Goal: Contribute content: Contribute content

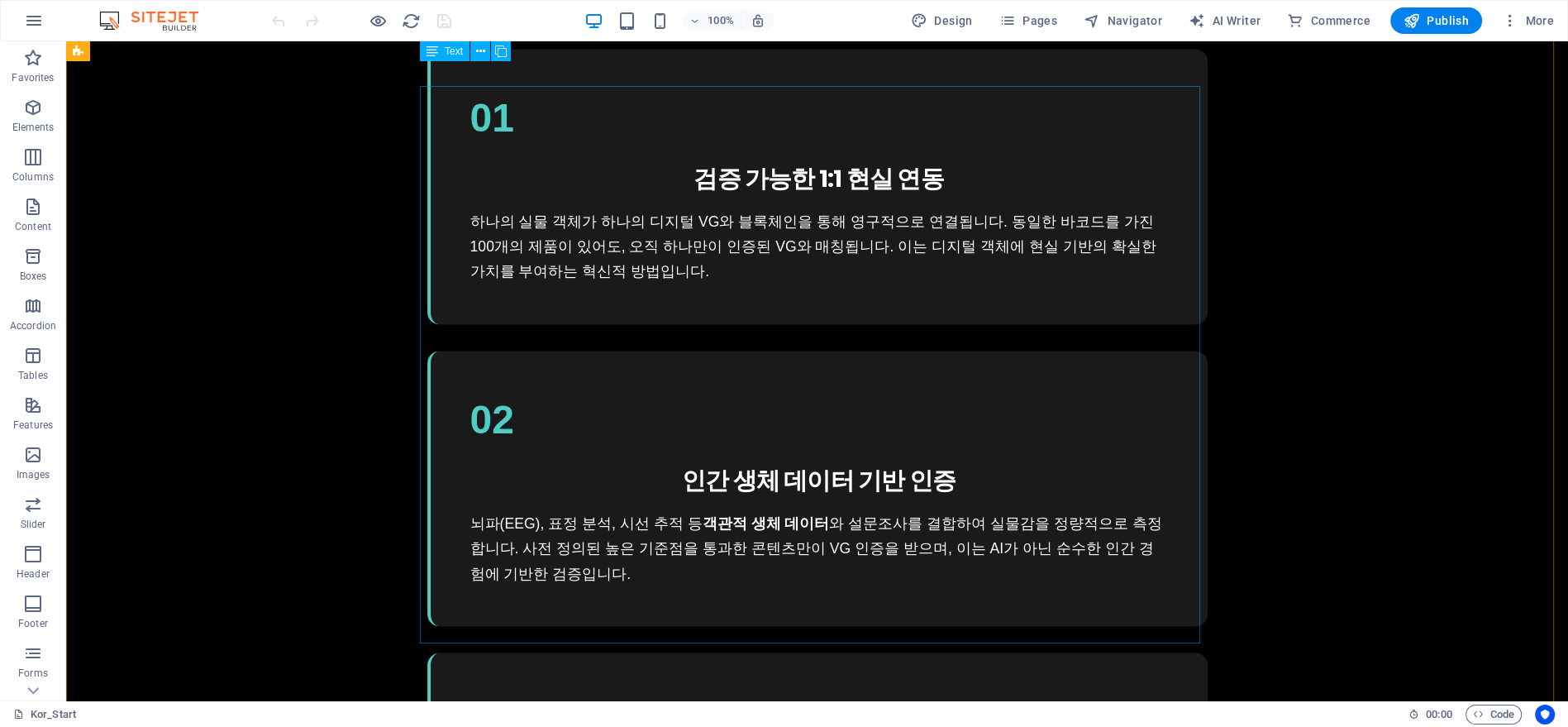
scroll to position [3216, 0]
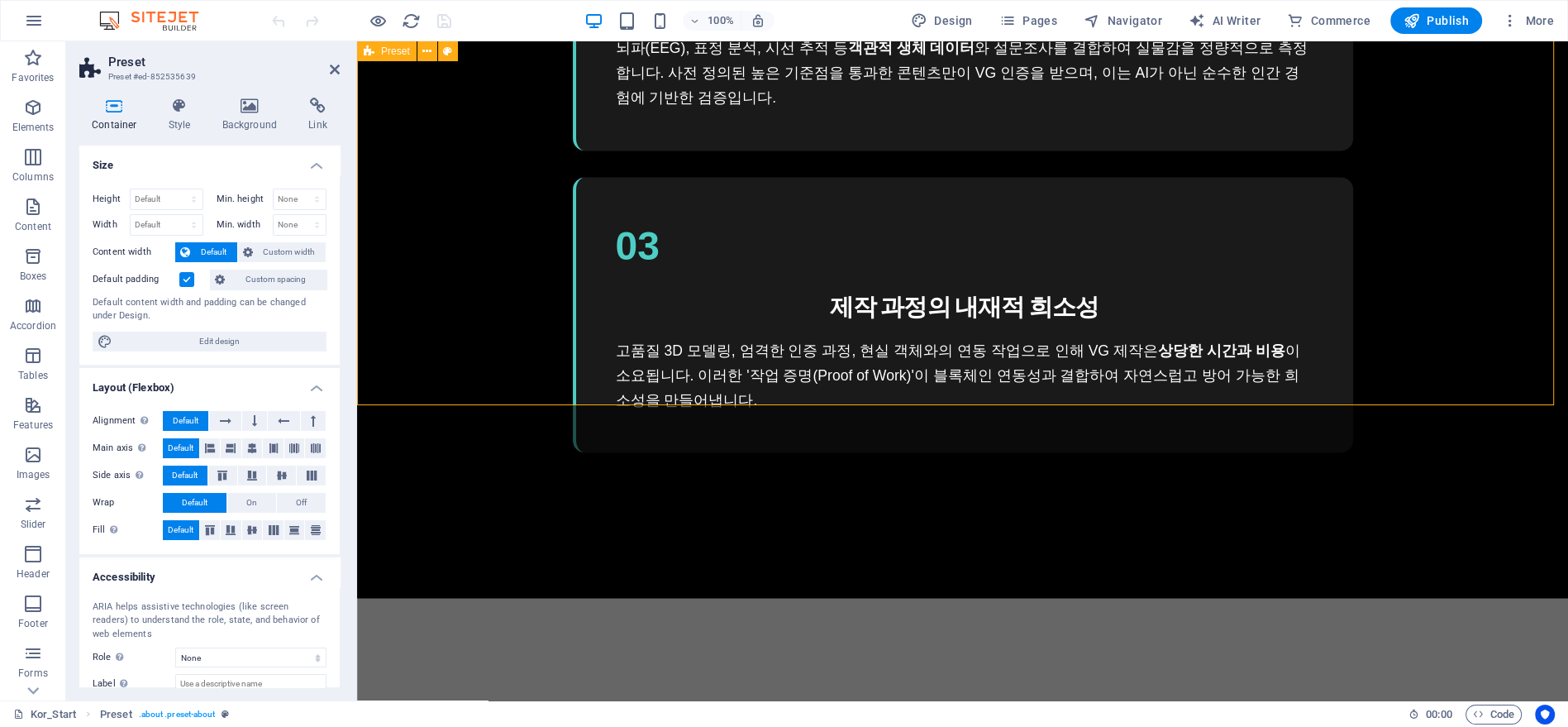
scroll to position [3714, 0]
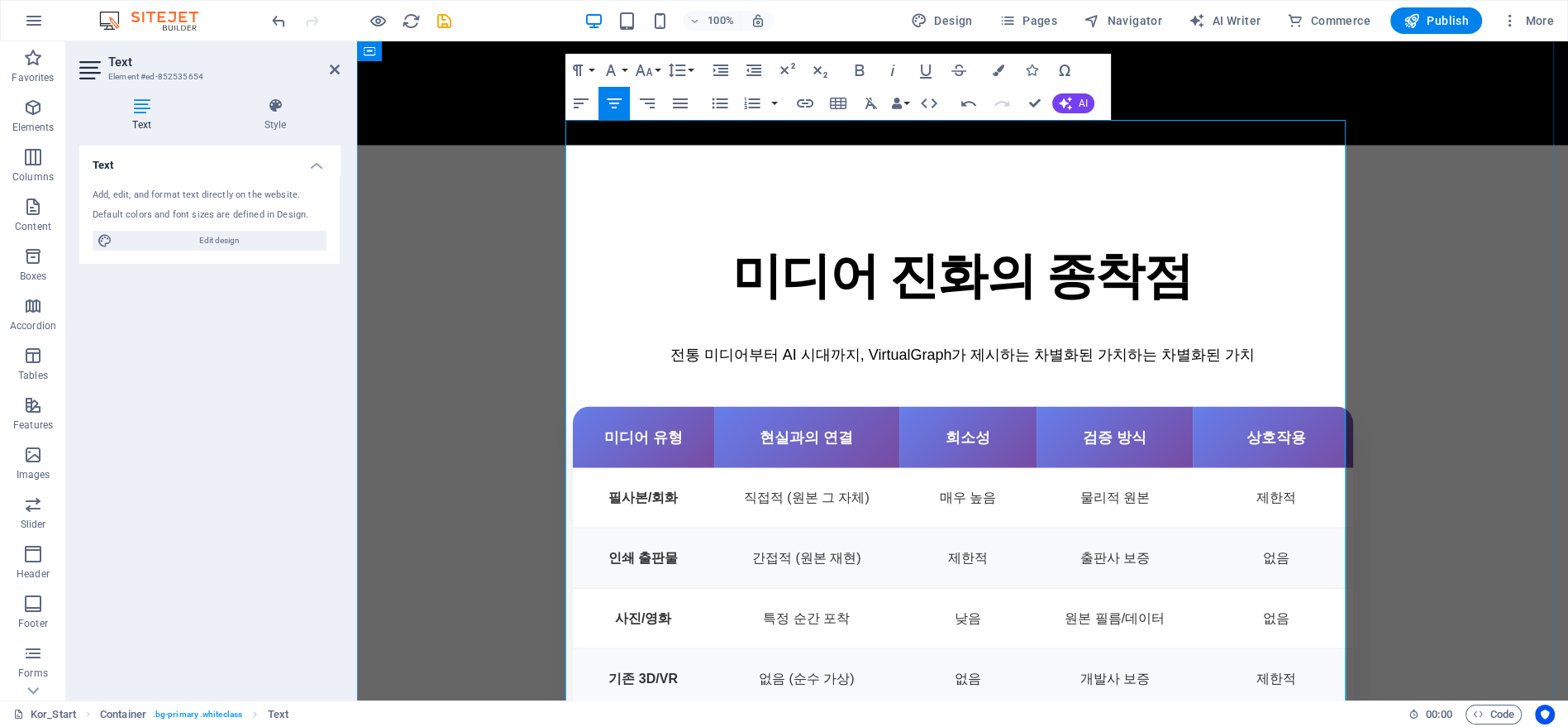
drag, startPoint x: 1050, startPoint y: 172, endPoint x: 1224, endPoint y: 174, distance: 174.0
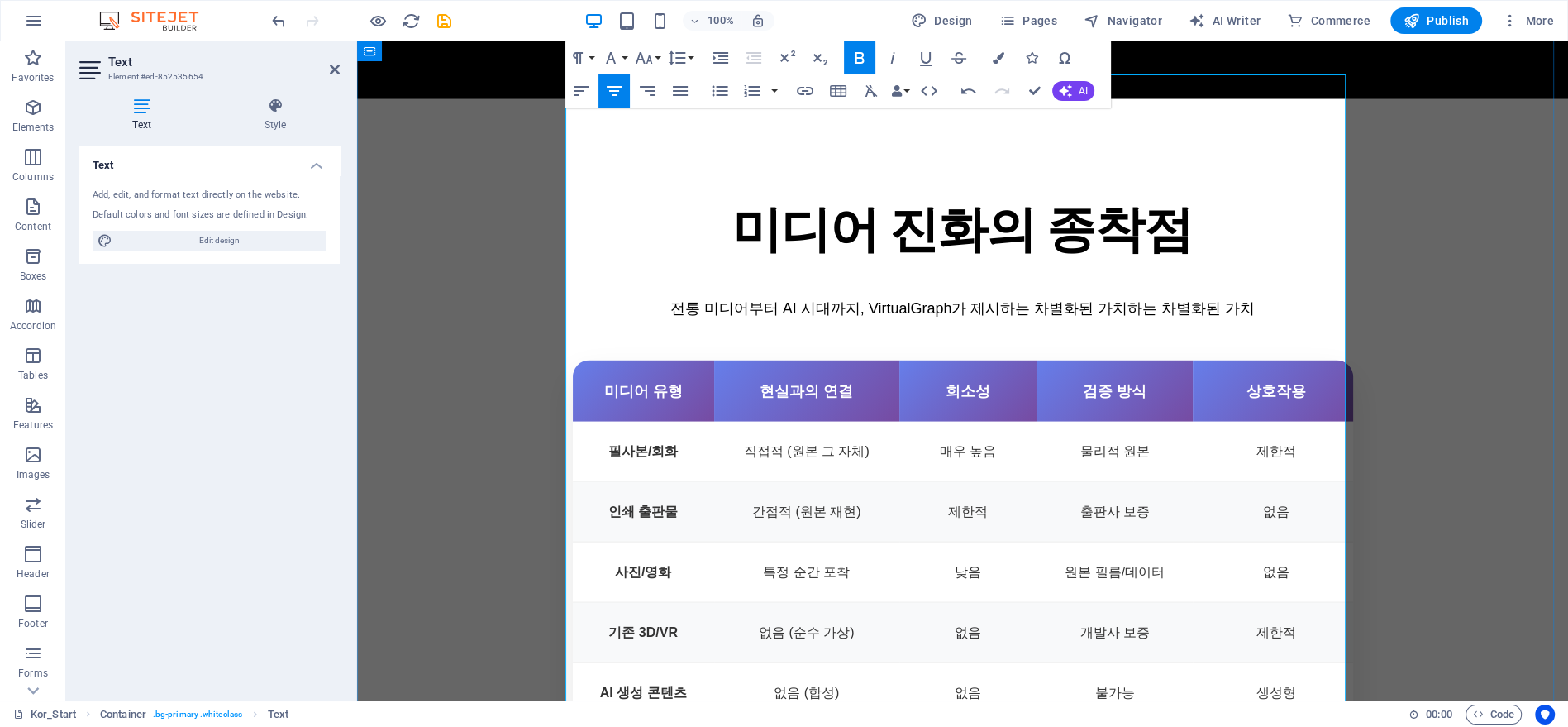
drag, startPoint x: 1010, startPoint y: 329, endPoint x: 908, endPoint y: 329, distance: 102.0
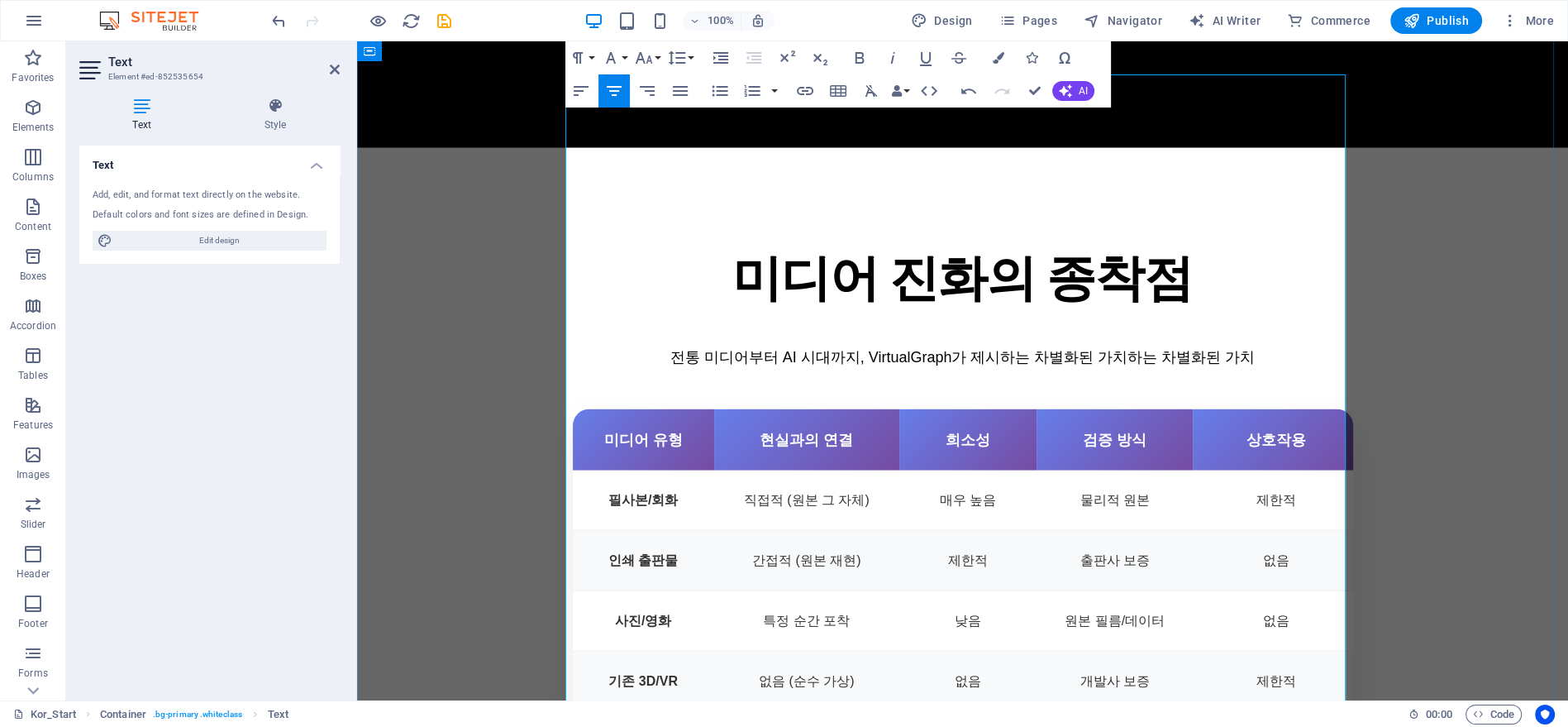
scroll to position [3844, 0]
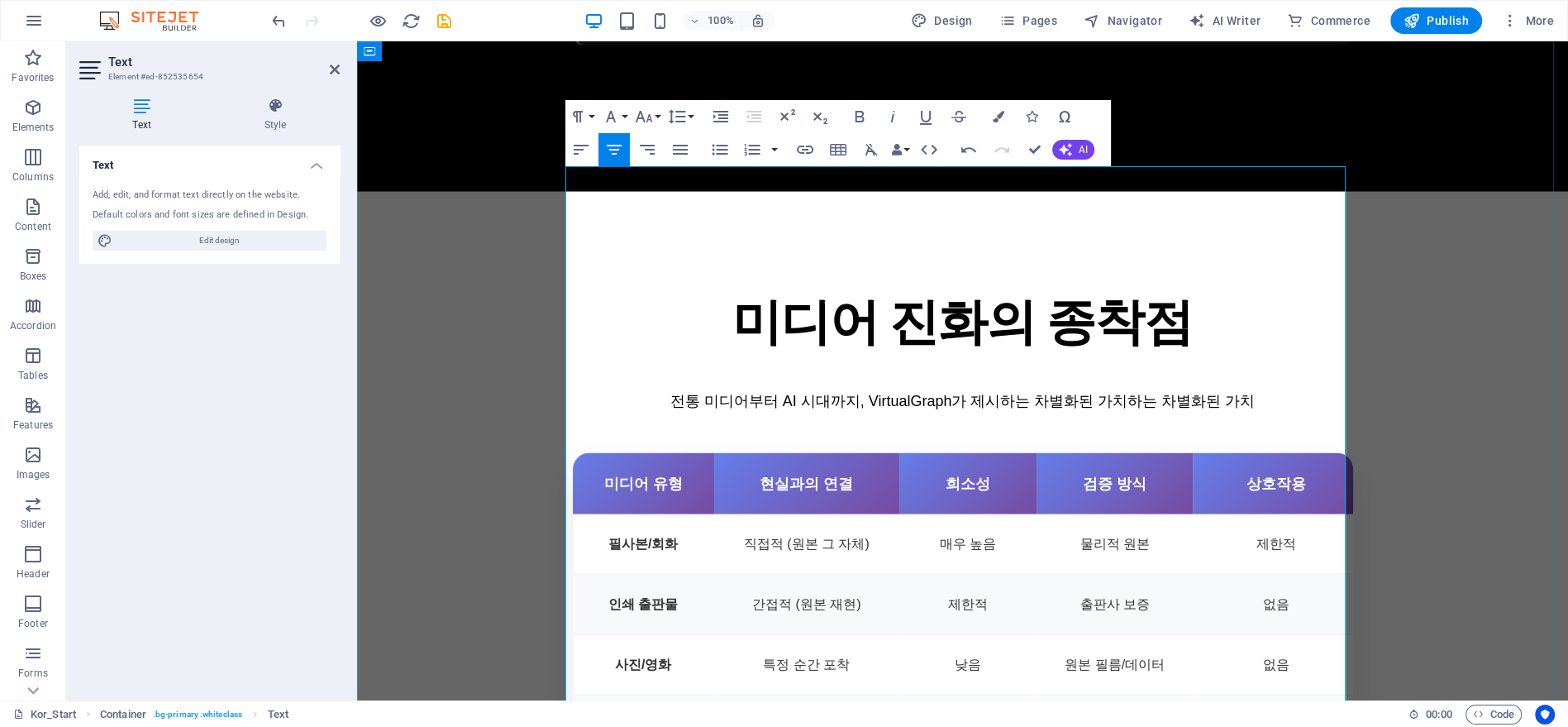
drag, startPoint x: 1020, startPoint y: 408, endPoint x: 907, endPoint y: 415, distance: 113.2
copy h4 "혁신적 접근법"
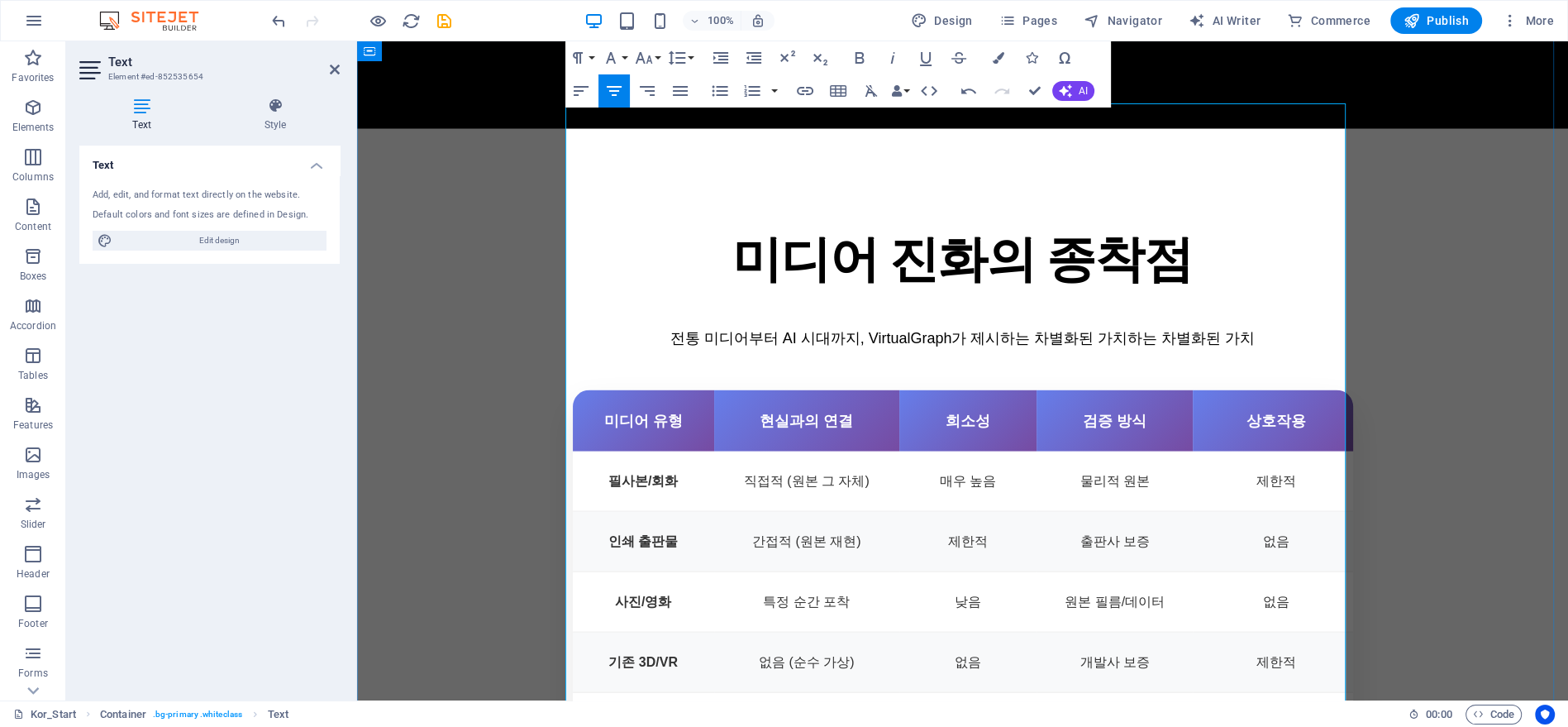
scroll to position [3967, 0]
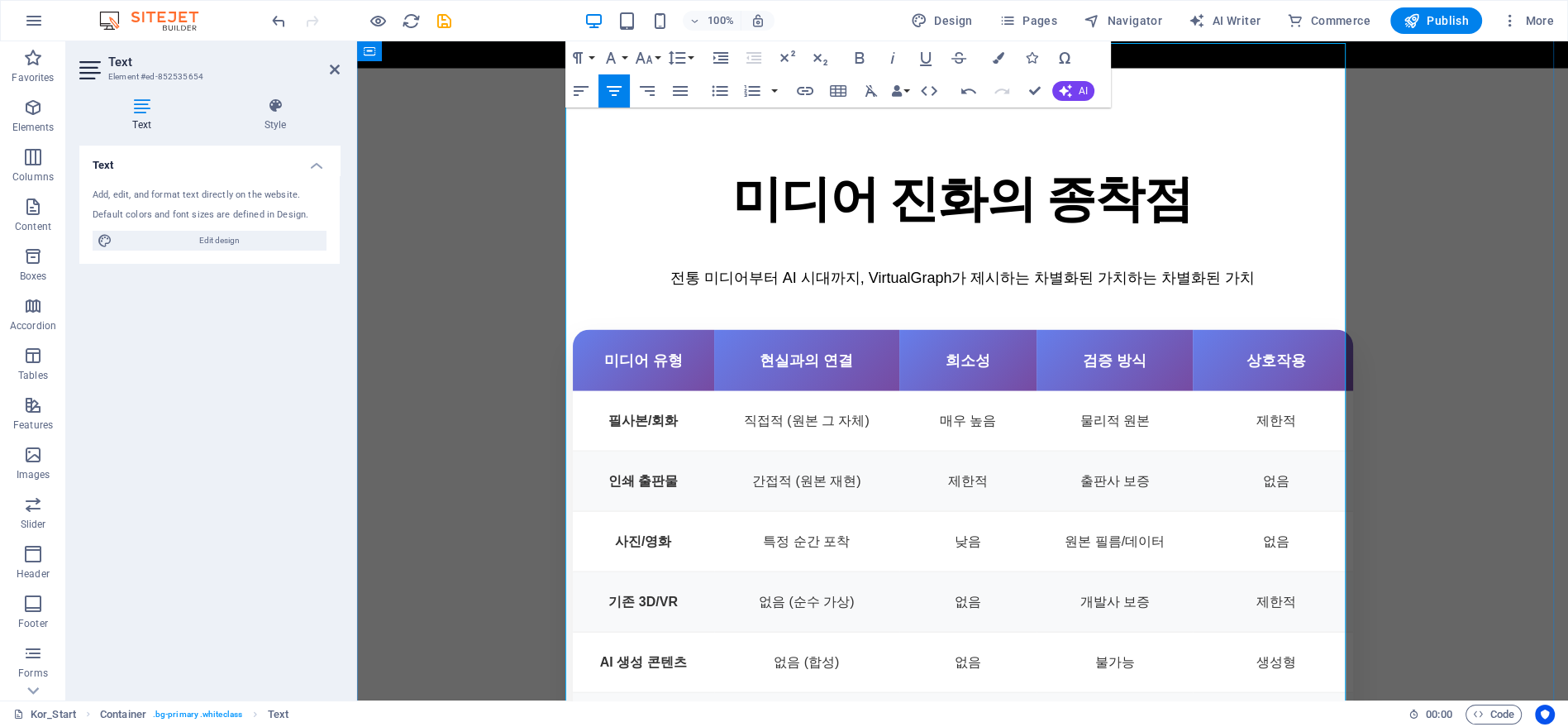
drag, startPoint x: 1036, startPoint y: 237, endPoint x: 887, endPoint y: 244, distance: 149.2
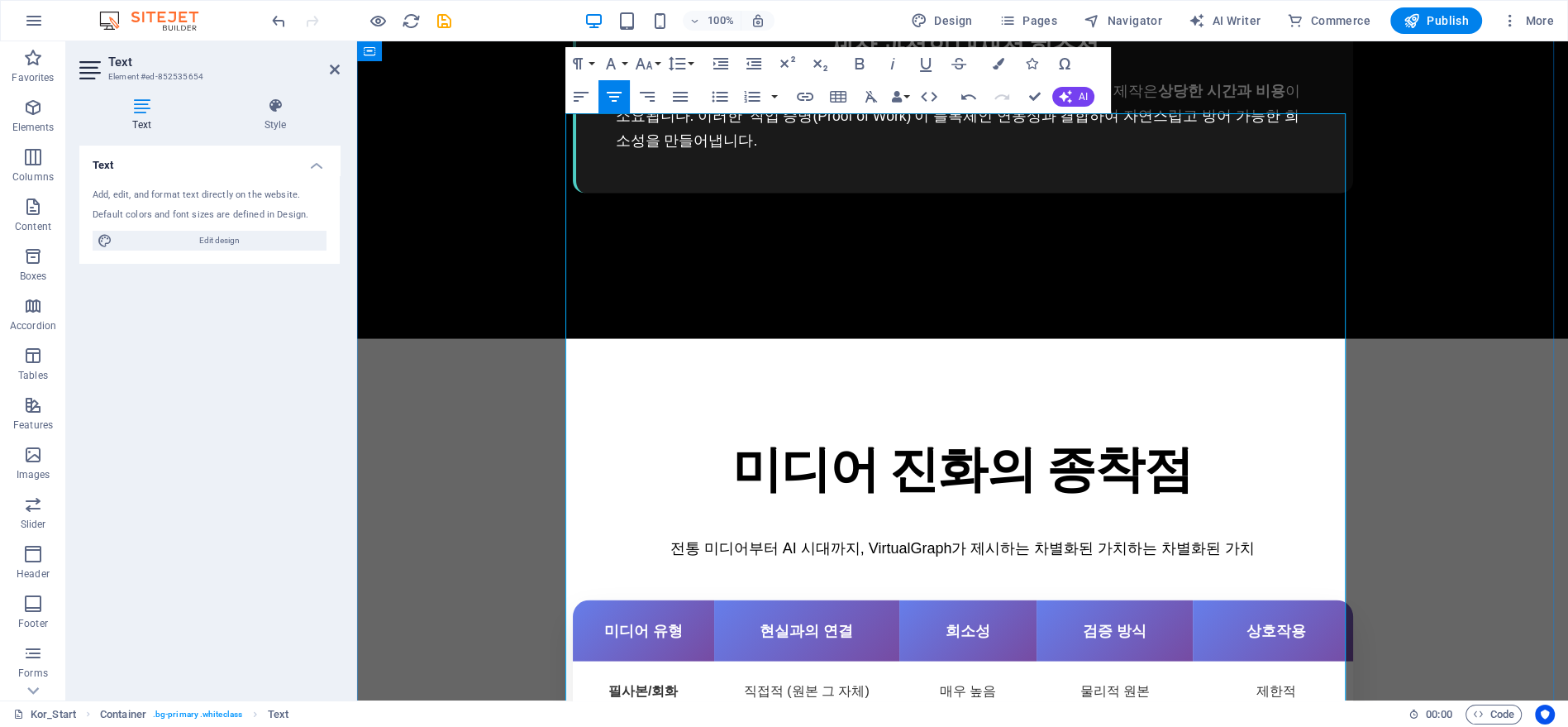
scroll to position [3693, 0]
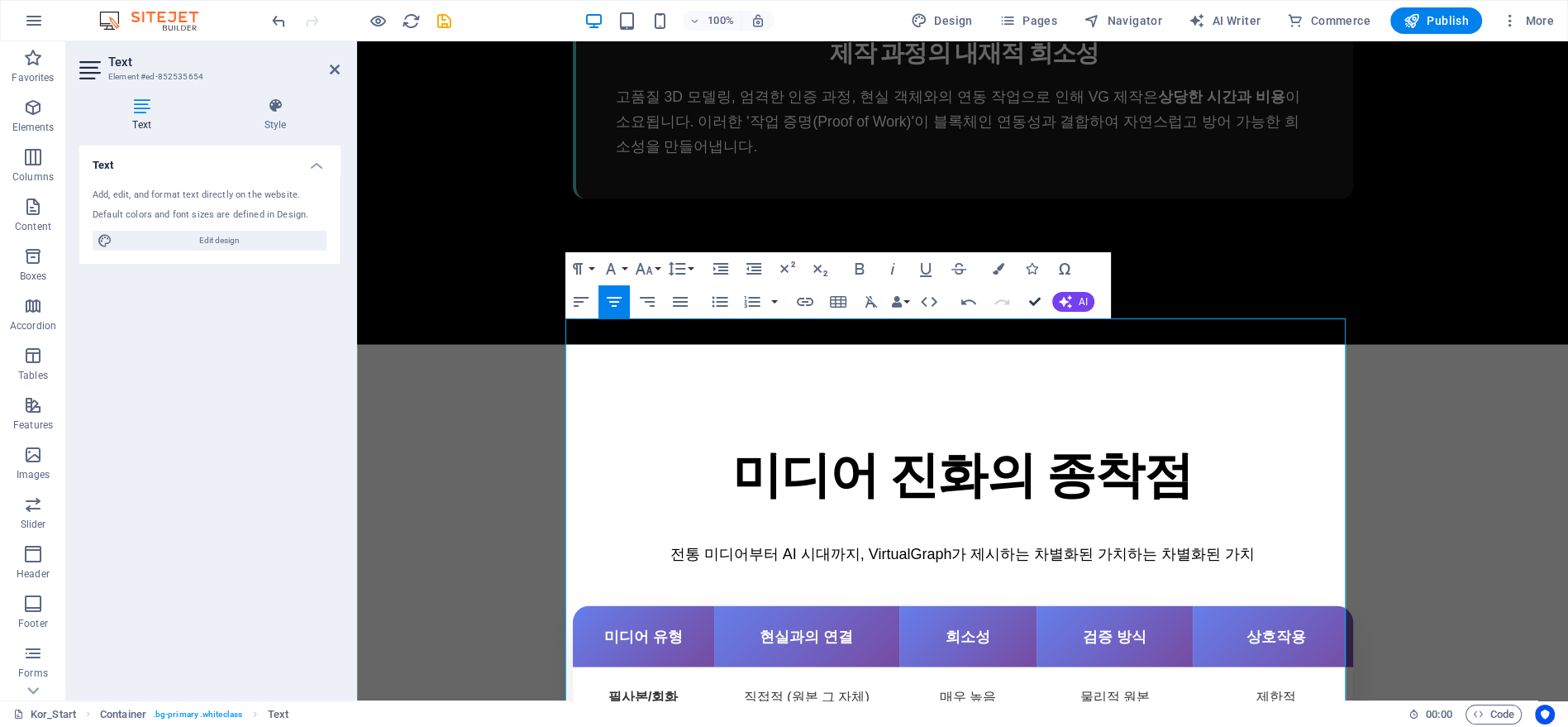
drag, startPoint x: 1035, startPoint y: 295, endPoint x: 1069, endPoint y: 268, distance: 43.4
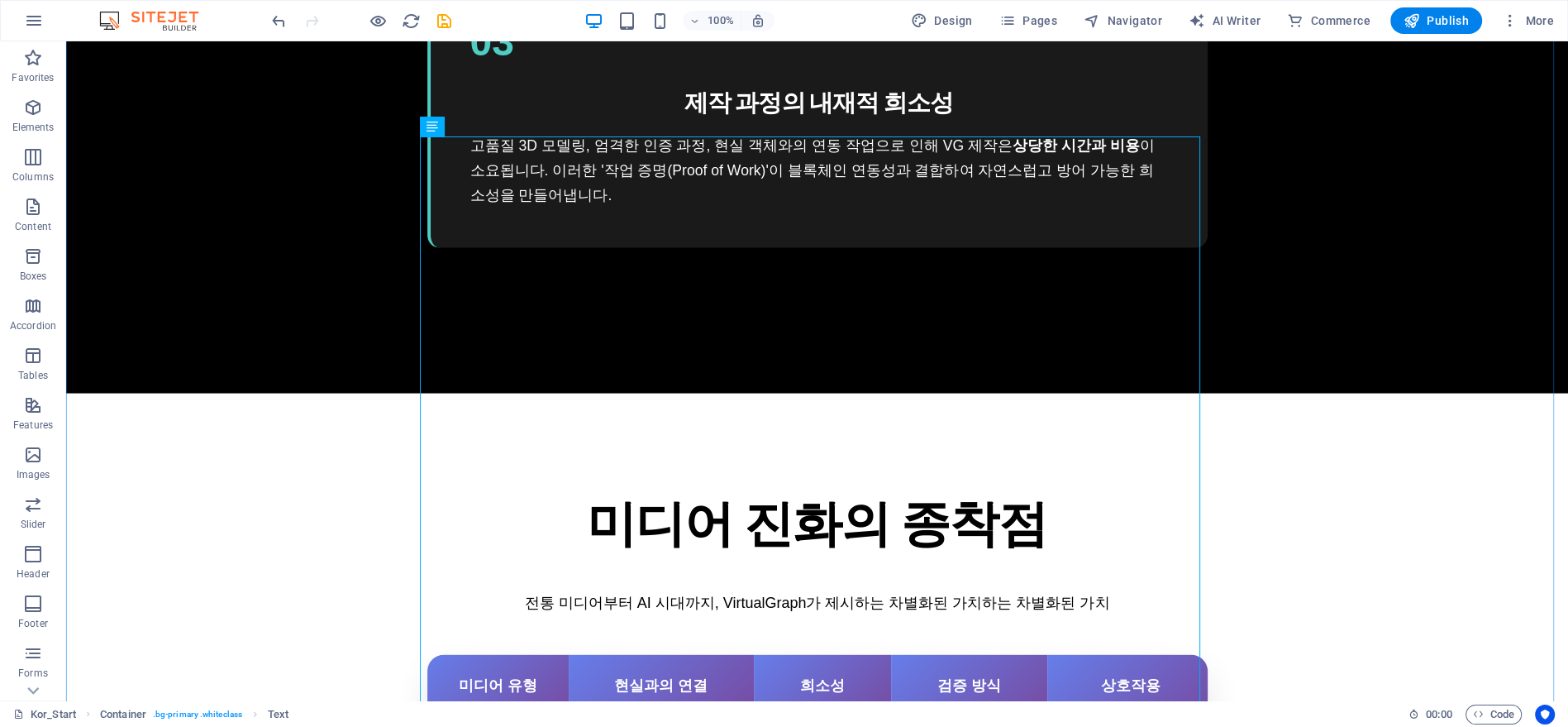
scroll to position [4021, 0]
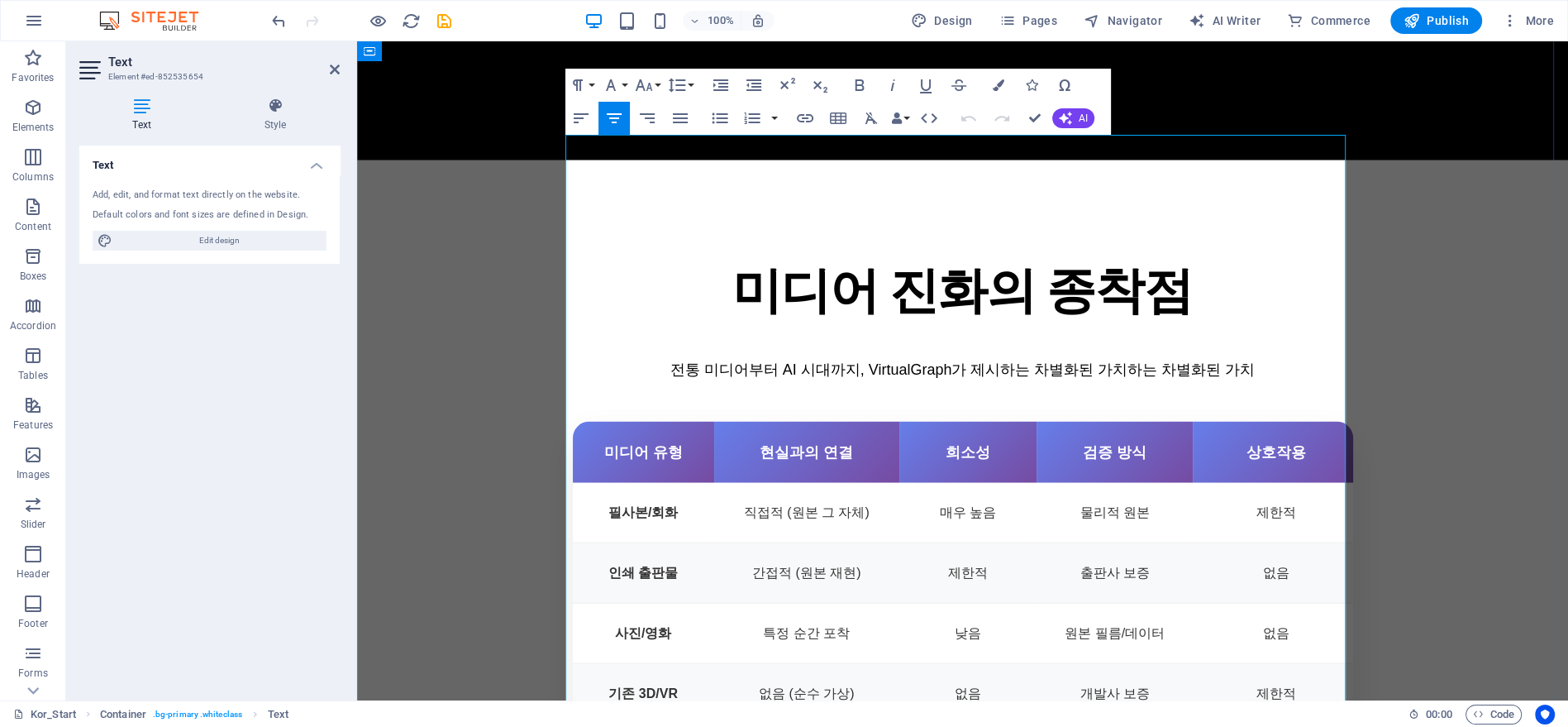
click at [639, 80] on icon "button" at bounding box center [643, 85] width 17 height 12
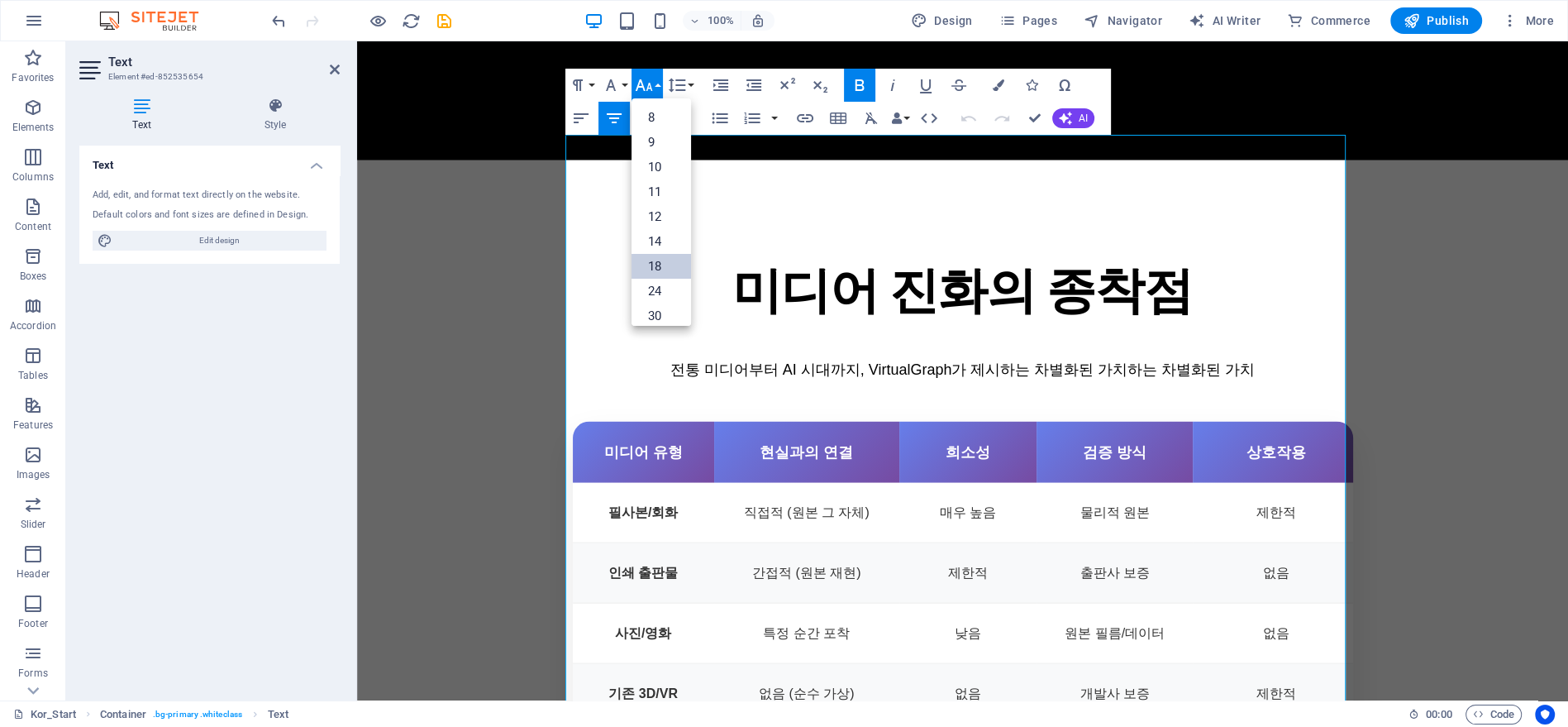
click at [658, 263] on link "18" at bounding box center [661, 266] width 59 height 25
click at [655, 83] on button "Font Size" at bounding box center [647, 85] width 31 height 33
drag, startPoint x: 666, startPoint y: 162, endPoint x: 329, endPoint y: 121, distance: 339.5
click at [666, 162] on link "24" at bounding box center [661, 158] width 59 height 25
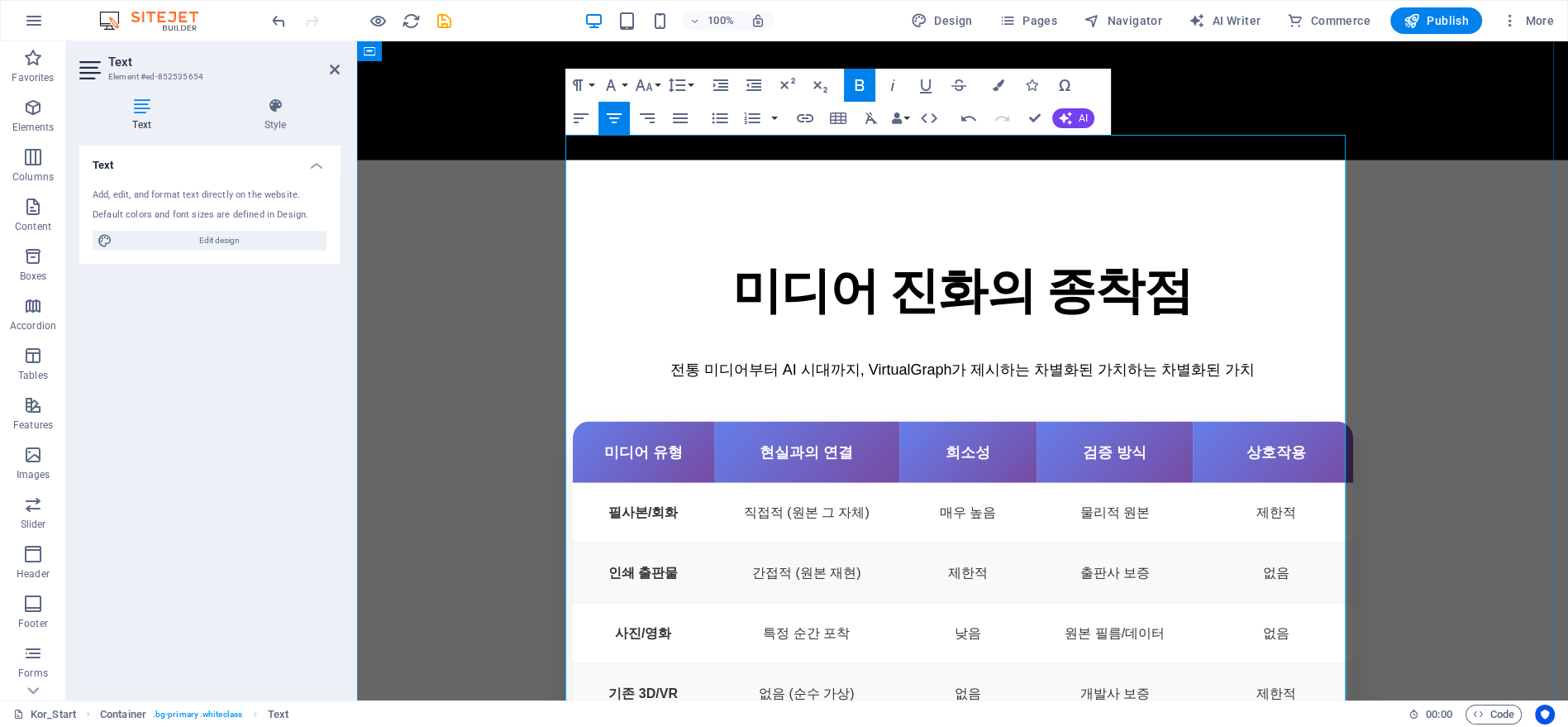
click at [655, 89] on button "Font Size" at bounding box center [647, 85] width 31 height 33
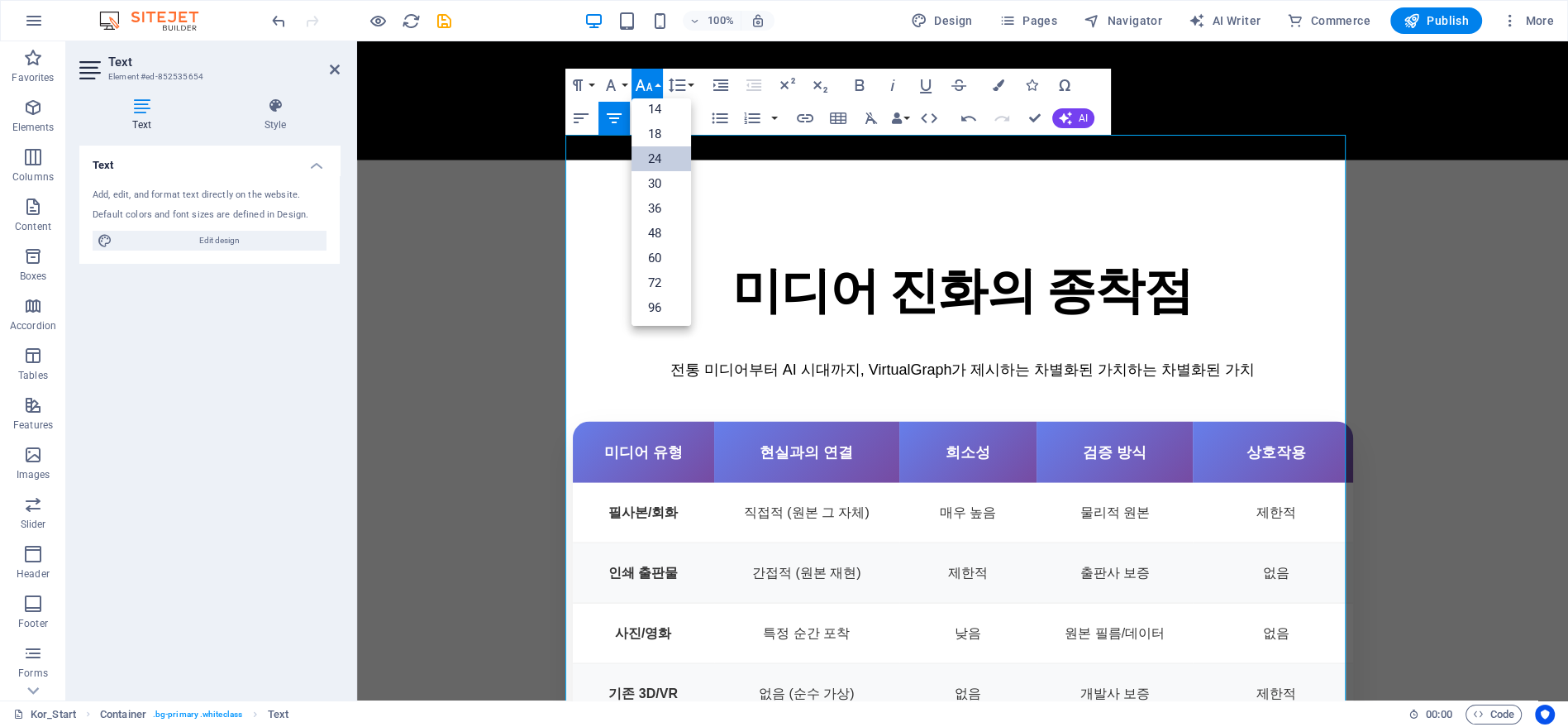
click at [671, 160] on link "24" at bounding box center [661, 158] width 59 height 25
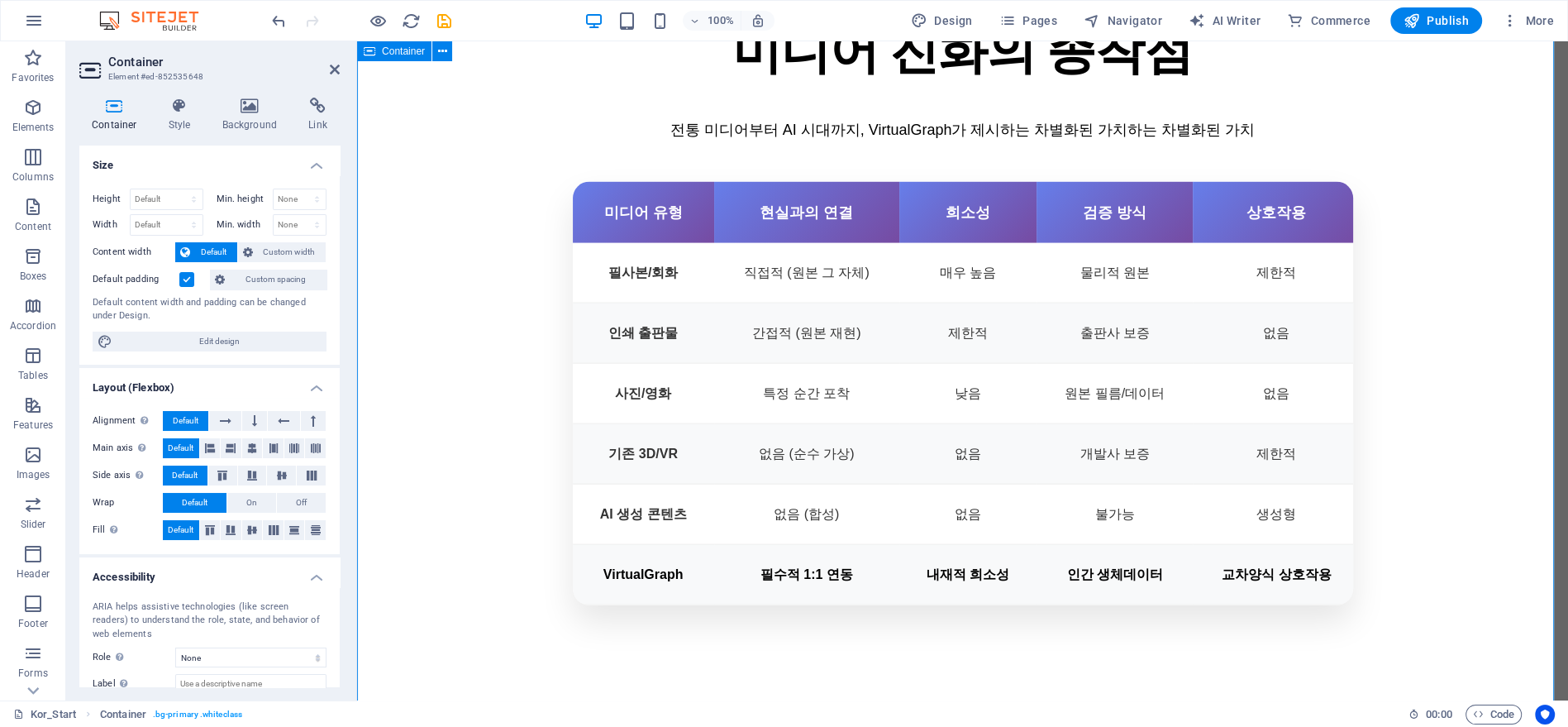
scroll to position [4152, 0]
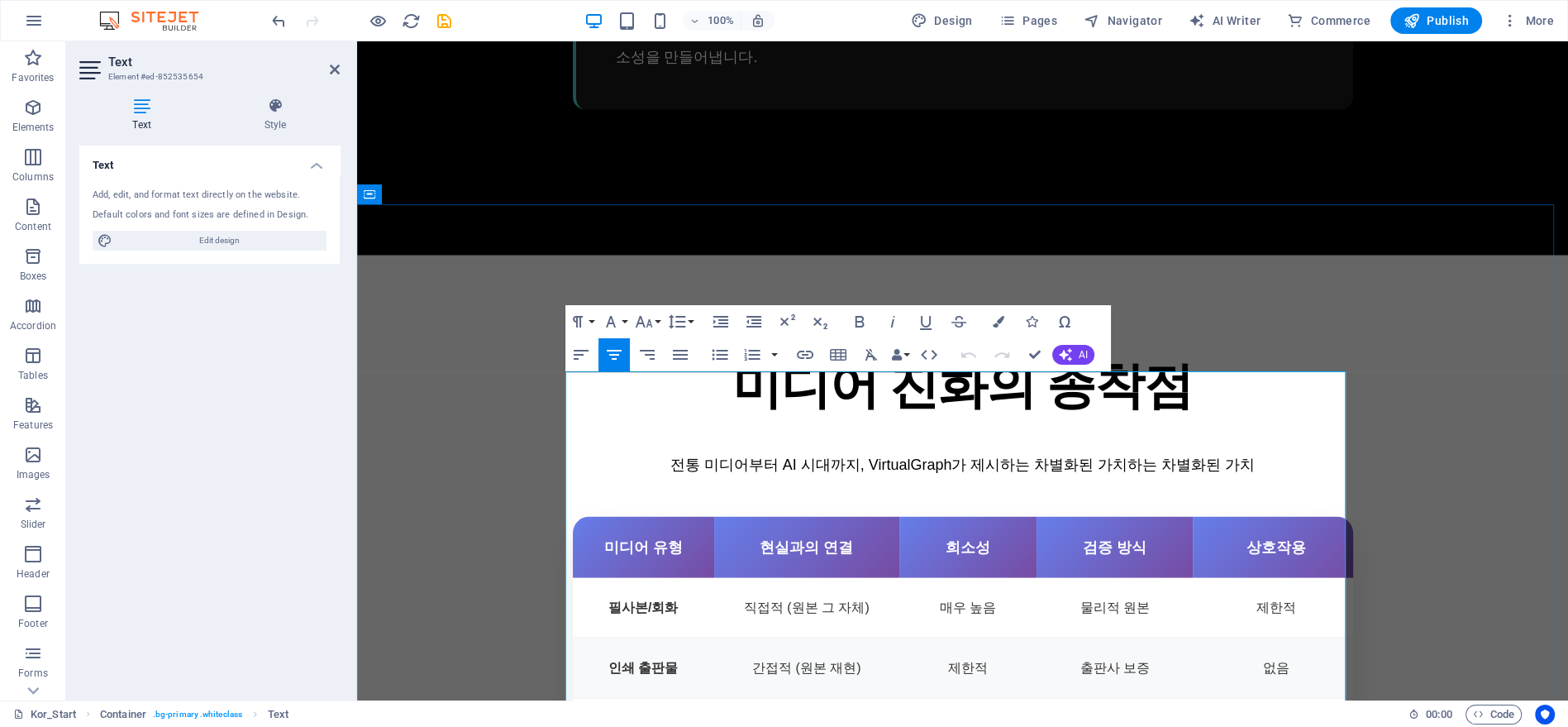
scroll to position [4008, 0]
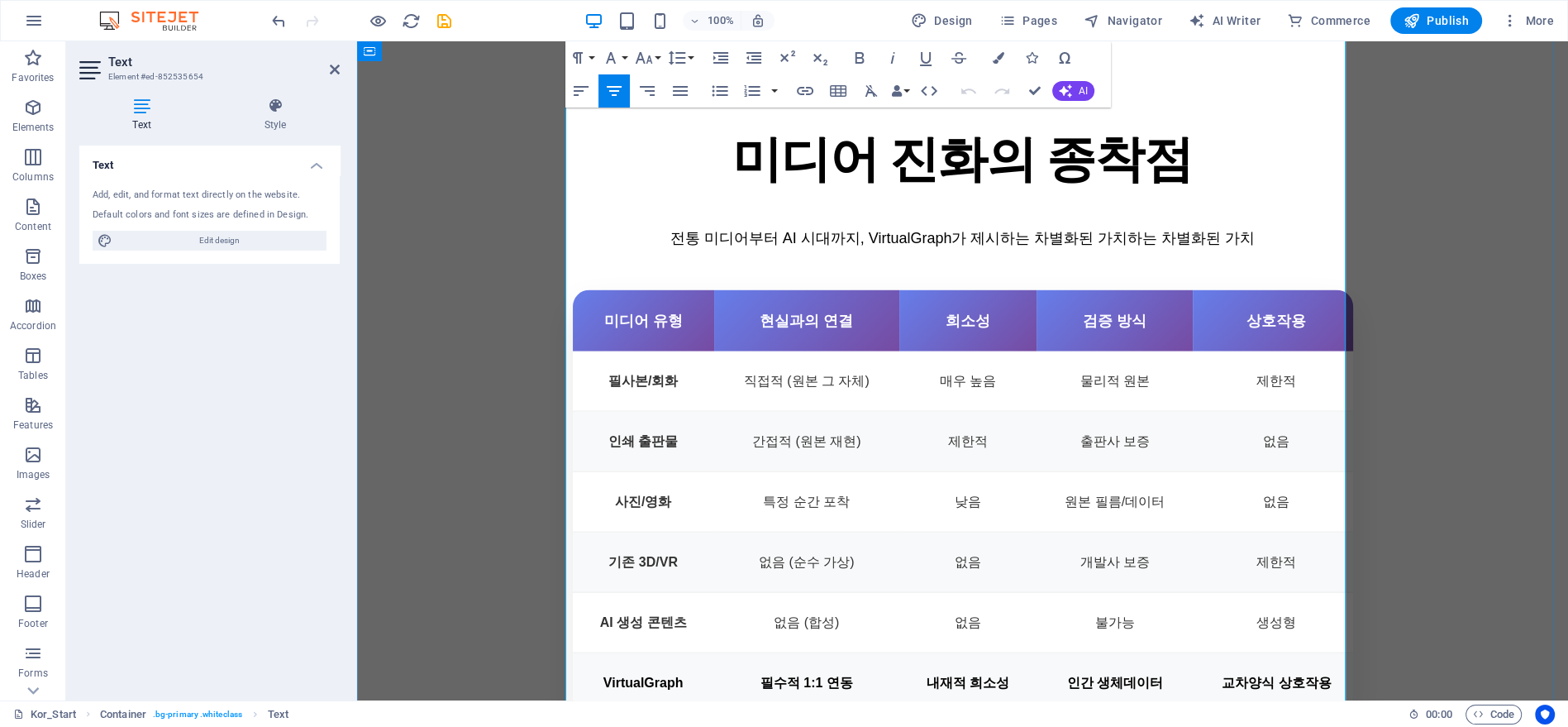
copy div "혁신적 접근법"
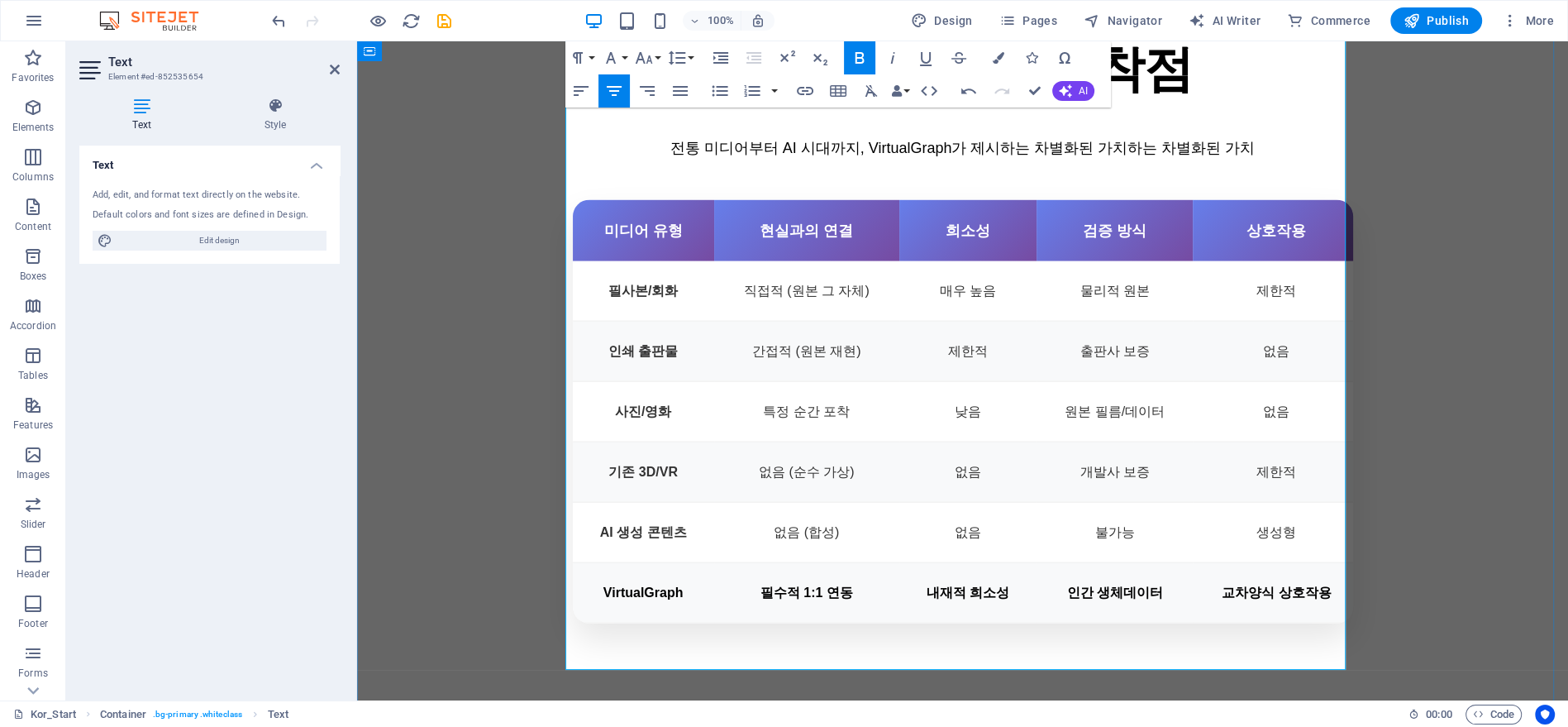
scroll to position [4191, 0]
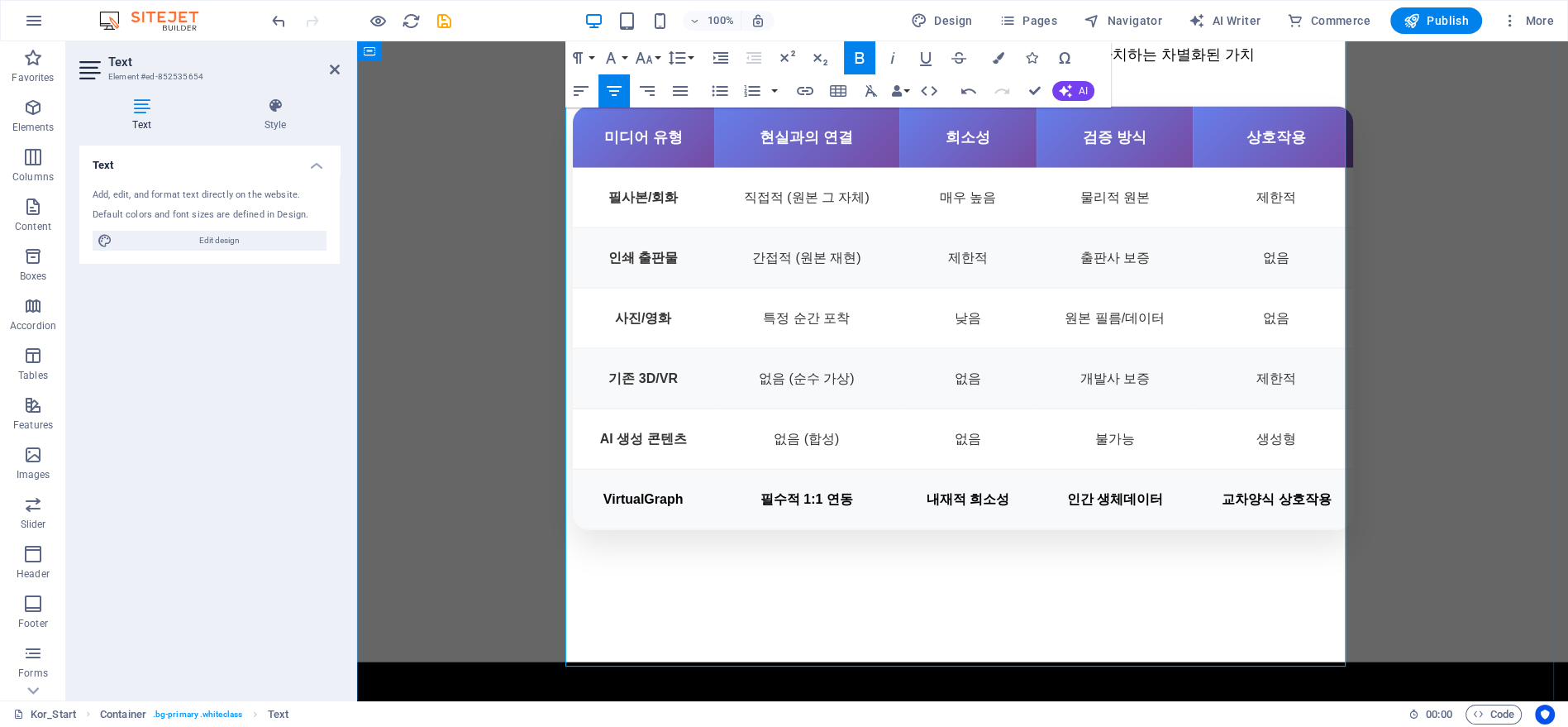
click at [651, 62] on icon "button" at bounding box center [643, 58] width 17 height 12
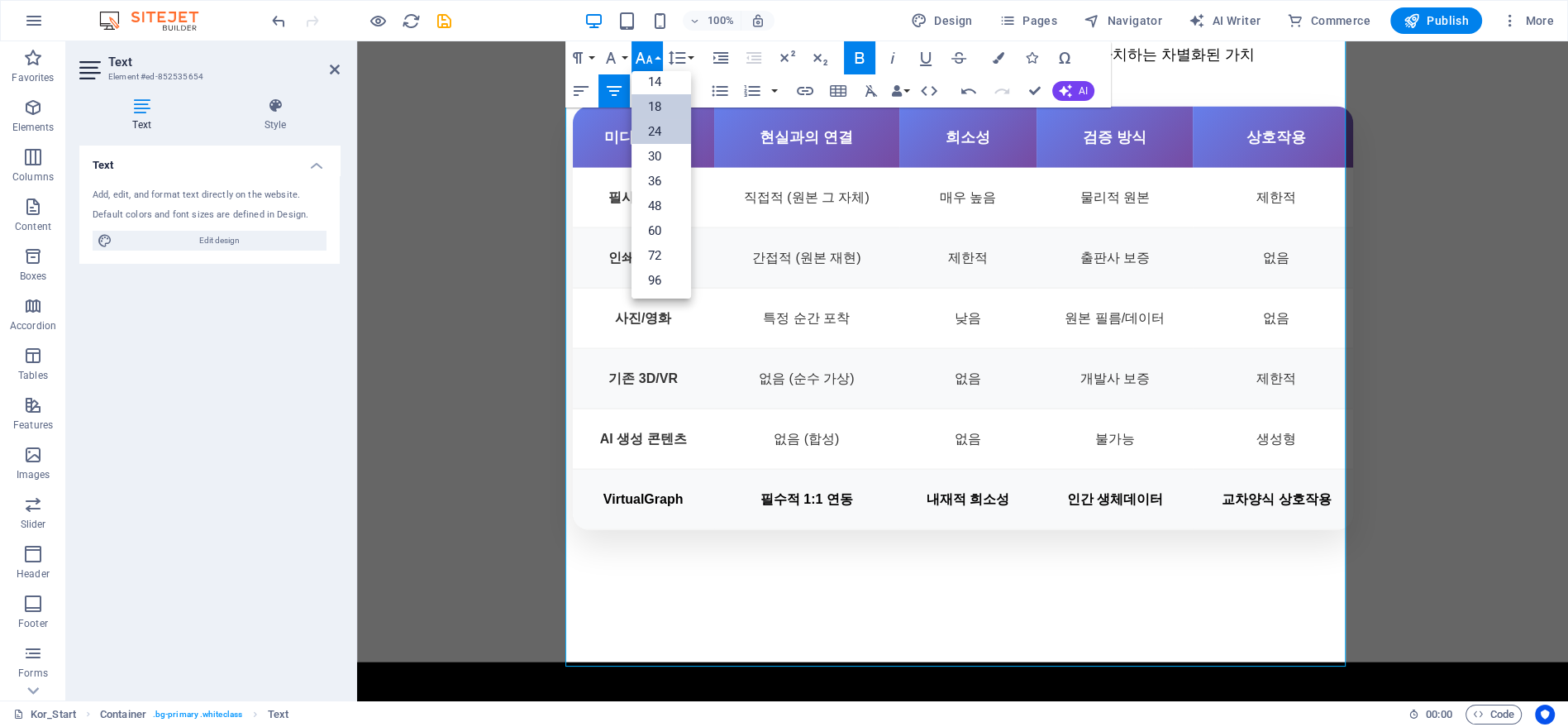
click at [659, 104] on link "18" at bounding box center [661, 106] width 59 height 25
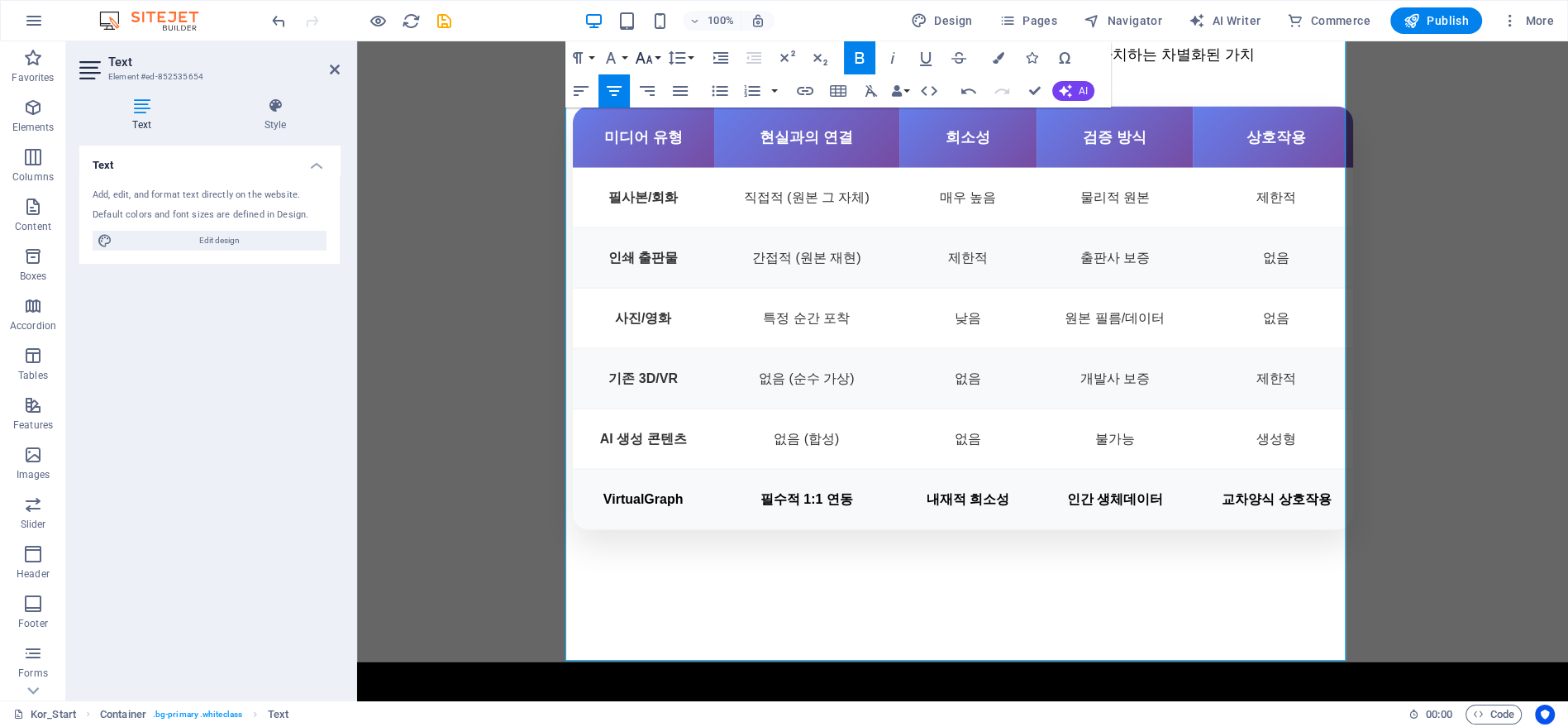
click at [654, 58] on button "Font Size" at bounding box center [647, 58] width 31 height 33
click at [666, 104] on link "18" at bounding box center [661, 106] width 59 height 25
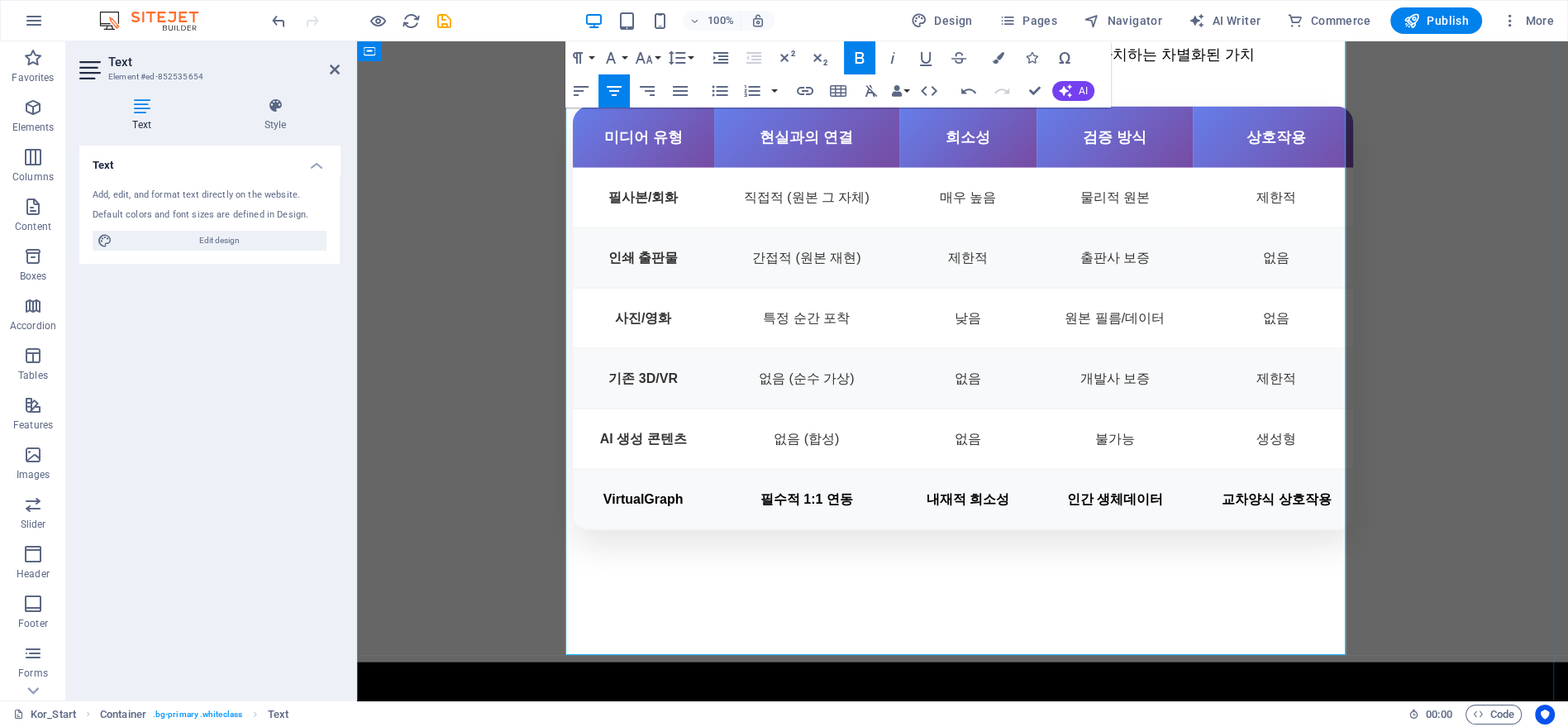
click at [639, 57] on icon "button" at bounding box center [644, 58] width 20 height 20
click at [662, 106] on link "18" at bounding box center [661, 106] width 59 height 25
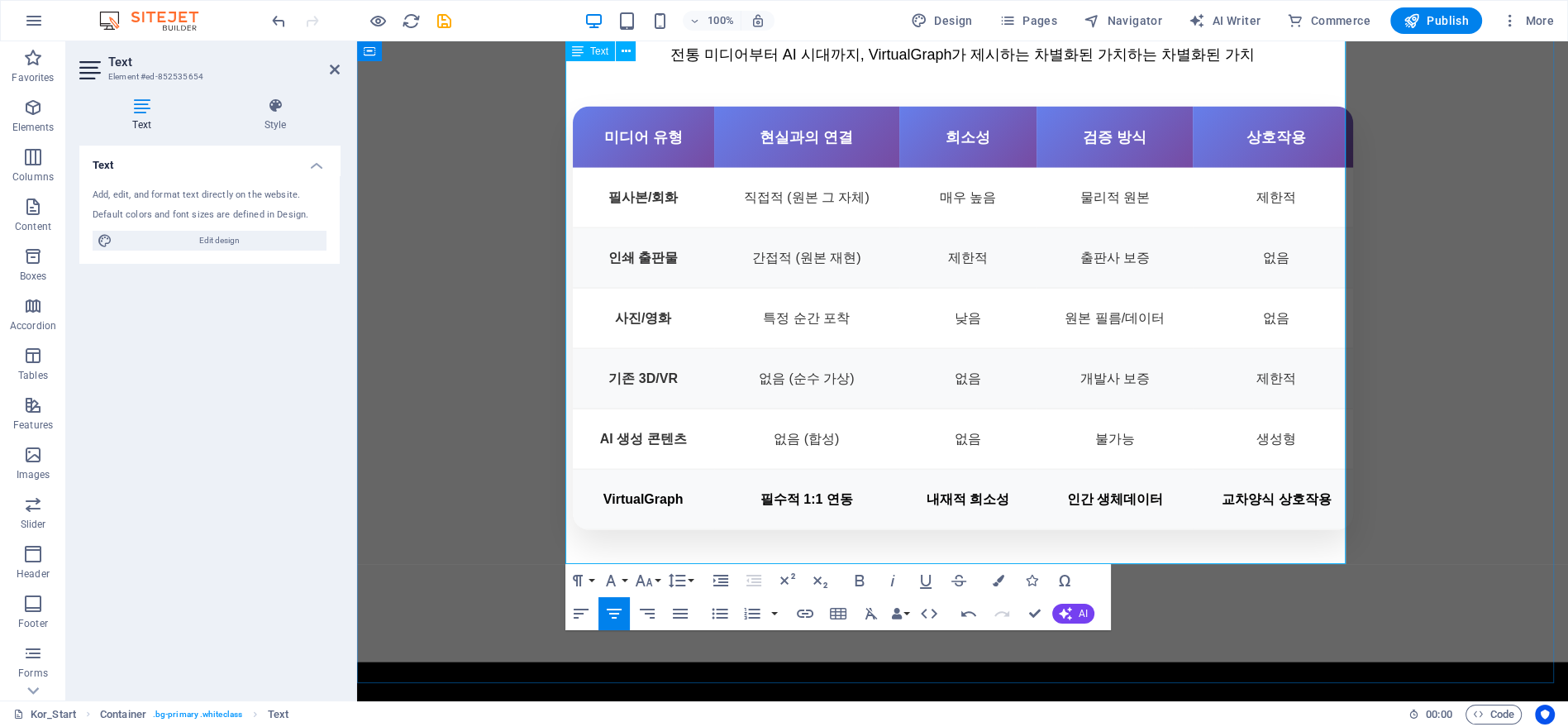
scroll to position [4099, 0]
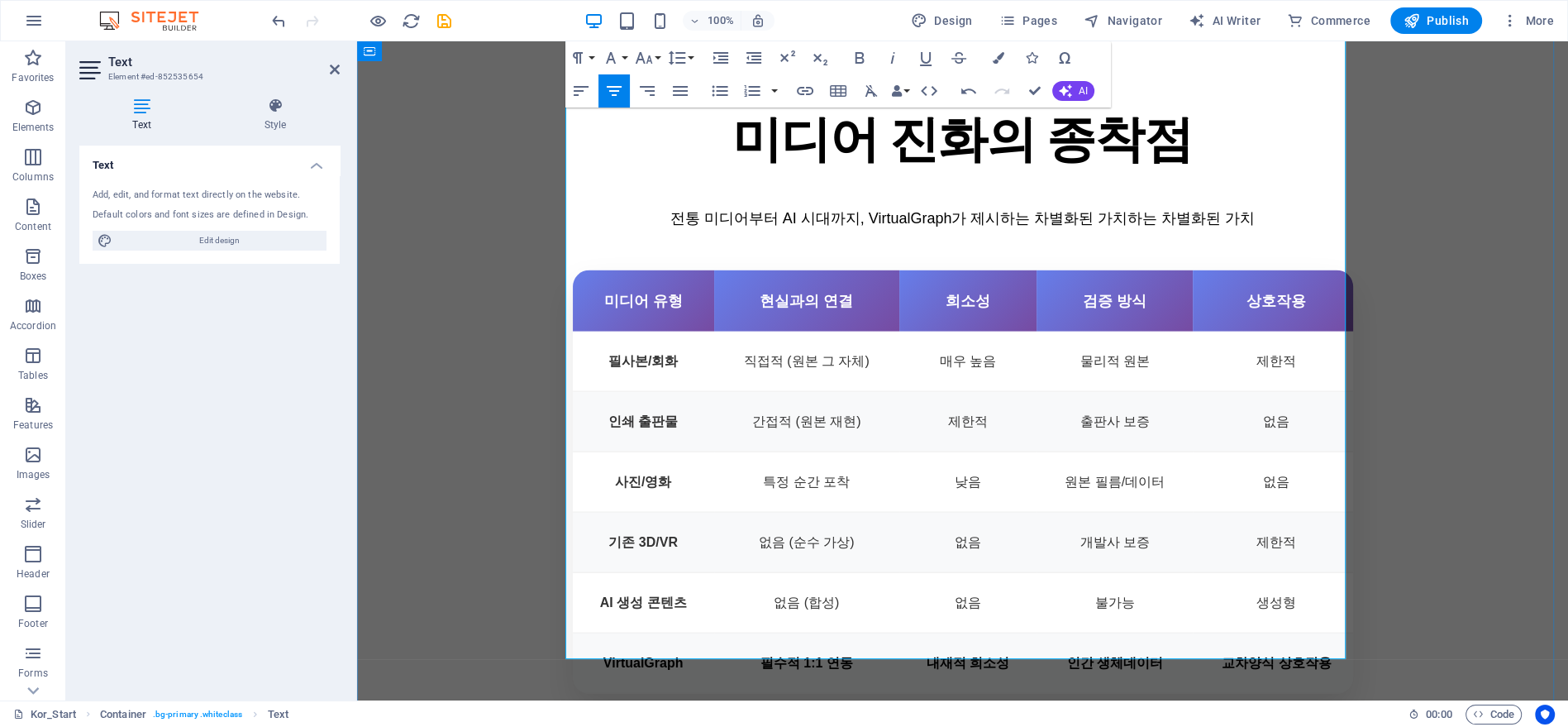
scroll to position [3915, 0]
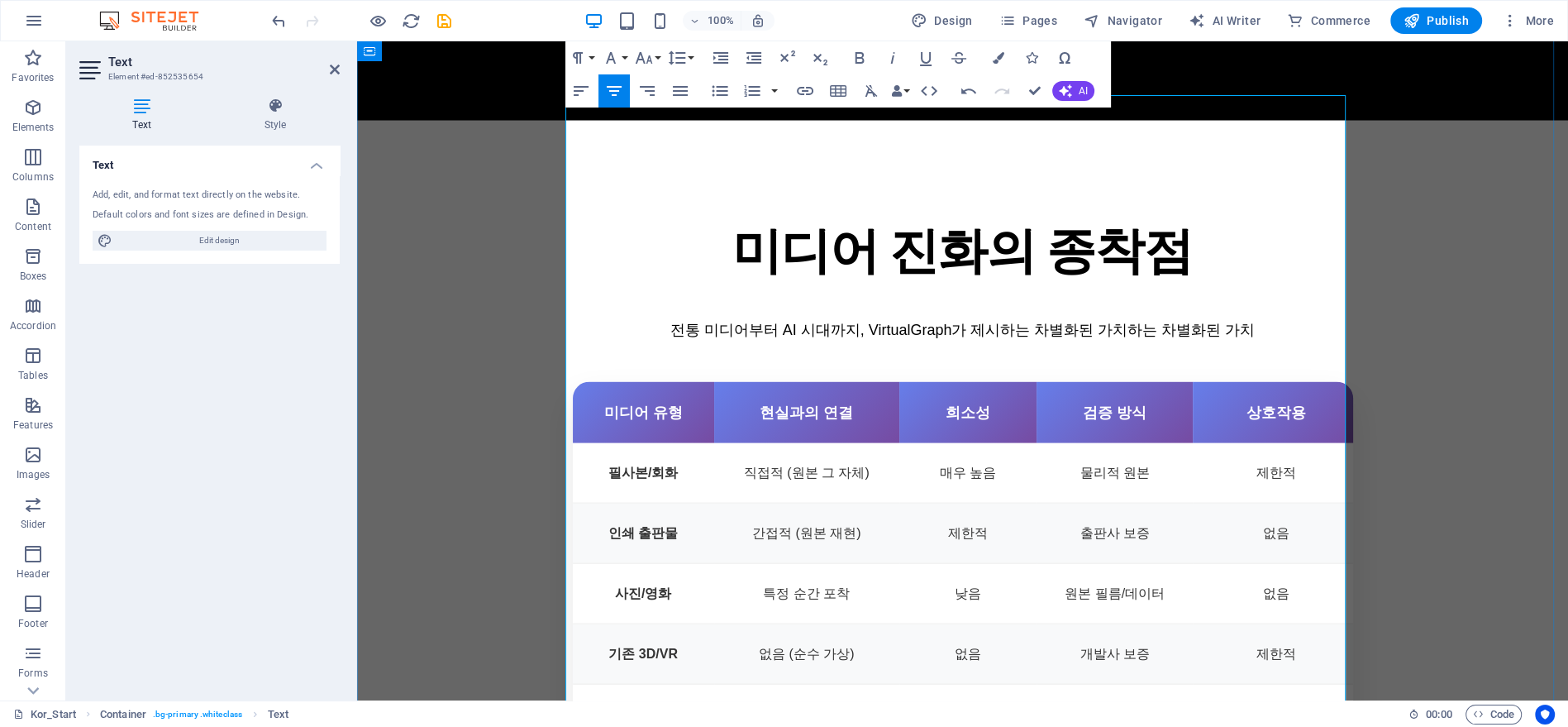
drag, startPoint x: 982, startPoint y: 279, endPoint x: 986, endPoint y: 296, distance: 17.5
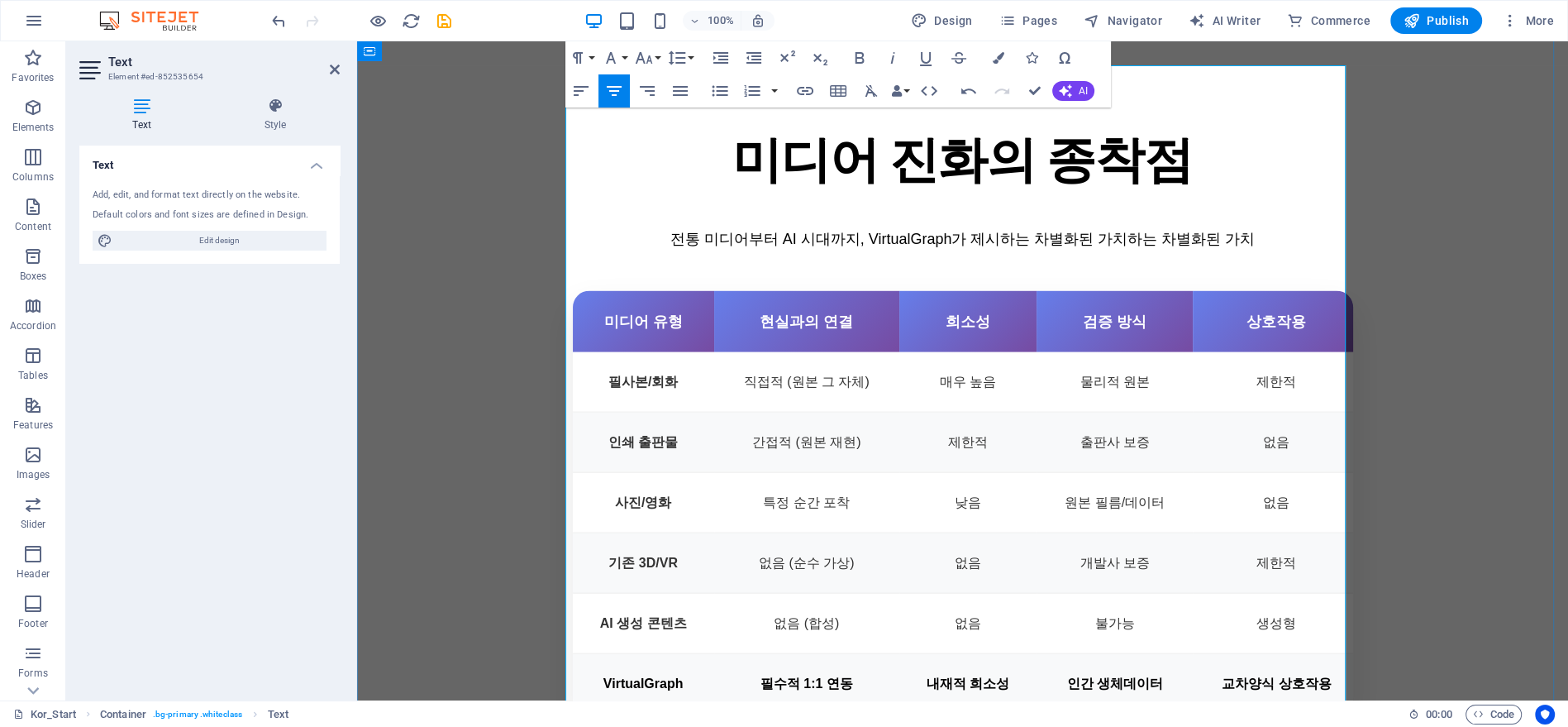
scroll to position [4008, 0]
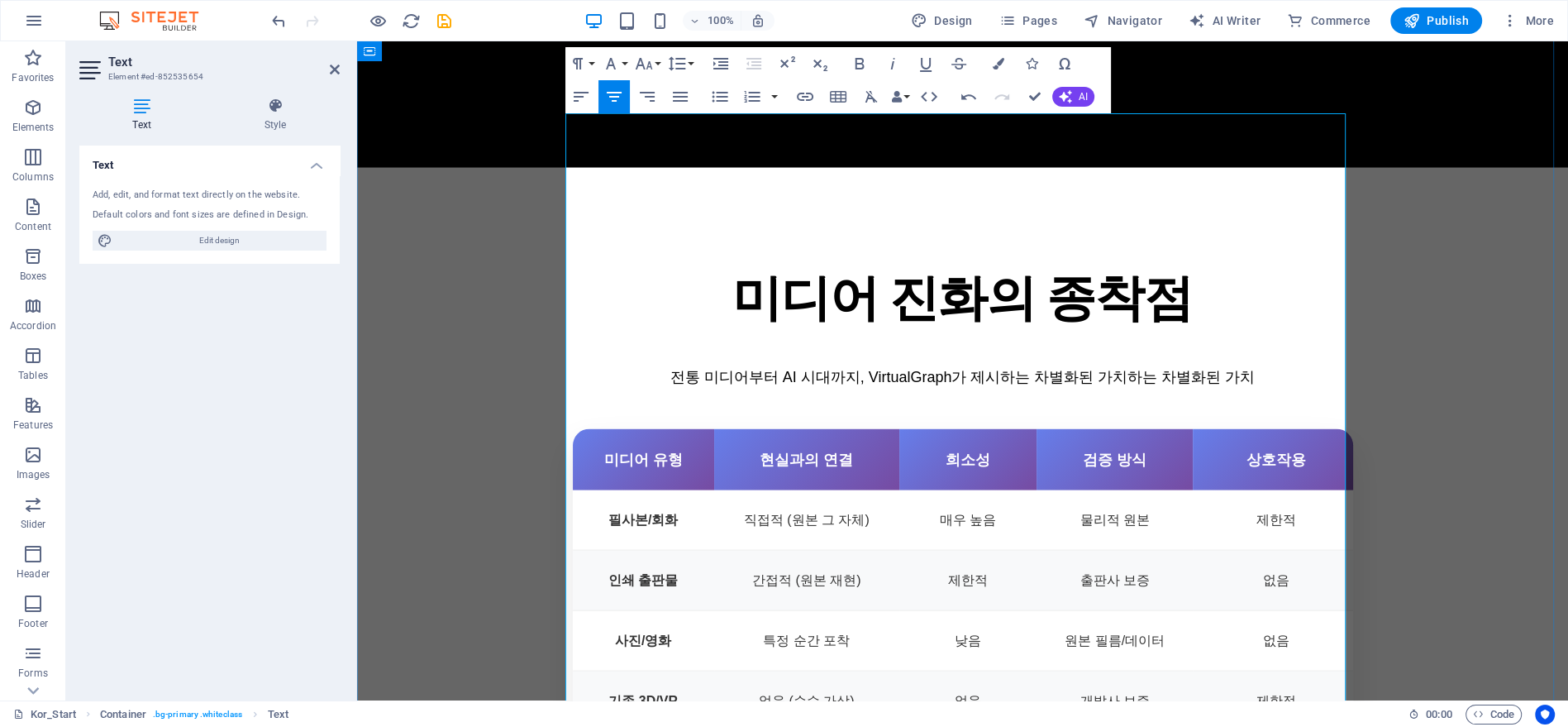
scroll to position [3824, 0]
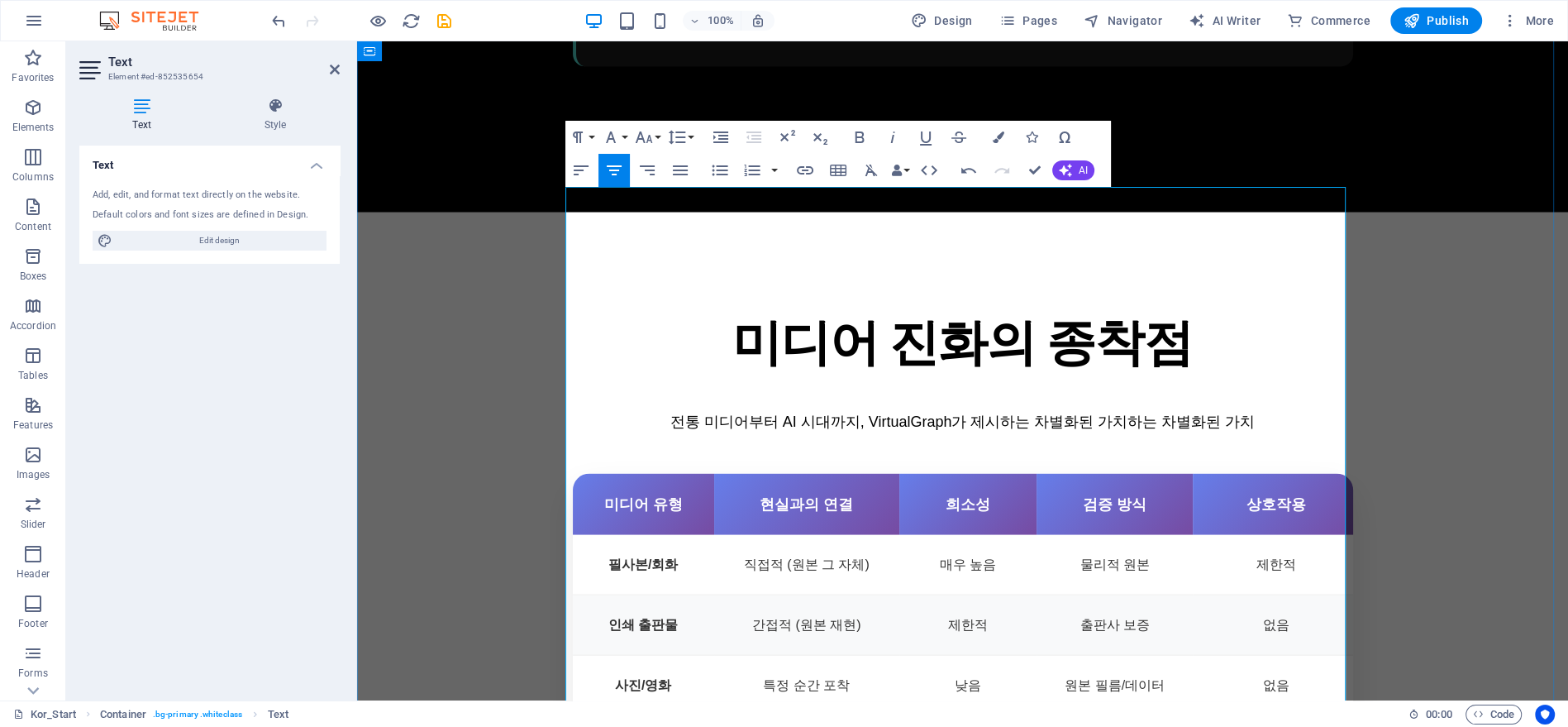
drag, startPoint x: 963, startPoint y: 126, endPoint x: 1029, endPoint y: 167, distance: 77.7
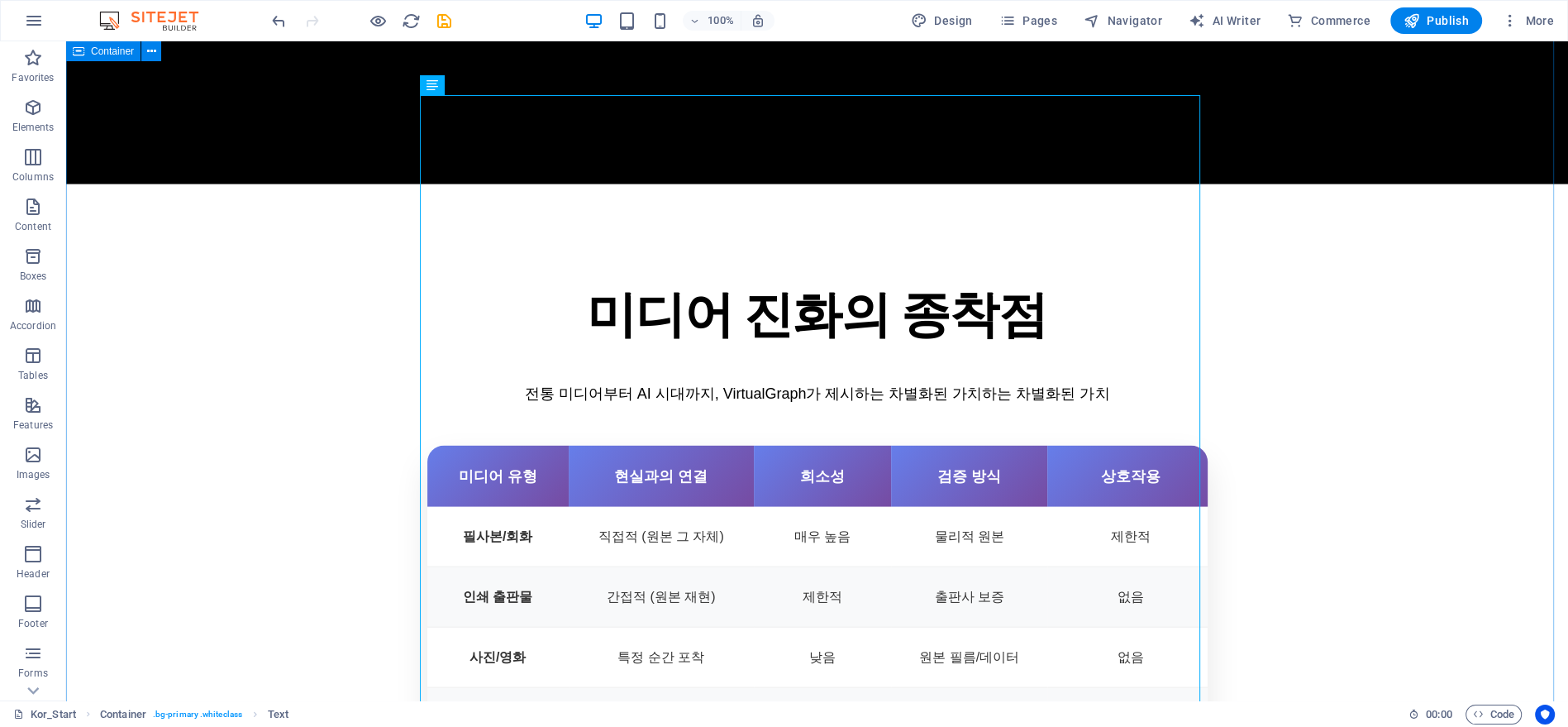
scroll to position [4153, 0]
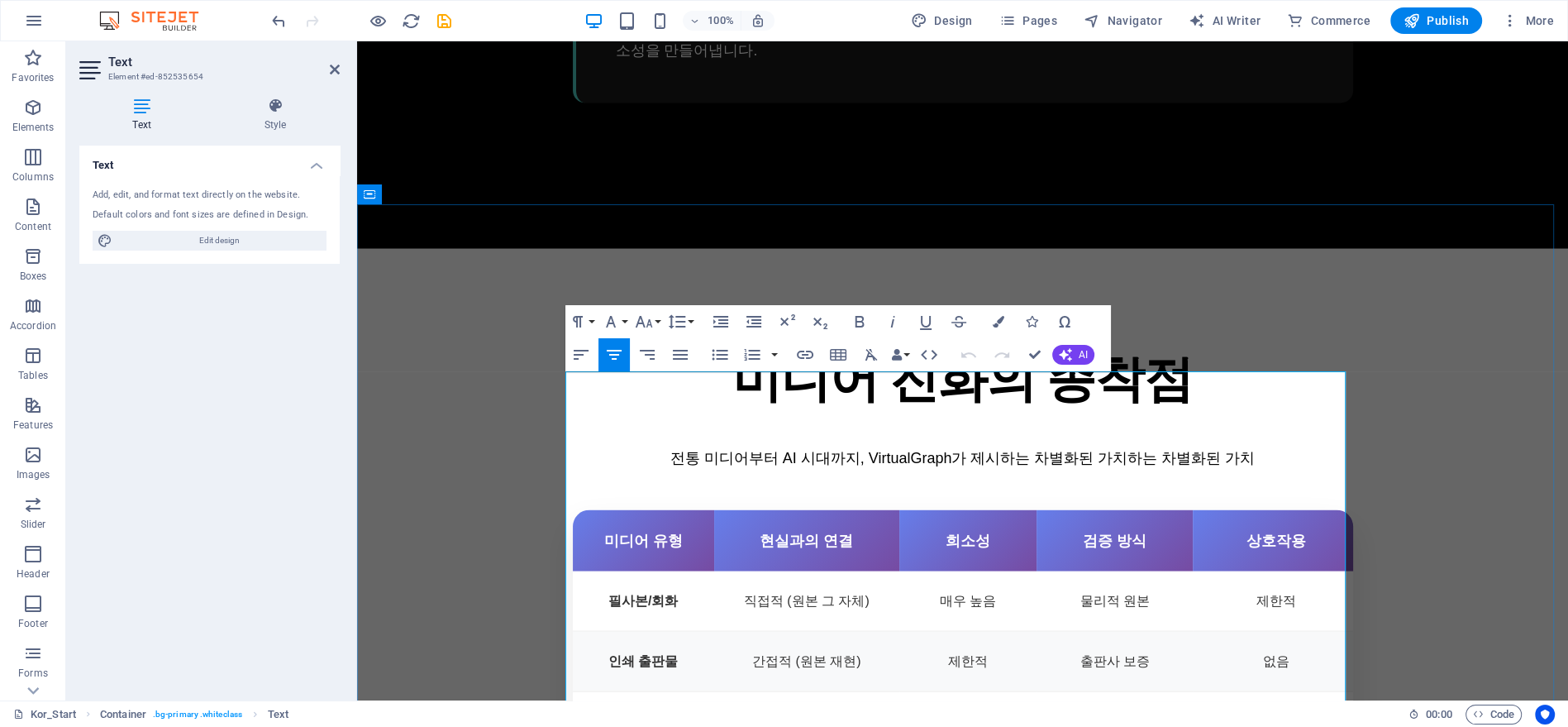
scroll to position [3915, 0]
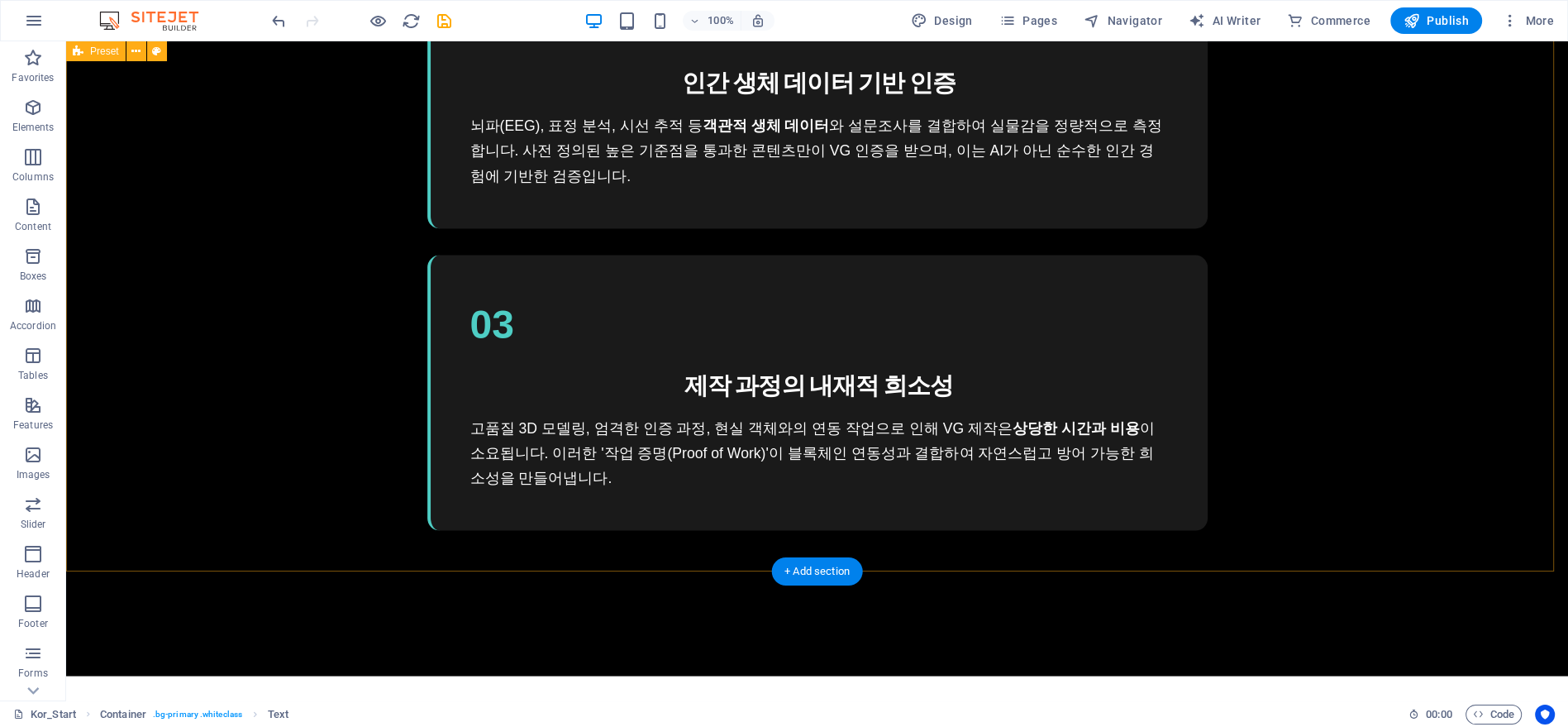
scroll to position [3969, 0]
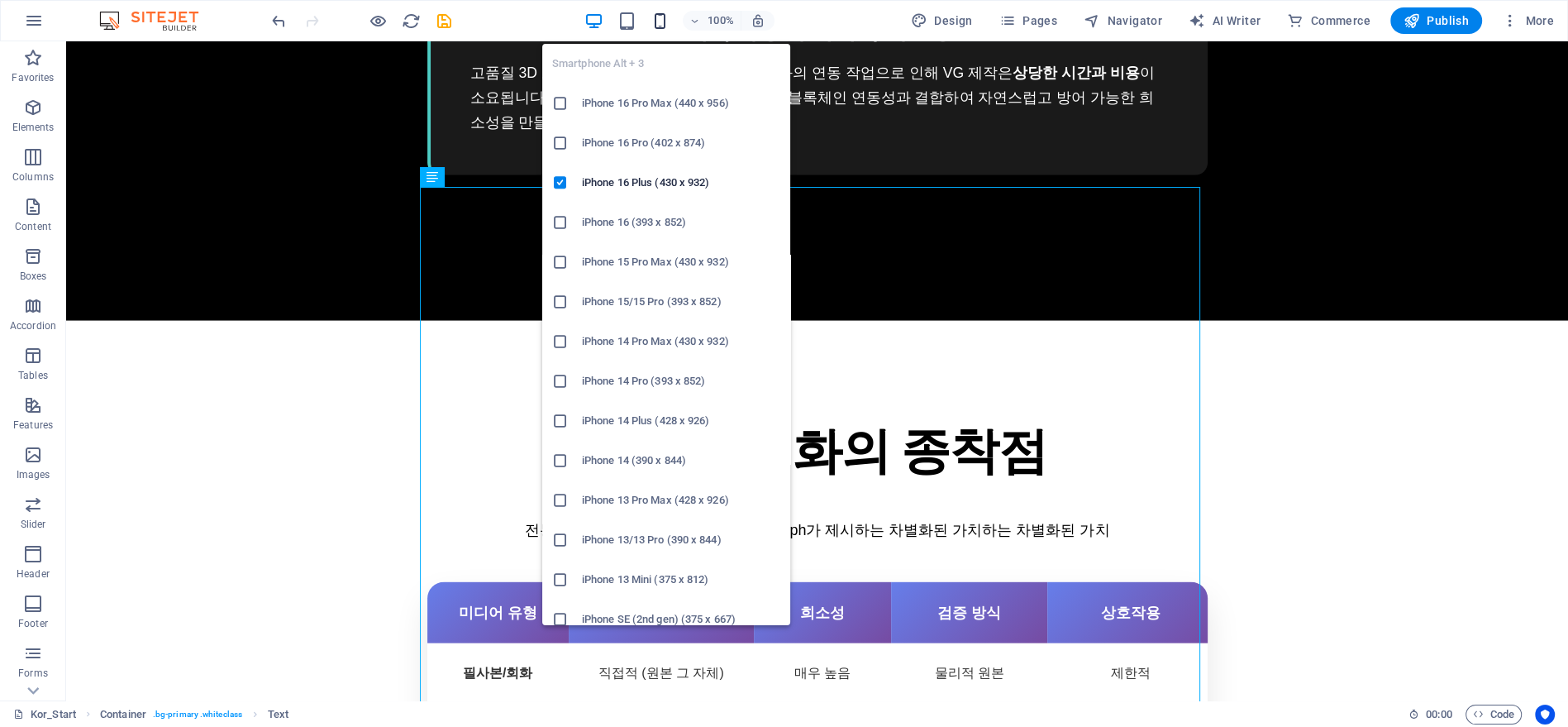
click at [660, 22] on icon "button" at bounding box center [659, 21] width 19 height 19
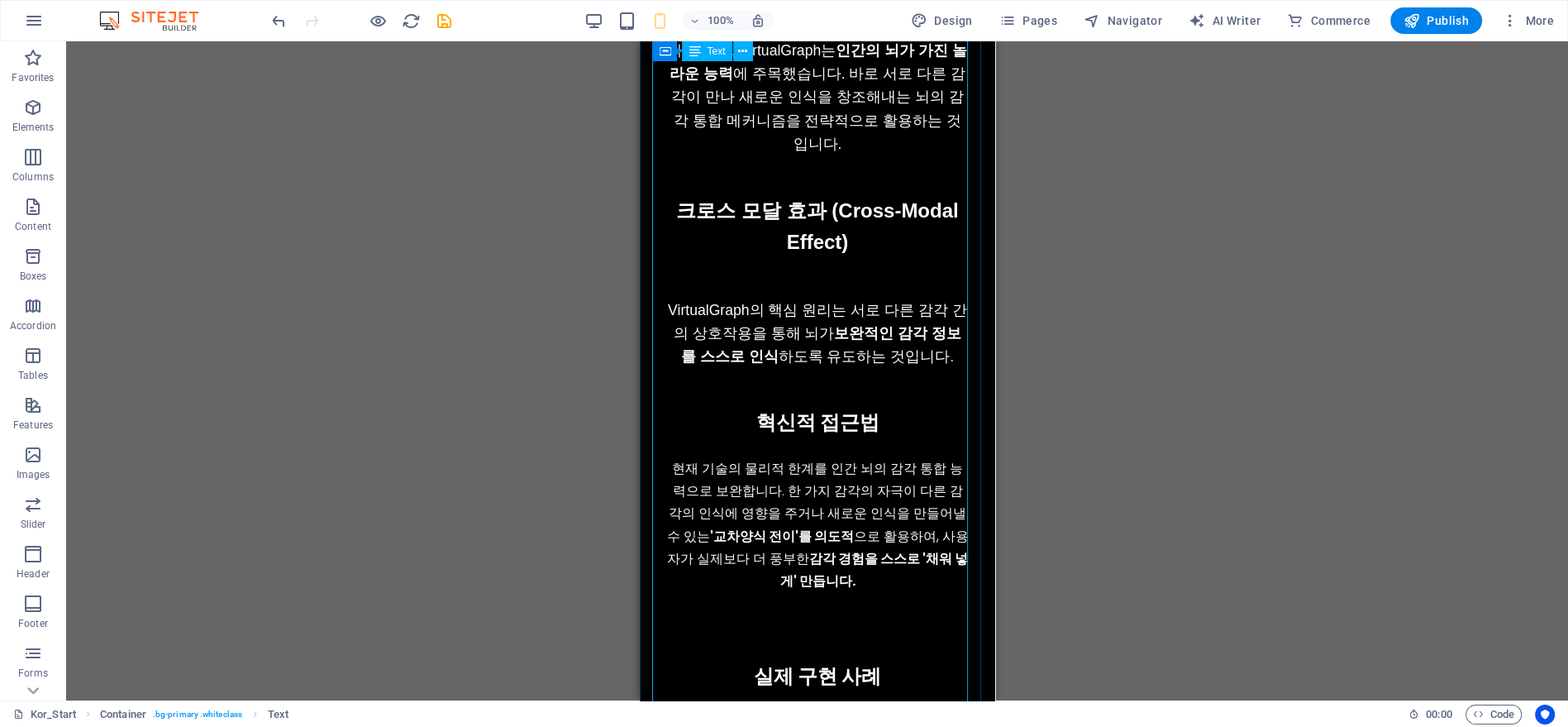
scroll to position [4613, 0]
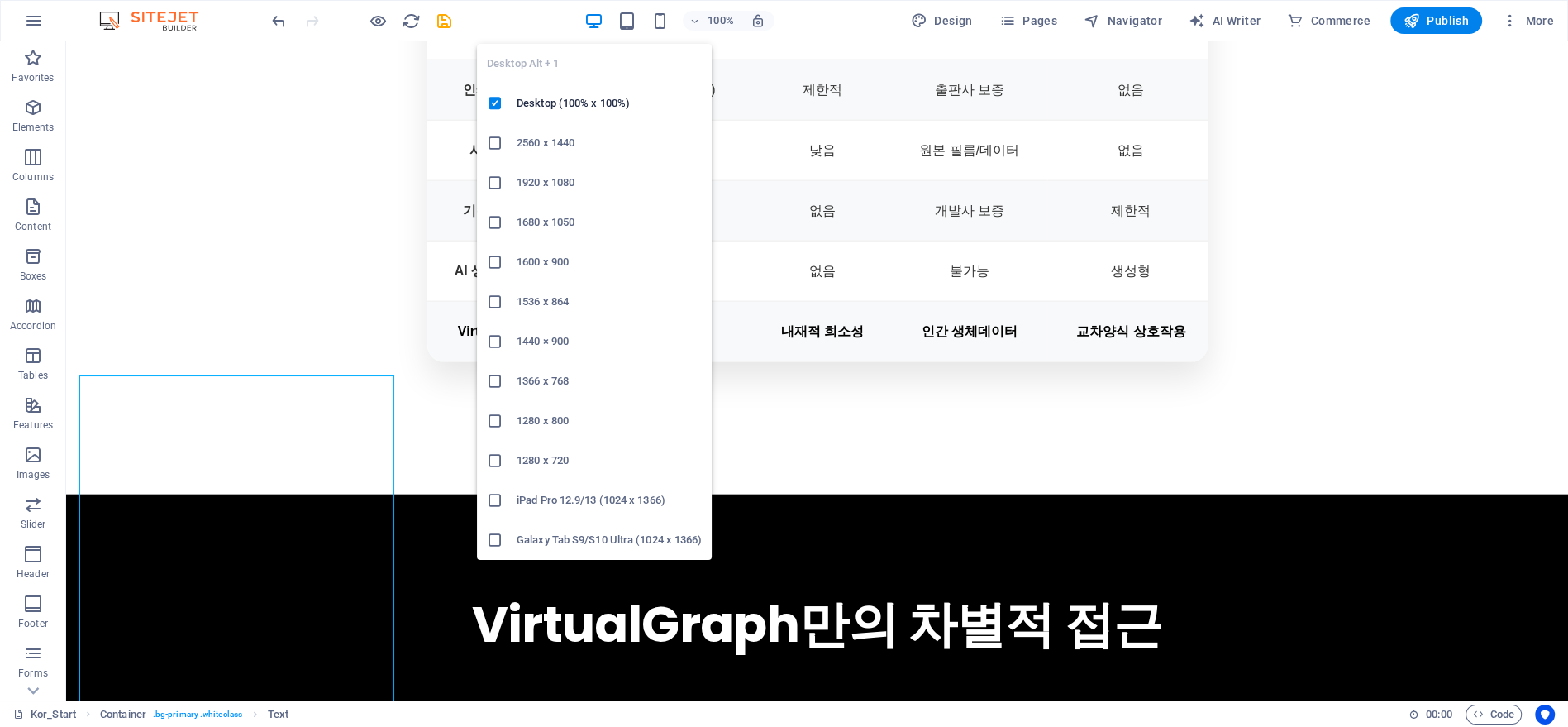
scroll to position [4159, 0]
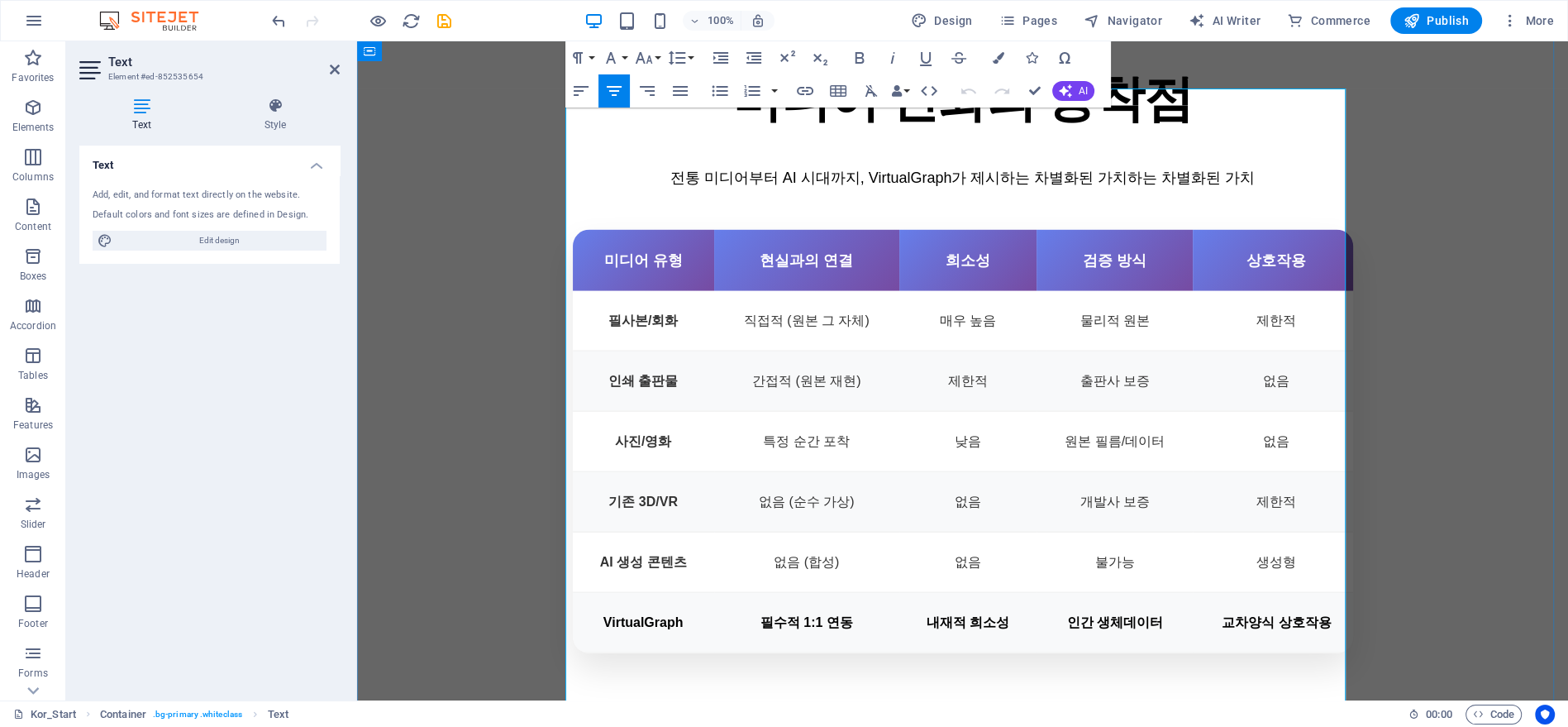
scroll to position [3922, 0]
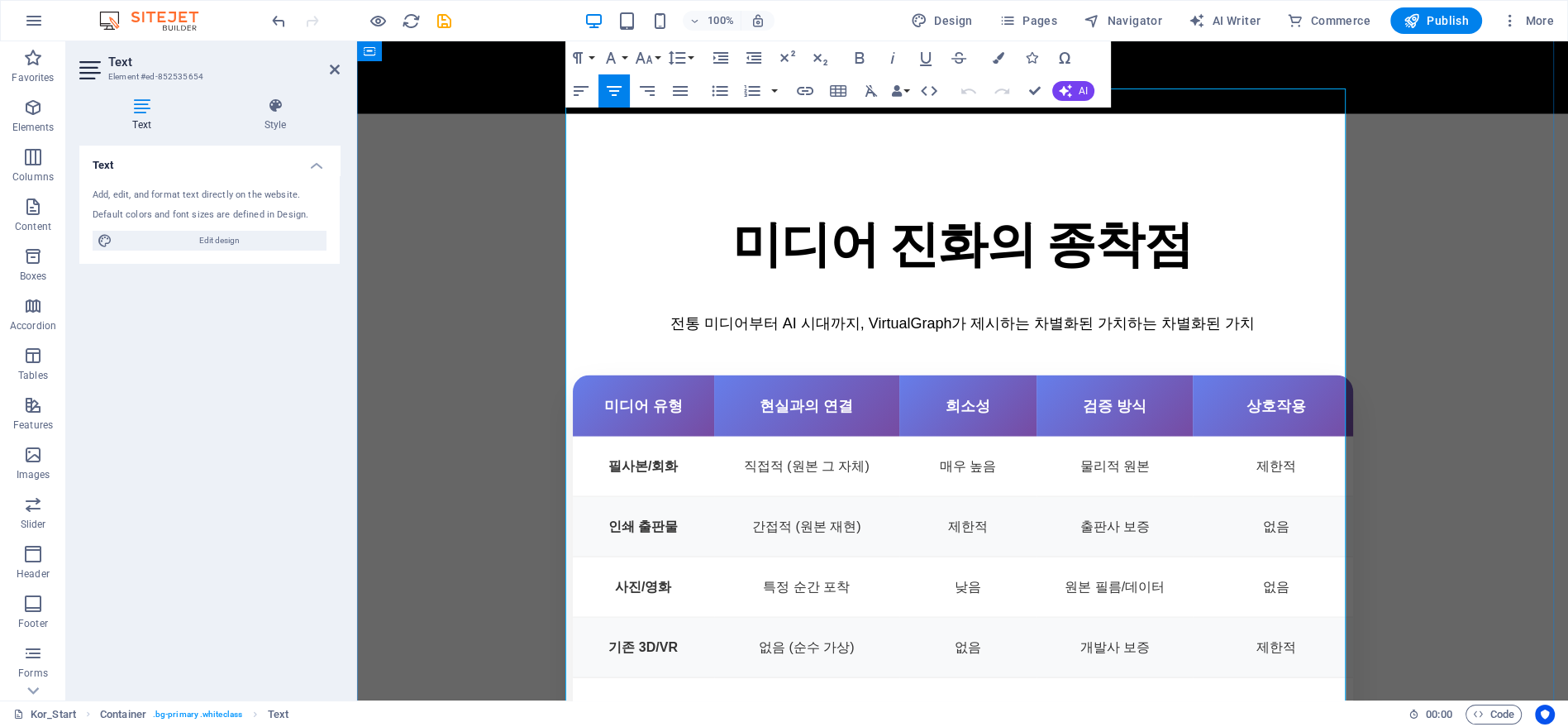
click at [589, 87] on icon "button" at bounding box center [581, 91] width 20 height 20
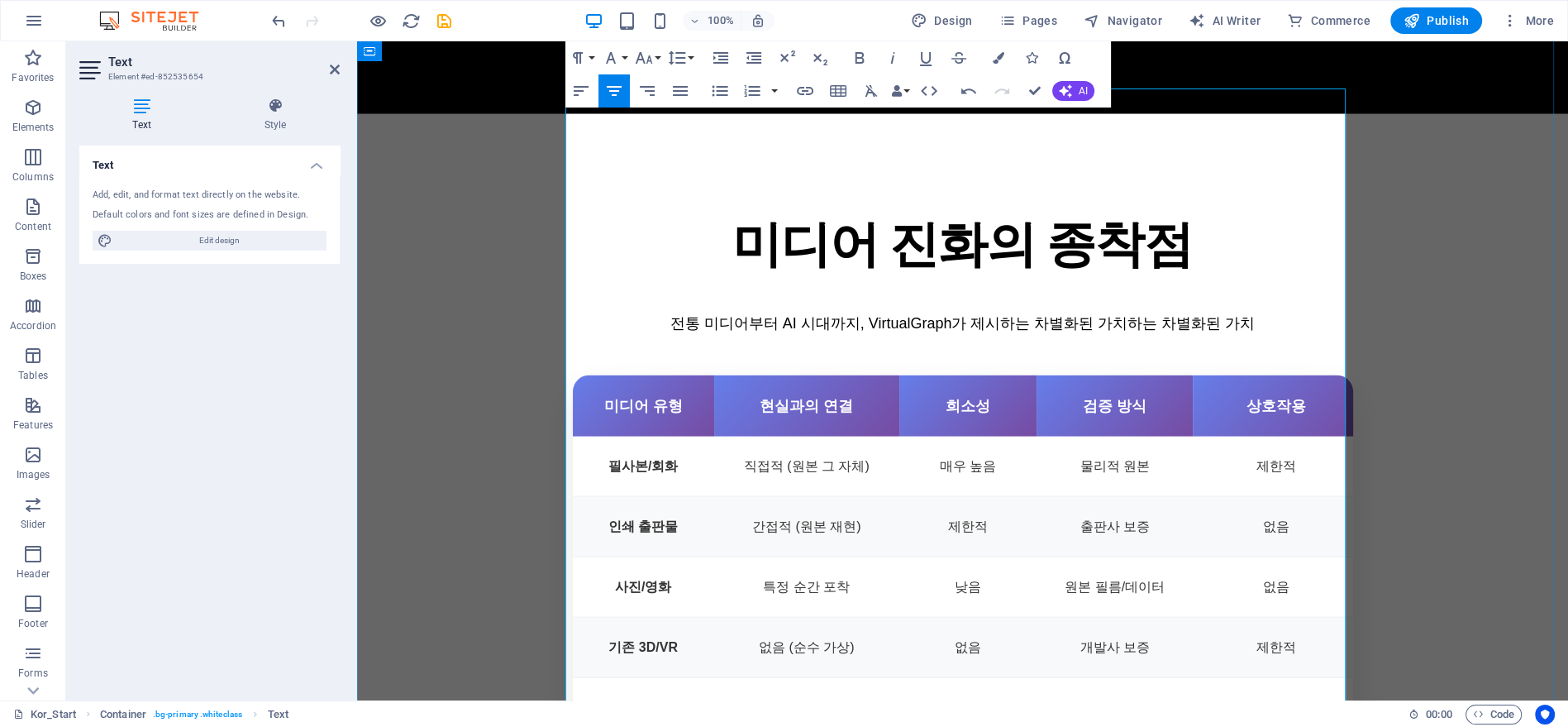
scroll to position [3647, 0]
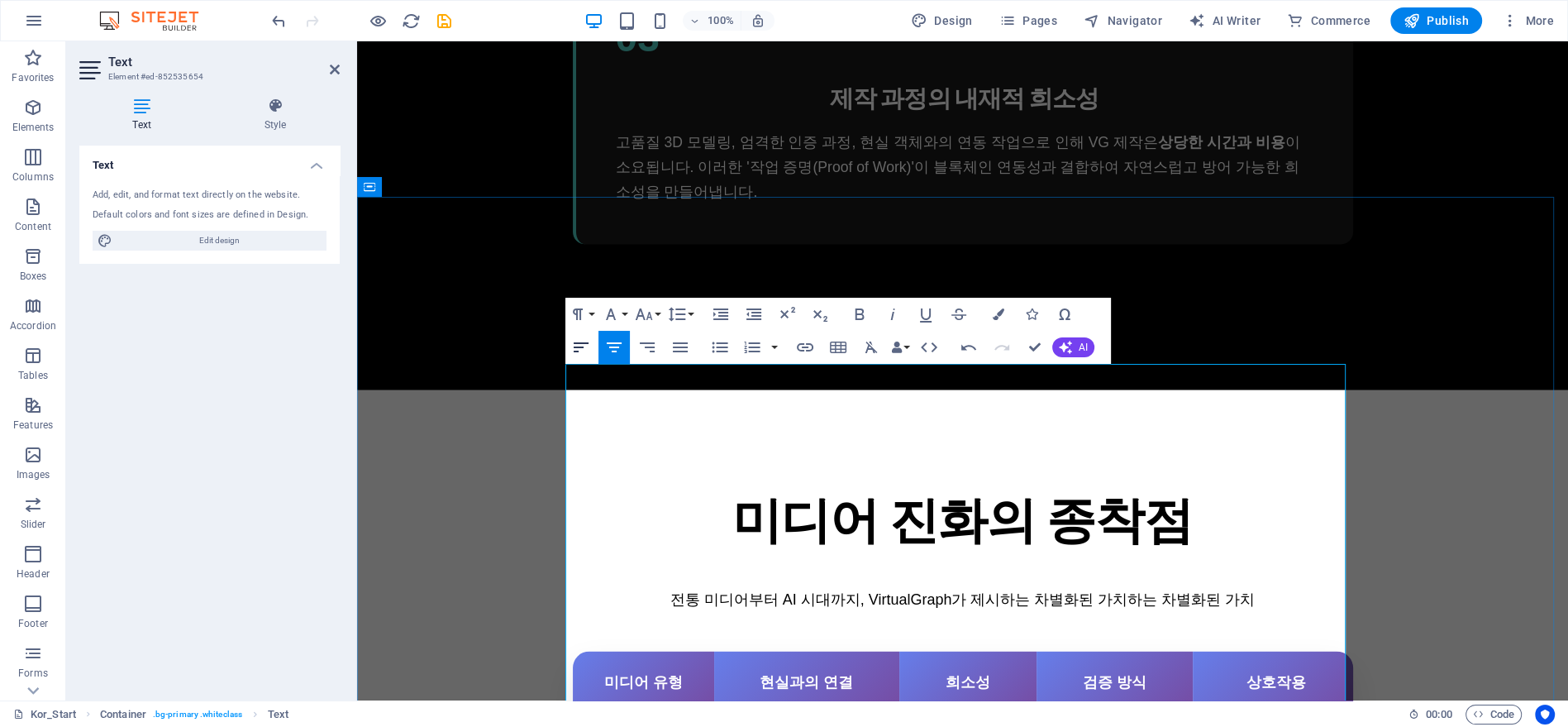
click at [578, 351] on icon "button" at bounding box center [581, 347] width 15 height 10
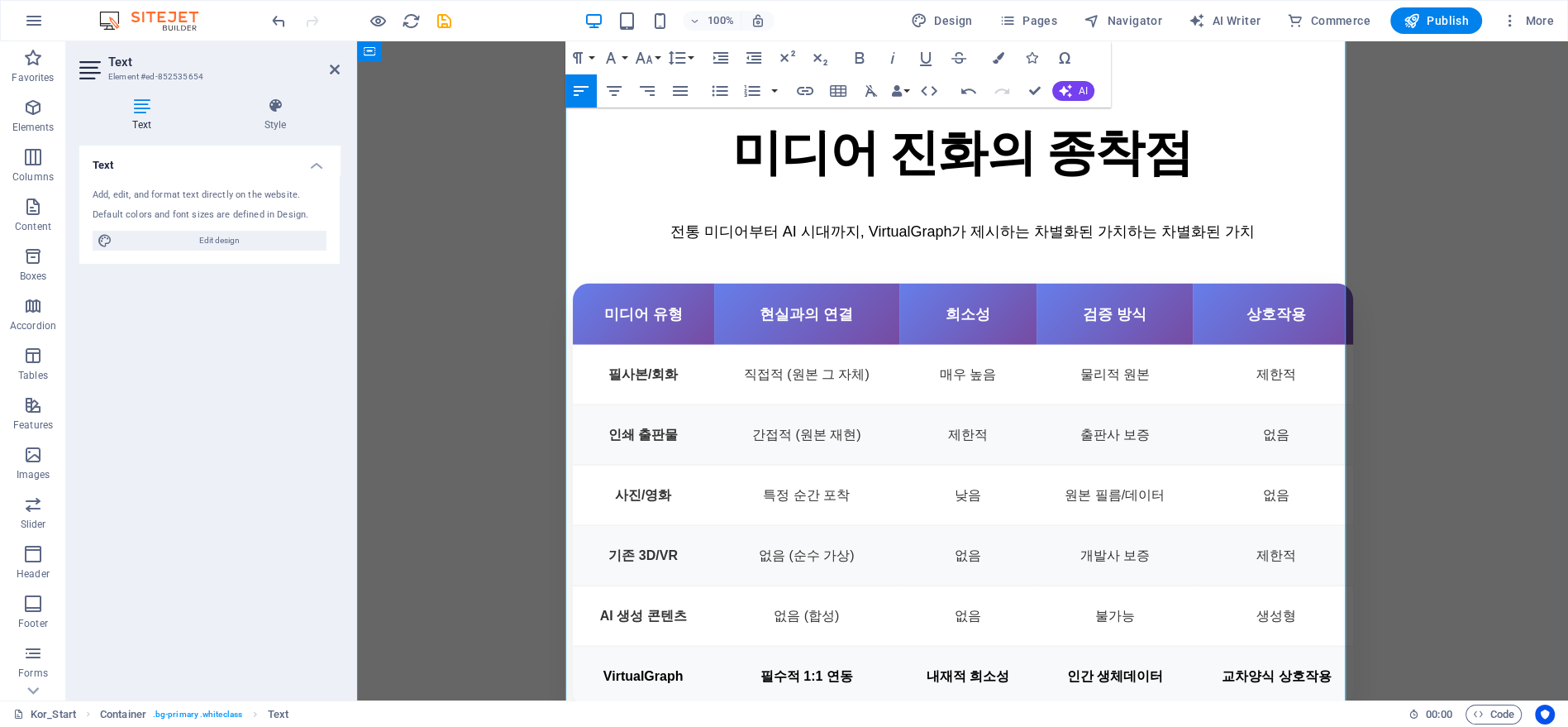
click at [582, 98] on icon "button" at bounding box center [581, 91] width 20 height 20
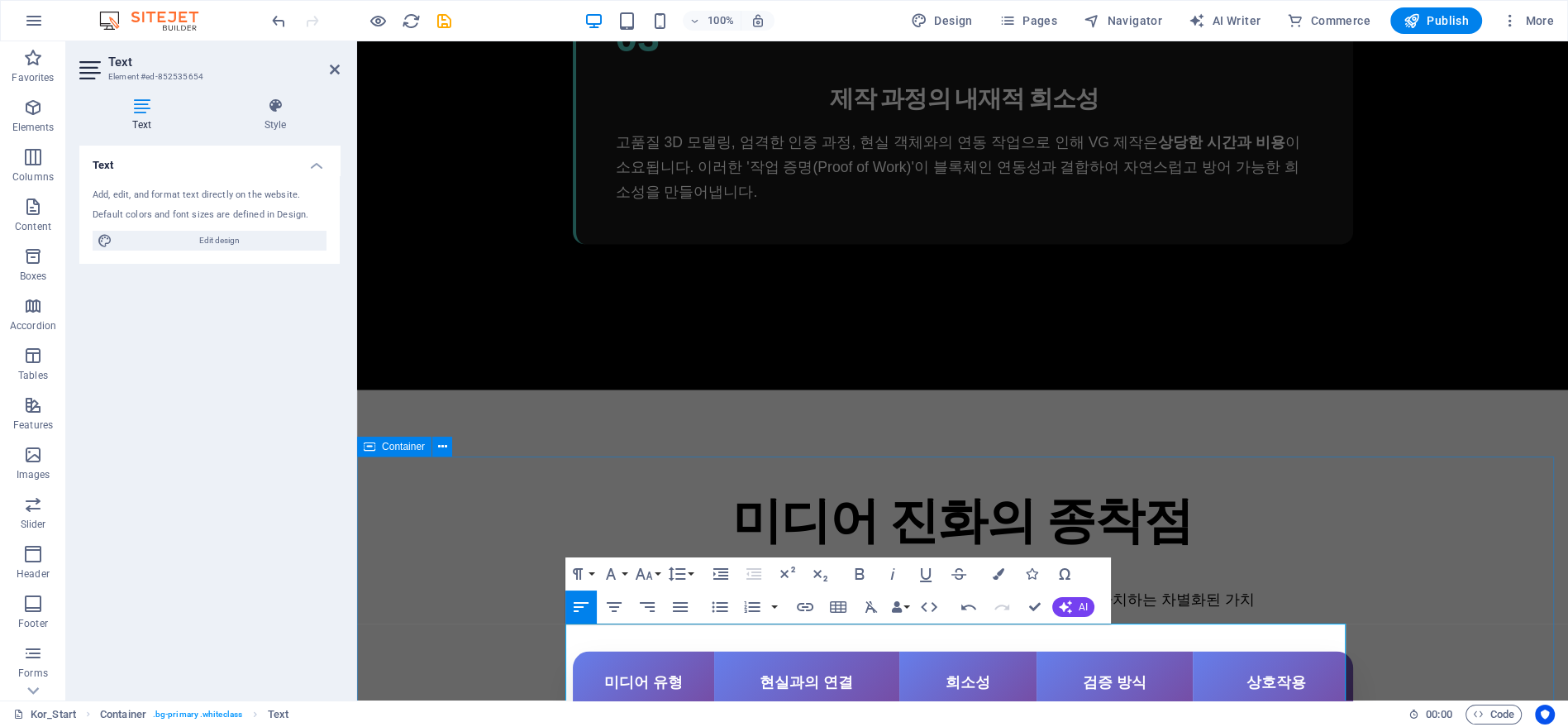
scroll to position [4199, 0]
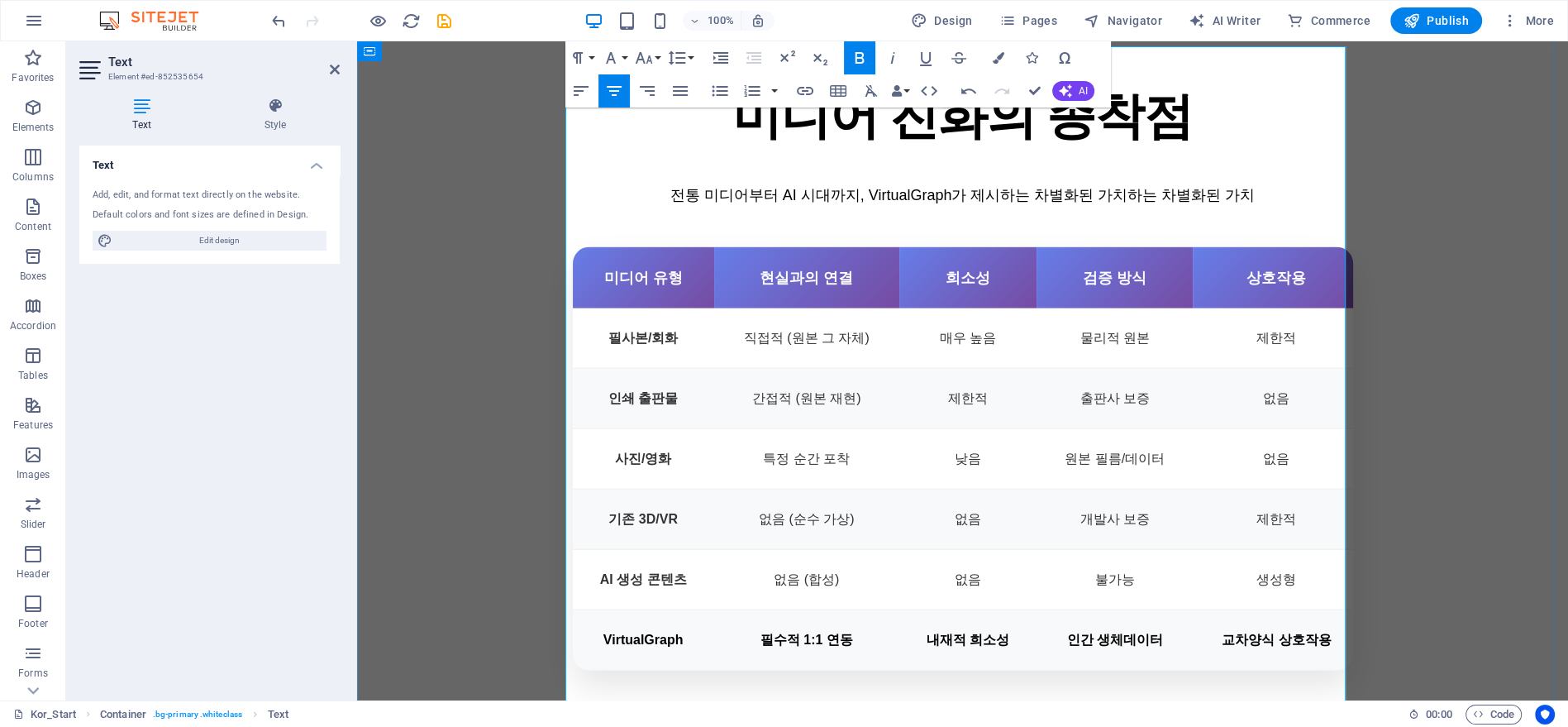
scroll to position [3922, 0]
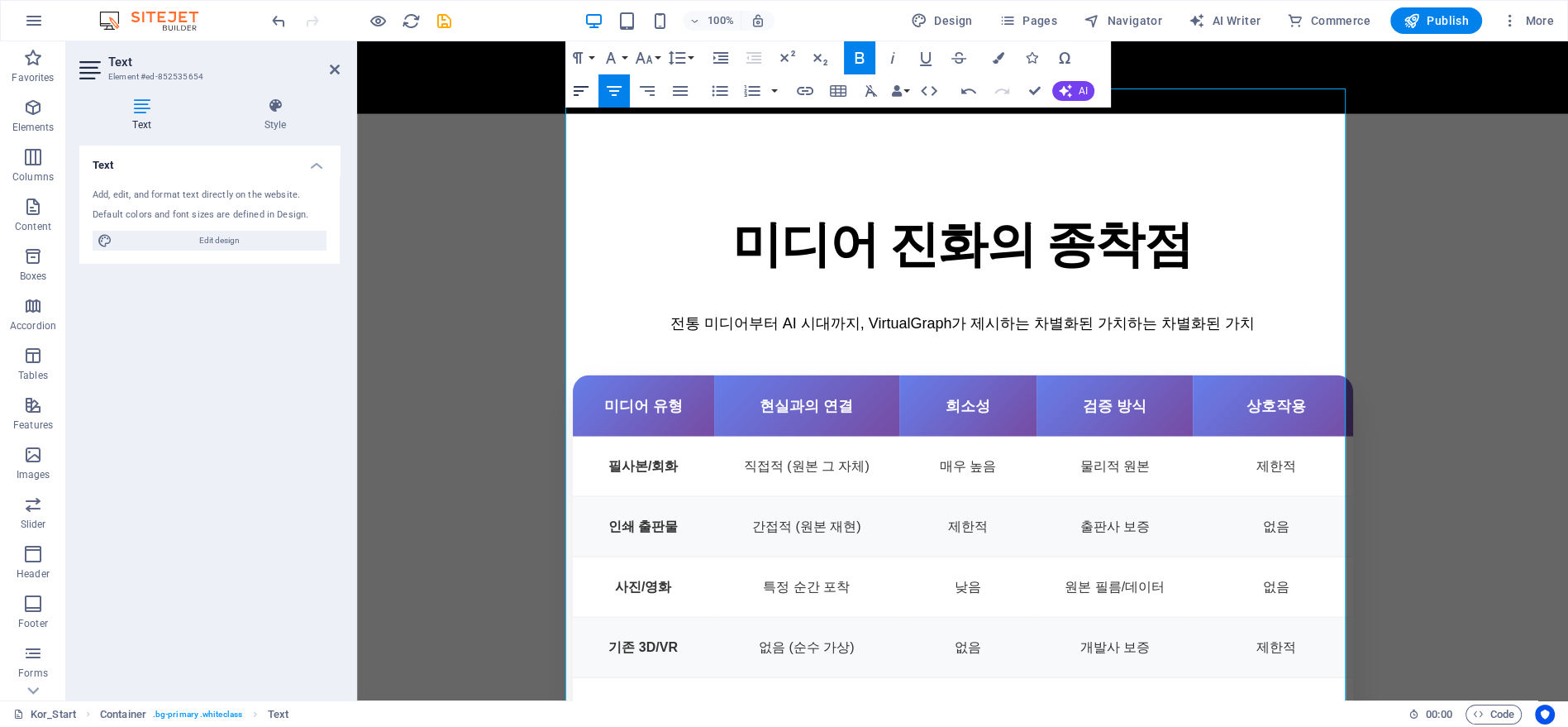
click at [584, 83] on icon "button" at bounding box center [581, 91] width 20 height 20
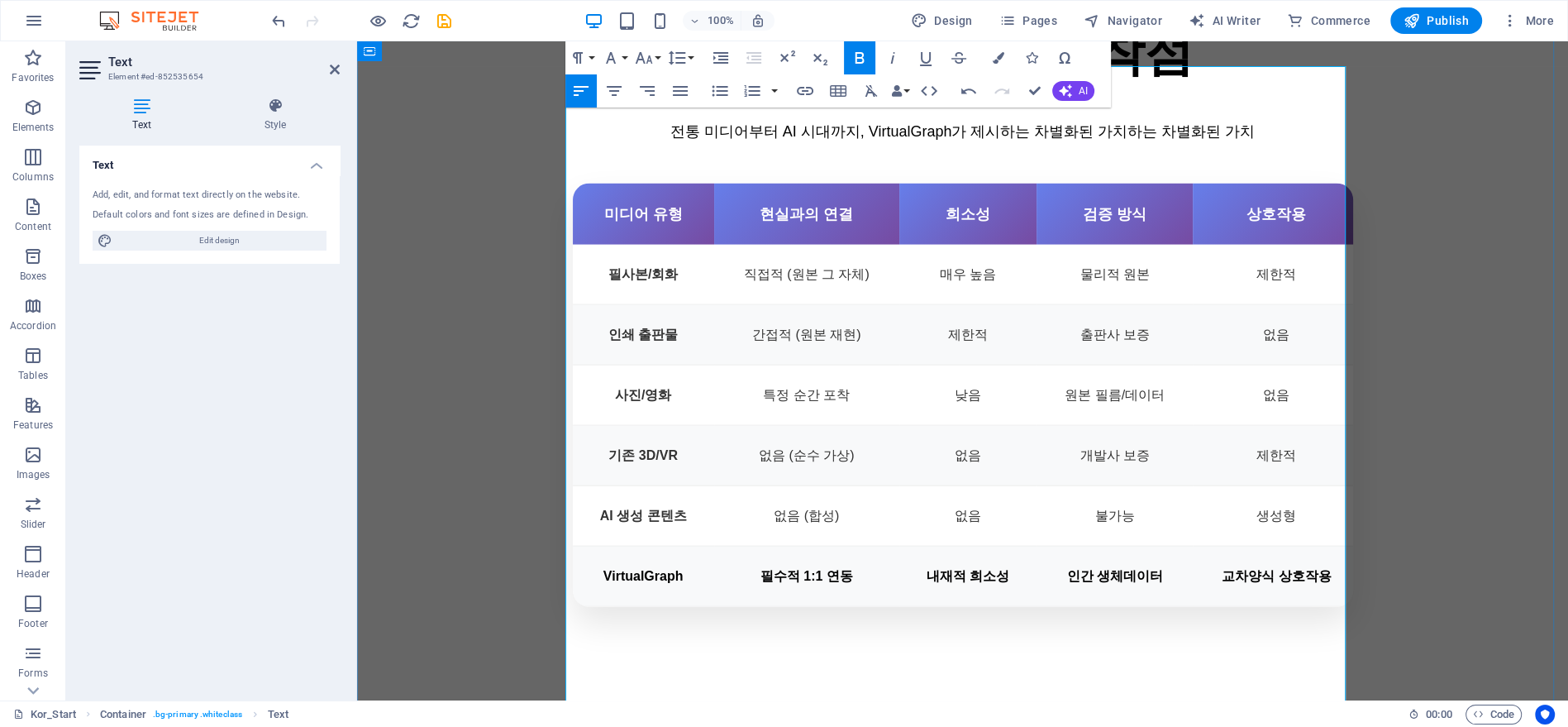
scroll to position [4199, 0]
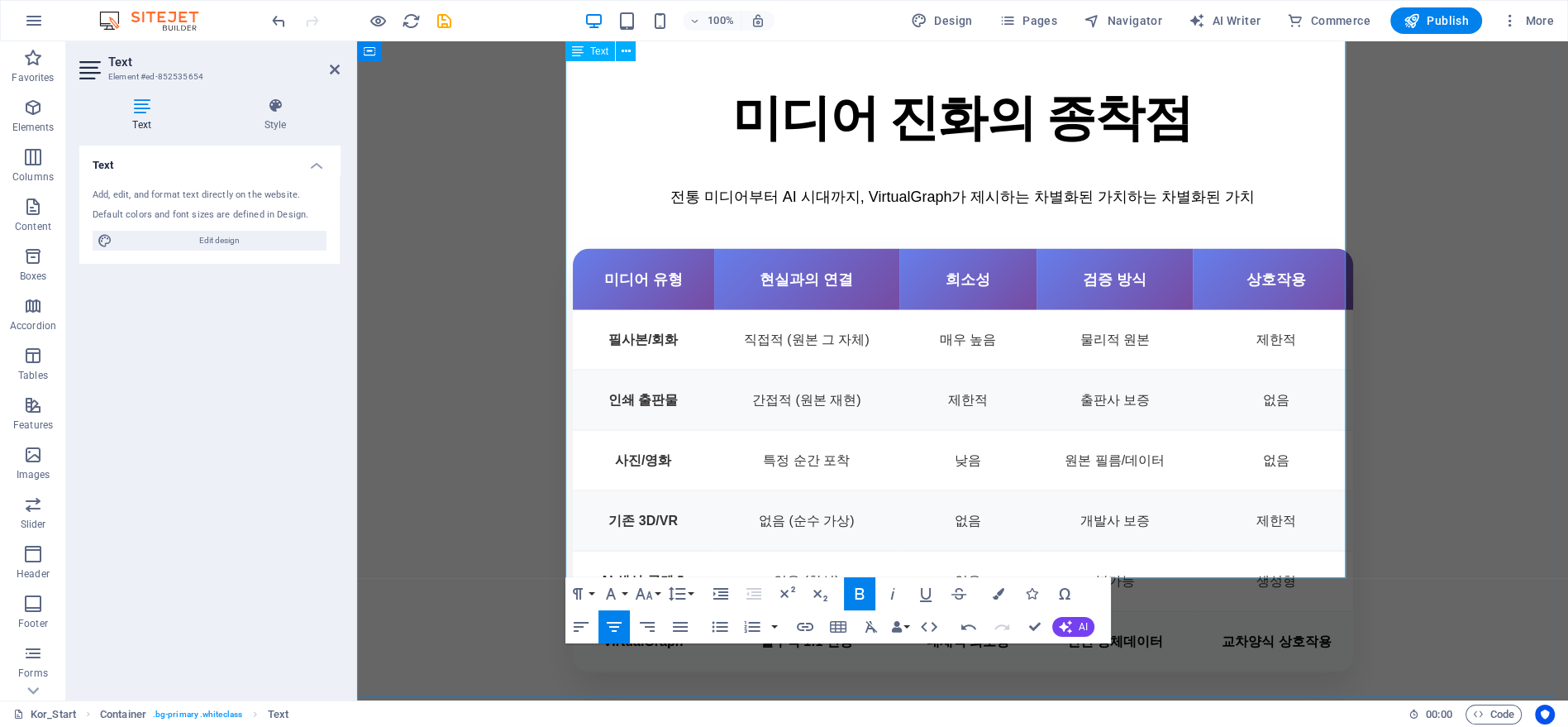
scroll to position [3922, 0]
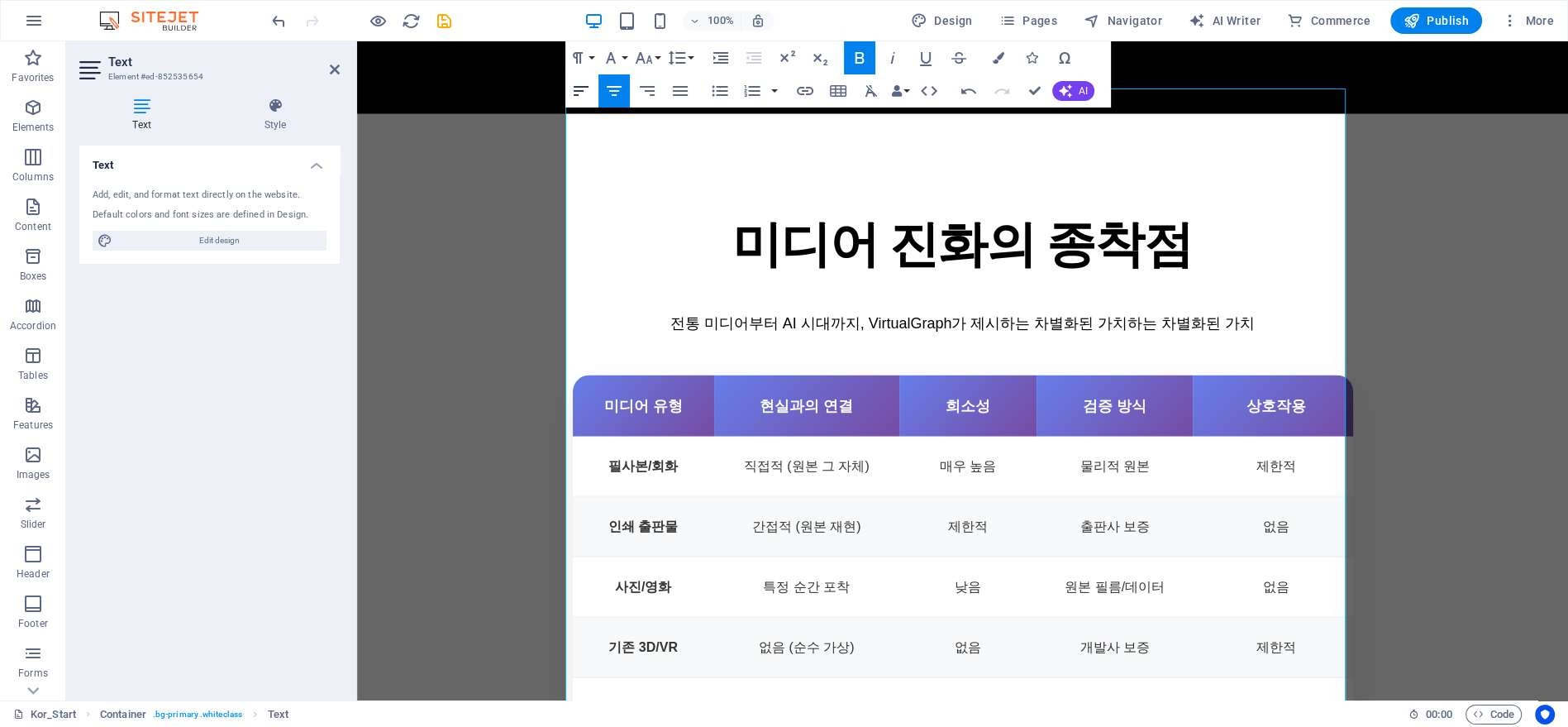
click at [582, 83] on icon "button" at bounding box center [581, 91] width 20 height 20
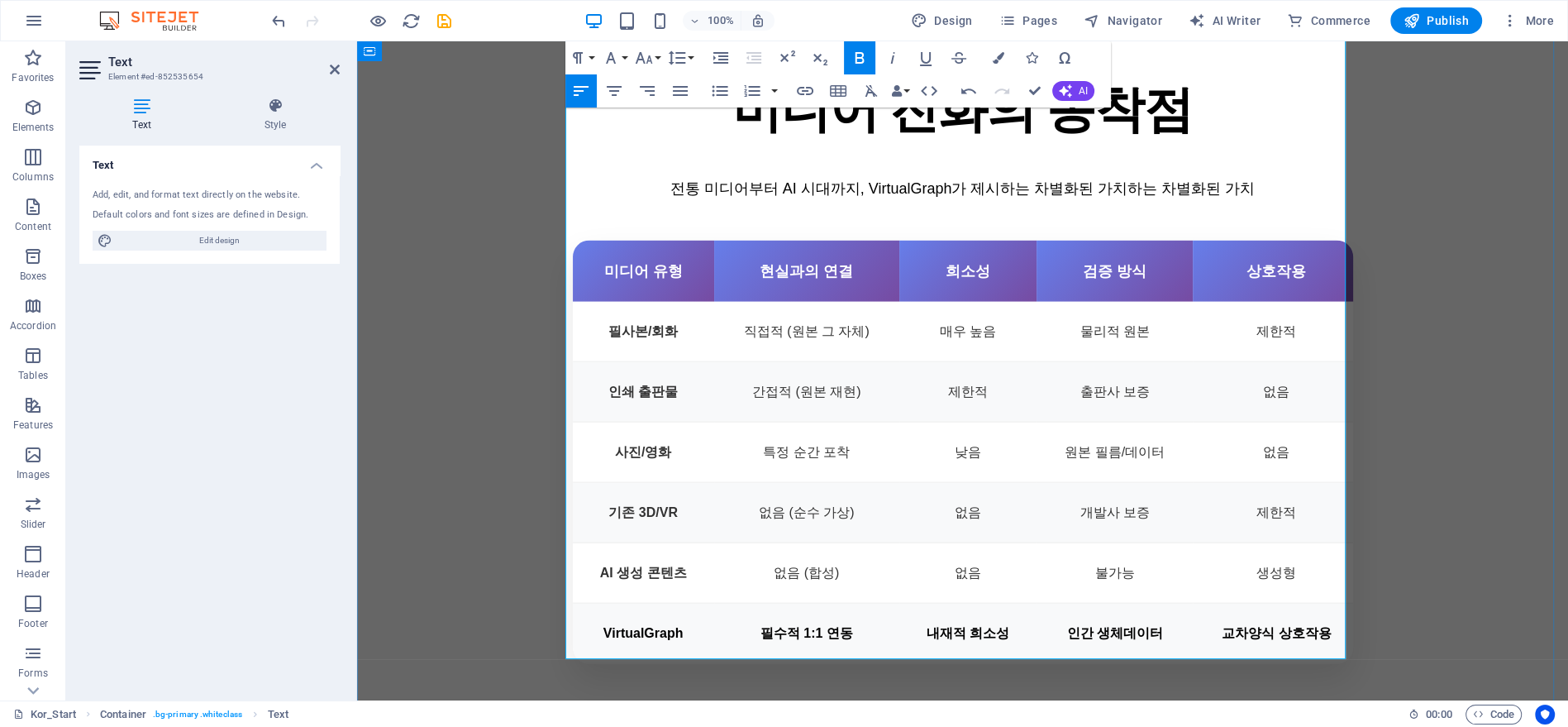
scroll to position [4106, 0]
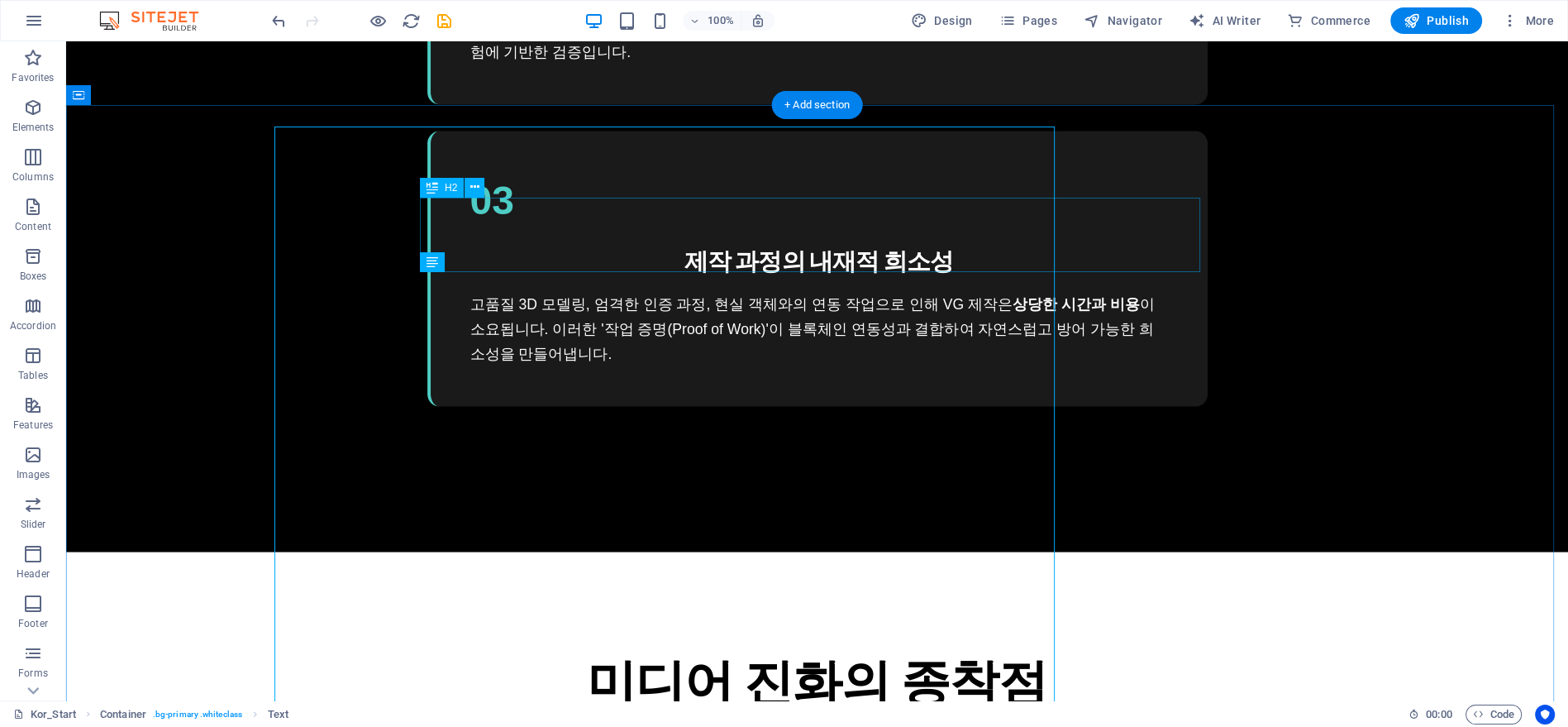
scroll to position [3884, 0]
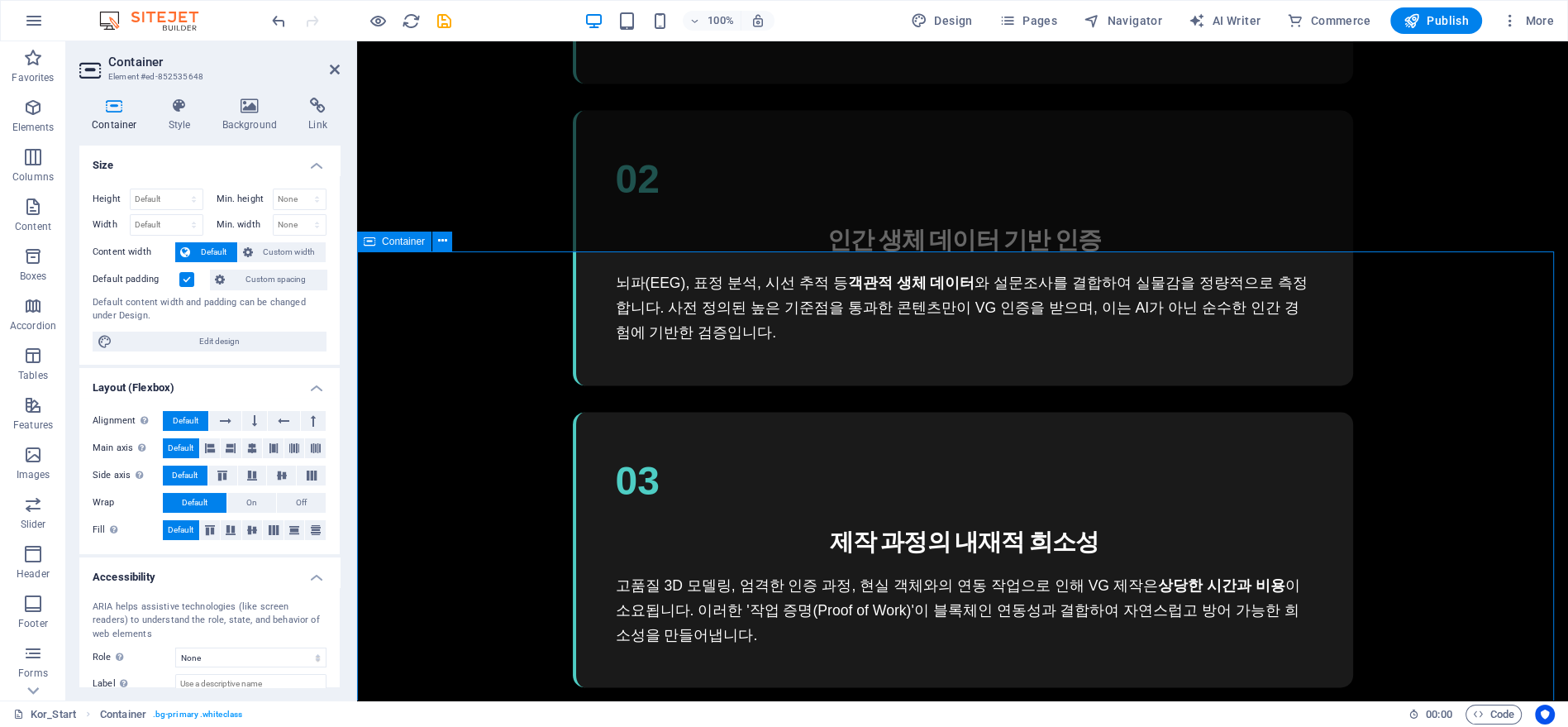
scroll to position [3187, 0]
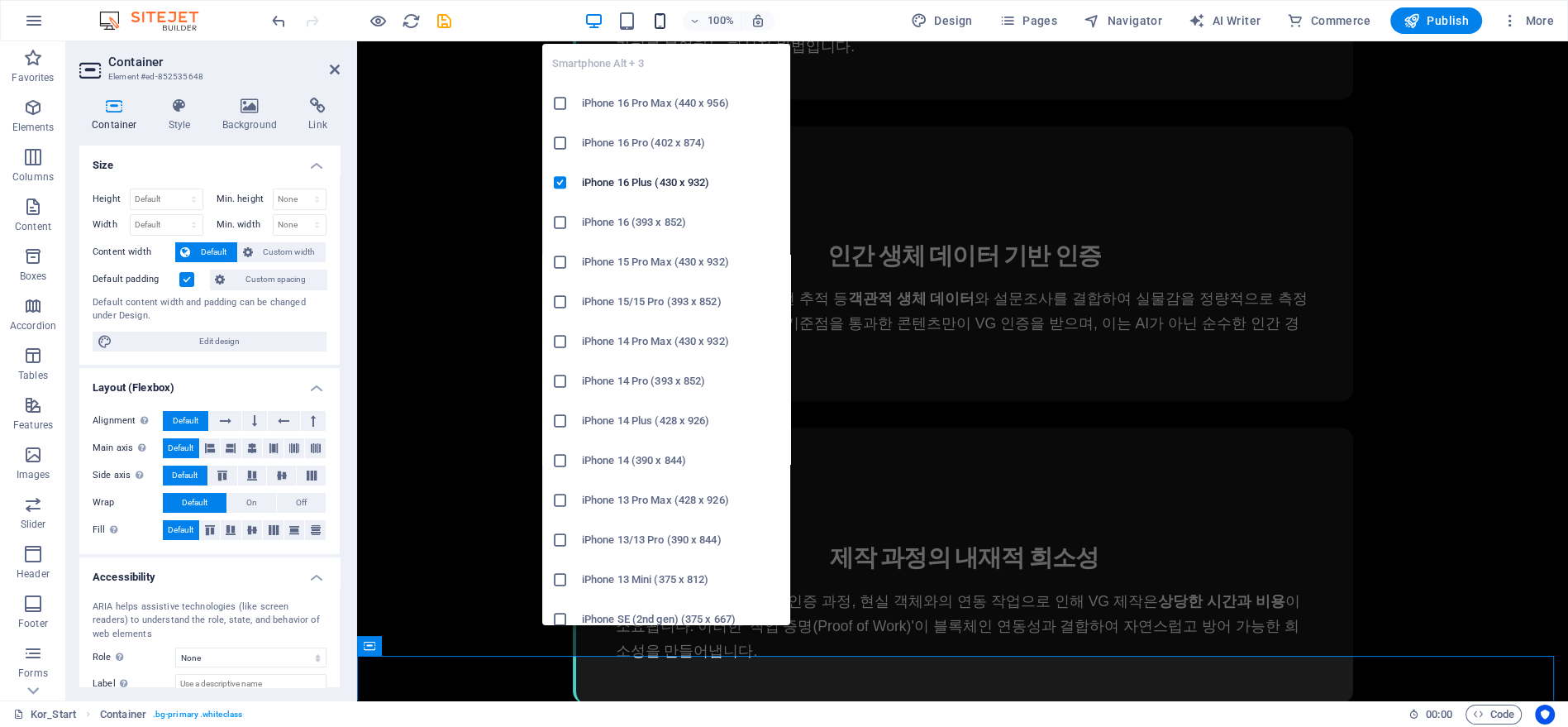
click at [662, 18] on icon "button" at bounding box center [659, 21] width 19 height 19
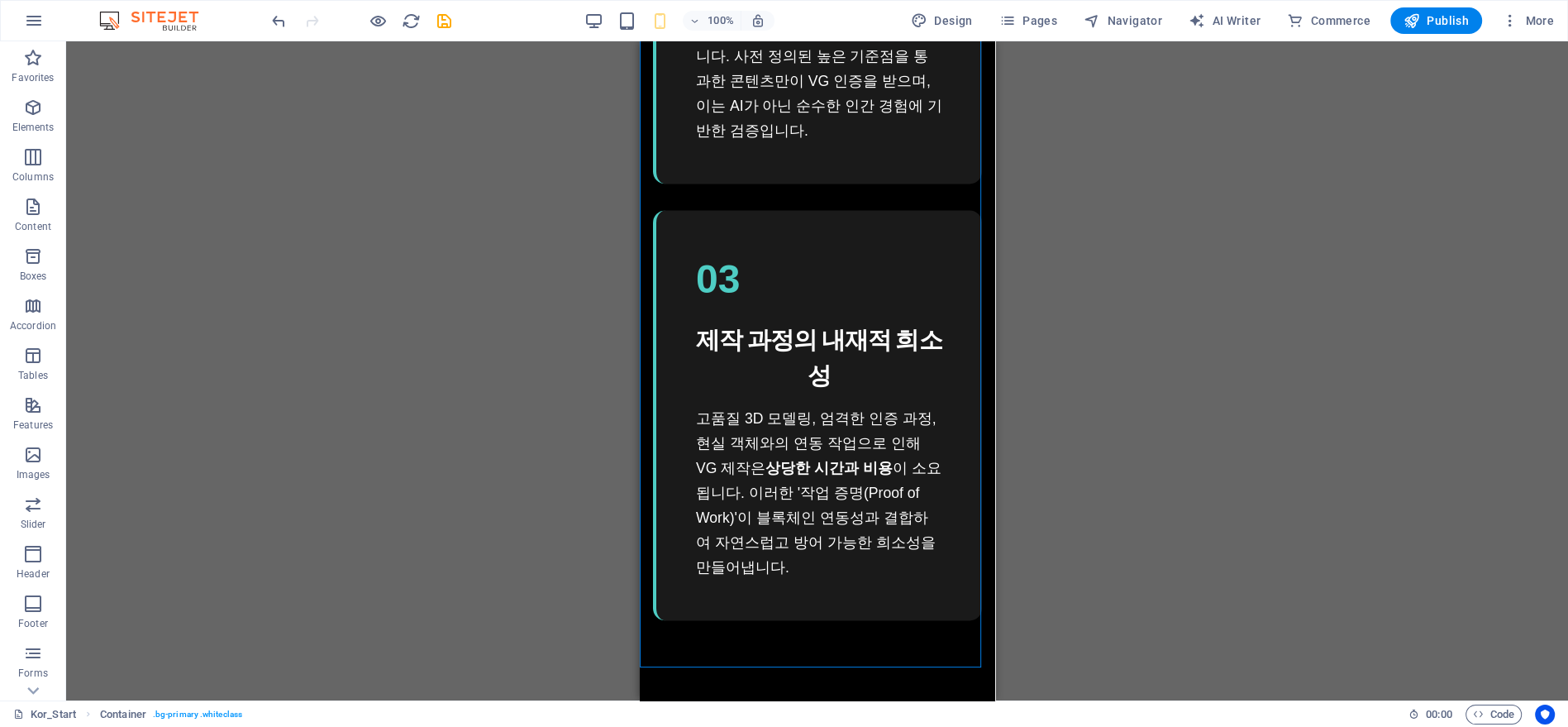
drag, startPoint x: 1124, startPoint y: 123, endPoint x: 1126, endPoint y: 63, distance: 60.0
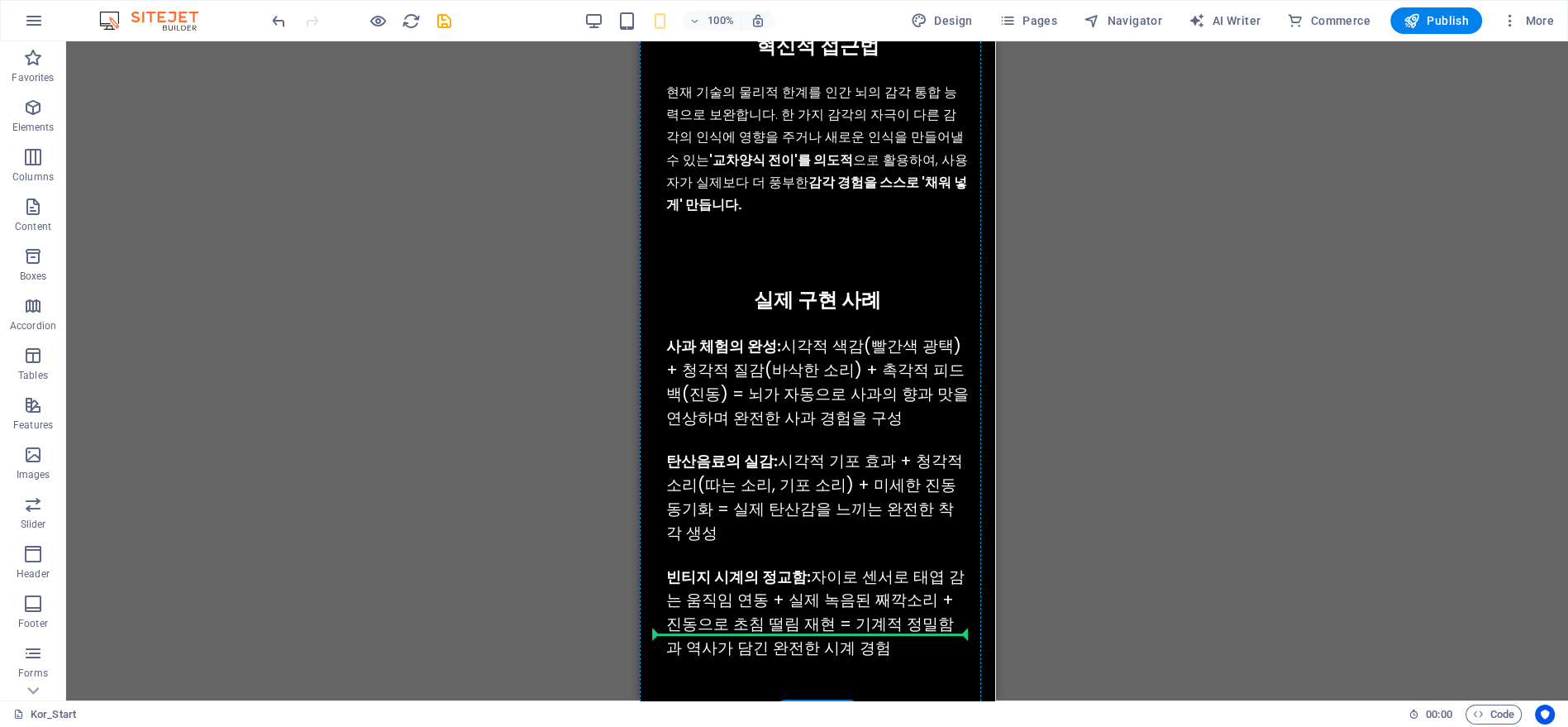
scroll to position [4999, 0]
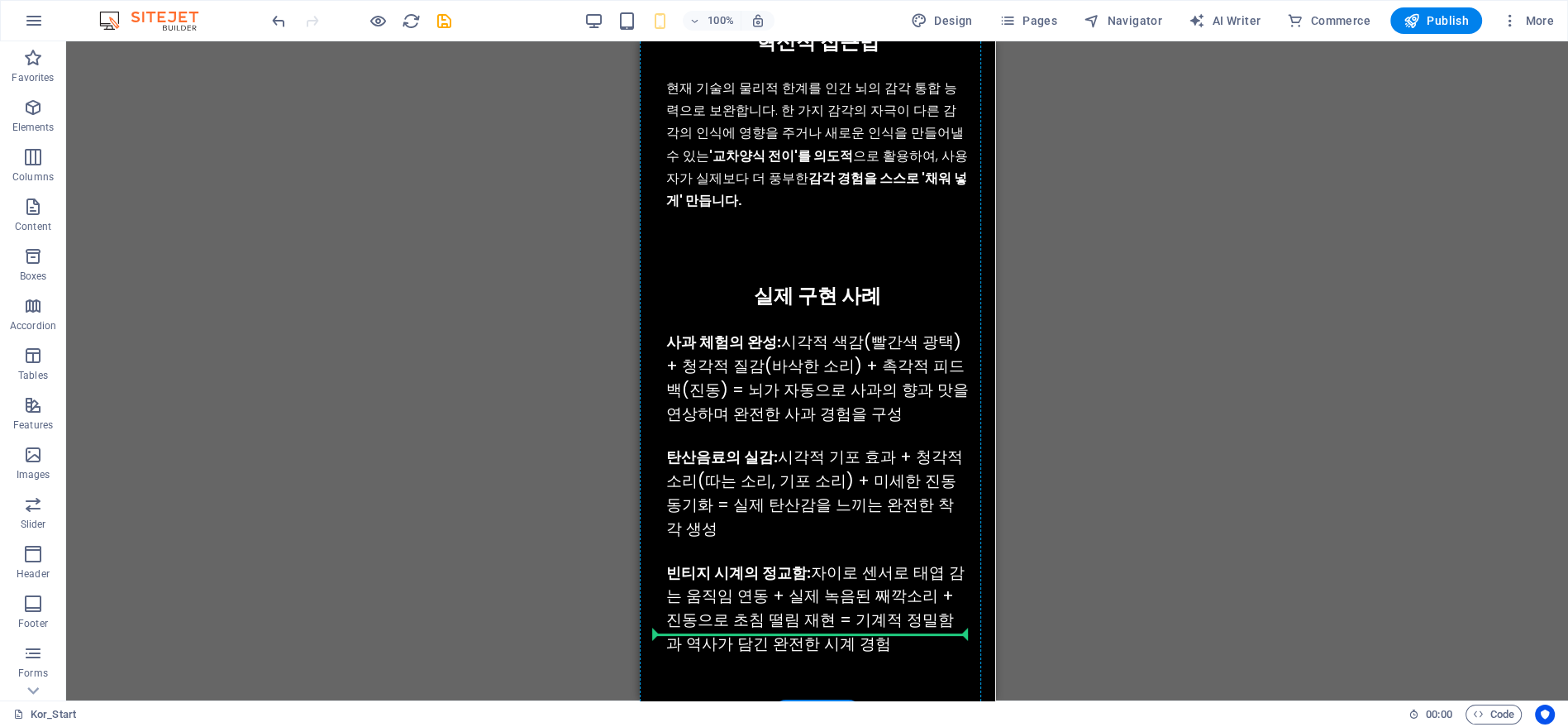
click at [898, 302] on div "기존 기술들이 하드웨어 성능 향상에만 집중하는 동안, VirtualGraph는 인간의 뇌가 가진 놀라운 능력 에 주목했습니다. 바로 서로 다른…" at bounding box center [817, 155] width 329 height 1121
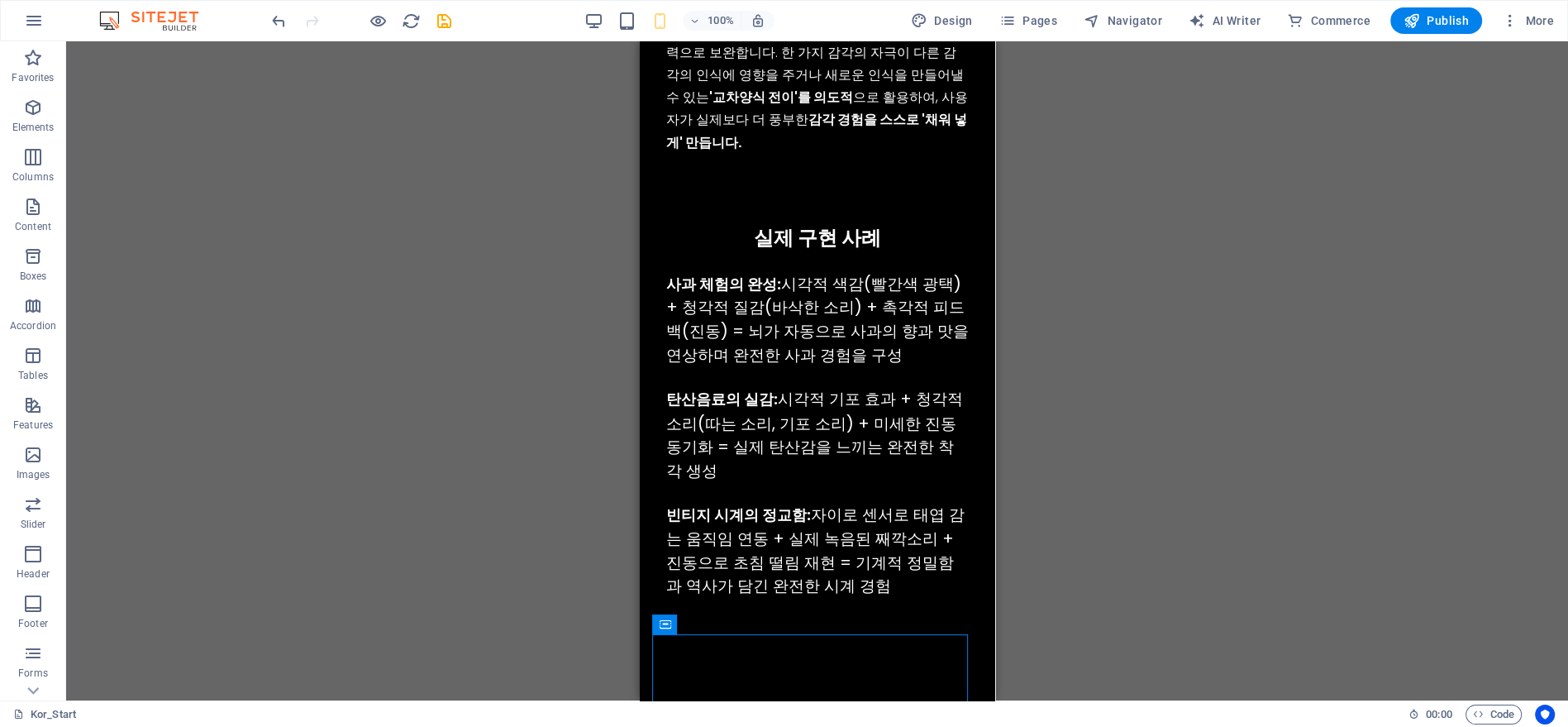
click at [898, 302] on div "기존 기술들이 하드웨어 성능 향상에만 집중하는 동안, VirtualGraph는 인간의 뇌가 가진 놀라운 능력 에 주목했습니다. 바로 서로 다른…" at bounding box center [817, 98] width 329 height 1121
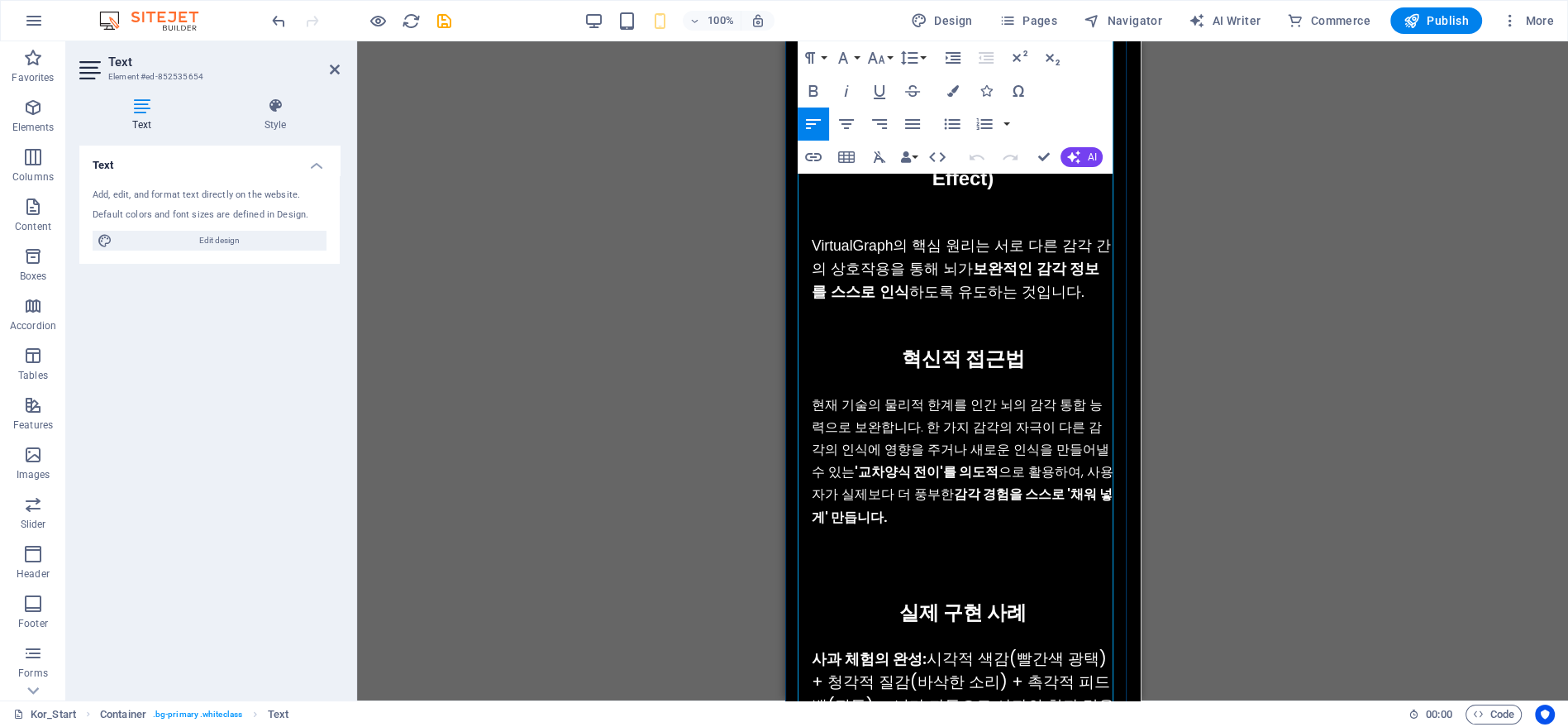
scroll to position [3449, 0]
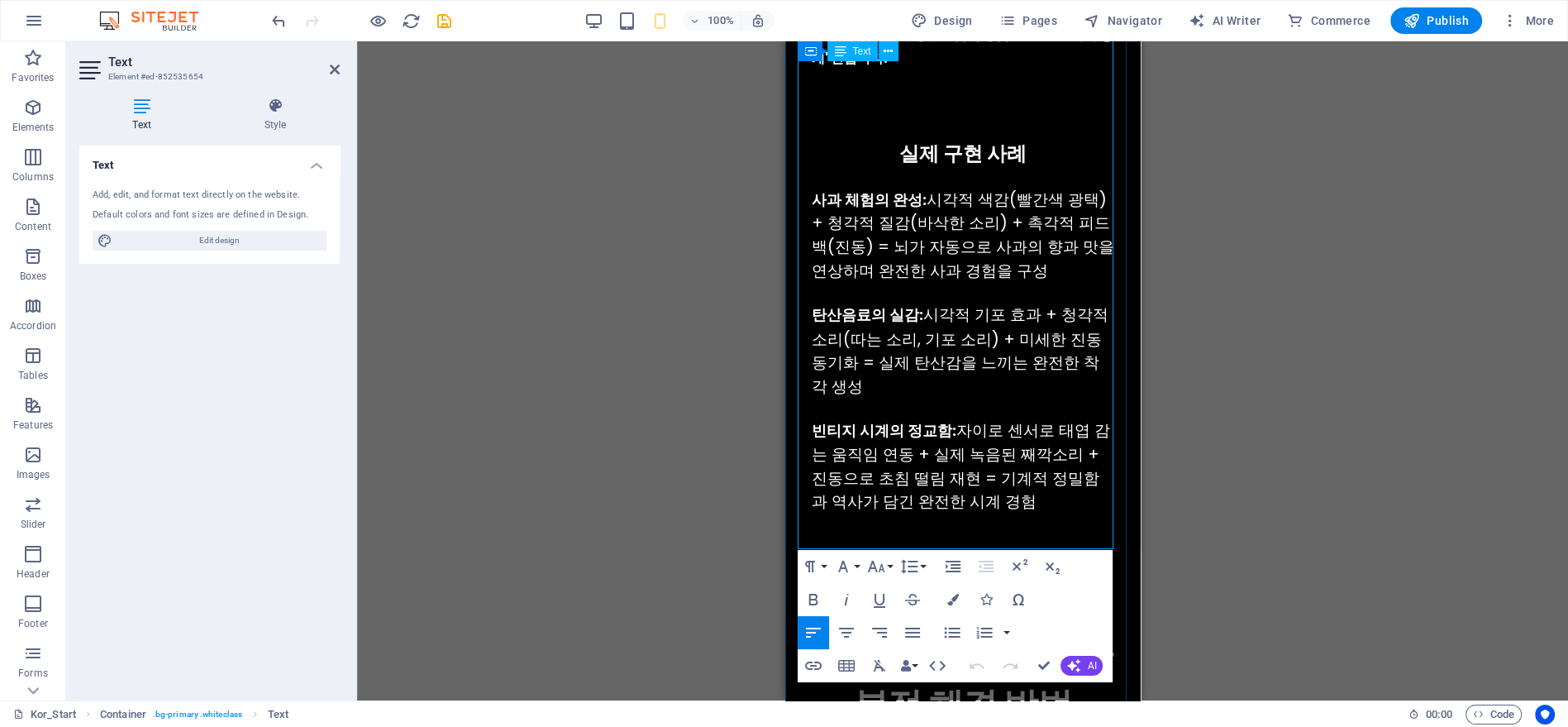
drag, startPoint x: 1011, startPoint y: 471, endPoint x: 957, endPoint y: 407, distance: 83.7
click at [957, 418] on div "빈티지 시계의 정교함: 자이로 센서로 태엽 감는 움직임 연동 + 실제 녹음된 째깍소리 + 진동으로 초침 떨림 재현 = 기계적 정밀함과 역사가 …" at bounding box center [961, 466] width 302 height 95
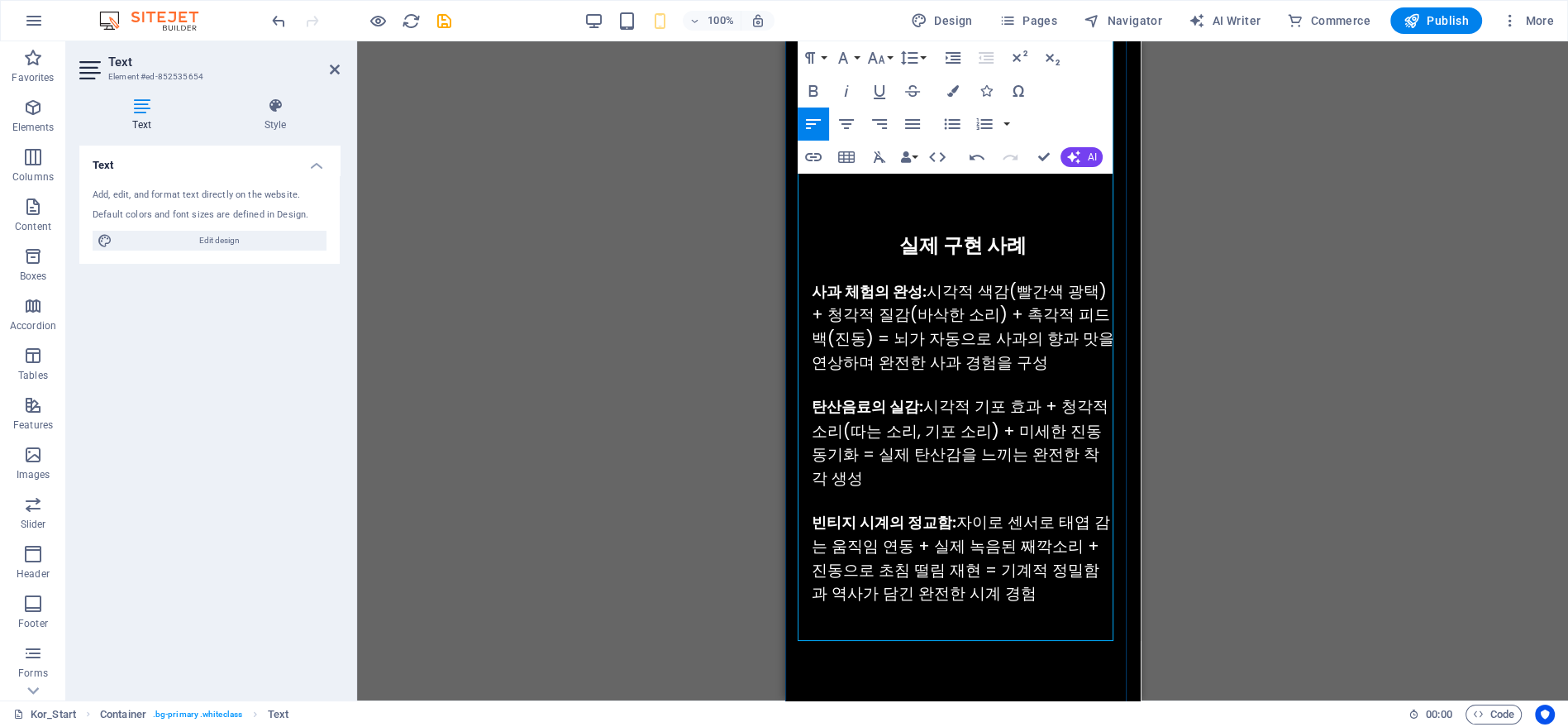
scroll to position [3174, 0]
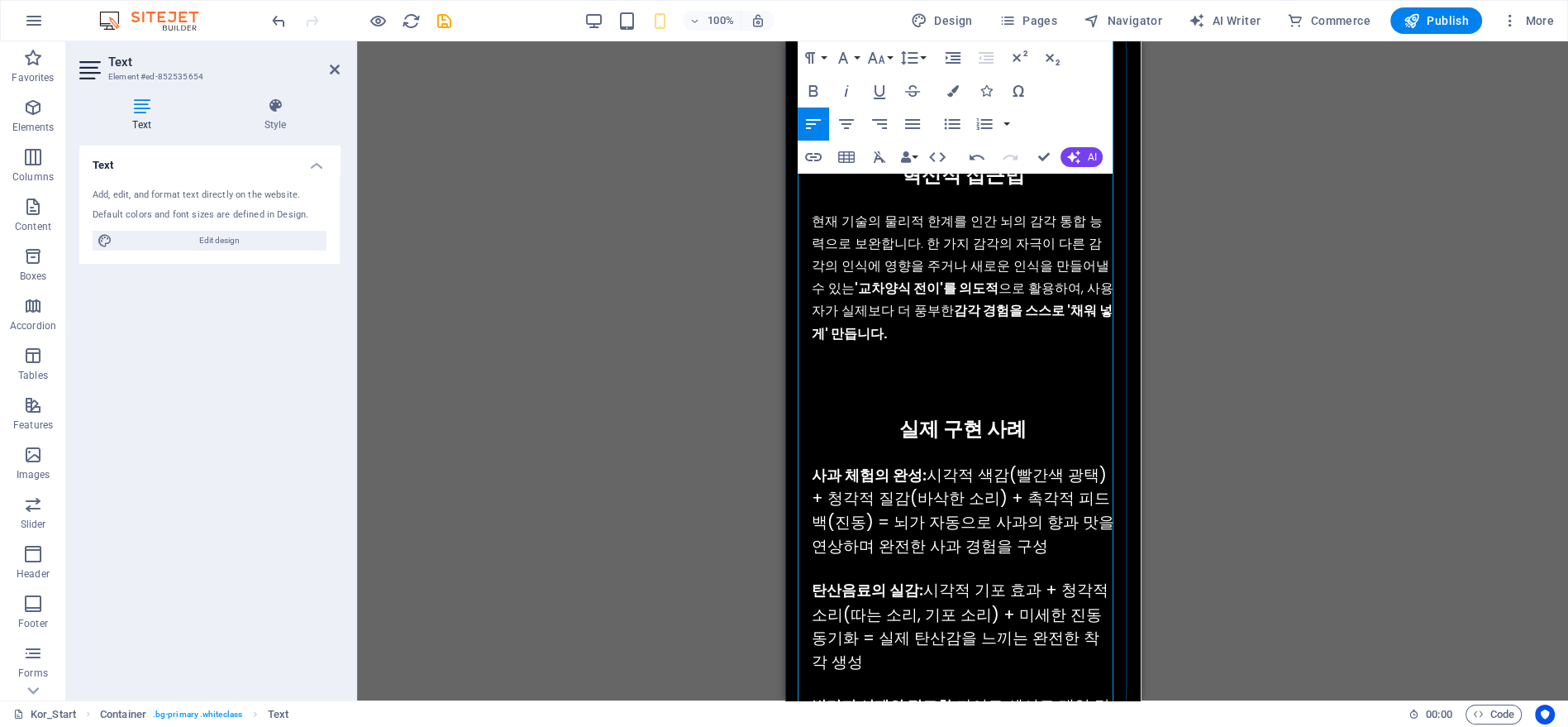
click at [980, 233] on p "현재 기술의 물리적 한계를 인간 뇌의 감각 통합 능력으로 보완합니다. 한 가지 감각의 자극이 다른 감각의 인식에 영향을 주거나 새로운 인식을 …" at bounding box center [961, 278] width 302 height 135
click at [819, 54] on icon "button" at bounding box center [810, 58] width 20 height 20
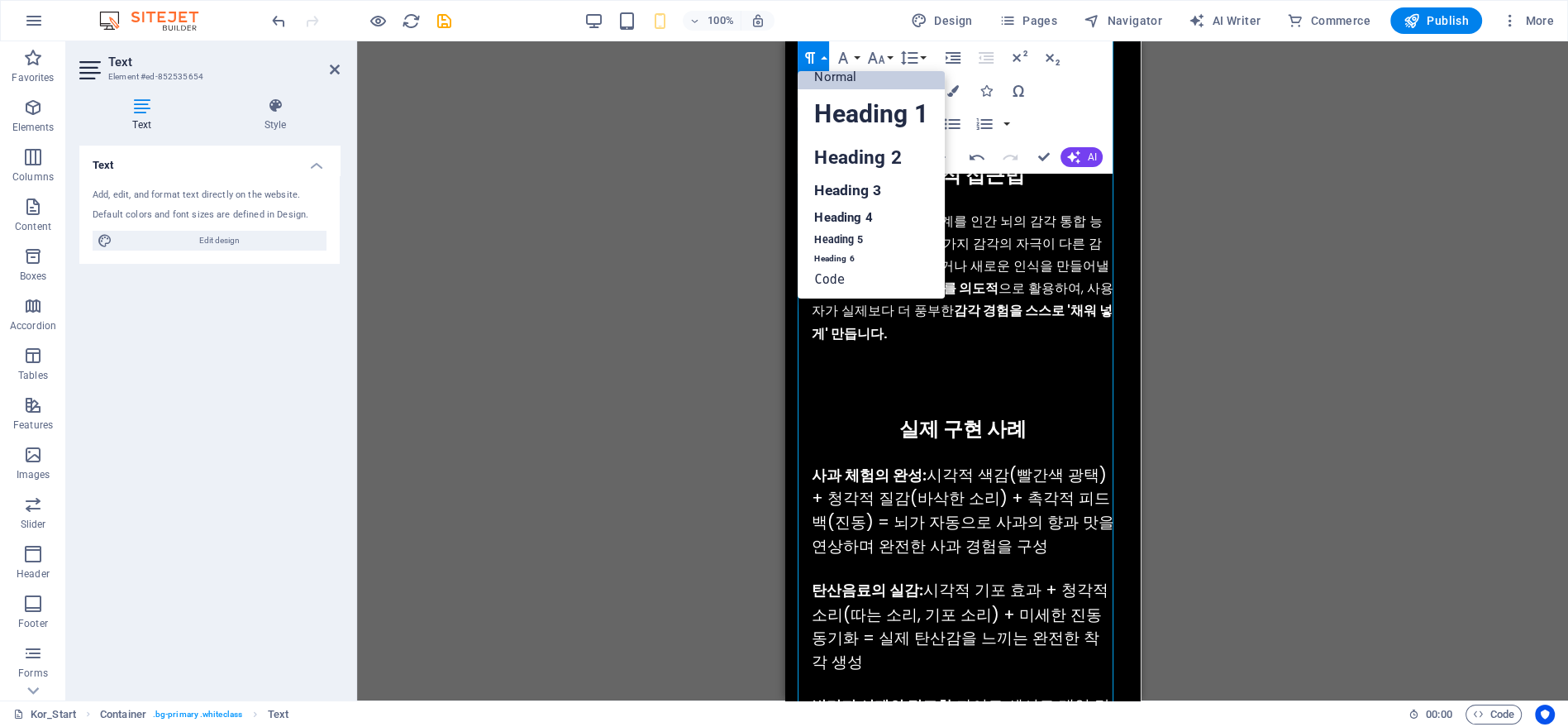
scroll to position [13, 0]
click at [821, 53] on button "Paragraph Format" at bounding box center [813, 58] width 31 height 33
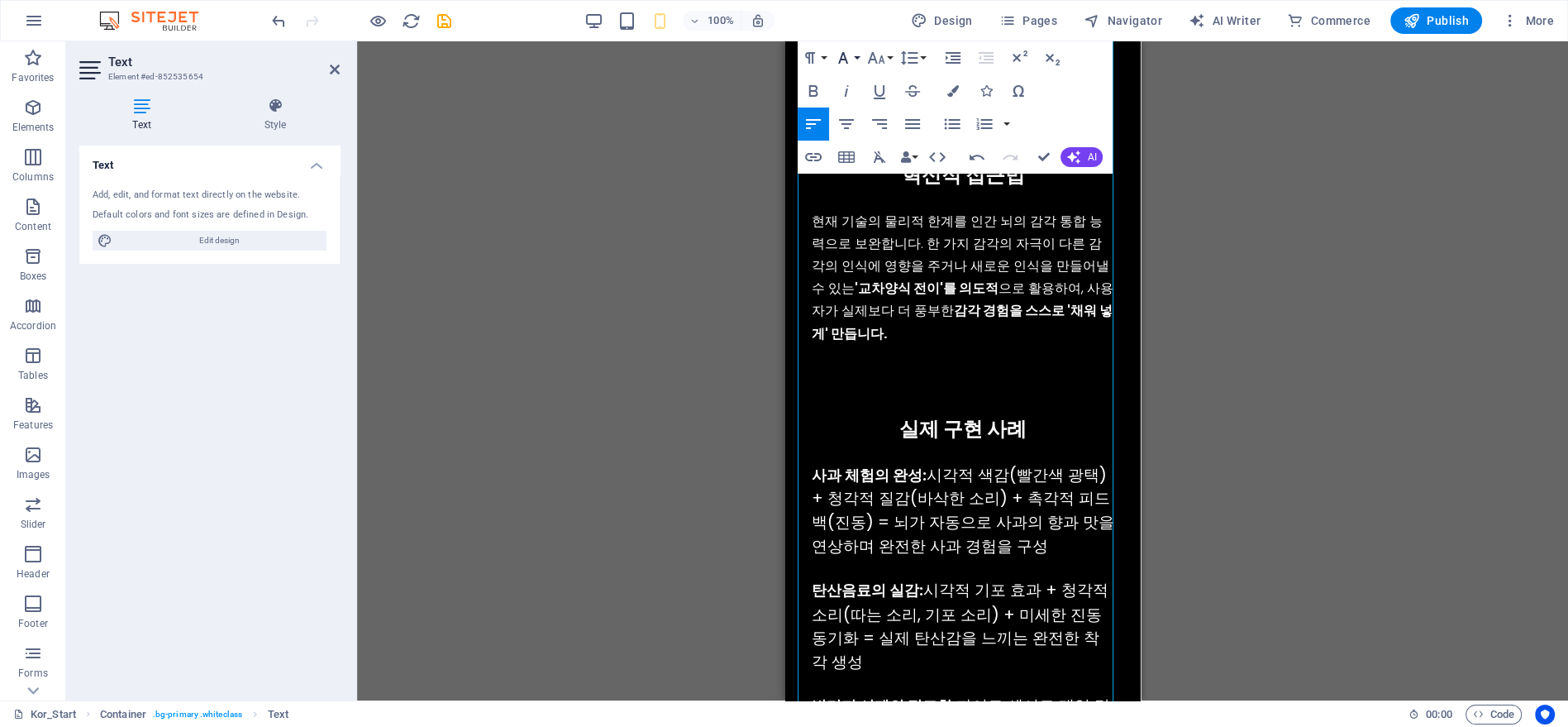
click at [854, 54] on button "Font Family" at bounding box center [846, 58] width 31 height 33
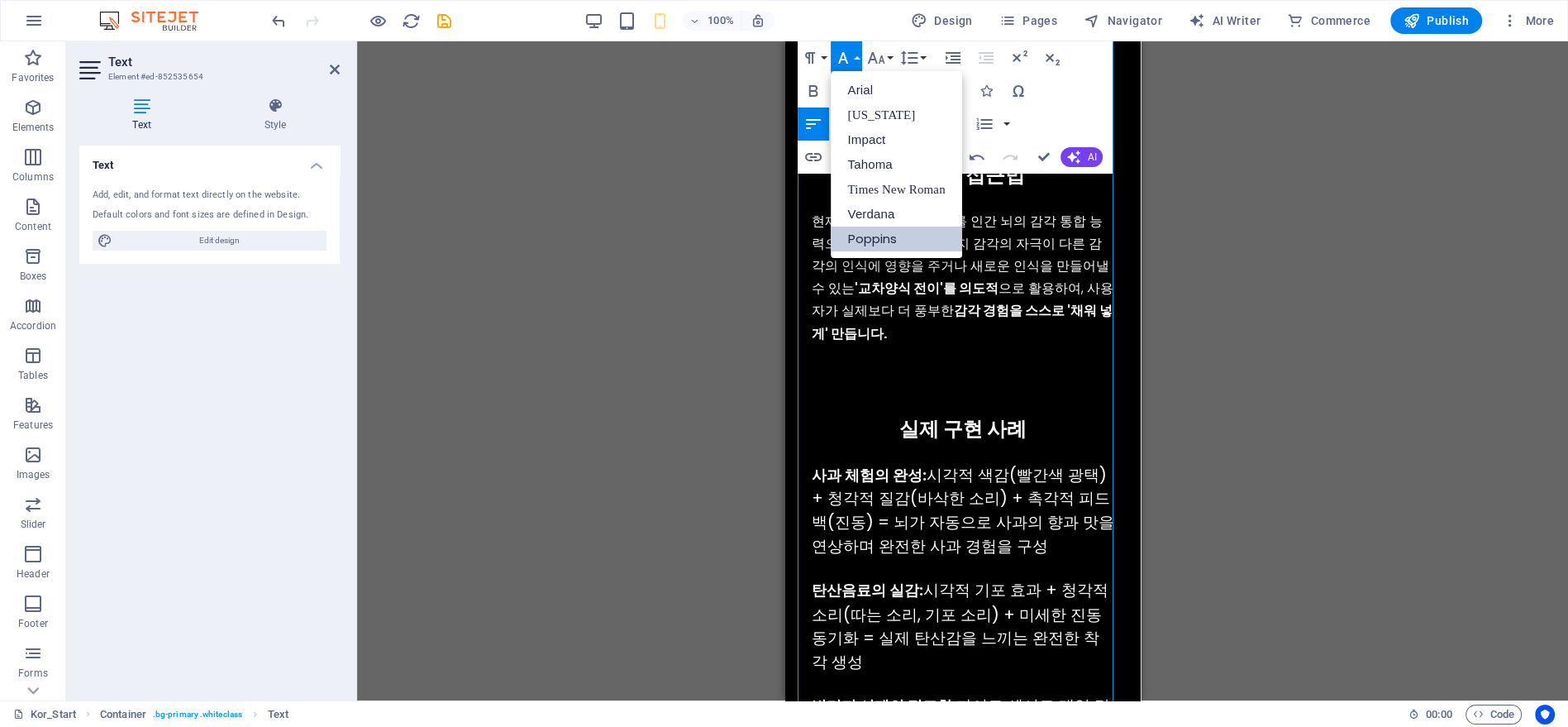
scroll to position [0, 0]
drag, startPoint x: 853, startPoint y: 54, endPoint x: 136, endPoint y: 158, distance: 724.5
click at [854, 54] on button "Font Family" at bounding box center [846, 58] width 31 height 33
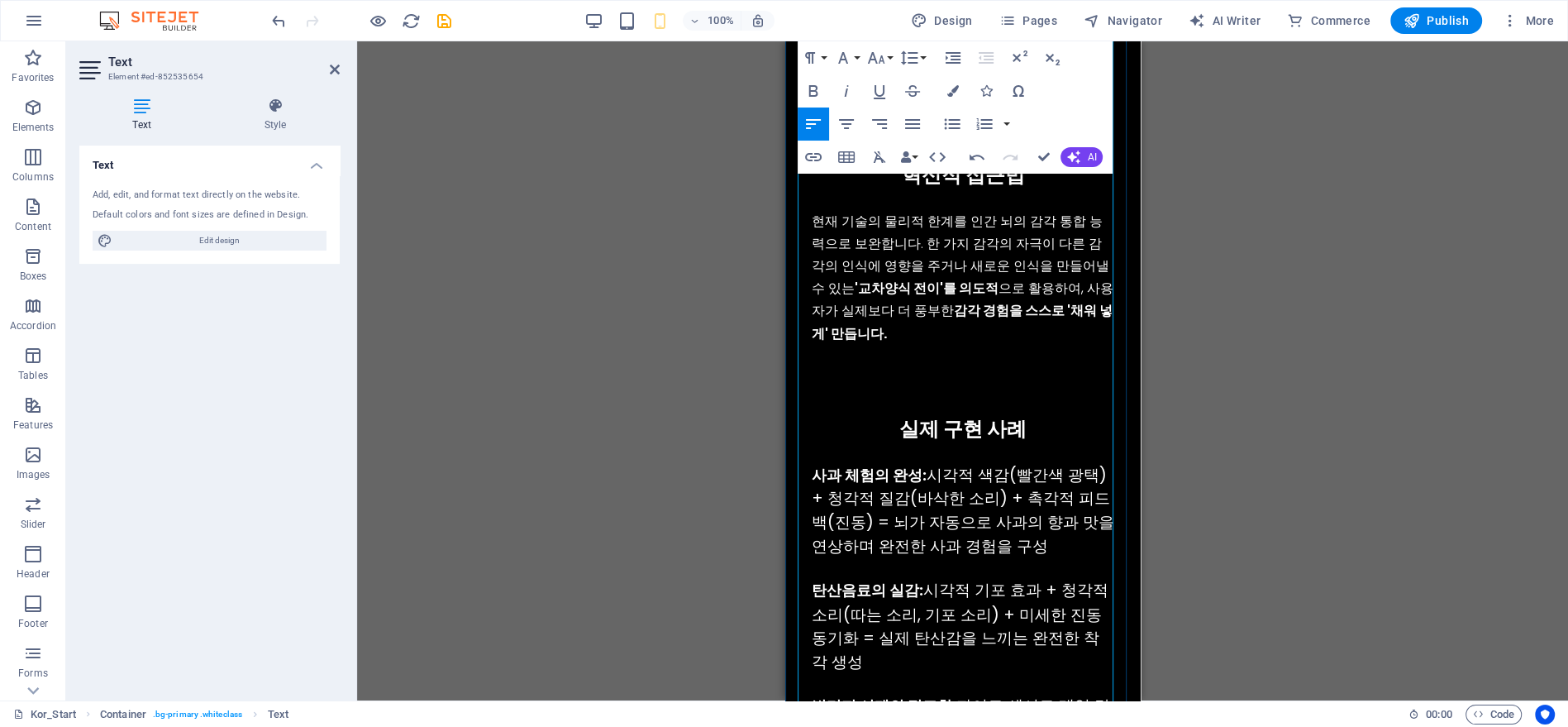
click at [978, 475] on div "사과 체험의 완성: 시각적 색감(빨간색 광택) + 청각적 질감(바삭한 소리) + 촉각적 피드백(진동) = 뇌가 자동으로 사과의 향과 맛을 연상…" at bounding box center [961, 511] width 302 height 95
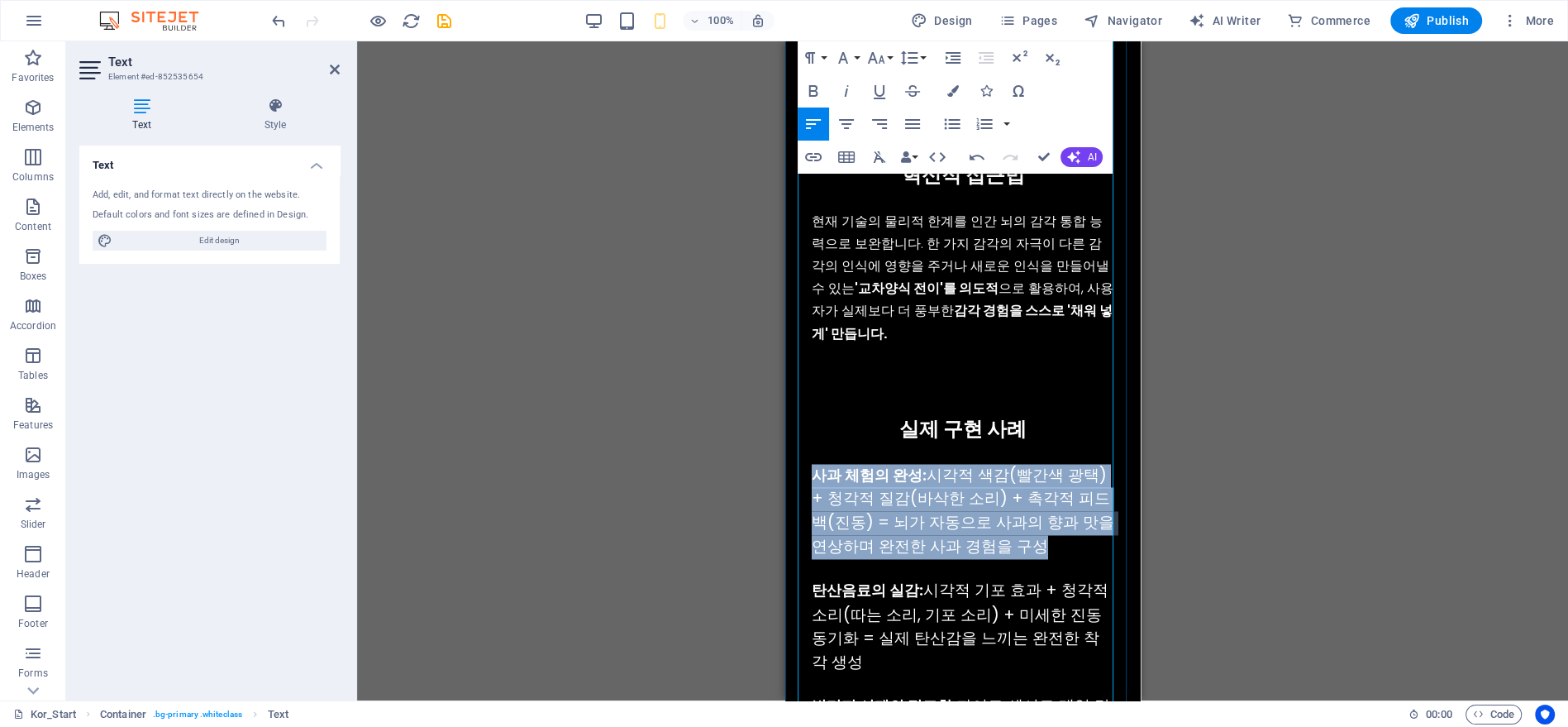
click at [978, 475] on div "사과 체험의 완성: 시각적 색감(빨간색 광택) + 청각적 질감(바삭한 소리) + 촉각적 피드백(진동) = 뇌가 자동으로 사과의 향과 맛을 연상…" at bounding box center [961, 511] width 302 height 95
click at [844, 59] on icon "button" at bounding box center [842, 58] width 10 height 12
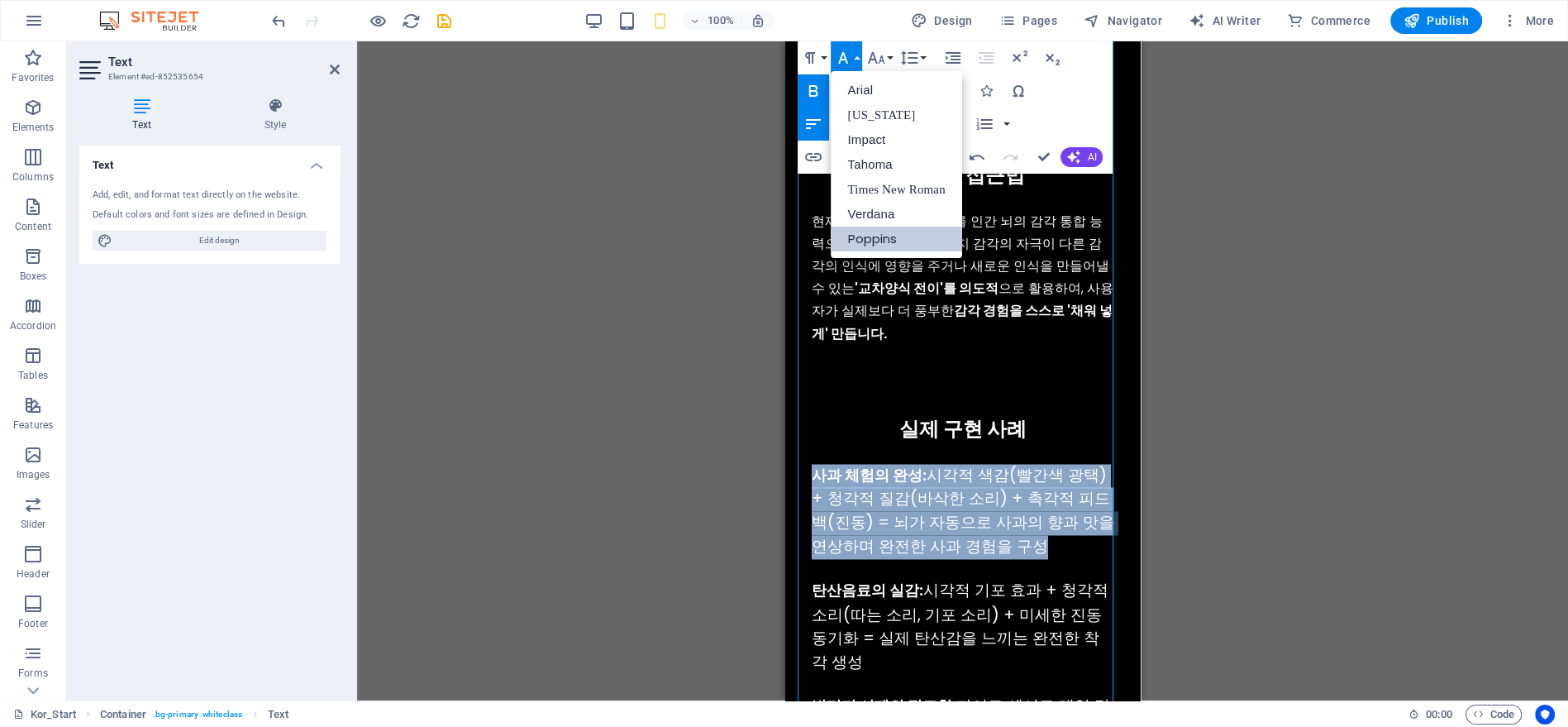
click at [878, 237] on link "Poppins" at bounding box center [895, 238] width 131 height 25
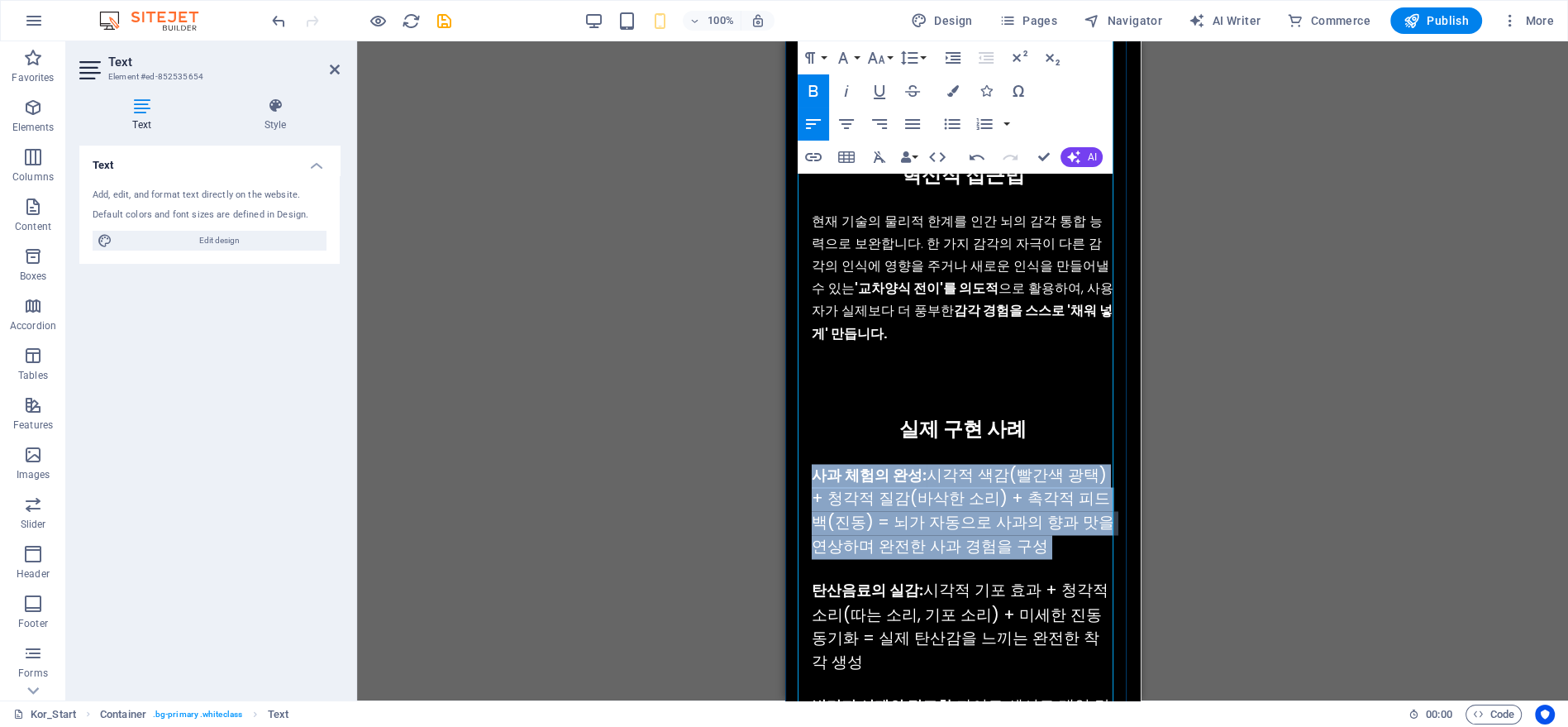
click at [977, 427] on div "기존 기술들이 하드웨어 성능 향상에만 집중하는 동안, VirtualGraph는 인간의 뇌가 가진 놀라운 능력 에 주목했습니다. 바로 서로 다른…" at bounding box center [962, 289] width 329 height 1121
click at [989, 464] on span "시각적 색감(빨간색 광택) + 청각적 질감(바삭한 소리) + 촉각적 피드백(진동) = 뇌가 자동으로 사과의 향과 맛을 연상하며 완전한 사과 경…" at bounding box center [961, 511] width 302 height 93
click at [989, 464] on div "사과 체험의 완성: 시각적 색감(빨간색 광택) + 청각적 질감(바삭한 소리) + 촉각적 피드백(진동) = 뇌가 자동으로 사과의 향과 맛을 연상…" at bounding box center [961, 511] width 302 height 95
drag, startPoint x: 1036, startPoint y: 524, endPoint x: 926, endPoint y: 455, distance: 129.8
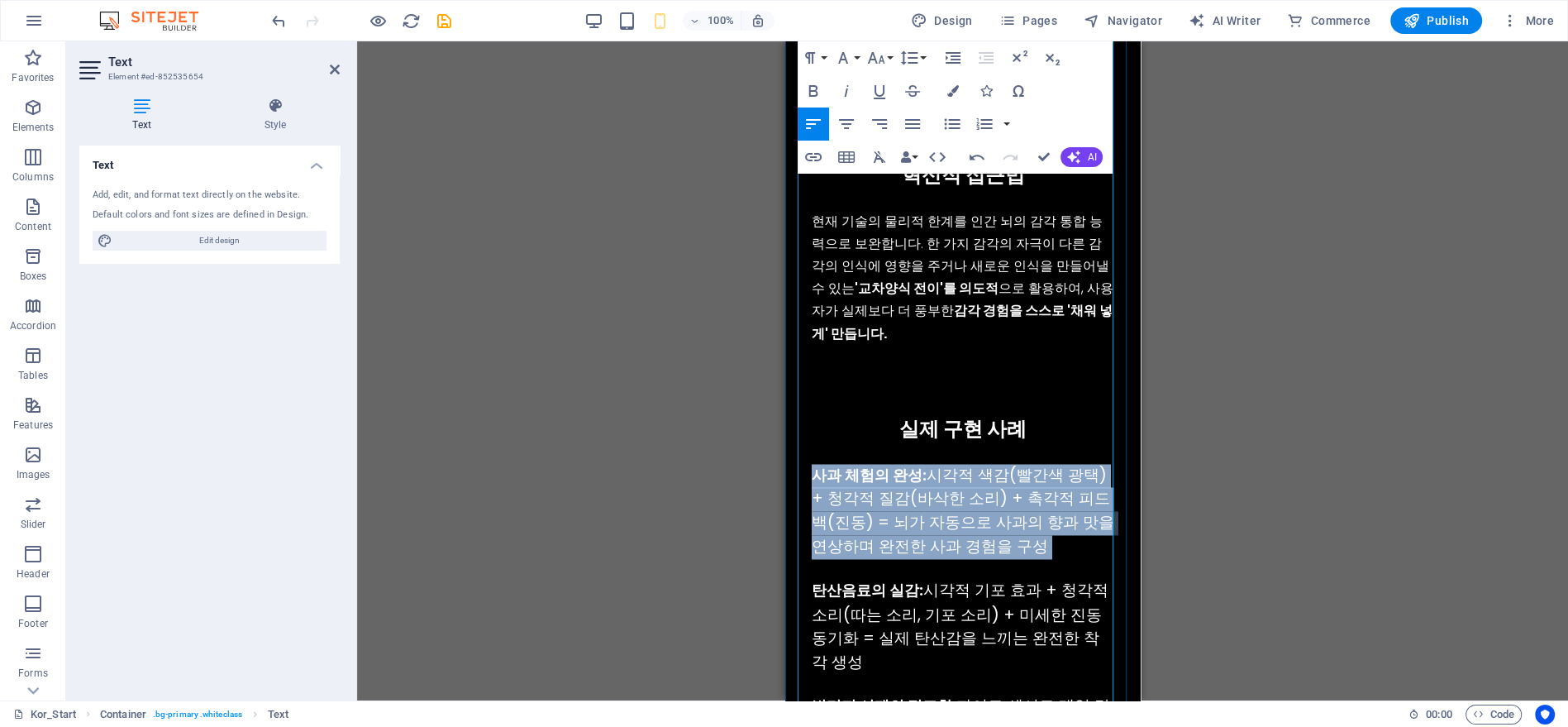
click at [926, 464] on div "사과 체험의 완성: 시각적 색감(빨간색 광택) + 청각적 질감(바삭한 소리) + 촉각적 피드백(진동) = 뇌가 자동으로 사과의 향과 맛을 연상…" at bounding box center [961, 511] width 302 height 95
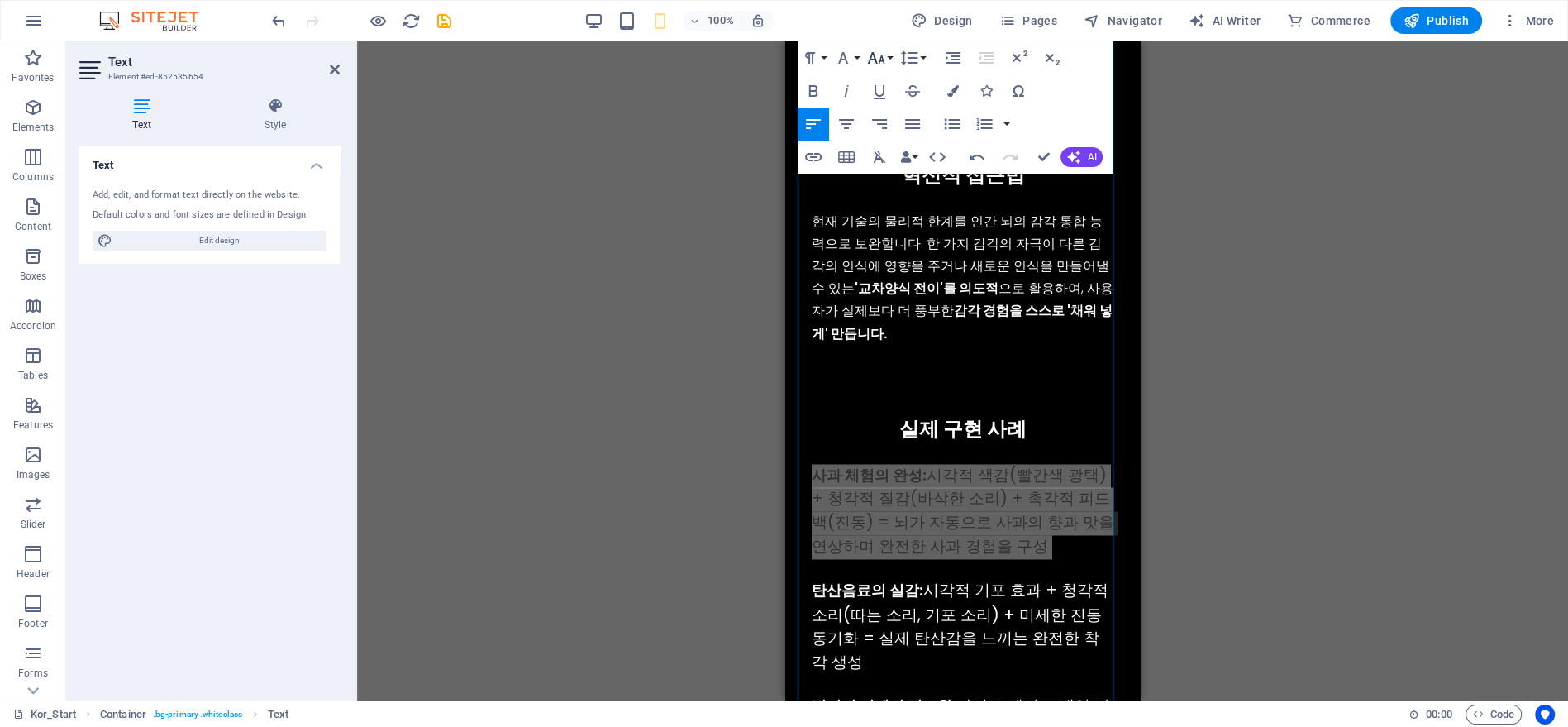
click at [881, 57] on icon "button" at bounding box center [876, 58] width 17 height 12
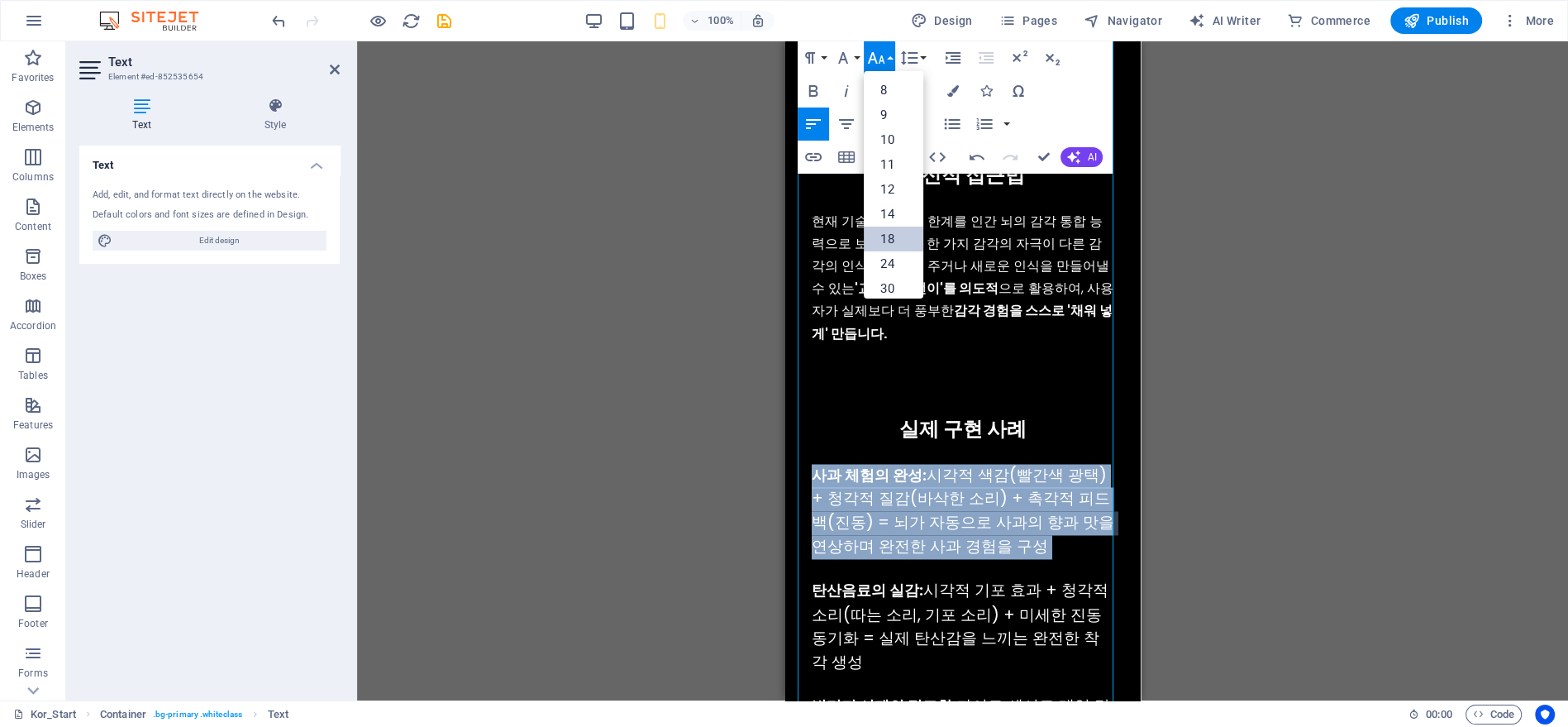
click at [912, 241] on link "18" at bounding box center [893, 238] width 59 height 25
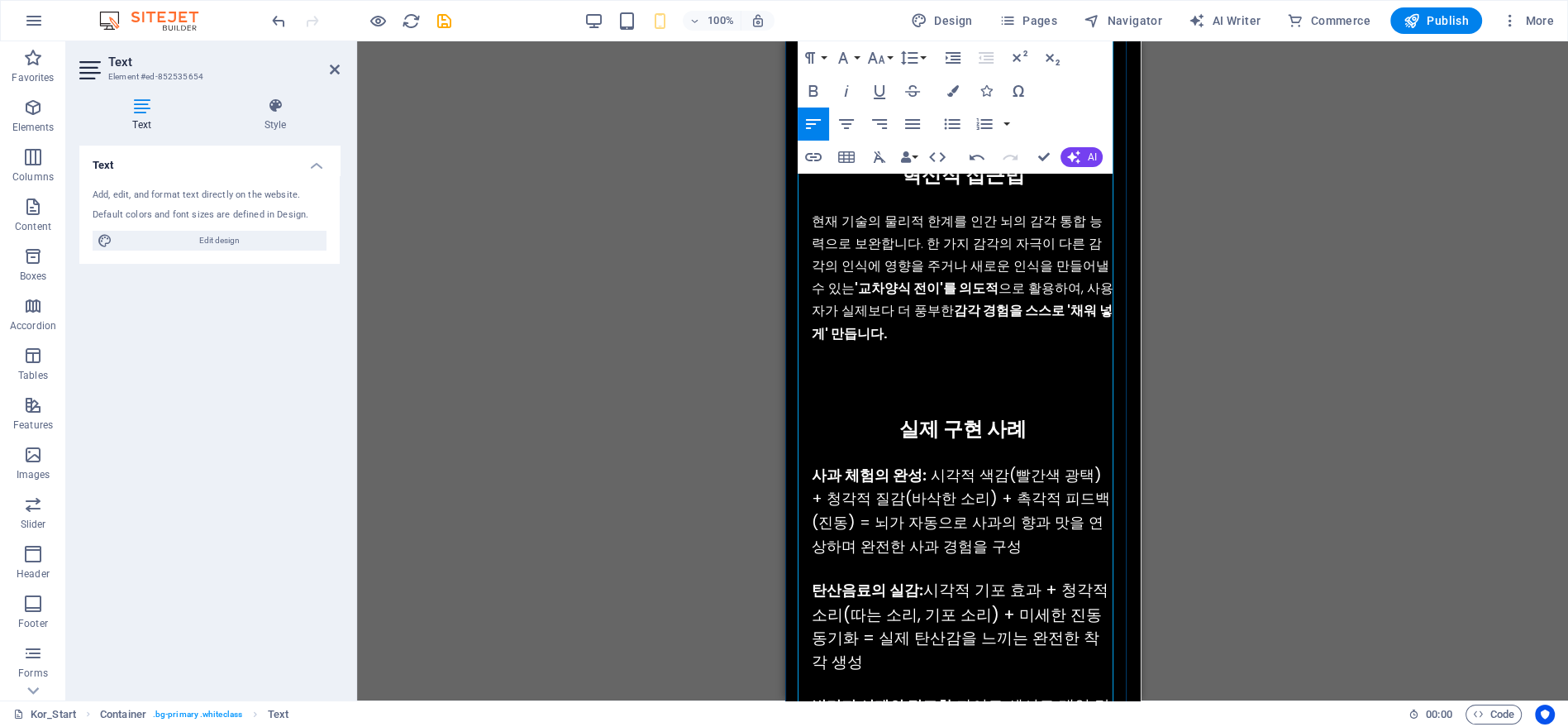
click at [924, 238] on p "현재 기술의 물리적 한계를 인간 뇌의 감각 통합 능력으로 보완합니다. 한 가지 감각의 자극이 다른 감각의 인식에 영향을 주거나 새로운 인식을 …" at bounding box center [961, 278] width 302 height 135
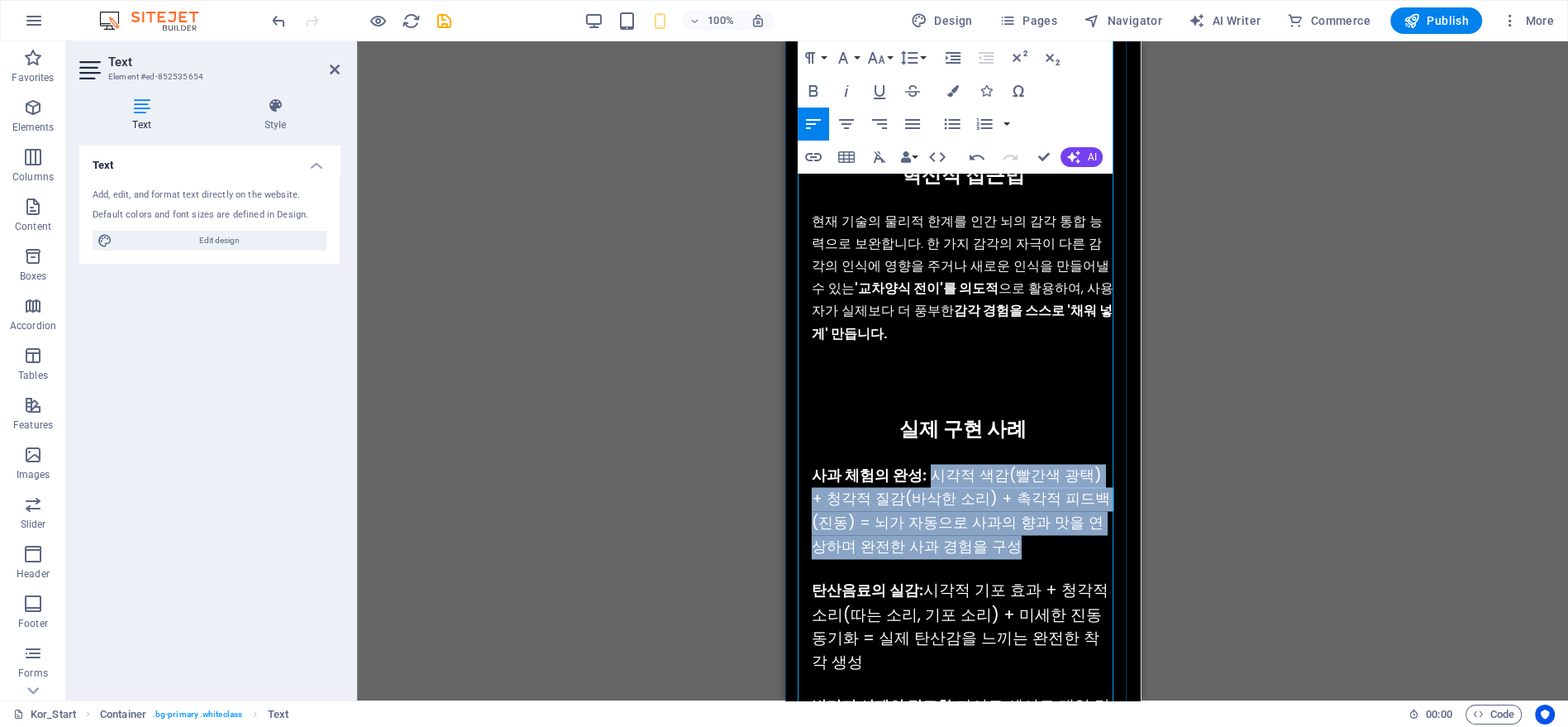
drag, startPoint x: 982, startPoint y: 511, endPoint x: 928, endPoint y: 460, distance: 74.3
click at [928, 464] on div "사과 체험의 완성: 시각적 색감(빨간색 광택) + 청각적 질감(바삭한 소리) + 촉각적 피드백(진동) = 뇌가 자동으로 사과의 향과 맛을 연상…" at bounding box center [961, 511] width 302 height 95
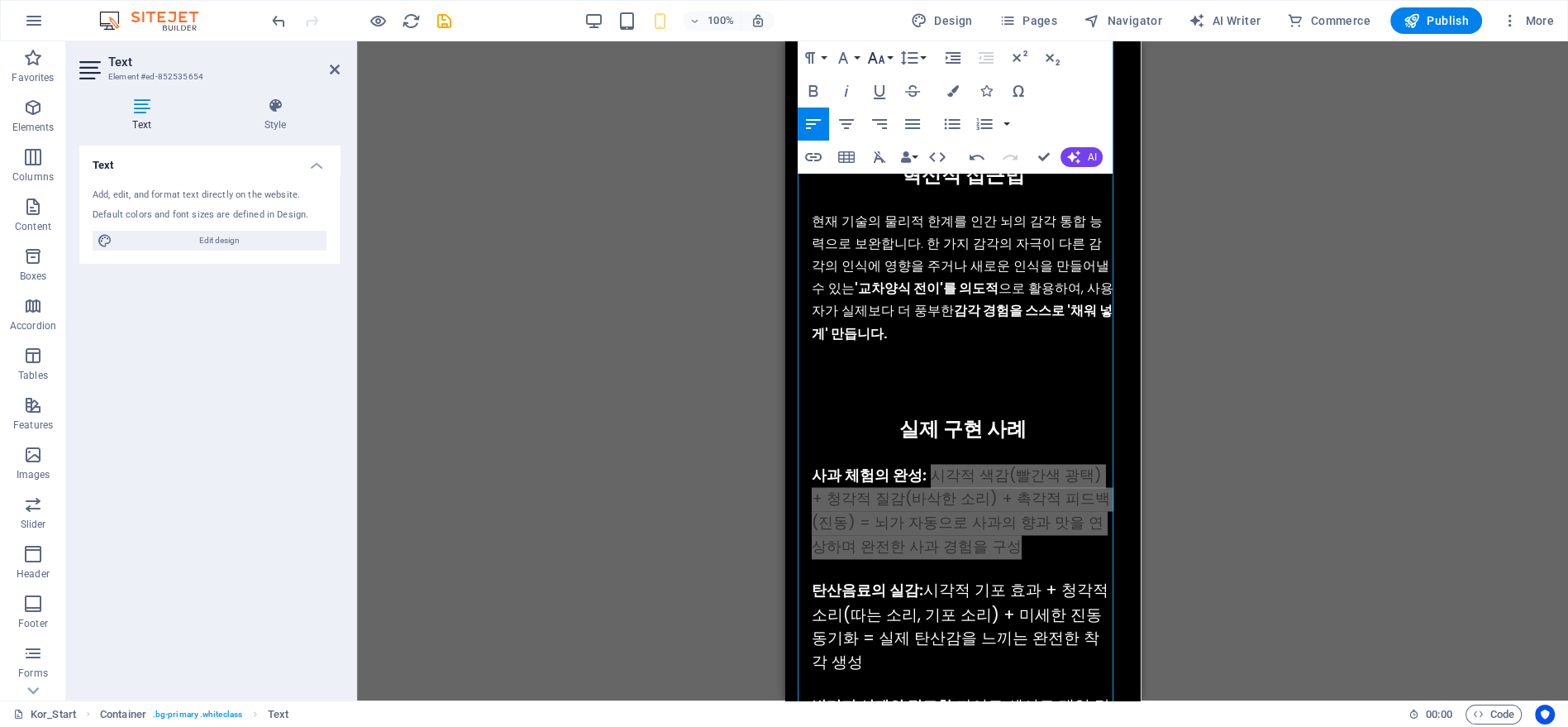
click at [880, 59] on icon "button" at bounding box center [876, 58] width 17 height 12
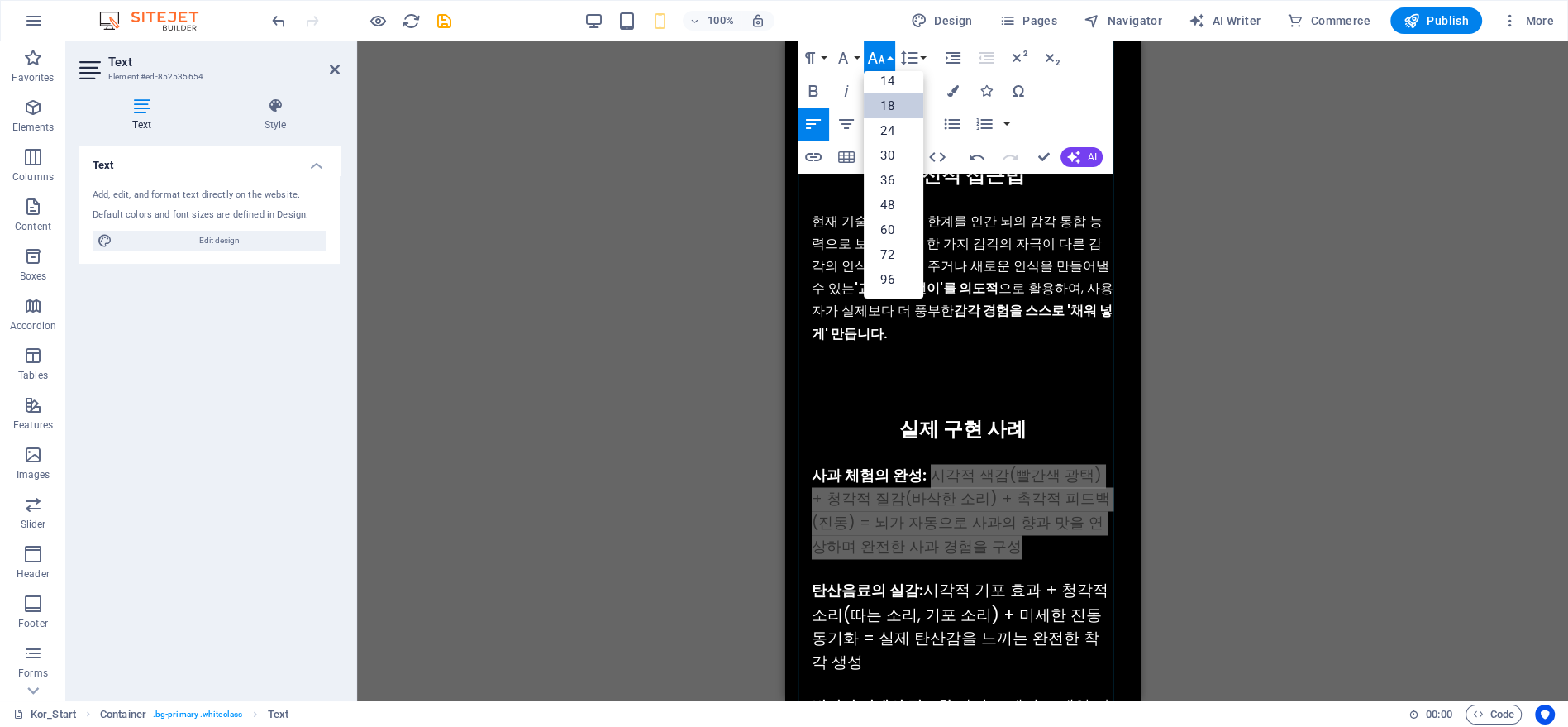
scroll to position [132, 0]
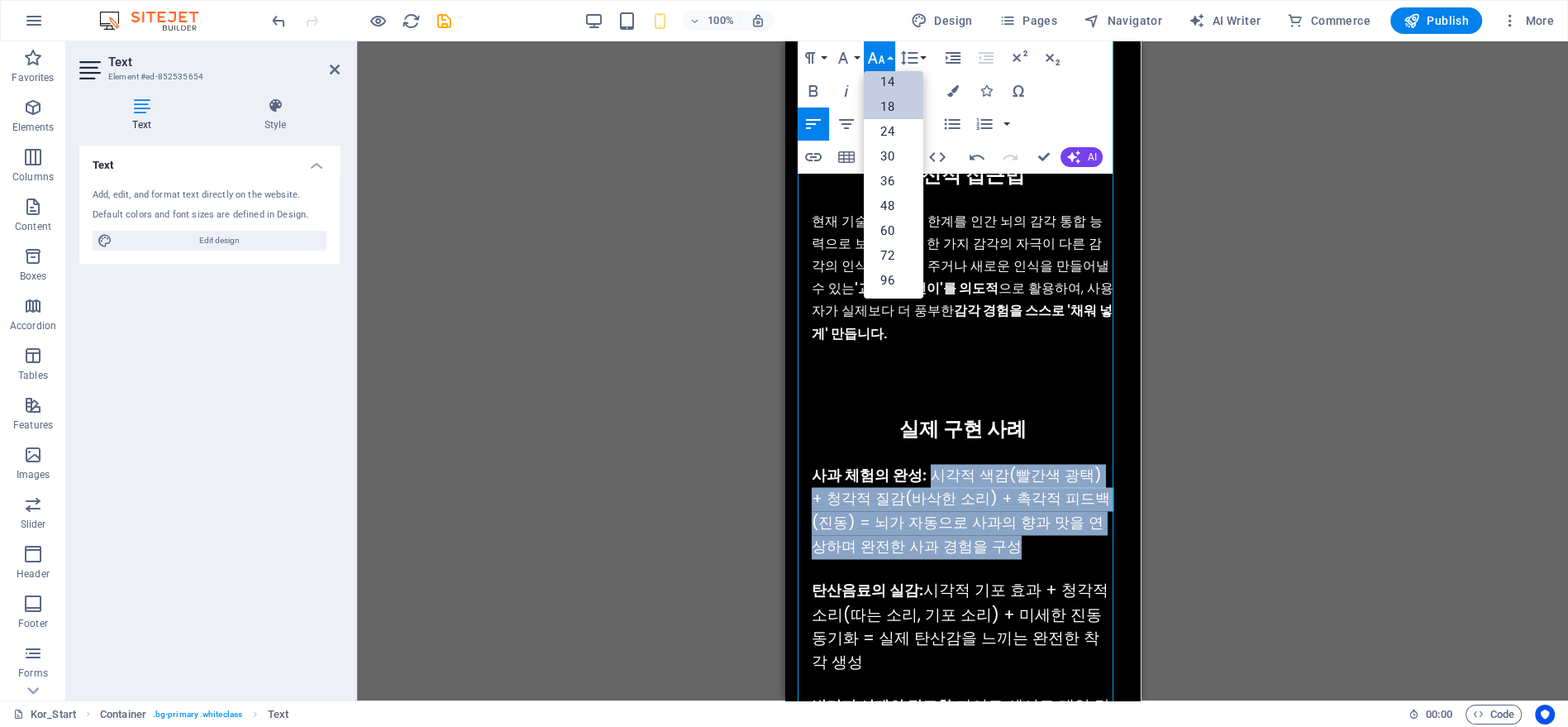
click at [893, 88] on link "14" at bounding box center [893, 81] width 59 height 25
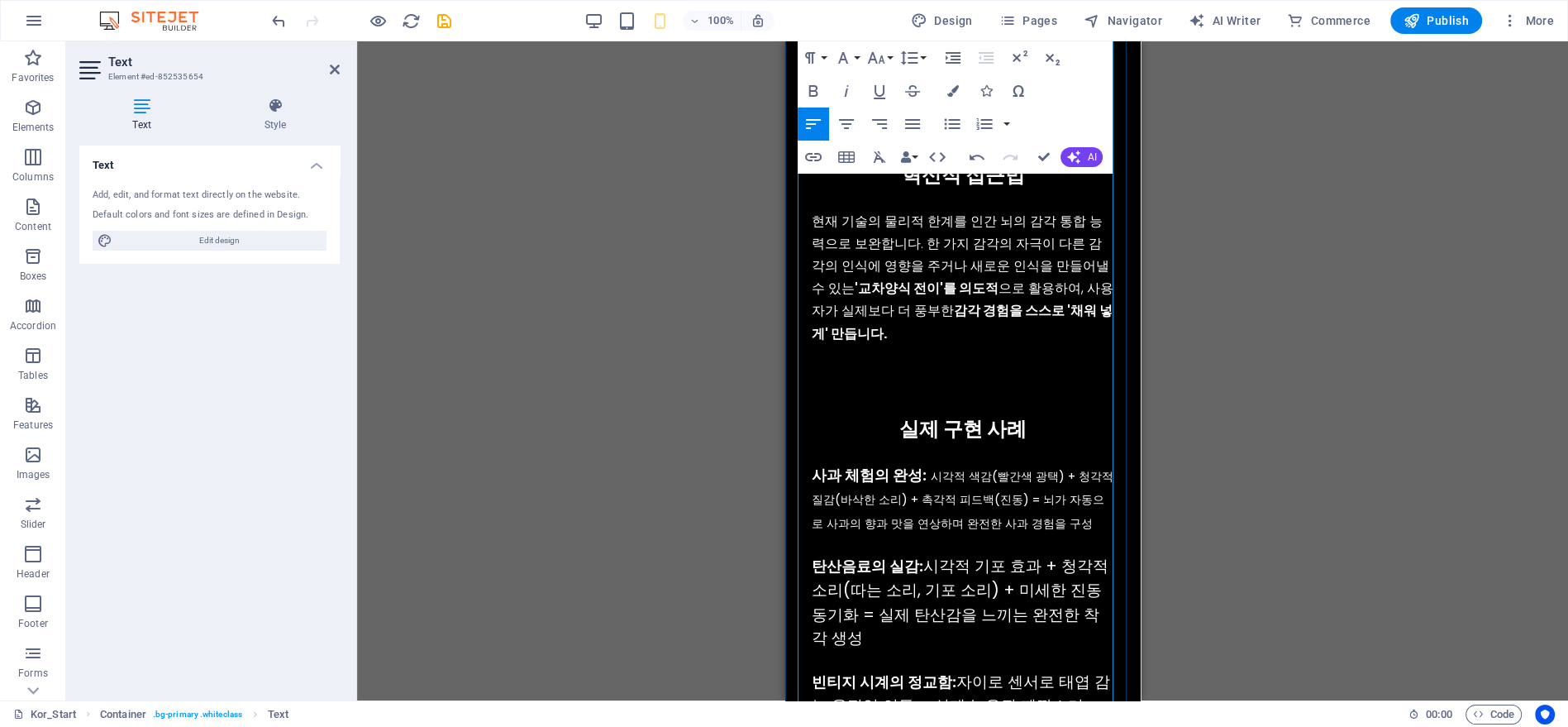
click at [962, 221] on p "현재 기술의 물리적 한계를 인간 뇌의 감각 통합 능력으로 보완합니다. 한 가지 감각의 자극이 다른 감각의 인식에 영향을 주거나 새로운 인식을 …" at bounding box center [961, 278] width 302 height 135
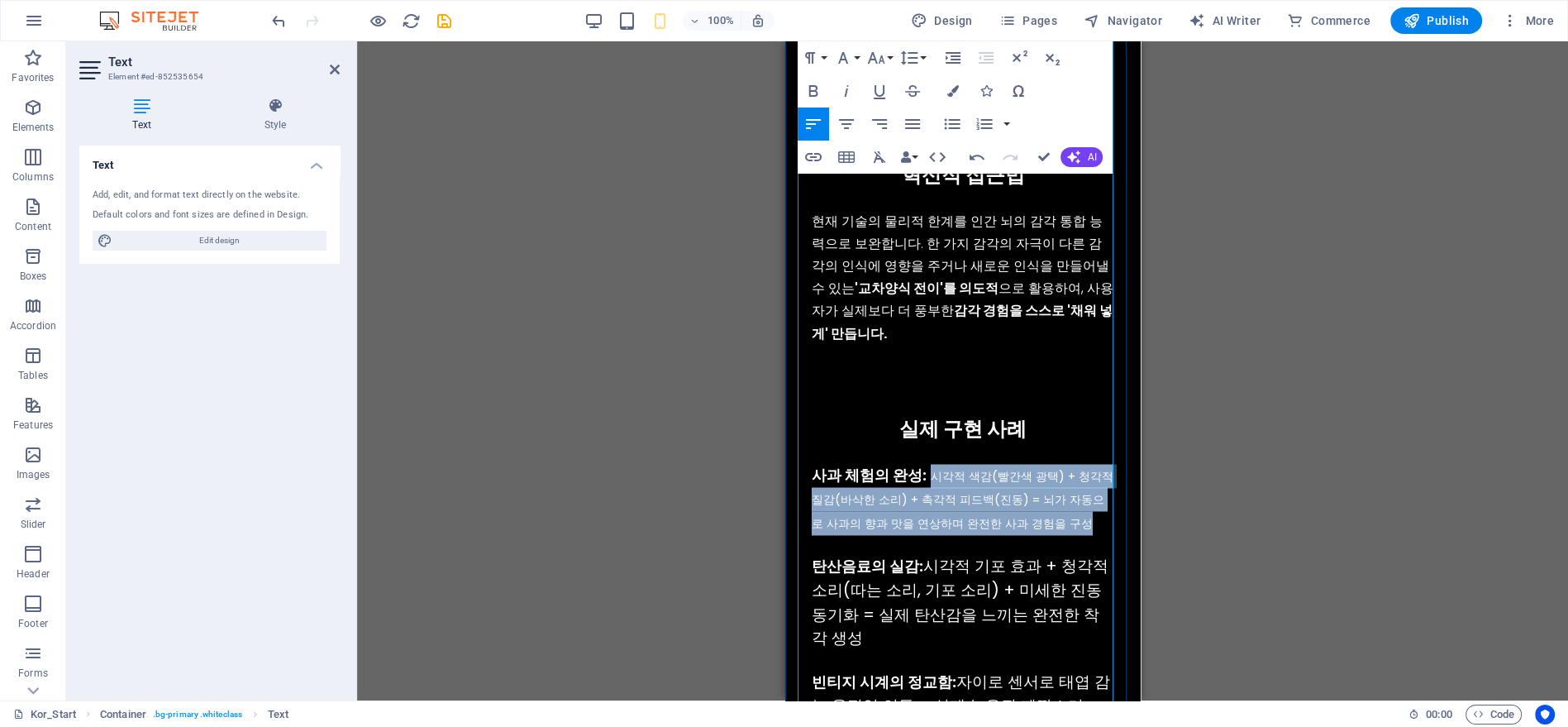
drag, startPoint x: 1060, startPoint y: 503, endPoint x: 925, endPoint y: 455, distance: 143.3
click at [925, 464] on div "사과 체험의 완성: 시각적 색감(빨간색 광택) + 청각적 질감(바삭한 소리) + 촉각적 피드백(진동) = 뇌가 자동으로 사과의 향과 맛을 연상…" at bounding box center [961, 500] width 302 height 71
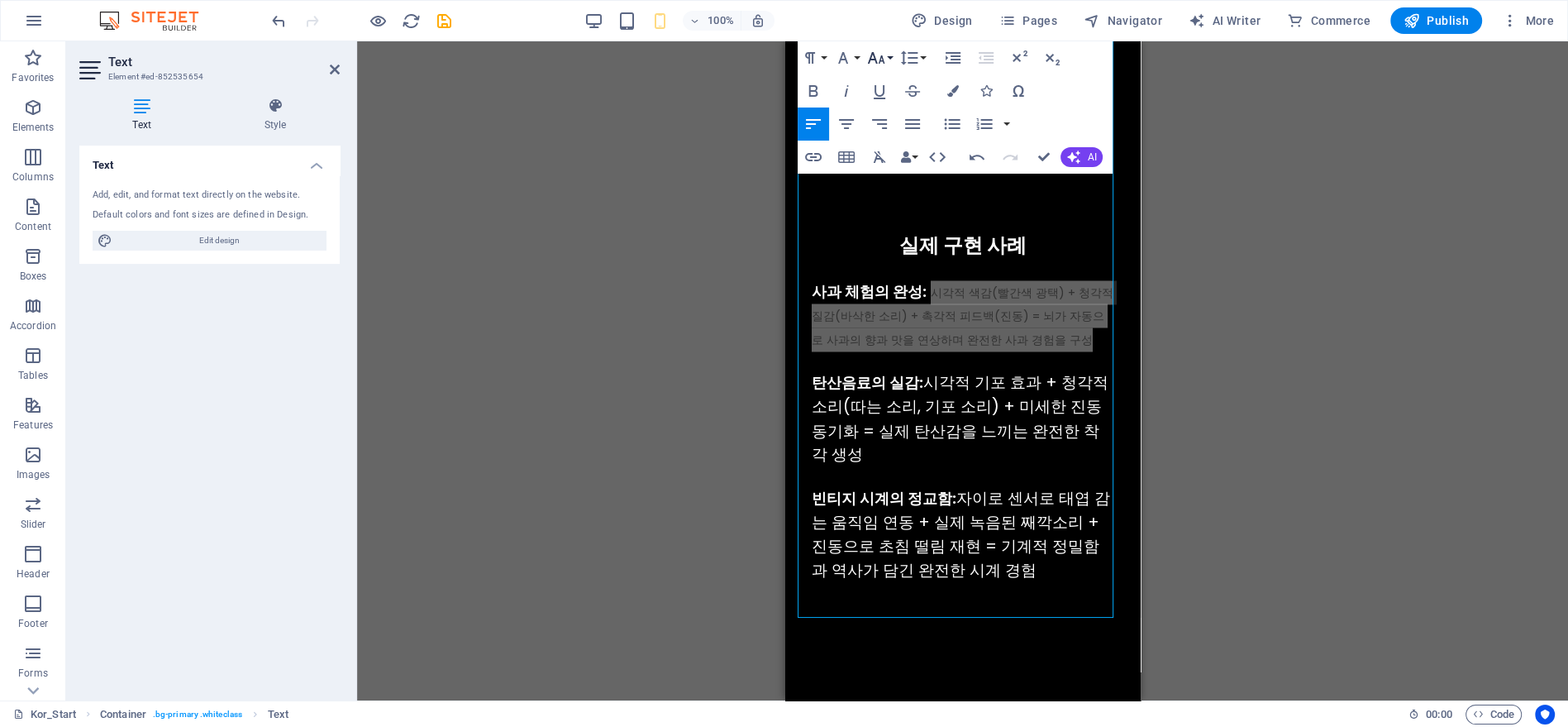
click at [874, 53] on icon "button" at bounding box center [876, 58] width 20 height 20
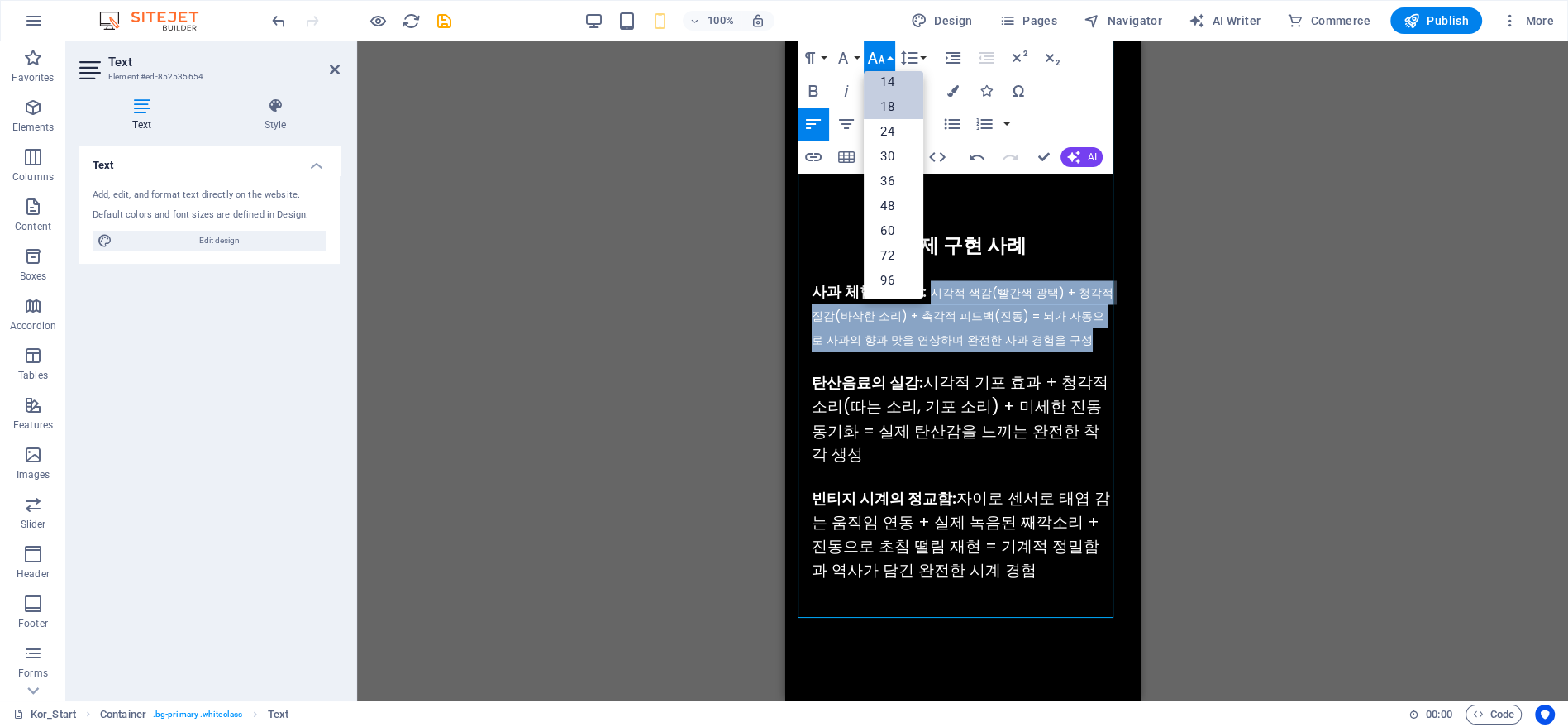
click at [901, 101] on link "18" at bounding box center [893, 106] width 59 height 25
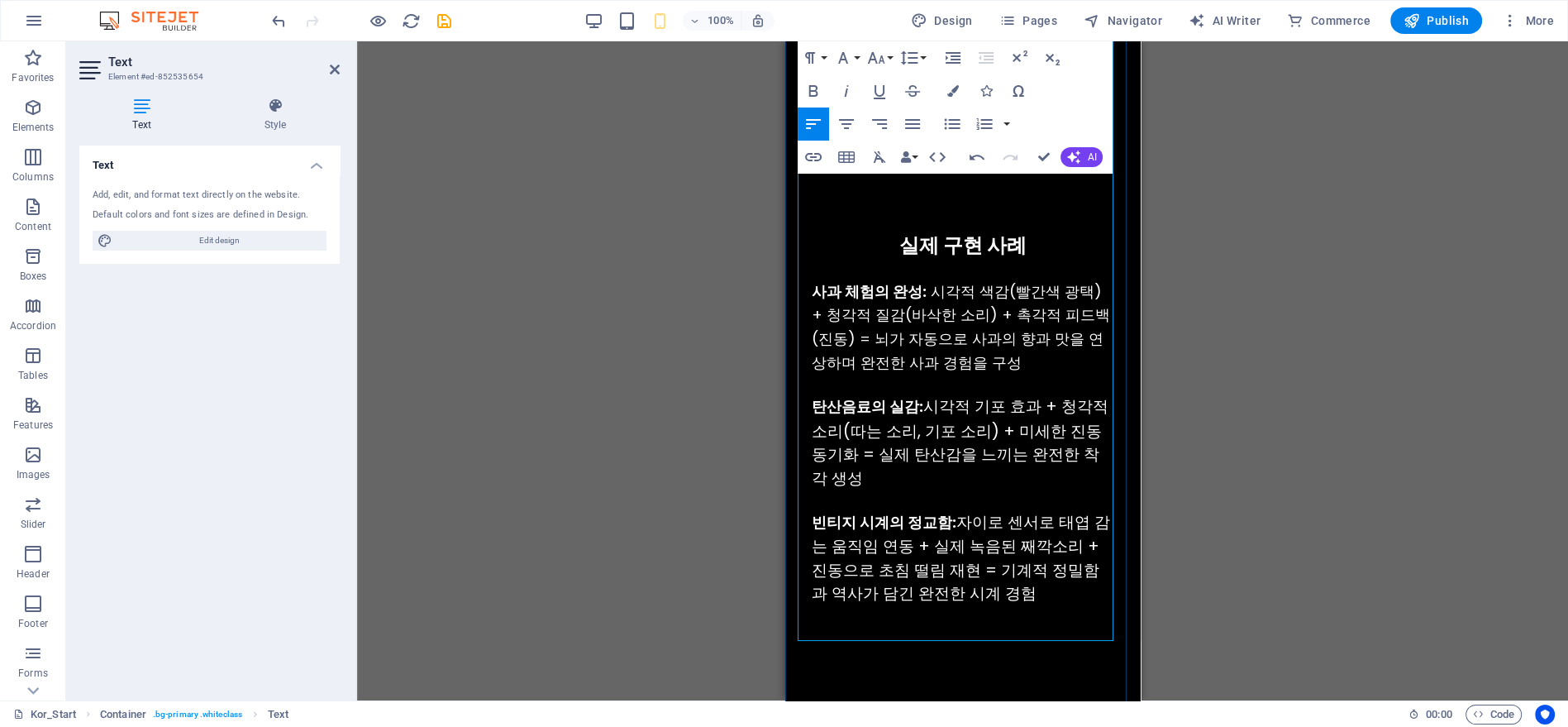
click at [977, 341] on div "사과 체험의 완성: 시각적 색감(빨간색 광택) + 청각적 질감(바삭한 소리) + 촉각적 피드백(진동) = 뇌가 자동으로 사과의 향과 맛을 연상…" at bounding box center [961, 328] width 302 height 95
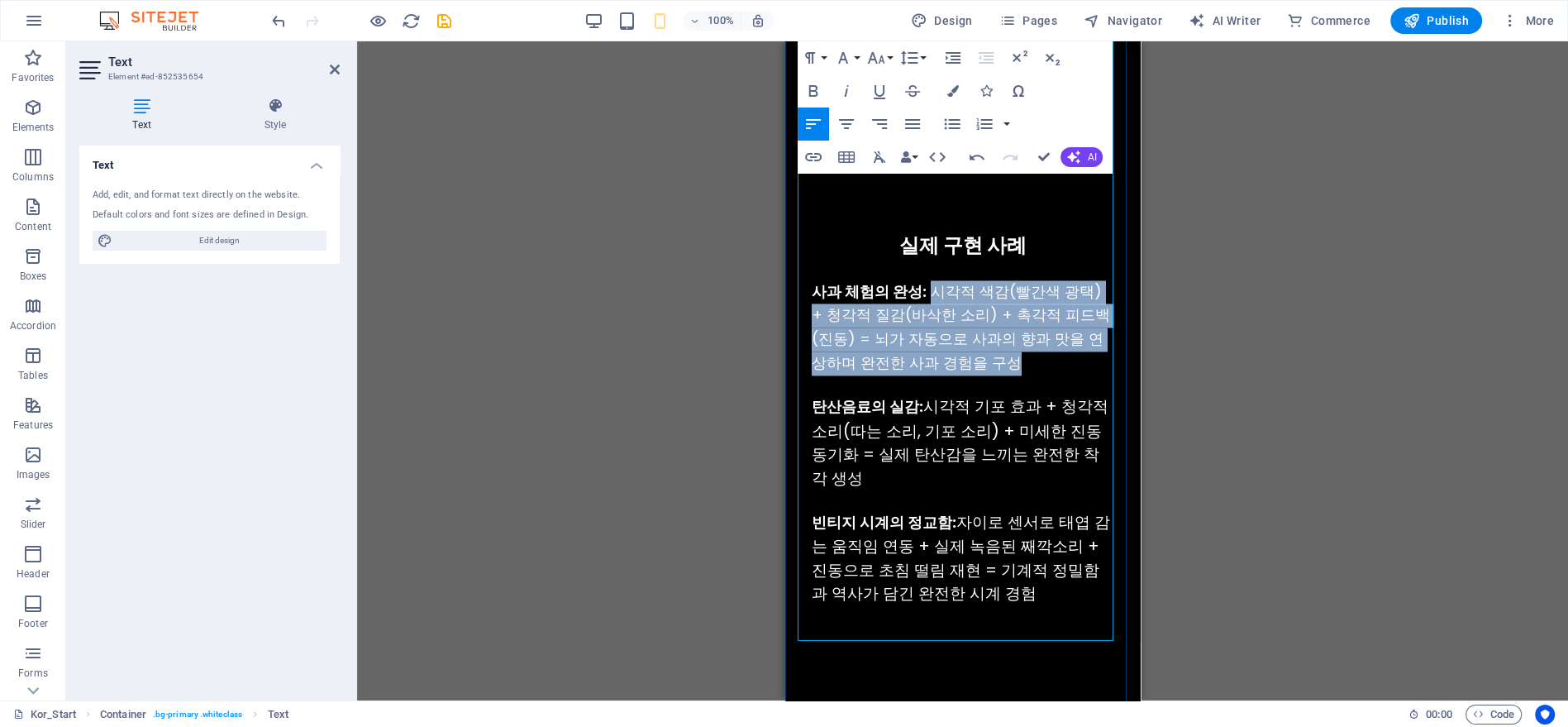
drag, startPoint x: 951, startPoint y: 302, endPoint x: 924, endPoint y: 267, distance: 44.2
click at [924, 280] on div "사과 체험의 완성: 시각적 색감(빨간색 광택) + 청각적 질감(바삭한 소리) + 촉각적 피드백(진동) = 뇌가 자동으로 사과의 향과 맛을 연상…" at bounding box center [961, 328] width 302 height 95
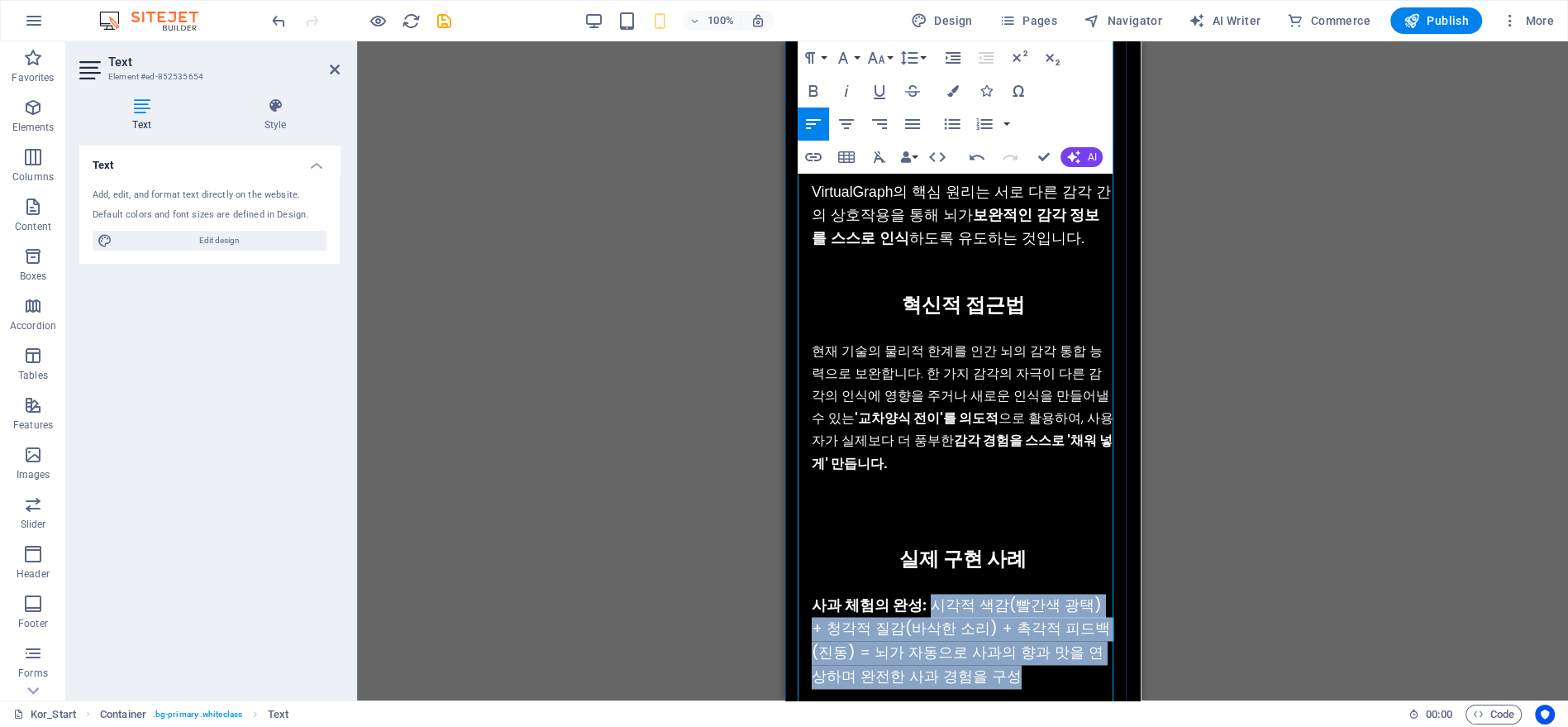
scroll to position [2990, 0]
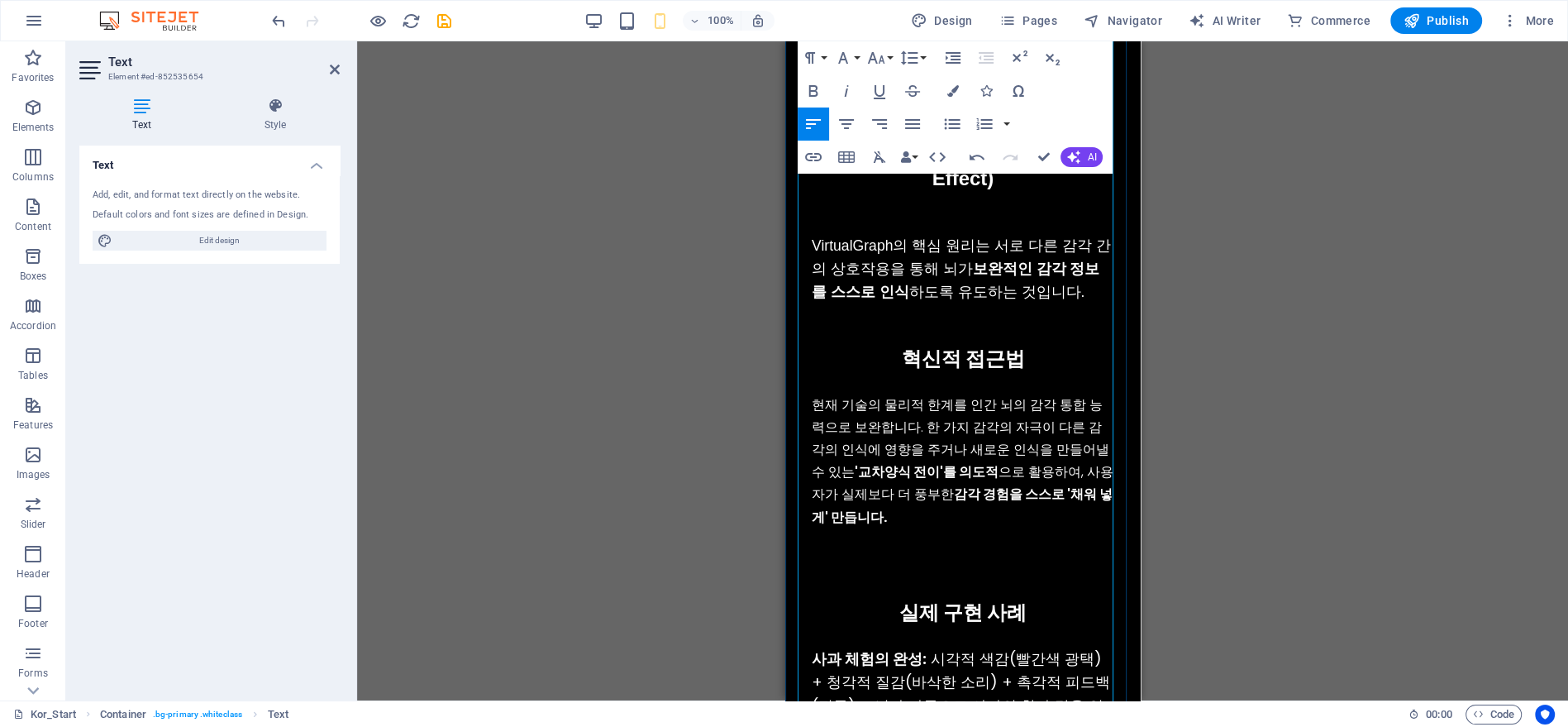
click at [978, 401] on p "현재 기술의 물리적 한계를 인간 뇌의 감각 통합 능력으로 보완합니다. 한 가지 감각의 자극이 다른 감각의 인식에 영향을 주거나 새로운 인식을 …" at bounding box center [961, 461] width 302 height 135
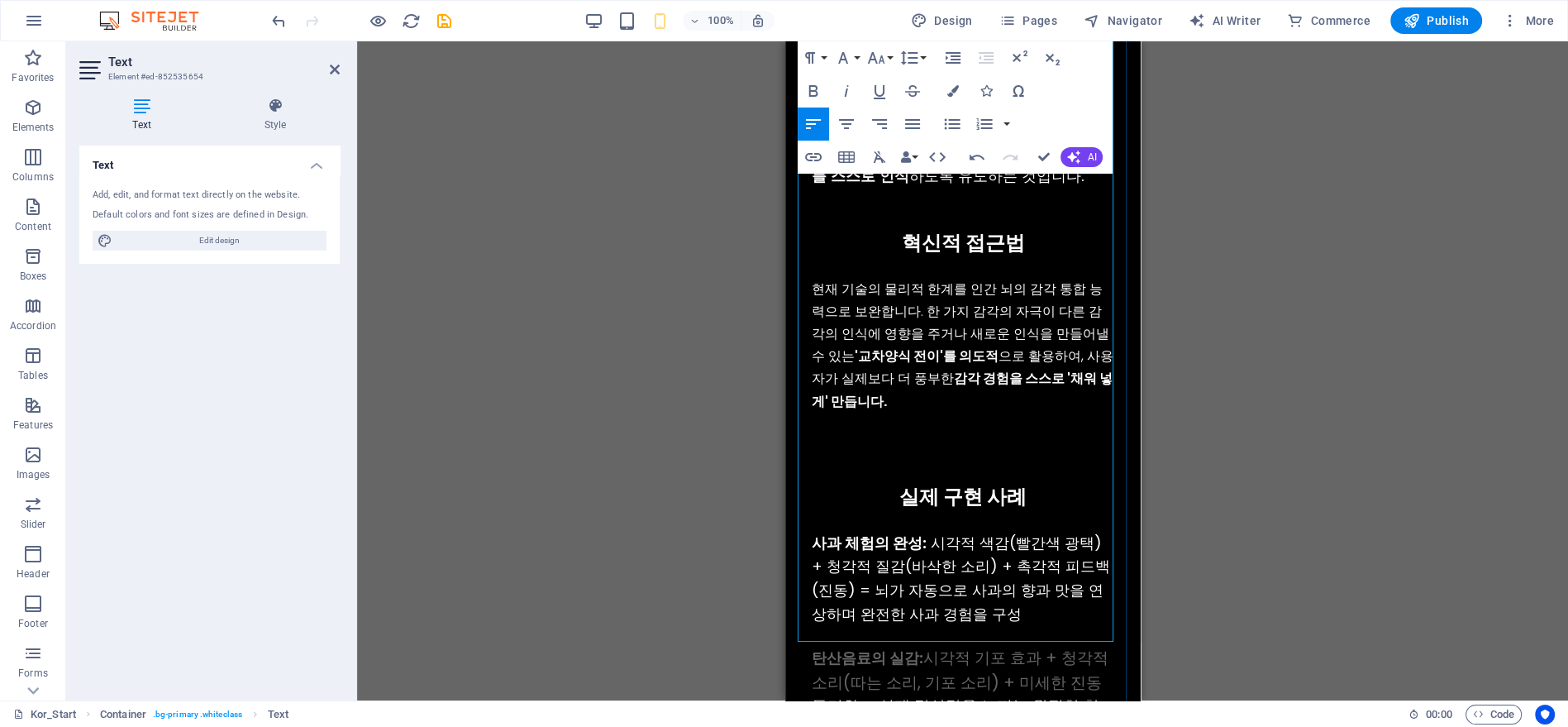
scroll to position [3082, 0]
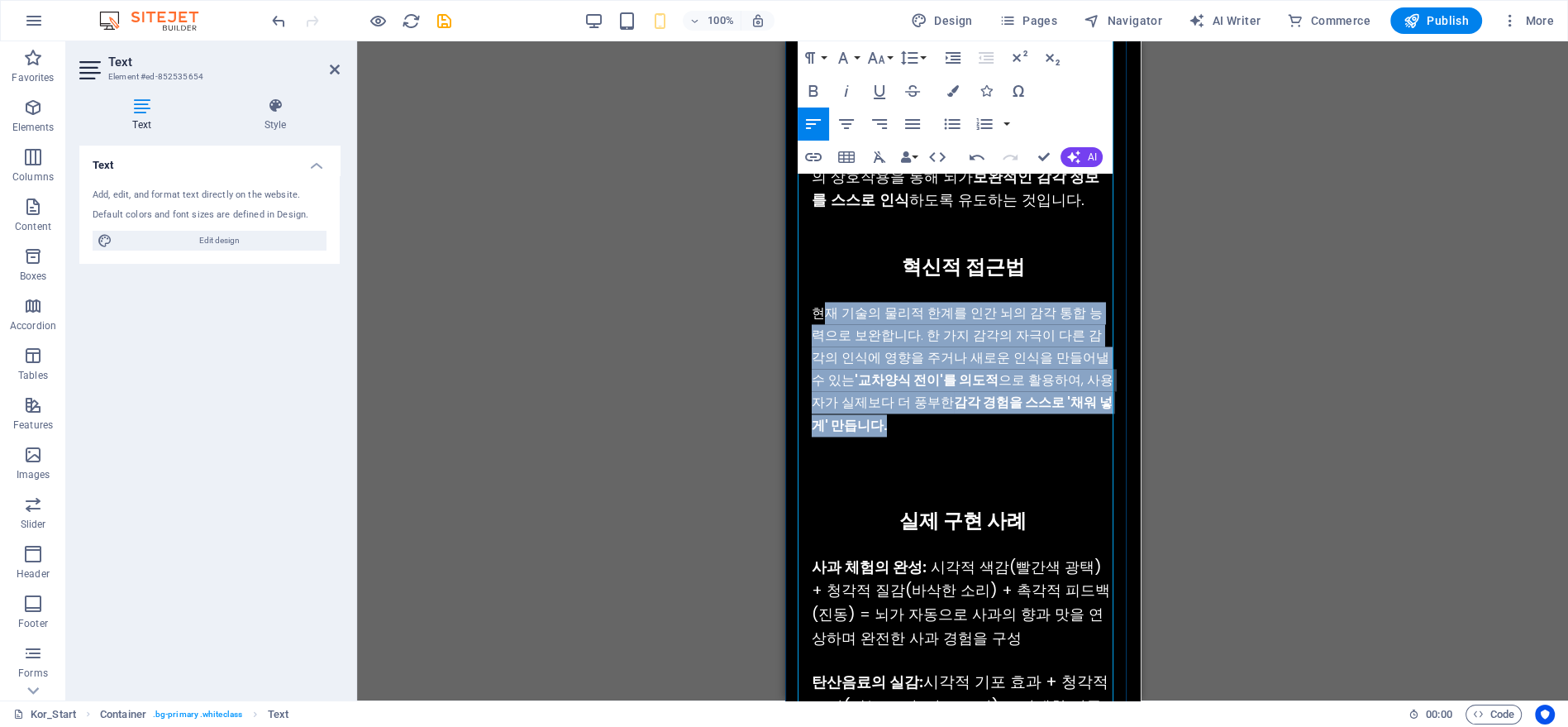
drag, startPoint x: 816, startPoint y: 290, endPoint x: 881, endPoint y: 395, distance: 123.5
click at [881, 395] on p "현재 기술의 물리적 한계를 인간 뇌의 감각 통합 능력으로 보완합니다. 한 가지 감각의 자극이 다른 감각의 인식에 영향을 주거나 새로운 인식을 …" at bounding box center [961, 370] width 302 height 135
copy p "현재 기술의 물리적 한계를 인간 뇌의 감각 통합 능력으로 보완합니다. 한 가지 감각의 자극이 다른 감각의 인식에 영향을 주거나 새로운 인식을 …"
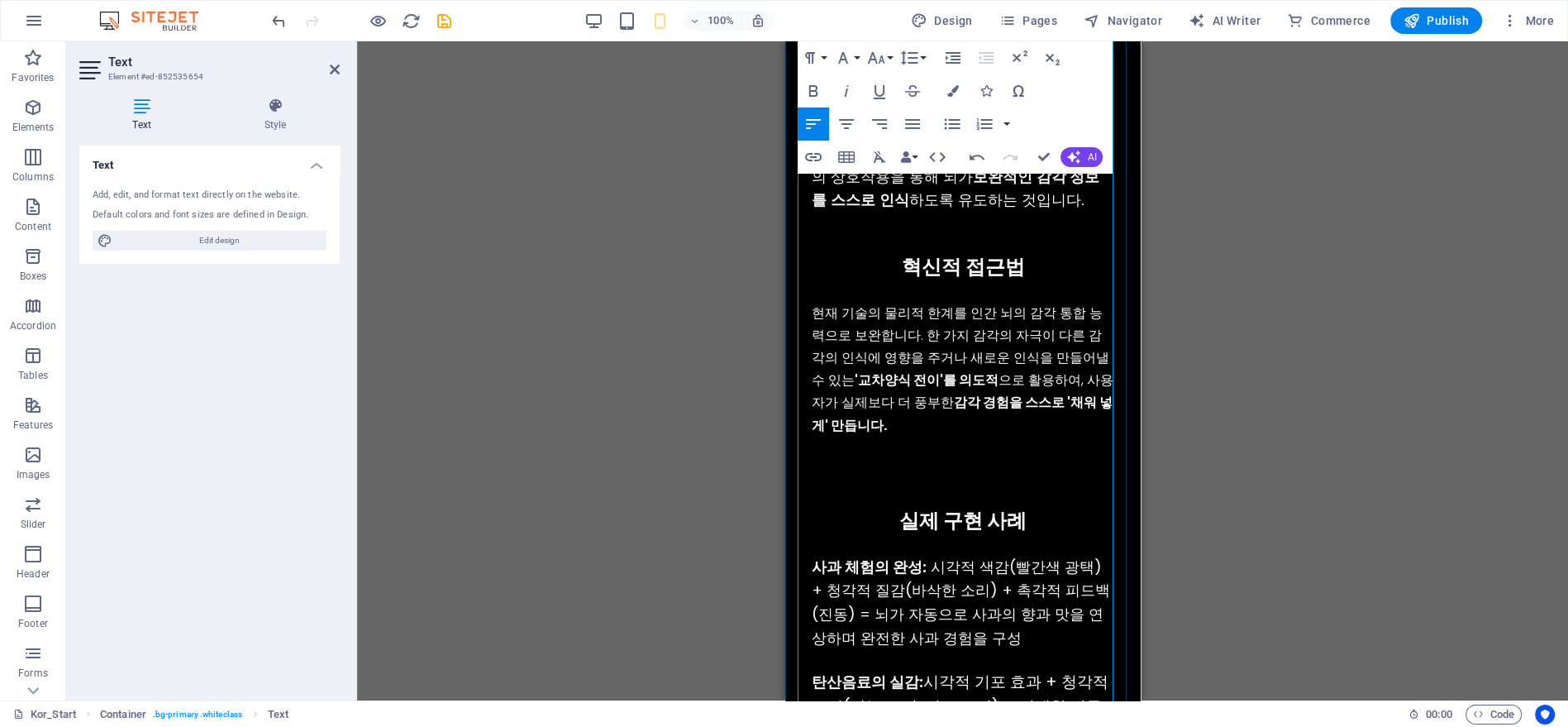
click at [994, 556] on span "시각적 색감(빨간색 광택) + 청각적 질감(바삭한 소리) + 촉각적 피드백(진동) = 뇌가 자동으로 사과의 향과 맛을 연상하며 완전한 사과 경…" at bounding box center [959, 602] width 298 height 92
click at [1022, 522] on div "기존 기술들이 하드웨어 성능 향상에만 집중하는 동안, VirtualGraph는 인간의 뇌가 가진 놀라운 능력 에 주목했습니다. 바로 서로 다른…" at bounding box center [962, 380] width 329 height 1121
click at [991, 617] on div "사과 체험의 완성: 시각적 색감(빨간색 광택) + 청각적 질감(바삭한 소리) + 촉각적 피드백(진동) = 뇌가 자동으로 사과의 향과 맛을 연상…" at bounding box center [961, 604] width 302 height 95
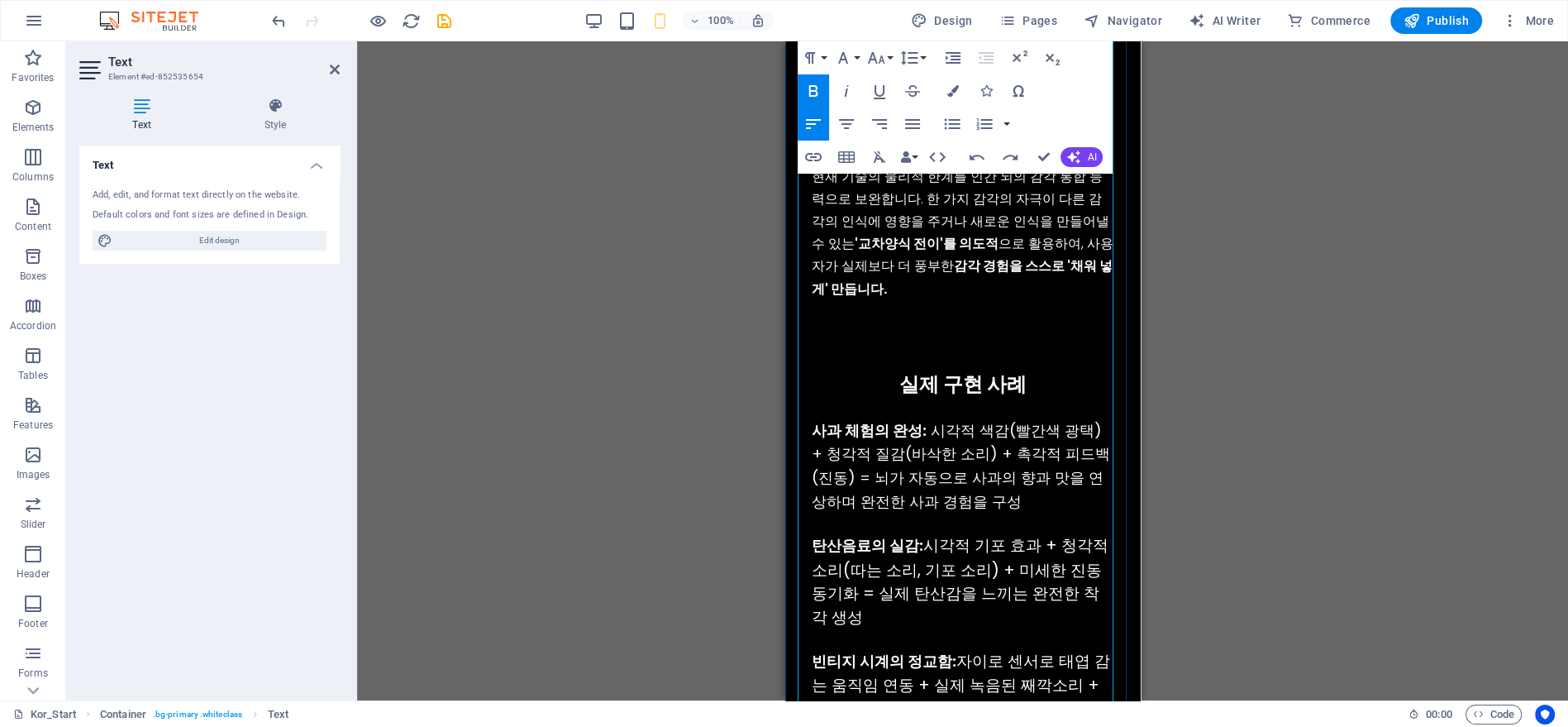
scroll to position [3357, 0]
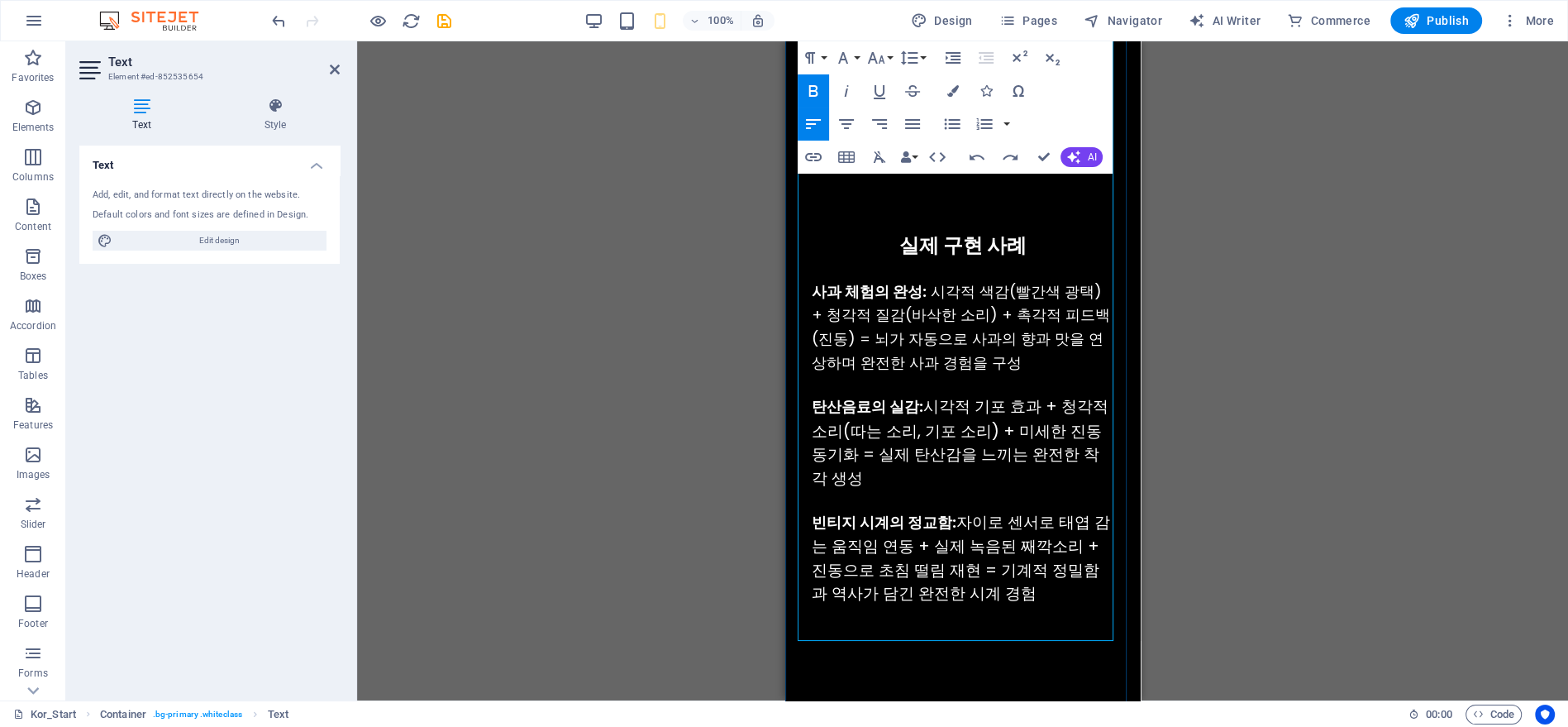
click at [1007, 617] on div "기존 기술들이 하드웨어 성능 향상에만 집중하는 동안, VirtualGraph는 인간의 뇌가 가진 놀라운 능력 에 주목했습니다. 바로 서로 다른…" at bounding box center [962, 105] width 329 height 1121
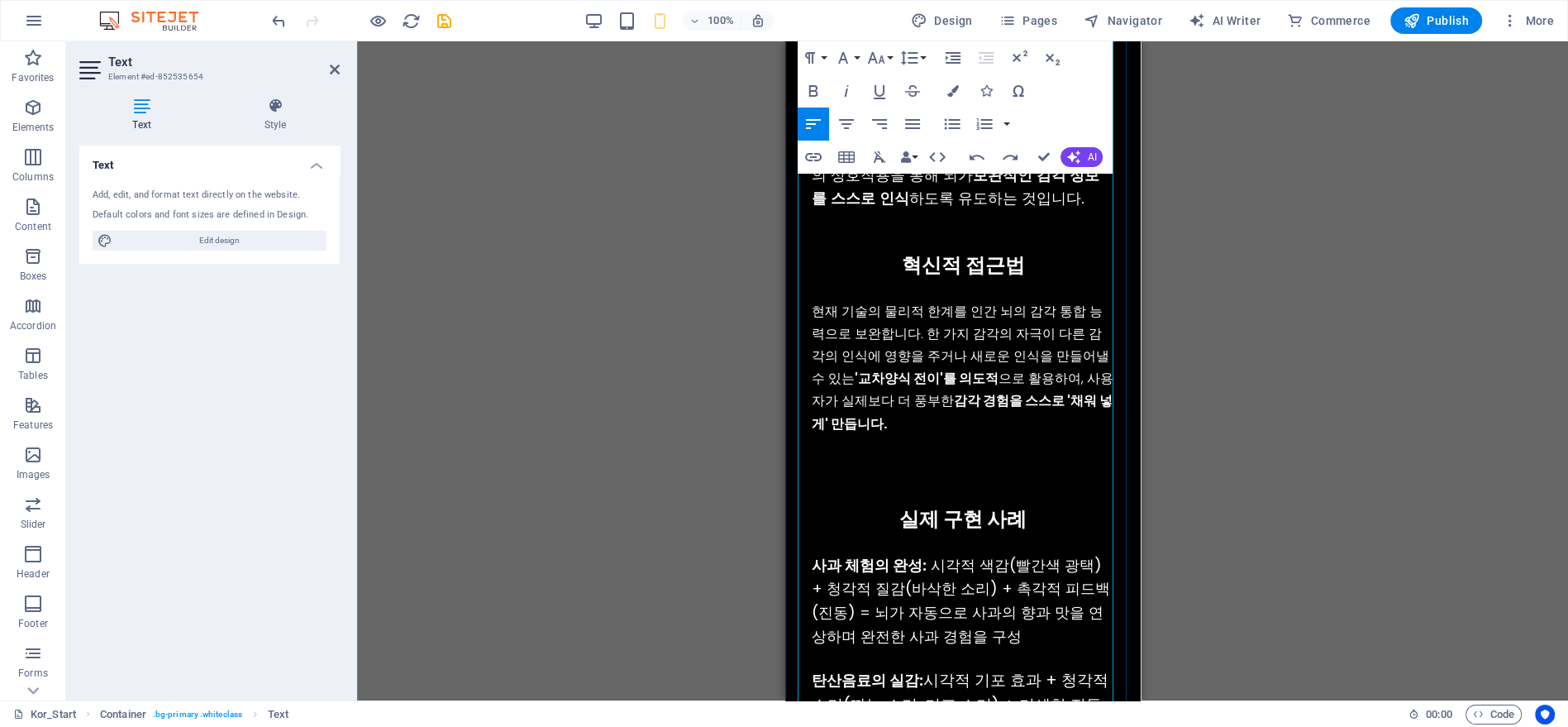
scroll to position [3082, 0]
click at [1003, 412] on p "현재 기술의 물리적 한계를 인간 뇌의 감각 통합 능력으로 보완합니다. 한 가지 감각의 자극이 다른 감각의 인식에 영향을 주거나 새로운 인식을 …" at bounding box center [961, 370] width 302 height 135
click at [1006, 437] on p at bounding box center [961, 454] width 302 height 35
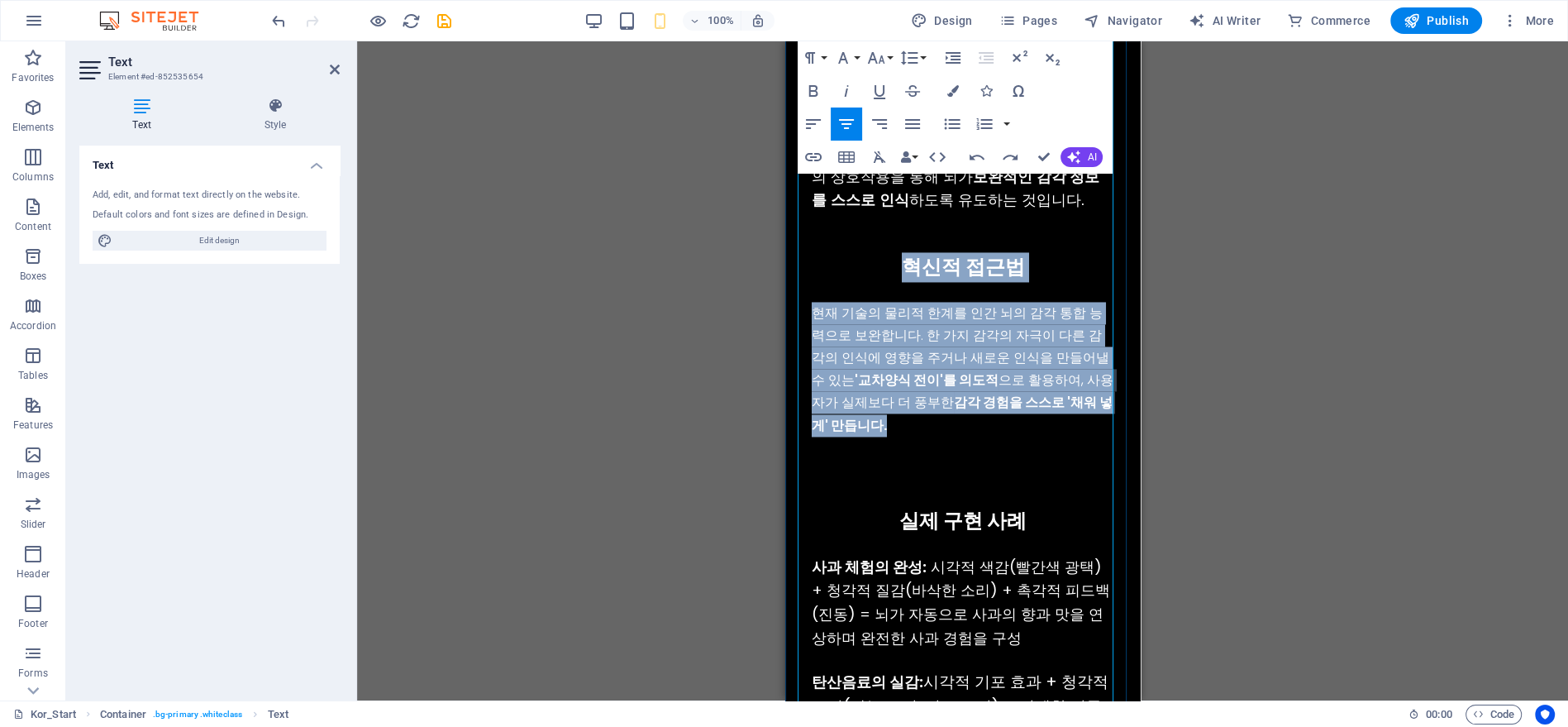
drag, startPoint x: 889, startPoint y: 247, endPoint x: 917, endPoint y: 406, distance: 161.4
click at [917, 406] on div "기존 기술들이 하드웨어 성능 향상에만 집중하는 동안, VirtualGraph는 인간의 뇌가 가진 놀라운 능력 에 주목했습니다. 바로 서로 다른…" at bounding box center [962, 380] width 329 height 1121
copy div "혁신적 접근법 현재 기술의 물리적 한계를 인간 뇌의 감각 통합 능력으로 보완합니다. 한 가지 감각의 자극이 다른 감각의 인식에 영향을 주거나 …"
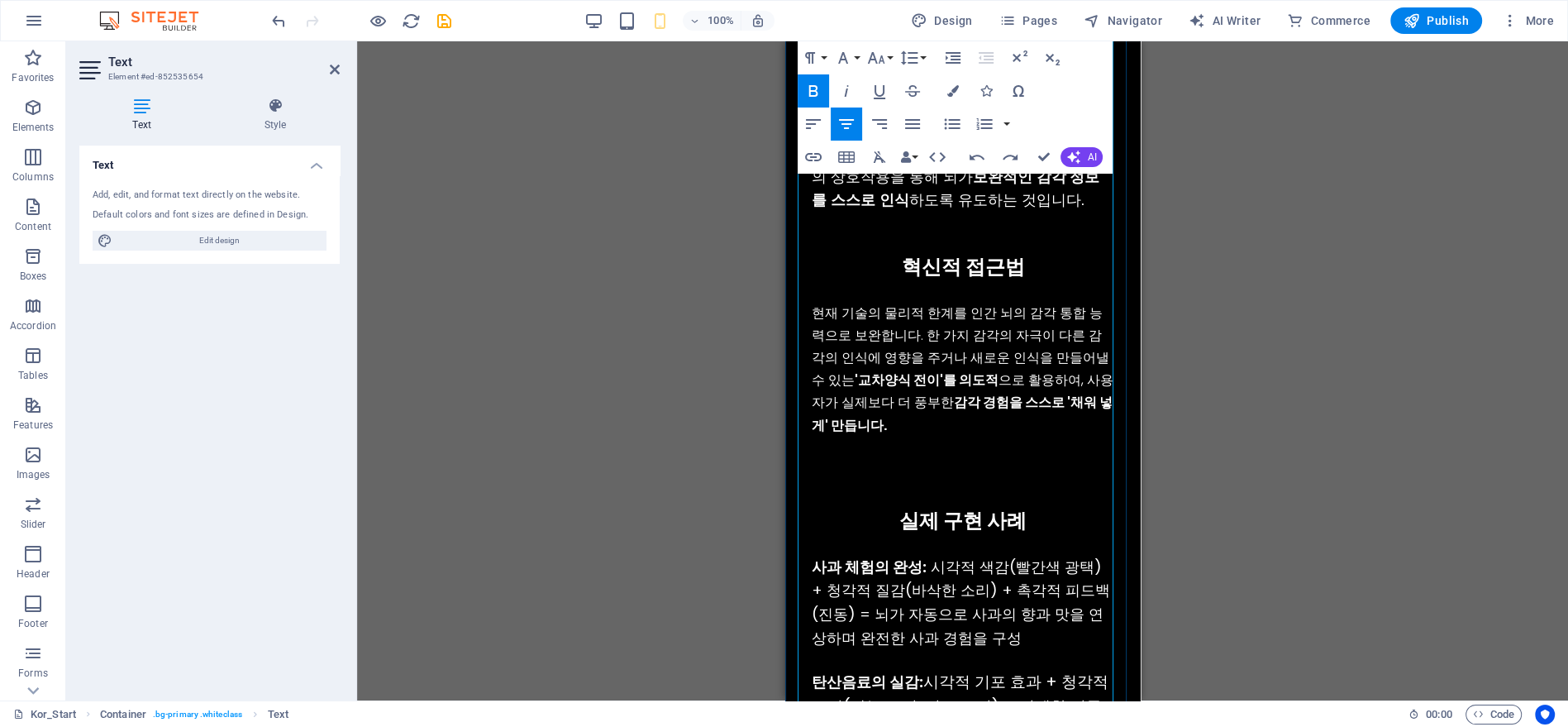
click at [936, 439] on p at bounding box center [961, 454] width 302 height 35
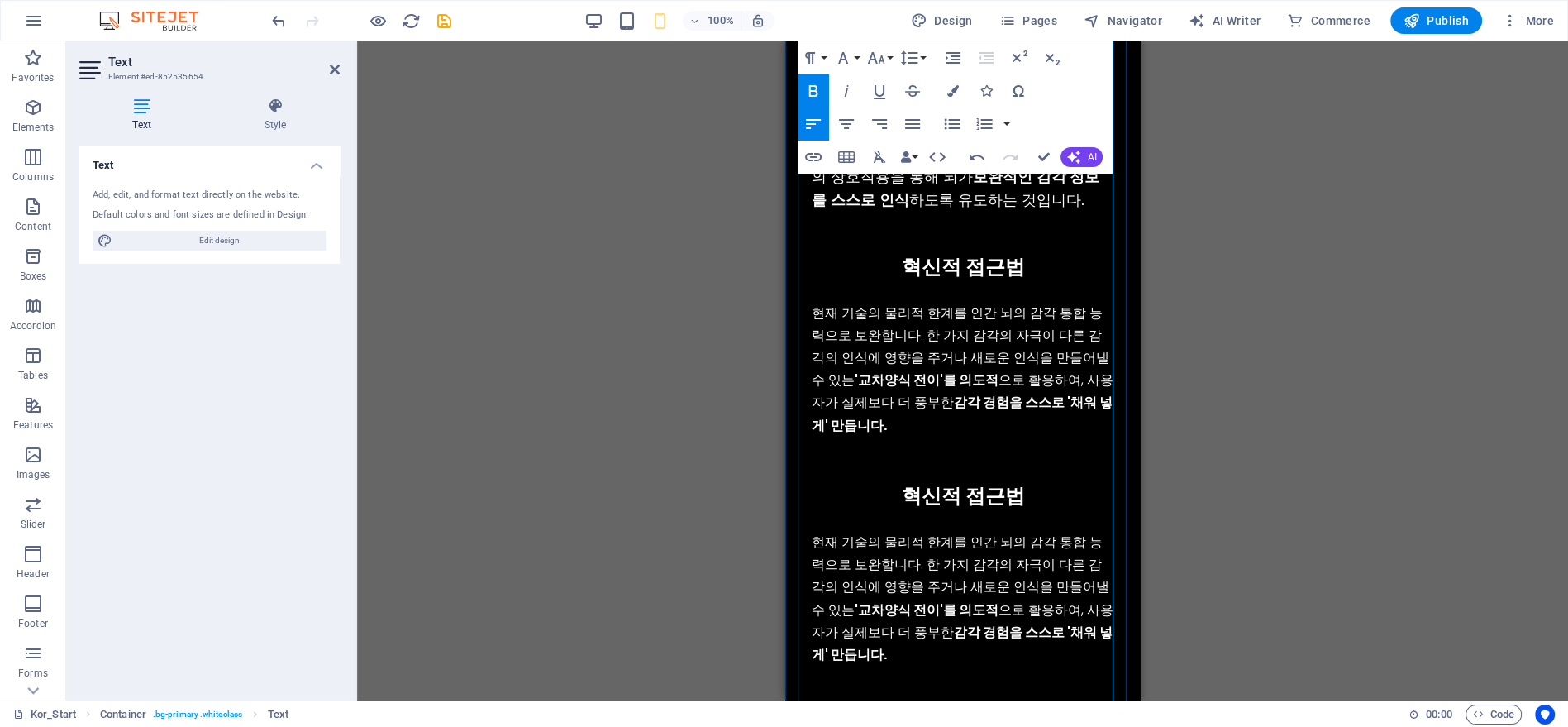
click at [894, 481] on h4 "혁신적 접근법" at bounding box center [961, 496] width 302 height 30
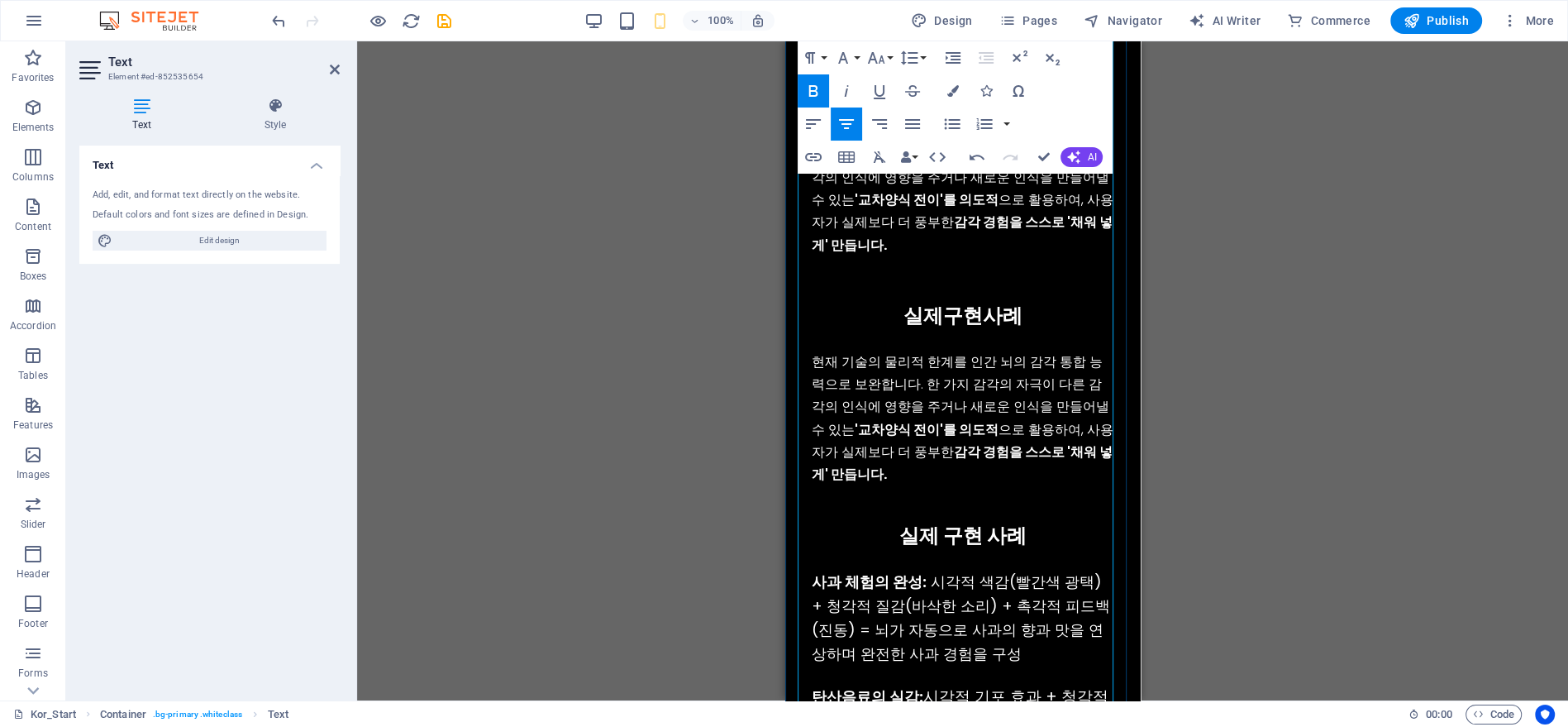
scroll to position [3357, 0]
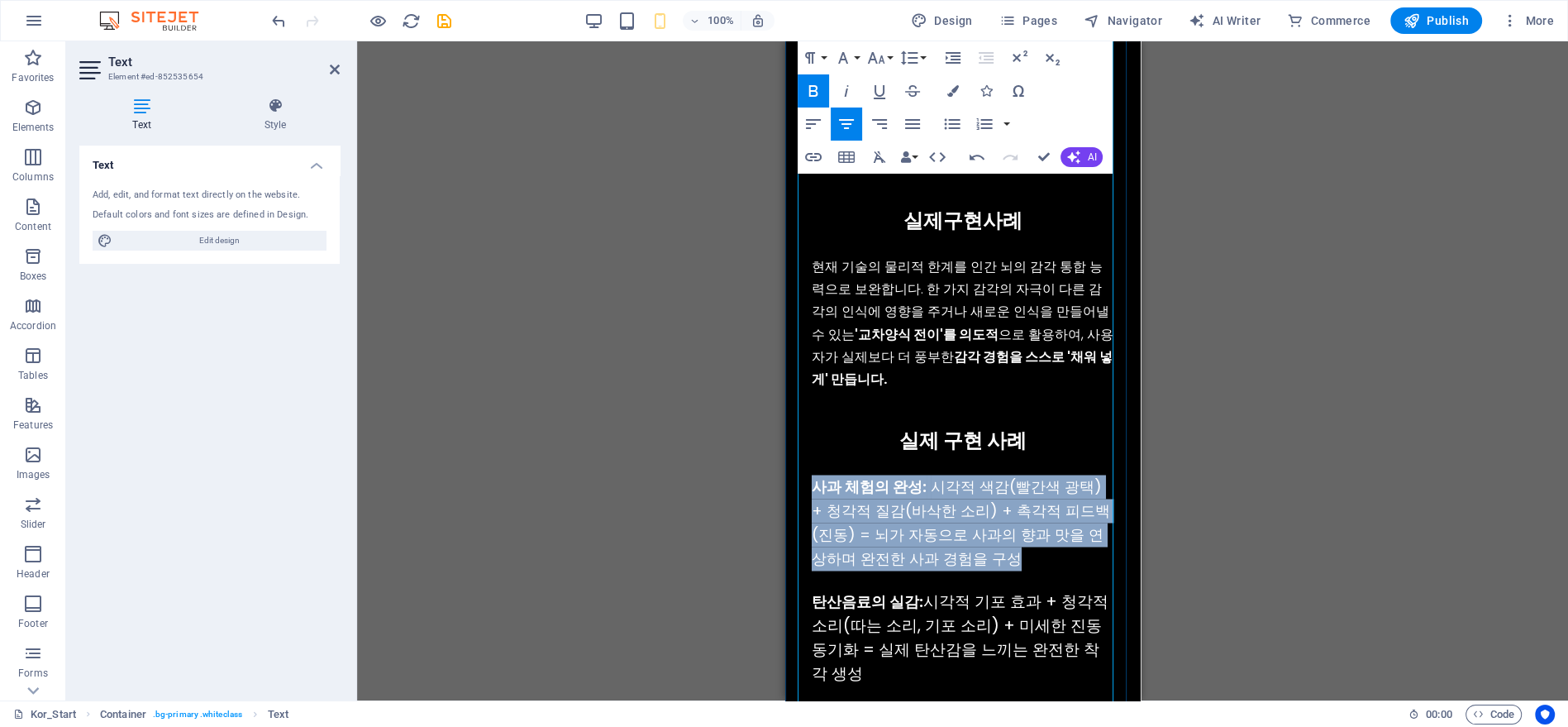
drag, startPoint x: 812, startPoint y: 461, endPoint x: 978, endPoint y: 530, distance: 179.8
click at [978, 530] on div "사과 체험의 완성: 시각적 색감(빨간색 광택) + 청각적 질감(바삭한 소리) + 촉각적 피드백(진동) = 뇌가 자동으로 사과의 향과 맛을 연상…" at bounding box center [961, 522] width 302 height 95
copy div "사과 체험의 완성: 시각적 색감(빨간색 광택) + 청각적 질감(바삭한 소리) + 촉각적 피드백(진동) = 뇌가 자동으로 사과의 향과 맛을 연상…"
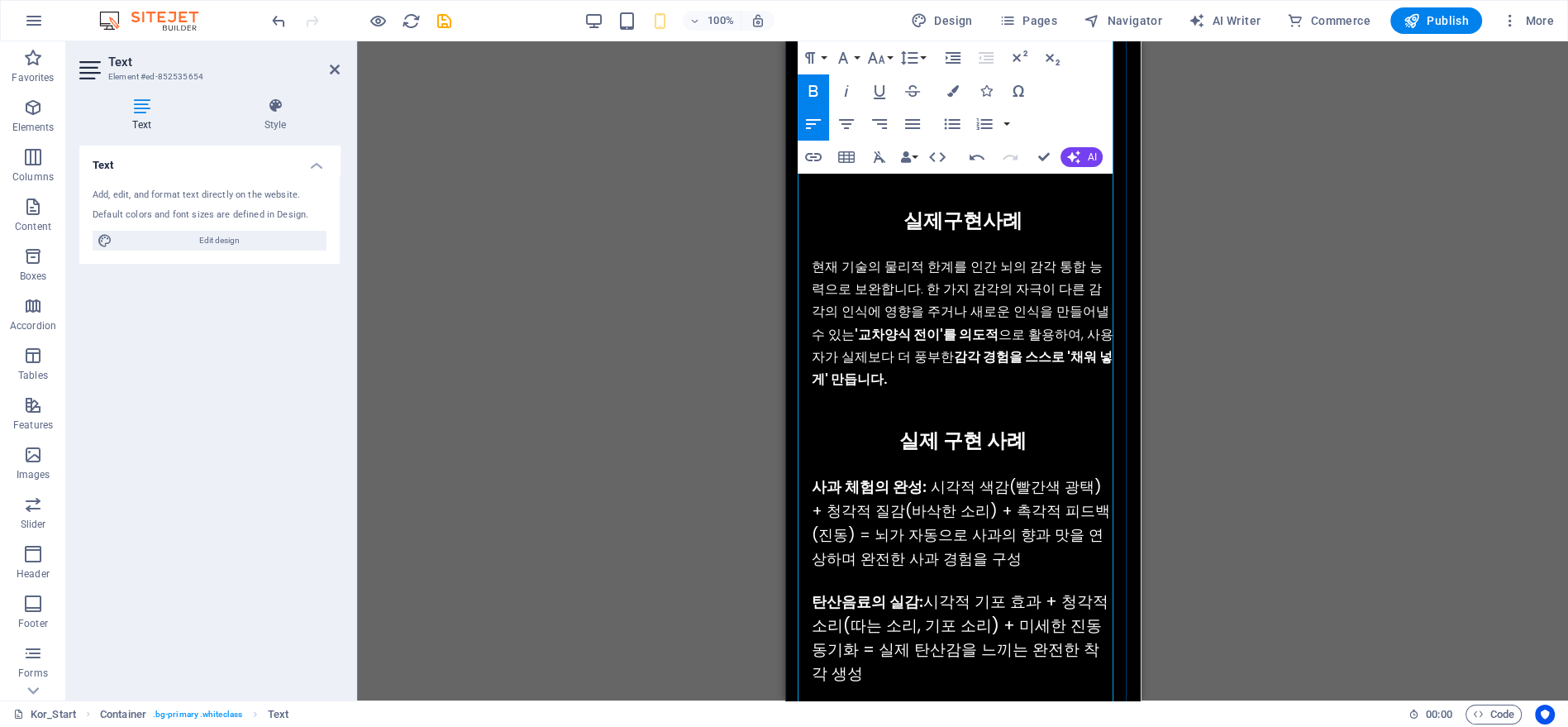
click at [854, 325] on strong "'교차양식 전이'를 의도적" at bounding box center [926, 334] width 144 height 19
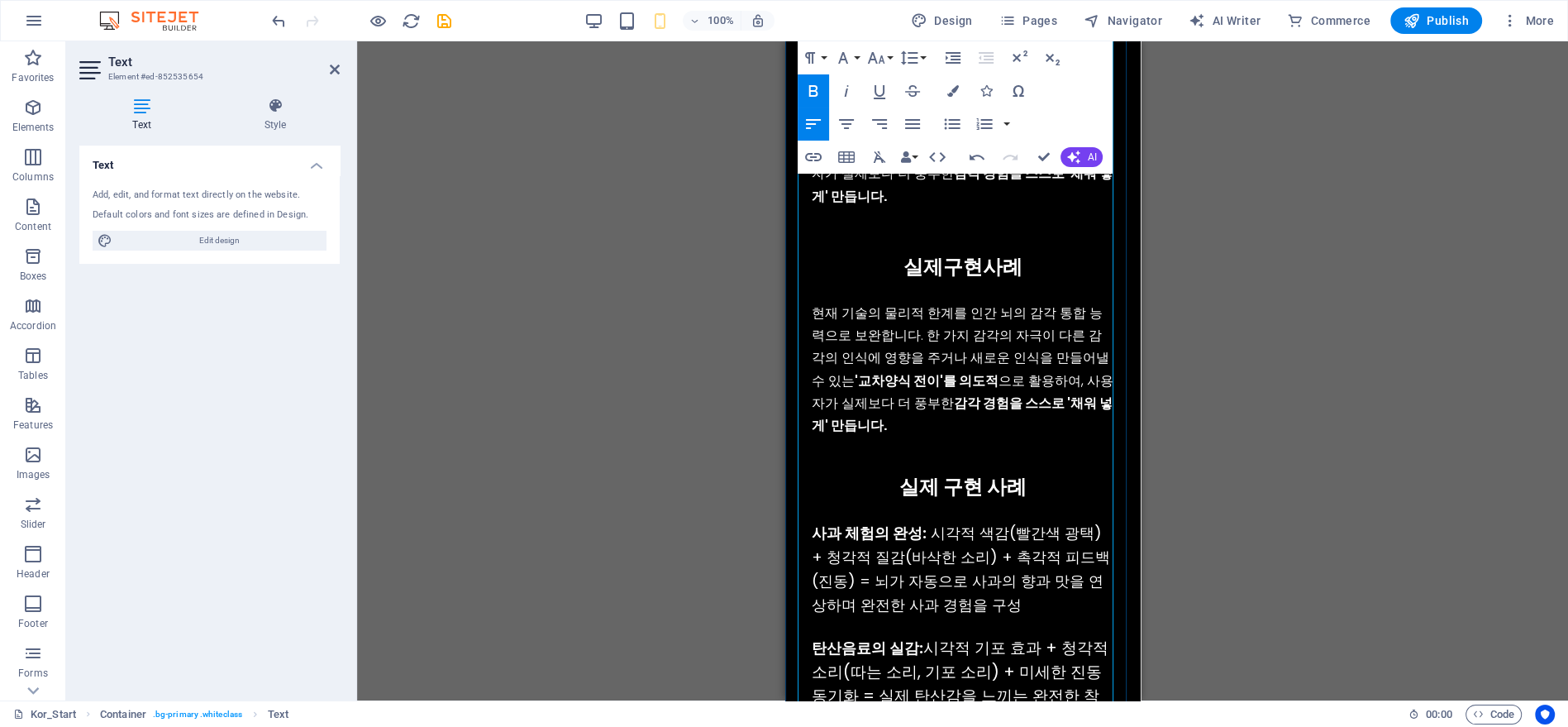
scroll to position [3265, 0]
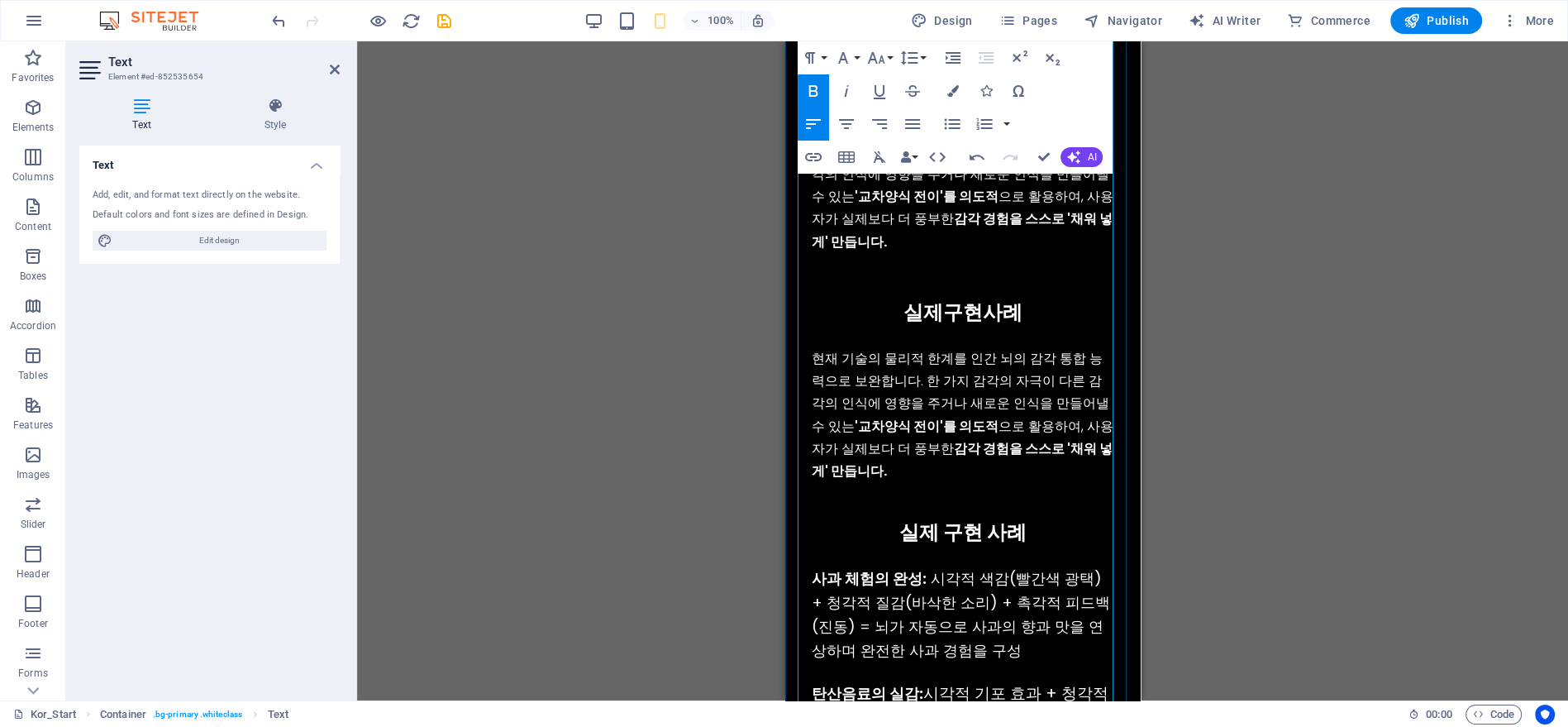
click at [813, 347] on p "현재 기술의 물리적 한계를 인간 뇌의 감각 통합 능력으로 보완합니다. 한 가지 감각의 자극이 다른 감각의 인식에 영향을 주거나 새로운 인식을 …" at bounding box center [961, 415] width 302 height 135
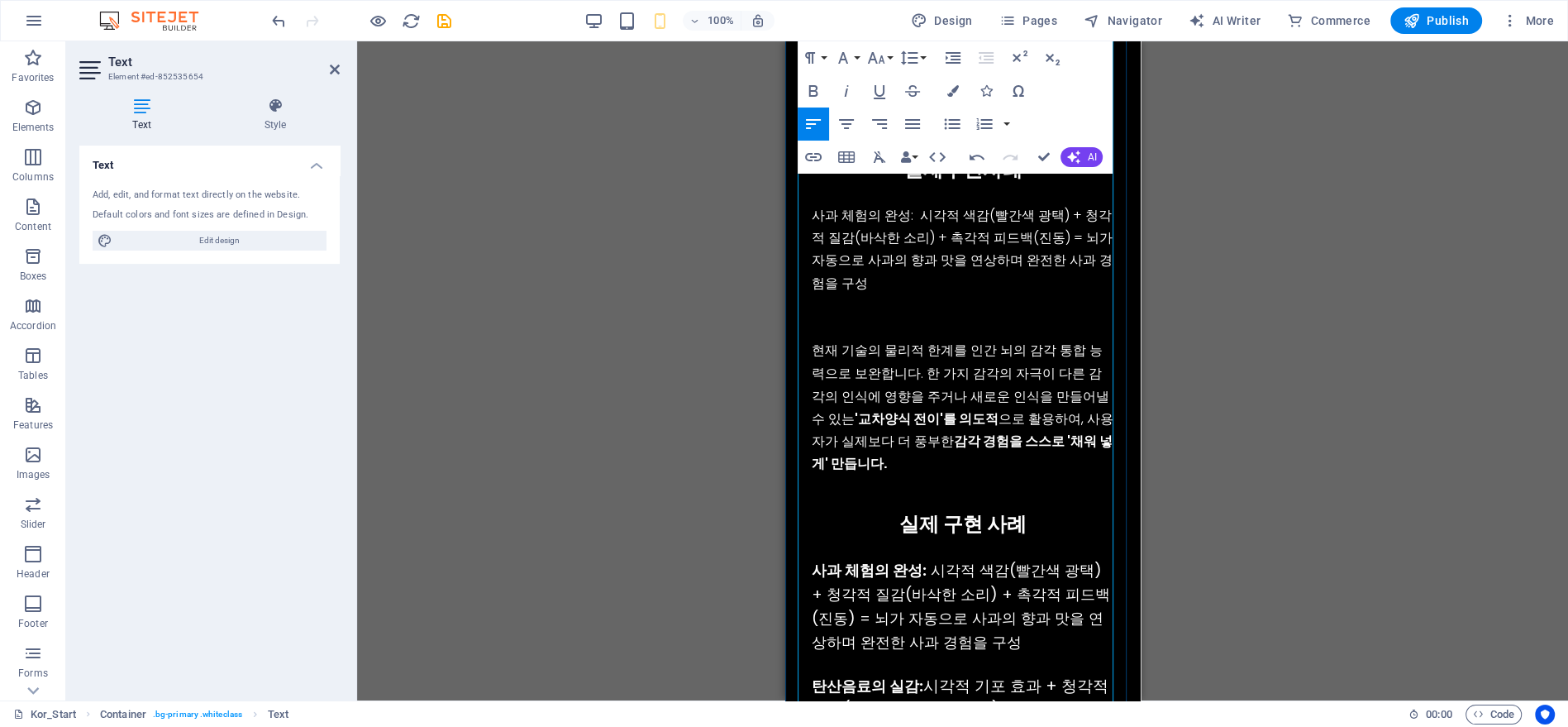
scroll to position [3725, 0]
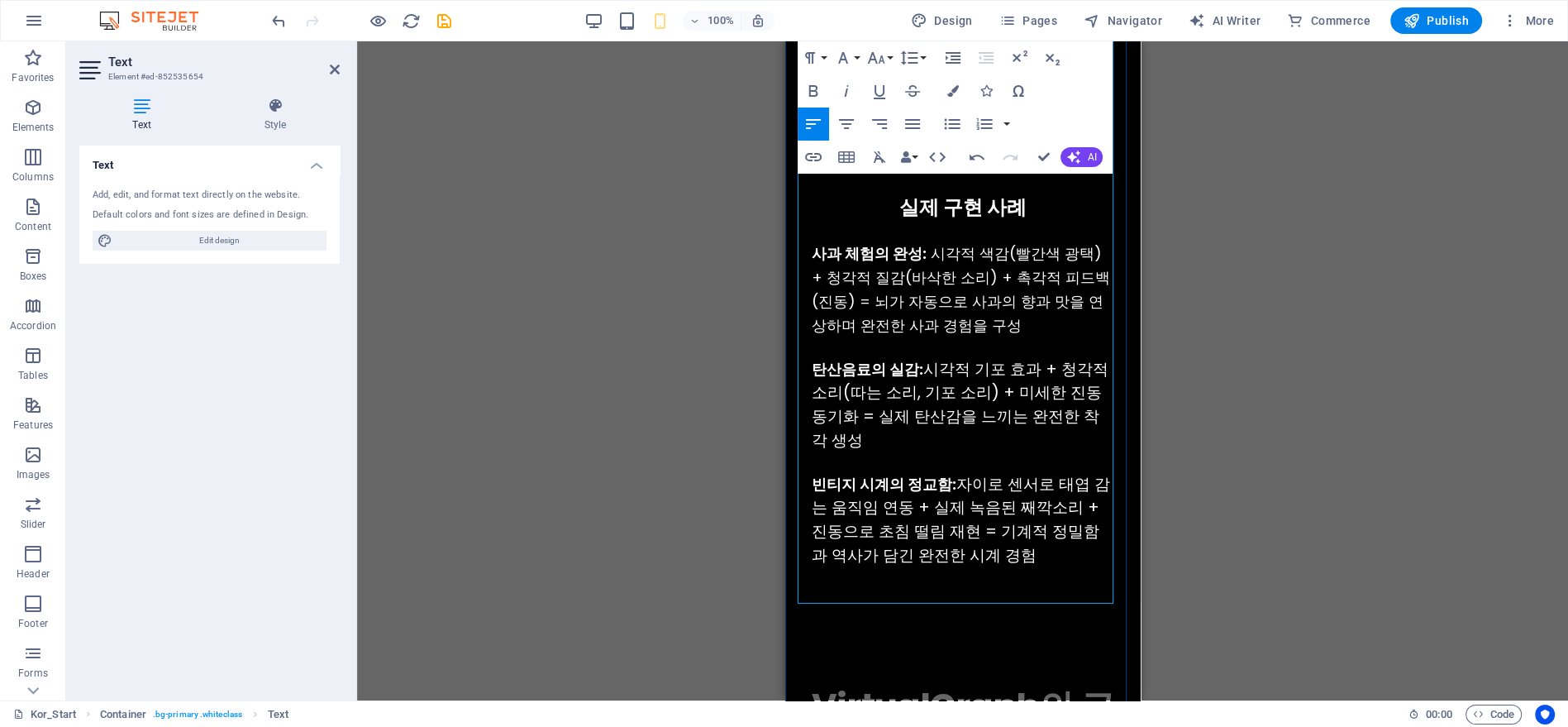
drag, startPoint x: 814, startPoint y: 349, endPoint x: 1020, endPoint y: 531, distance: 274.9
click at [1020, 531] on div "사과 체험의 완성: 시각적 색감(빨간색 광택) + 청각적 질감(바삭한 소리) + 촉각적 피드백(진동) = 뇌가 자동으로 사과의 향과 맛을 연상…" at bounding box center [961, 404] width 302 height 326
copy div "탄산음료의 실감: 시각적 기포 효과 + 청각적 소리(따는 소리, 기포 소리) + 미세한 진동 동기화 = 실제 탄산감을 느끼는 완전한 착각 생성…"
click at [907, 319] on div "사과 체험의 완성: 시각적 색감(빨간색 광택) + 청각적 질감(바삭한 소리) + 촉각적 피드백(진동) = 뇌가 자동으로 사과의 향과 맛을 연상…" at bounding box center [961, 404] width 302 height 326
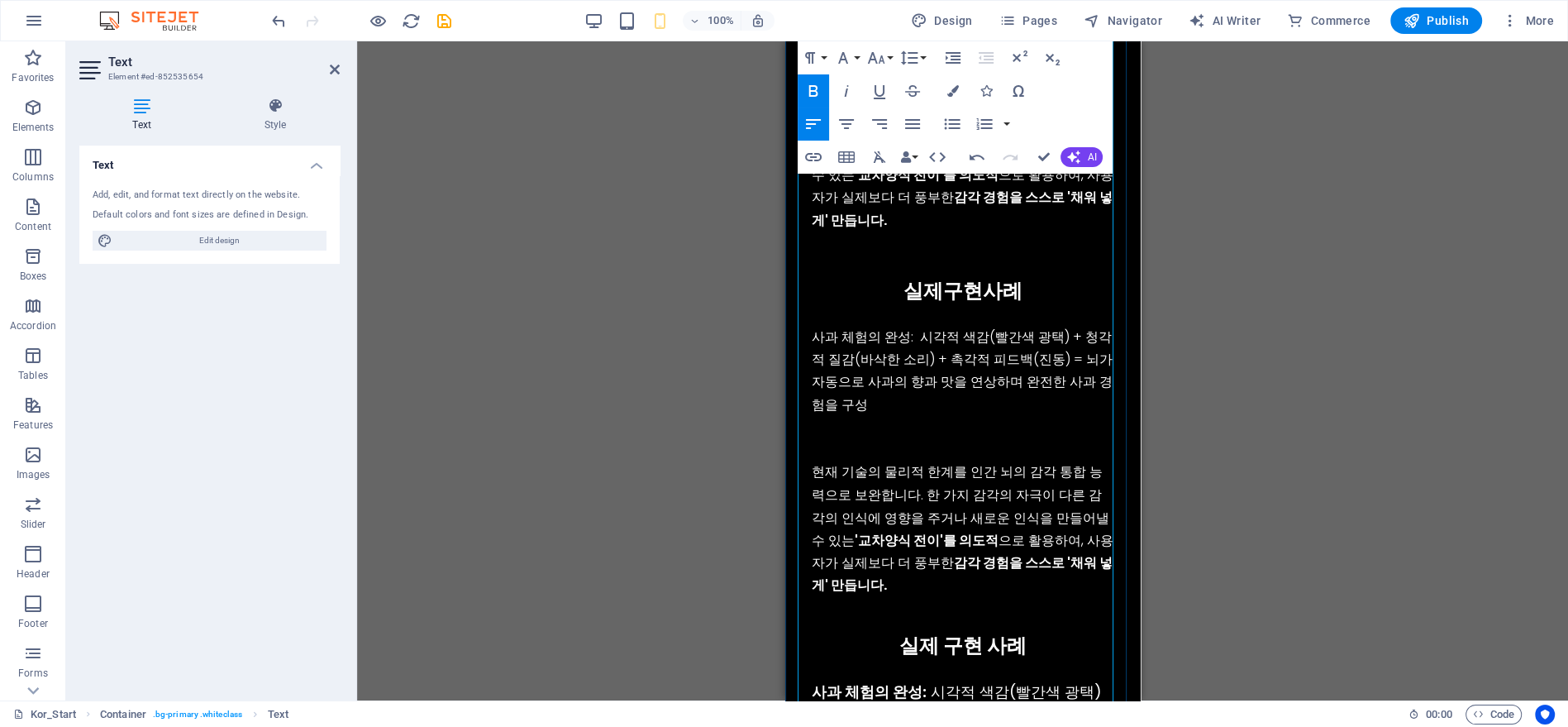
scroll to position [3265, 0]
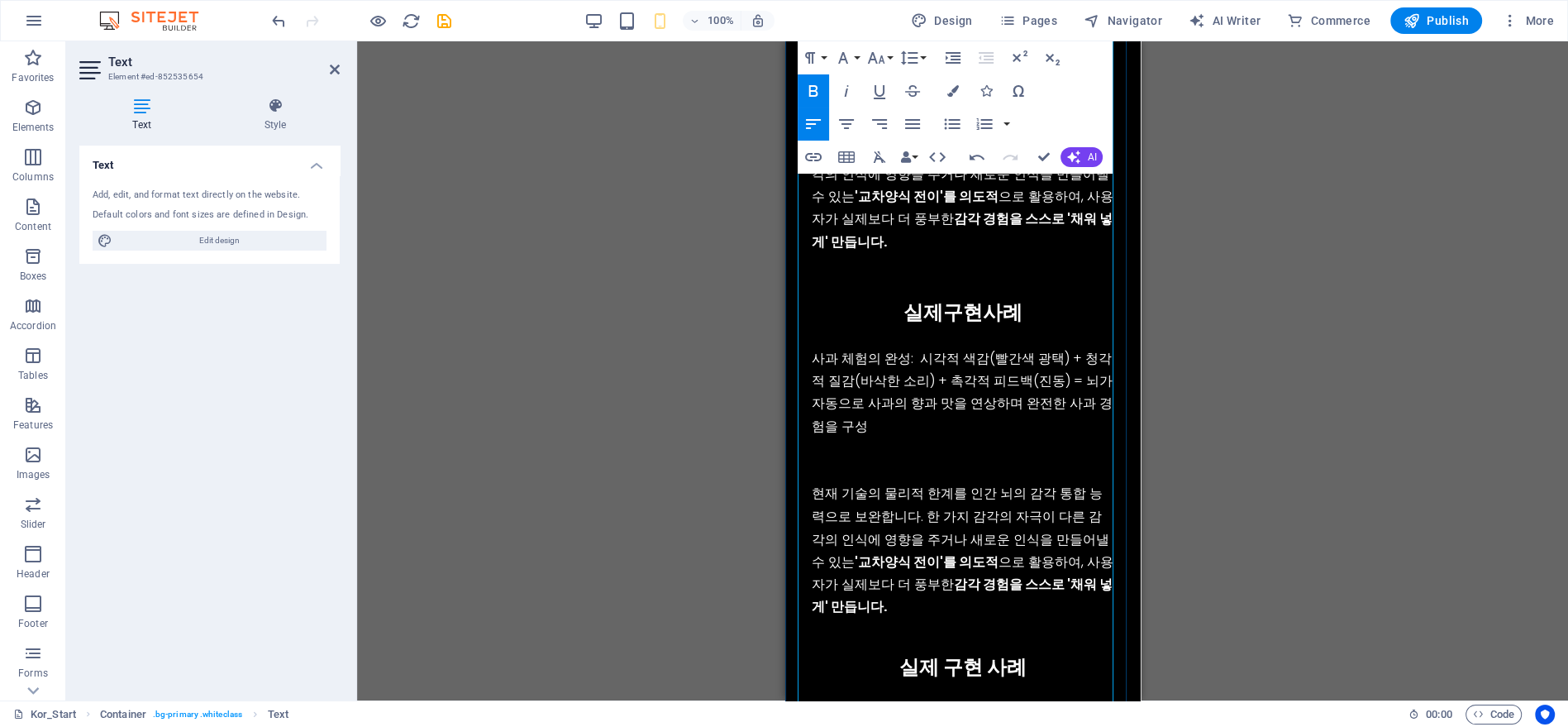
click at [889, 437] on p at bounding box center [961, 448] width 302 height 22
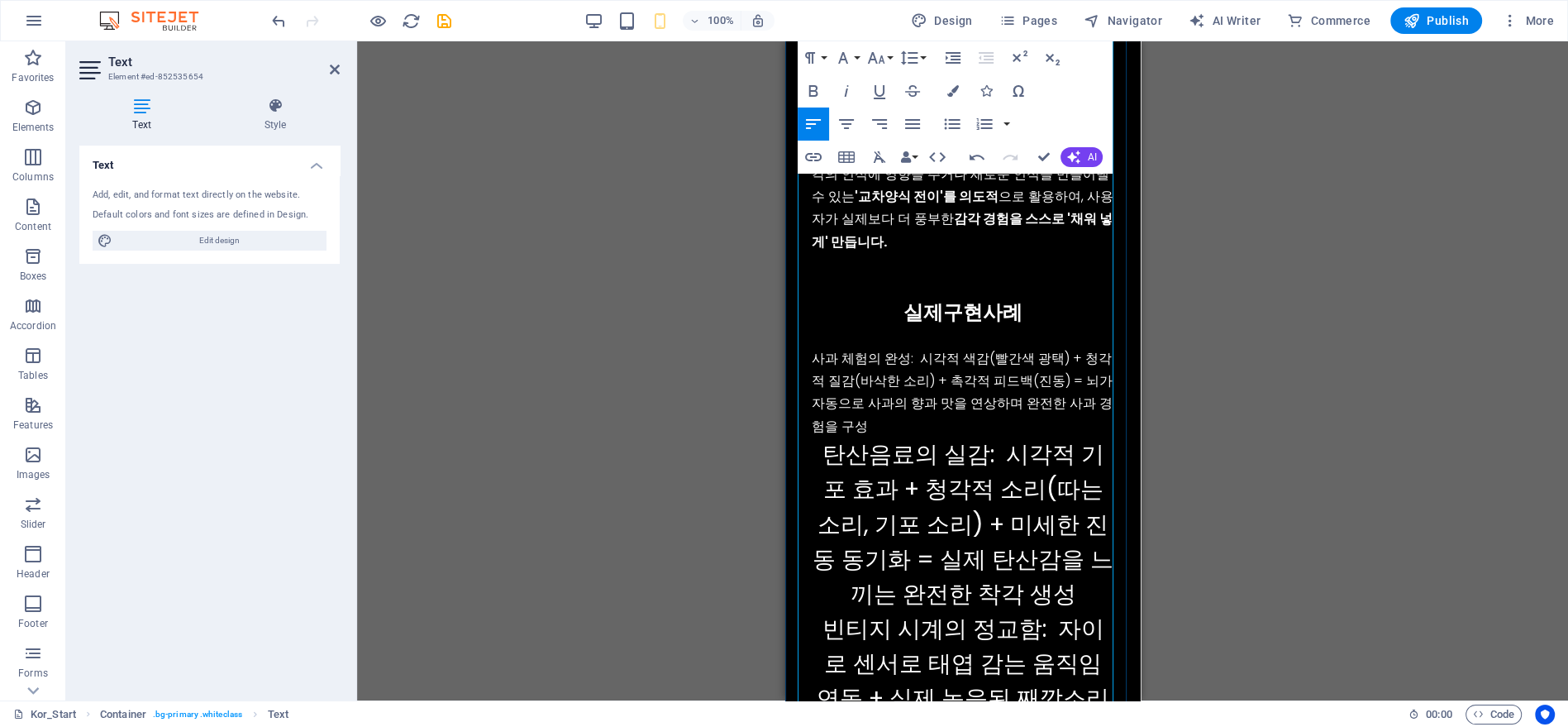
scroll to position [3425, 20]
click at [910, 396] on p "사과 체험의 완성: 시각적 색감(빨간색 광택) + 청각적 질감(바삭한 소리) + 촉각적 피드백(진동) = 뇌가 자동으로 사과의 향과 맛을 연상…" at bounding box center [961, 392] width 302 height 90
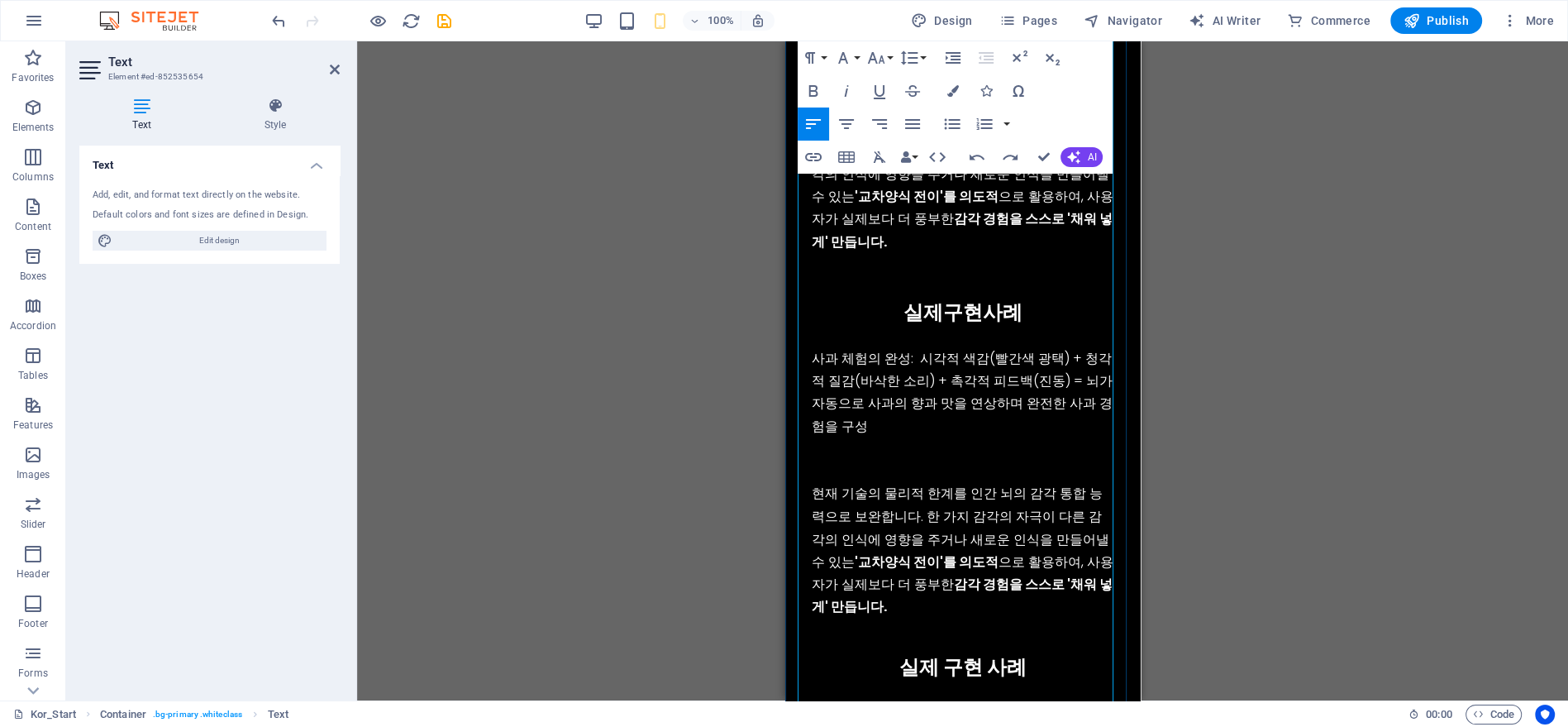
click at [913, 395] on p "사과 체험의 완성: 시각적 색감(빨간색 광택) + 청각적 질감(바삭한 소리) + 촉각적 피드백(진동) = 뇌가 자동으로 사과의 향과 맛을 연상…" at bounding box center [961, 392] width 302 height 90
click at [907, 397] on p "사과 체험의 완성: 시각적 색감(빨간색 광택) + 청각적 질감(바삭한 소리) + 촉각적 피드백(진동) = 뇌가 자동으로 사과의 향과 맛을 연상…" at bounding box center [961, 392] width 302 height 90
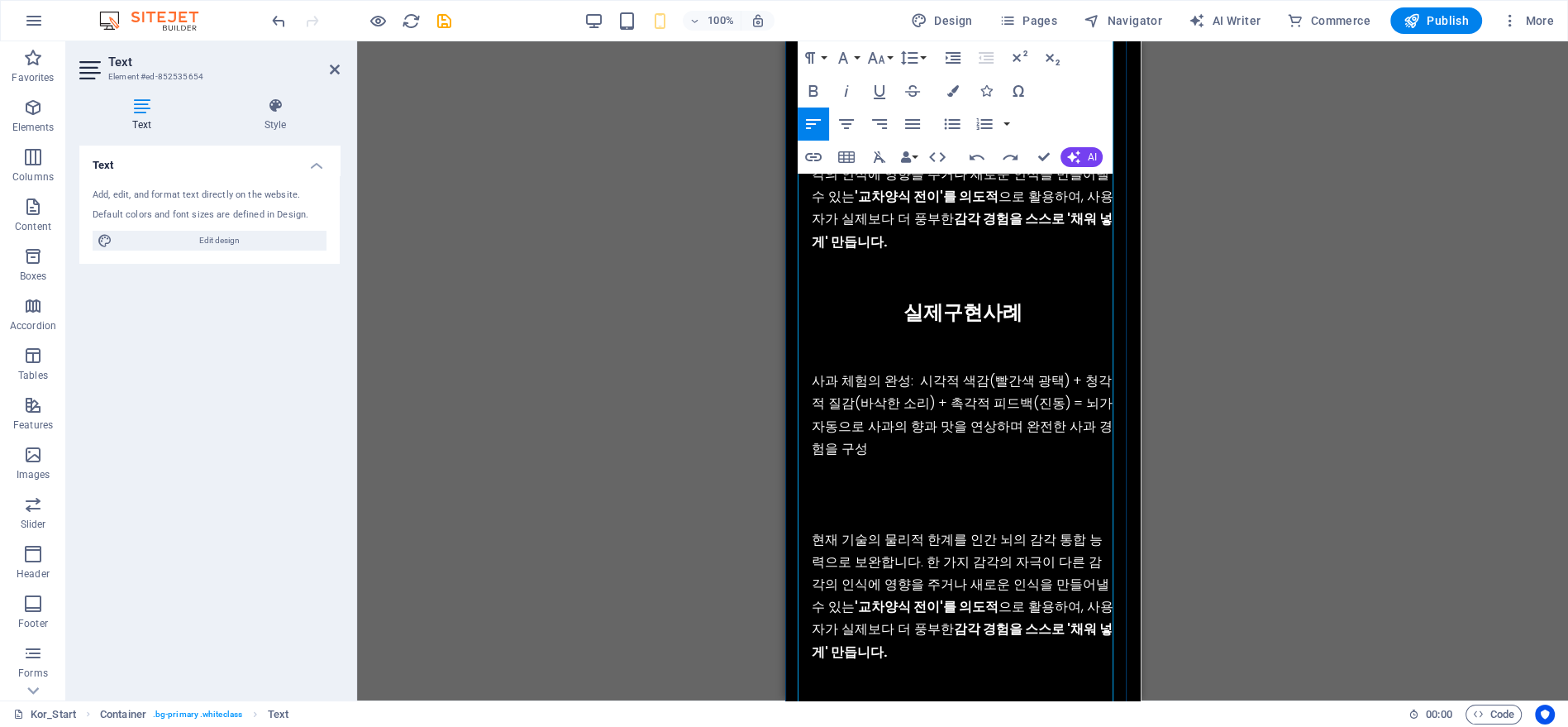
click at [999, 460] on p at bounding box center [961, 471] width 302 height 22
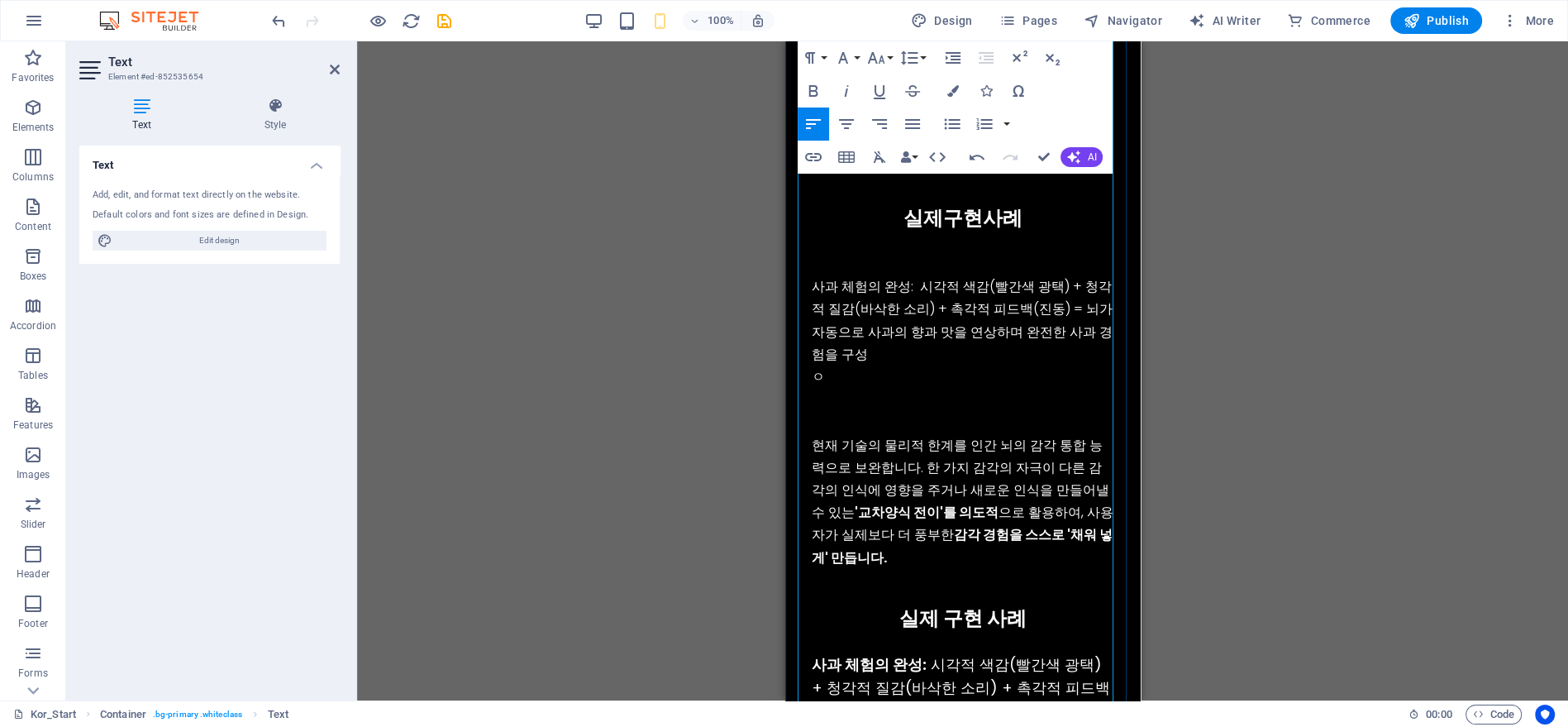
scroll to position [3265, 0]
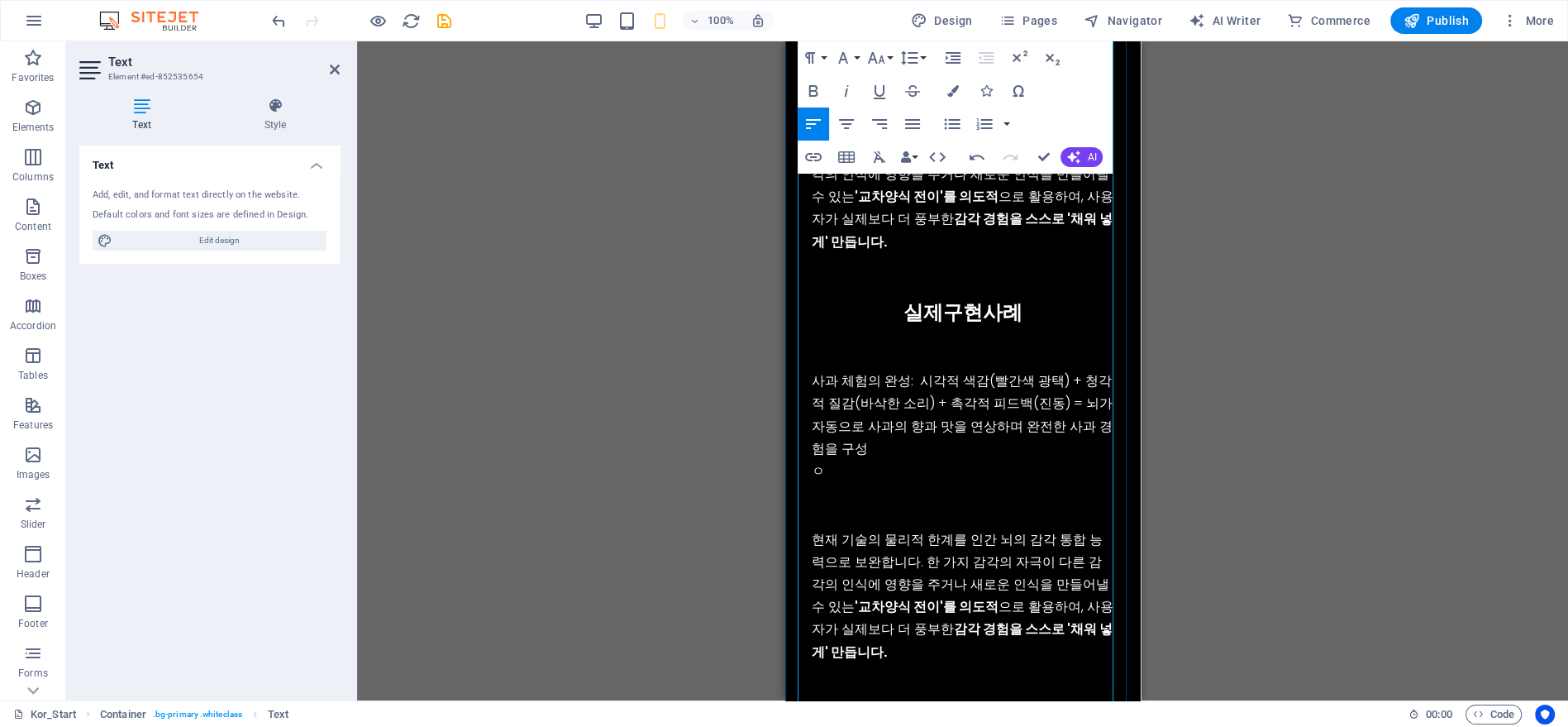
click at [957, 460] on p "ㅇ" at bounding box center [961, 471] width 302 height 22
click at [966, 425] on p "사과 체험의 완성: 시각적 색감(빨간색 광택) + 청각적 질감(바삭한 소리) + 촉각적 피드백(진동) = 뇌가 자동으로 사과의 향과 맛을 연상…" at bounding box center [961, 415] width 302 height 90
click at [969, 407] on p "사과 체험의 완성: 시각적 색감(빨간색 광택) + 청각적 질감(바삭한 소리) + 촉각적 피드백(진동) = 뇌가 자동으로 사과의 향과 맛을 연상…" at bounding box center [961, 415] width 302 height 90
click at [967, 460] on p "ㅇ" at bounding box center [961, 471] width 302 height 22
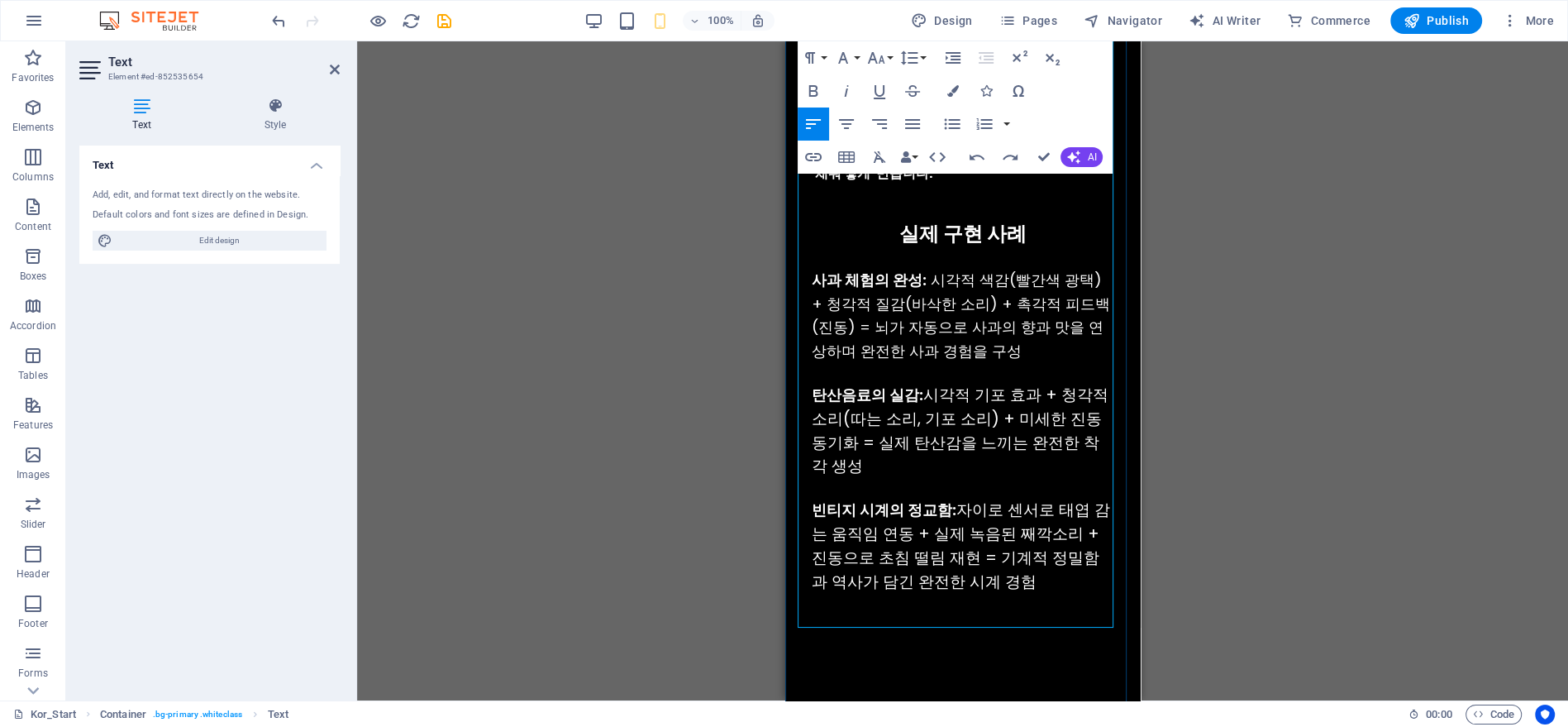
scroll to position [3633, 0]
drag, startPoint x: 1029, startPoint y: 556, endPoint x: 774, endPoint y: 243, distance: 403.7
copy div "사과 체험의 완성: 시각적 색감(빨간색 광택) + 청각적 질감(바삭한 소리) + 촉각적 피드백(진동) = 뇌가 자동으로 사과의 향과 맛을 연상…"
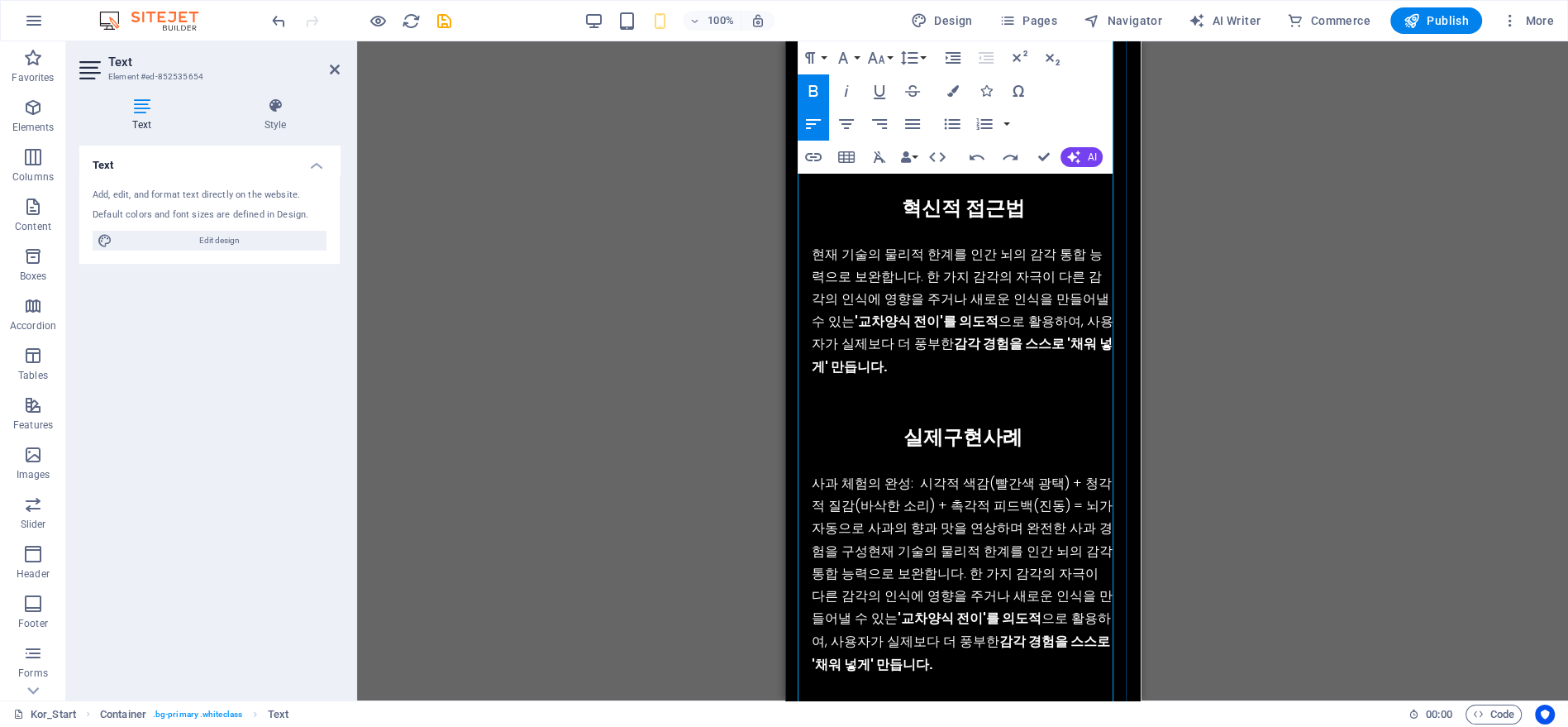
scroll to position [3265, 0]
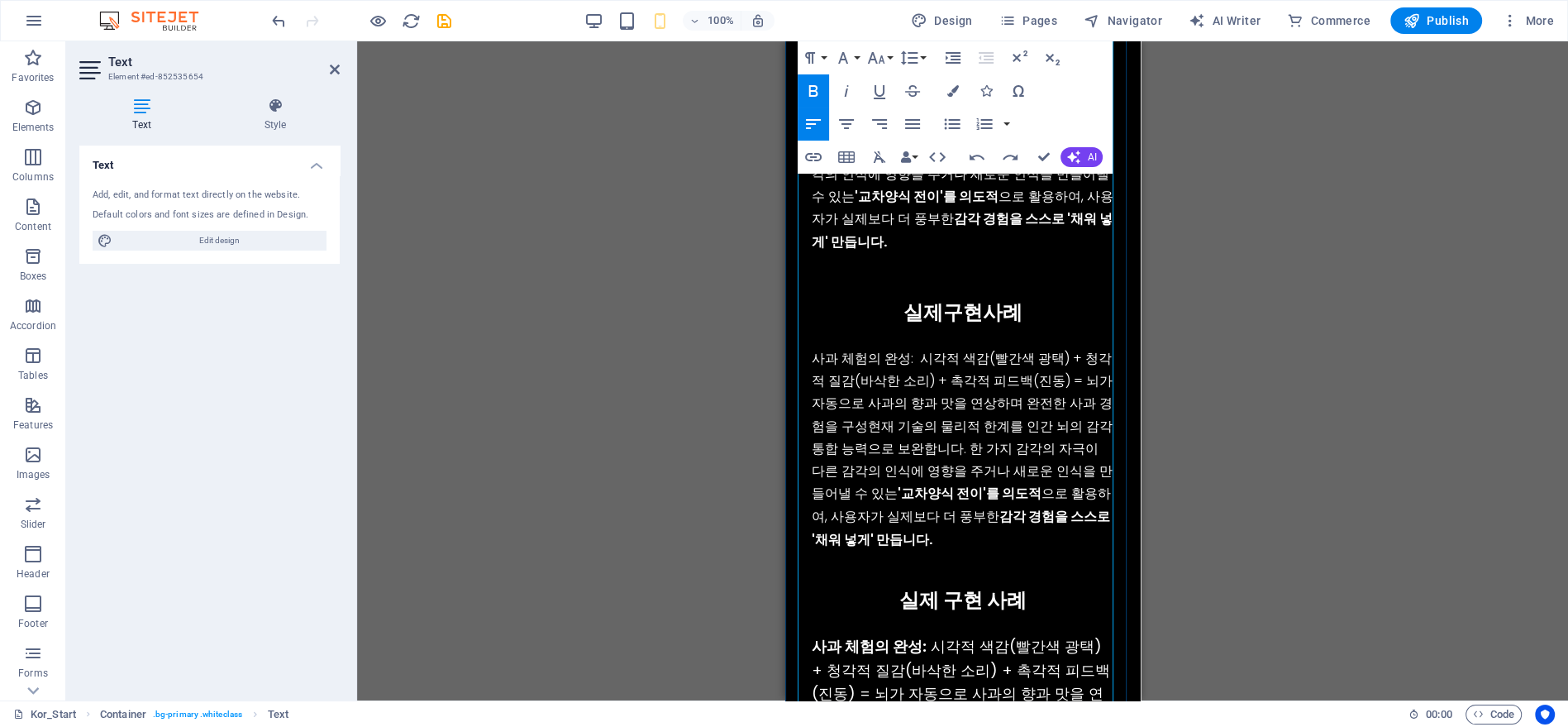
click at [815, 347] on p "사과 체험의 완성: 시각적 색감(빨간색 광택) + 청각적 질감(바삭한 소리) + 촉각적 피드백(진동) = 뇌가 자동으로 사과의 향과 맛을 연상…" at bounding box center [961, 448] width 302 height 203
click at [974, 506] on strong "감각 경험을 스스로 '채워 넣게' 만듭니다." at bounding box center [959, 526] width 298 height 41
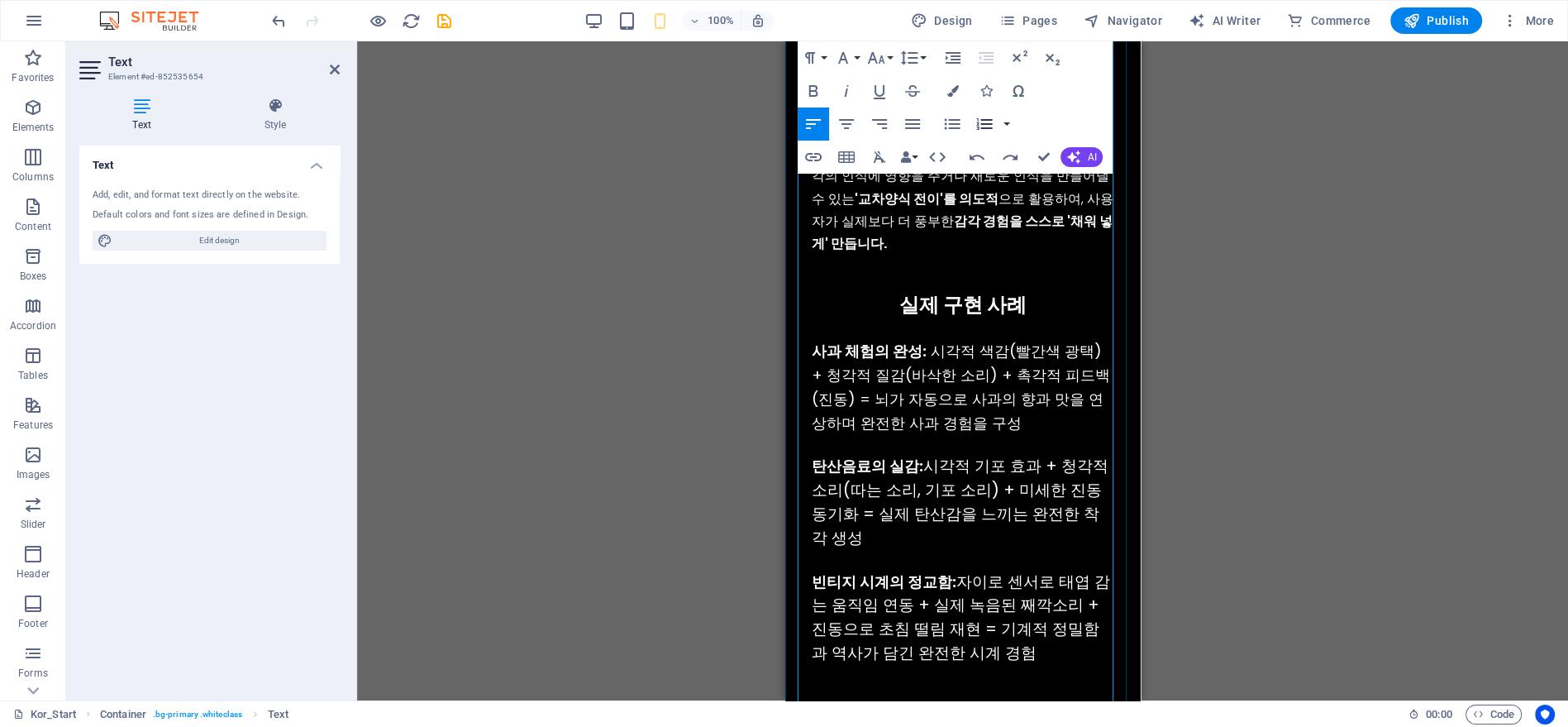
scroll to position [3725, 0]
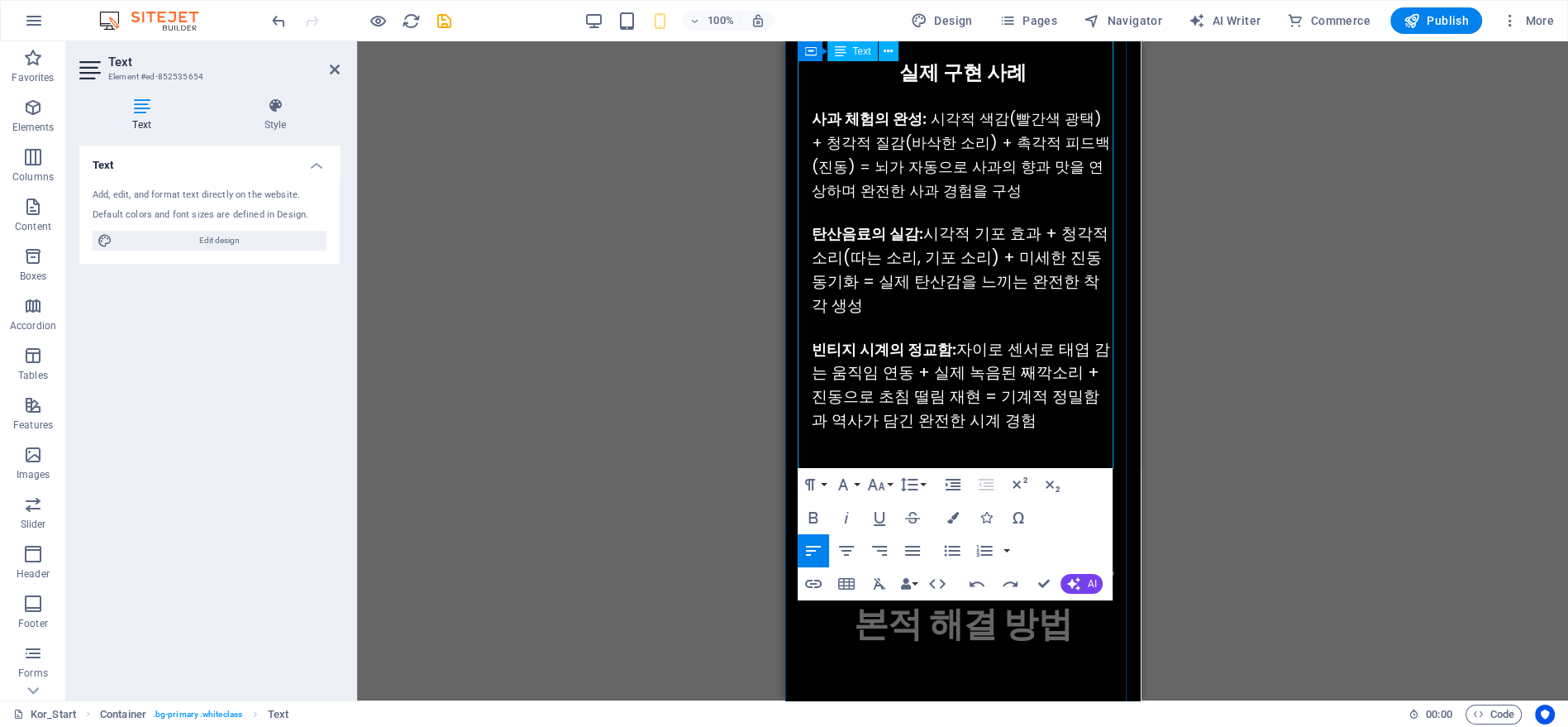
drag, startPoint x: 1030, startPoint y: 395, endPoint x: 810, endPoint y: 103, distance: 365.6
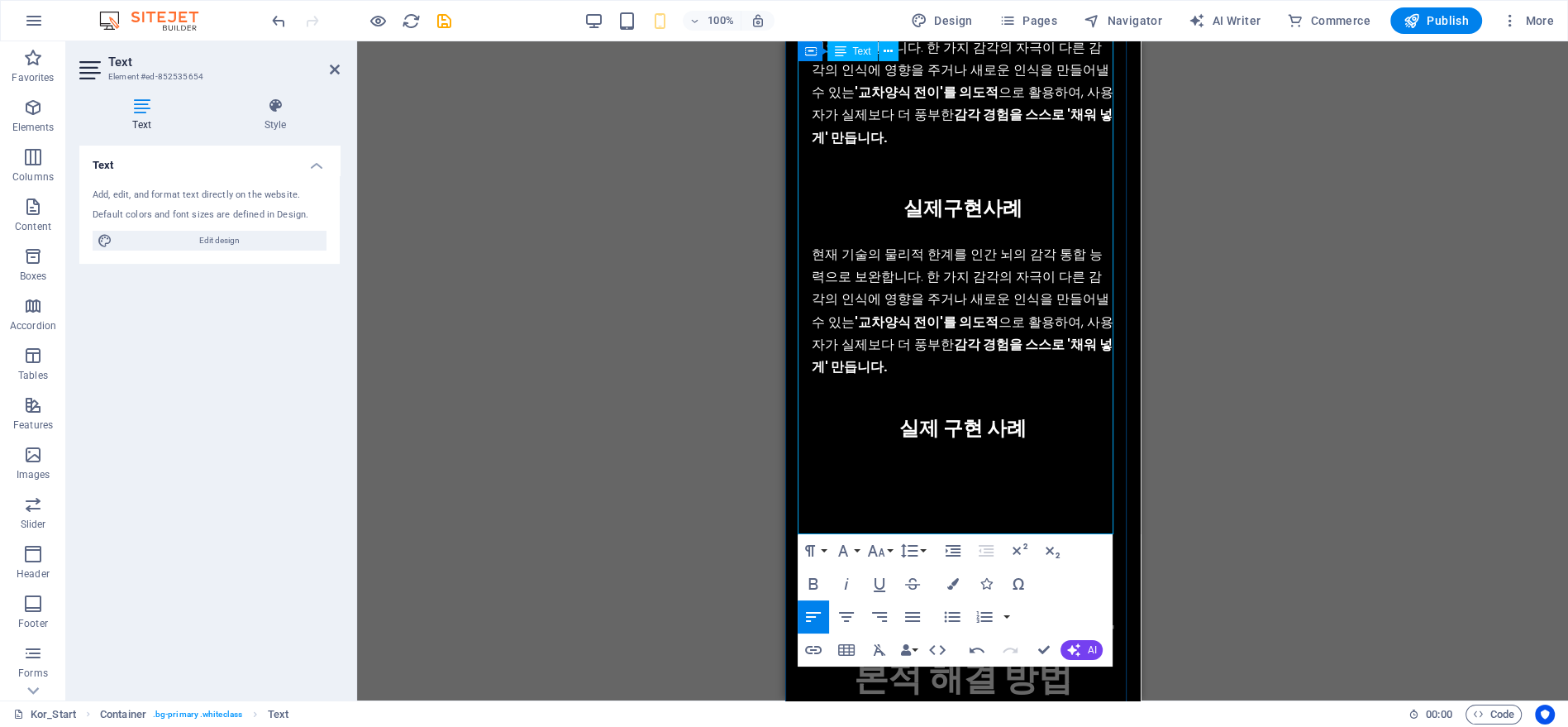
scroll to position [3357, 0]
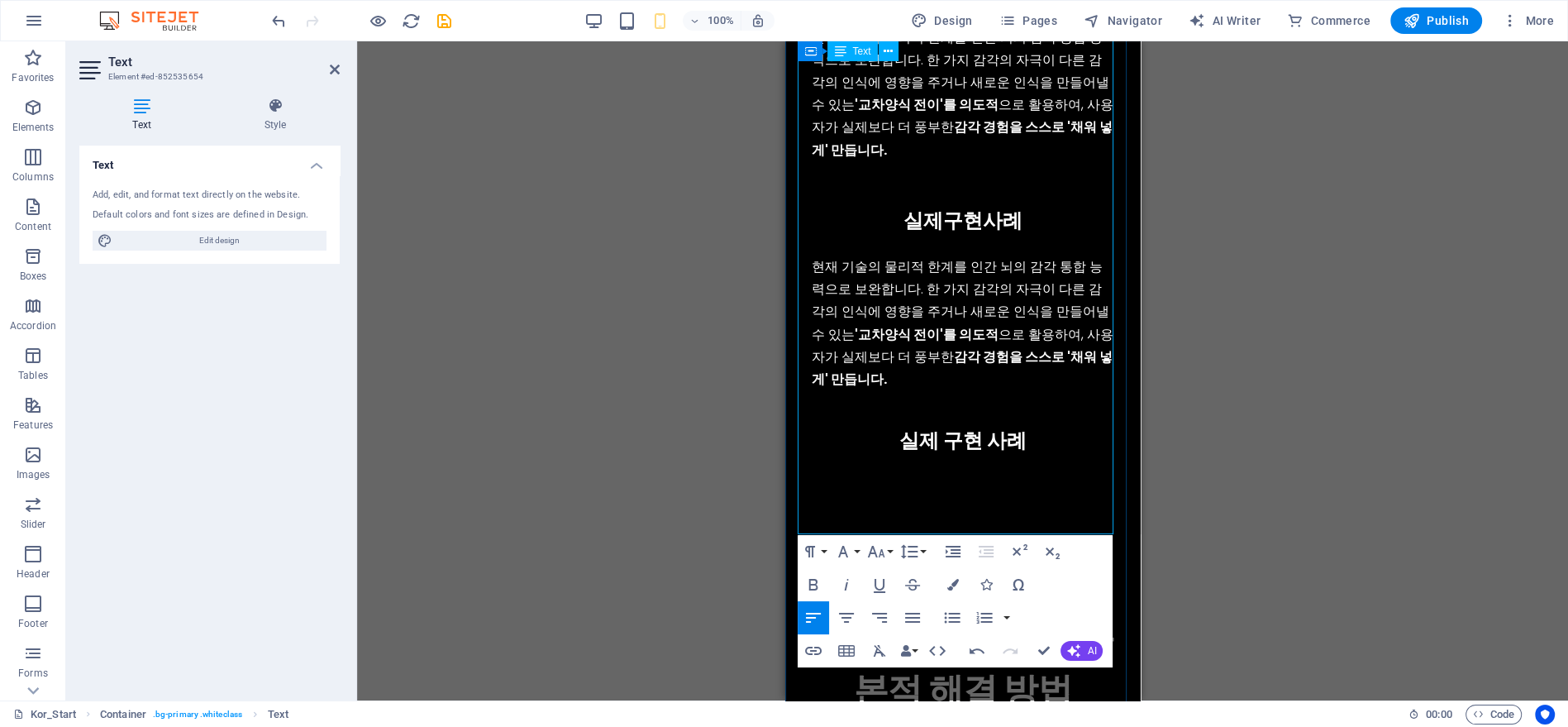
click at [966, 358] on p "현재 기술의 물리적 한계를 인간 뇌의 감각 통합 능력으로 보완합니다. 한 가지 감각의 자극이 다른 감각의 인식에 영향을 주거나 새로운 인식을 …" at bounding box center [961, 323] width 302 height 135
click at [950, 277] on p "현재 기술의 물리적 한계를 인간 뇌의 감각 통합 능력으로 보완합니다. 한 가지 감각의 자극이 다른 감각의 인식에 영향을 주거나 새로운 인식을 …" at bounding box center [961, 323] width 302 height 135
click at [941, 365] on p "현재 기술의 물리적 한계를 인간 뇌의 감각 통합 능력으로 보완합니다. 한 가지 감각의 자극이 다른 감각의 인식에 영향을 주거나 새로운 인식을 …" at bounding box center [961, 323] width 302 height 135
click at [961, 256] on p "현재 기술의 물리적 한계를 인간 뇌의 감각 통합 능력으로 보완합니다. 한 가지 감각의 자극이 다른 감각의 인식에 영향을 주거나 새로운 인식을 …" at bounding box center [961, 323] width 302 height 135
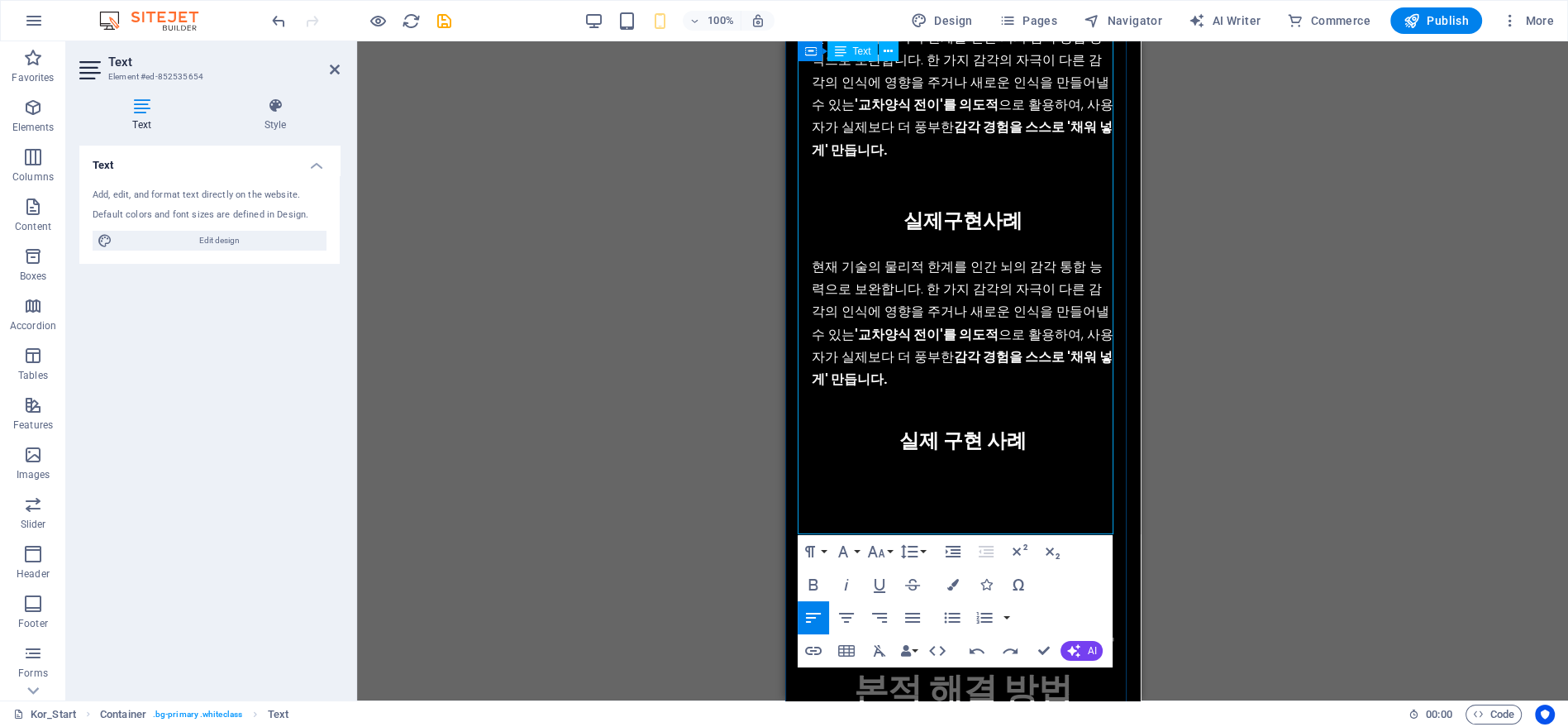
click at [810, 256] on p "현재 기술의 물리적 한계를 인간 뇌의 감각 통합 능력으로 보완합니다. 한 가지 감각의 자극이 다른 감각의 인식에 영향을 주거나 새로운 인식을 …" at bounding box center [961, 323] width 302 height 135
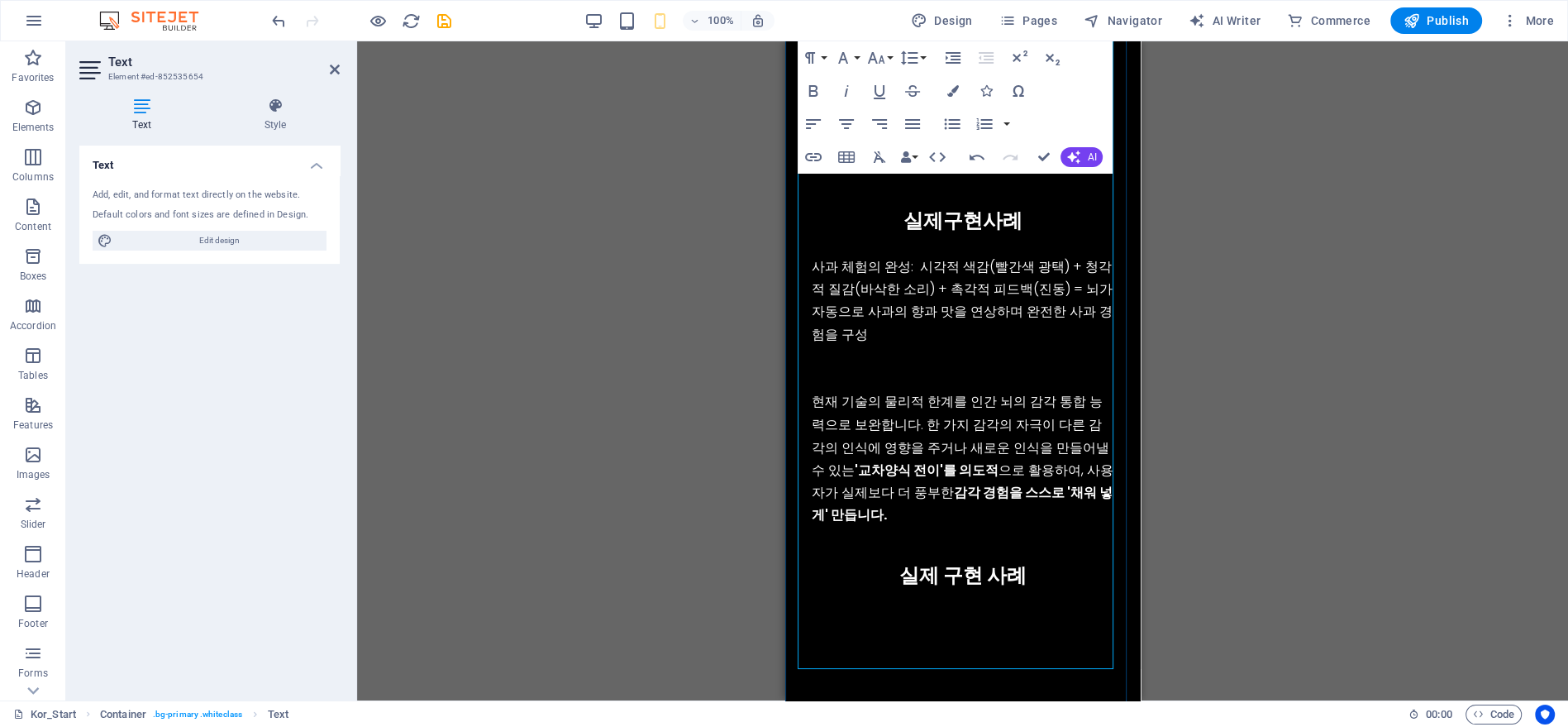
click at [902, 320] on p "사과 체험의 완성: 시각적 색감(빨간색 광택) + 청각적 질감(바삭한 소리) + 촉각적 피드백(진동) = 뇌가 자동으로 사과의 향과 맛을 연상…" at bounding box center [961, 300] width 302 height 90
click at [897, 346] on p at bounding box center [961, 357] width 302 height 22
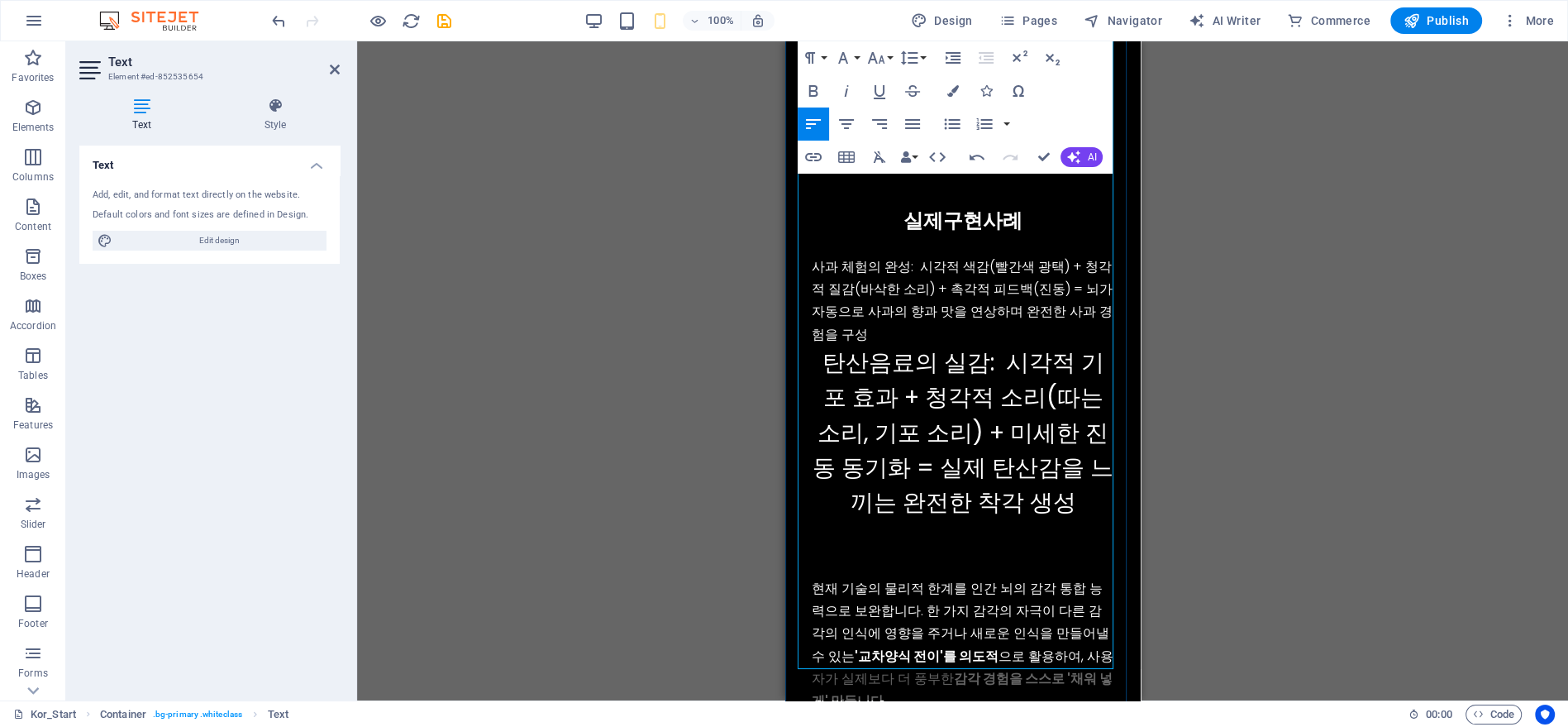
scroll to position [1285, 0]
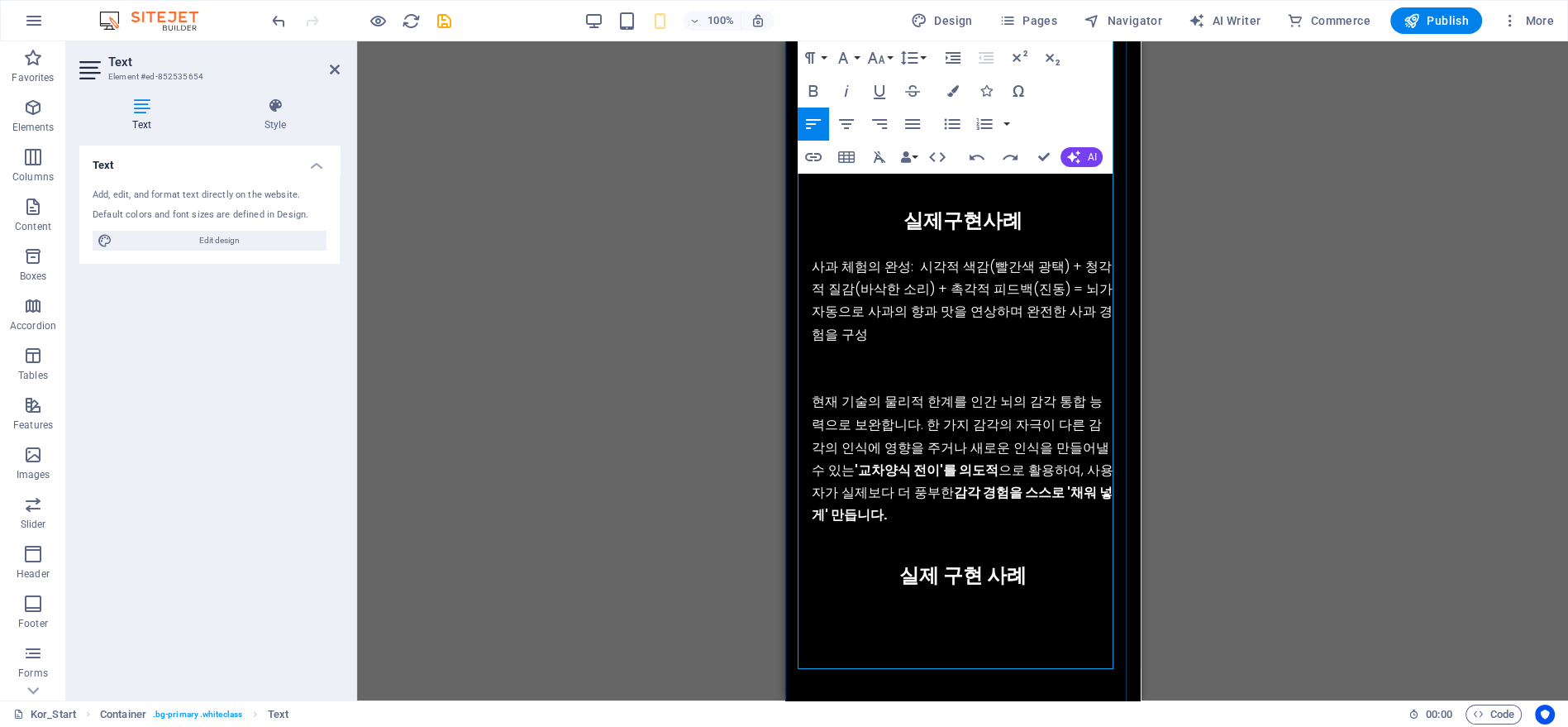
click at [889, 311] on p "사과 체험의 완성: 시각적 색감(빨간색 광택) + 청각적 질감(바삭한 소리) + 촉각적 피드백(진동) = 뇌가 자동으로 사과의 향과 맛을 연상…" at bounding box center [961, 300] width 302 height 90
click at [1022, 256] on p "사과 체험의 완성: 시각적 색감(빨간색 광택) + 청각적 질감(바삭한 소리) + 촉각적 피드백(진동) = 뇌가 자동으로 사과의 향과 맛을 연상…" at bounding box center [961, 300] width 302 height 90
click at [1020, 256] on p "사과 체험의 완성: 시각적 색감(빨간색 광택) + 청각적 질감(바삭한 소리) + 촉각적 피드백(진동) = 뇌가 자동으로 사과의 향과 맛을 연상…" at bounding box center [961, 300] width 302 height 90
drag, startPoint x: 1019, startPoint y: 255, endPoint x: 1007, endPoint y: 322, distance: 68.1
click at [1018, 256] on p "사과 체험의 완성: 시각적 색감(빨간색 광택) + 청각적 질감(바삭한 소리) + 촉각적 피드백(진동) = 뇌가 자동으로 사과의 향과 맛을 연상…" at bounding box center [961, 300] width 302 height 90
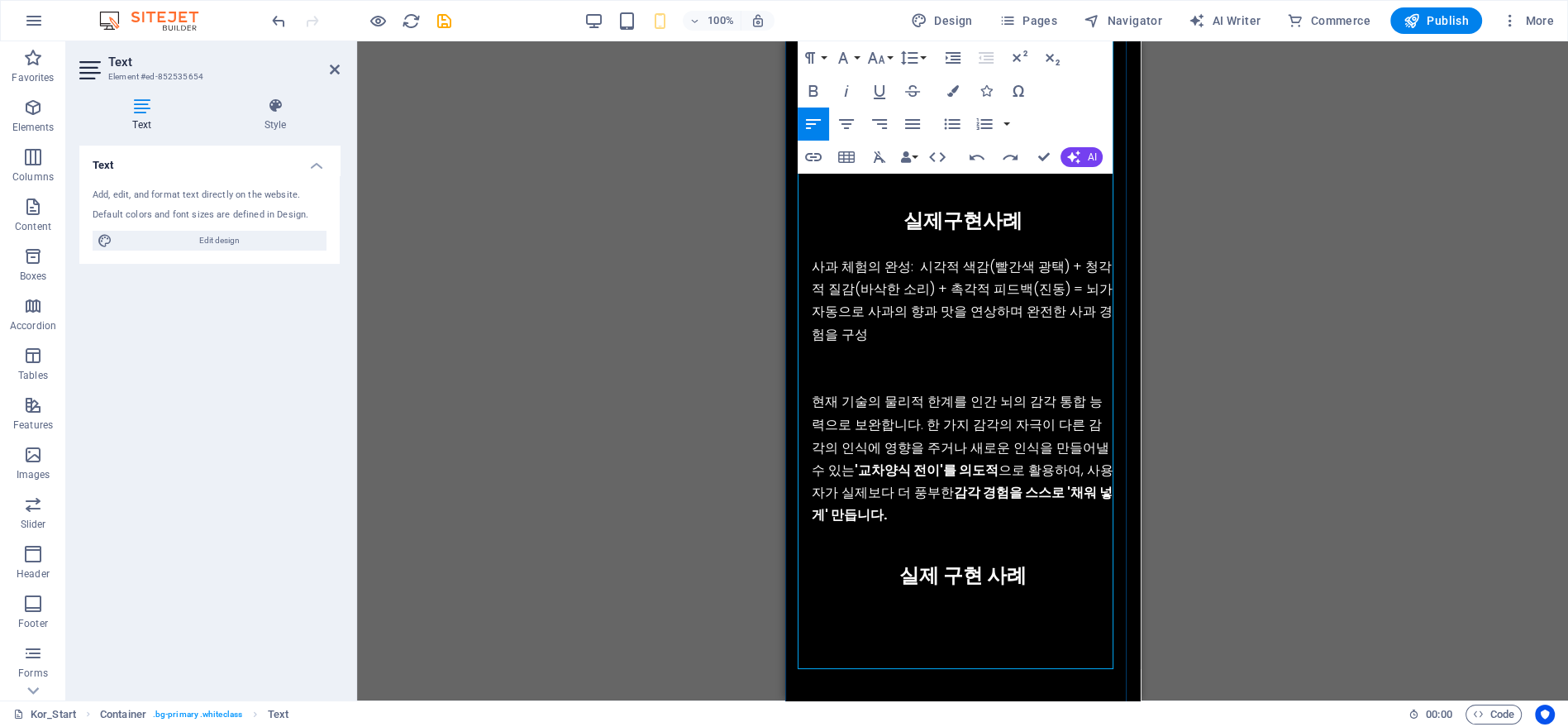
click at [814, 256] on p "사과 체험의 완성: 시각적 색감(빨간색 광택) + 청각적 질감(바삭한 소리) + 촉각적 피드백(진동) = 뇌가 자동으로 사과의 향과 맛을 연상…" at bounding box center [961, 300] width 302 height 90
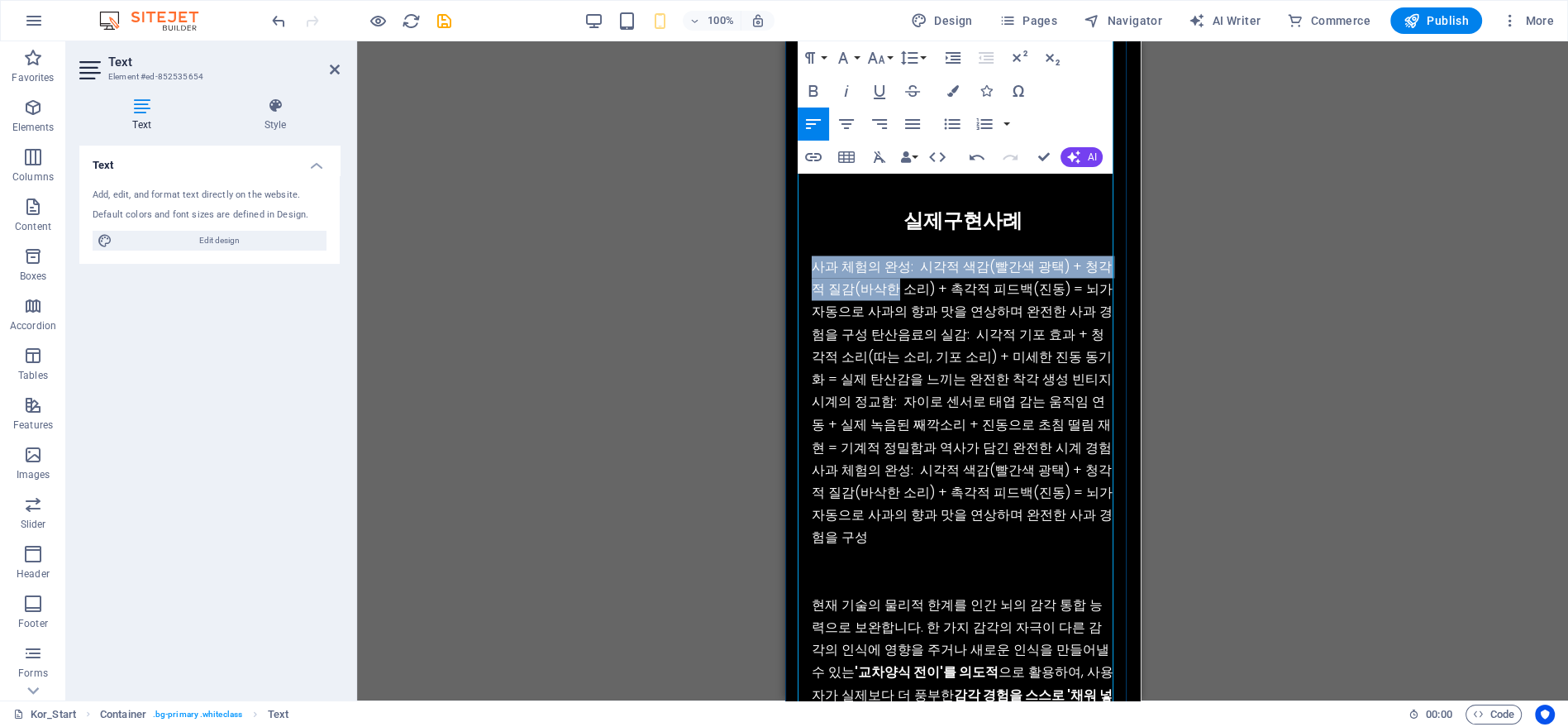
drag, startPoint x: 810, startPoint y: 241, endPoint x: 894, endPoint y: 276, distance: 91.0
click at [894, 276] on p "사과 체험의 완성: 시각적 색감(빨간색 광택) + 청각적 질감(바삭한 소리) + 촉각적 피드백(진동) = 뇌가 자동으로 사과의 향과 맛을 연상…" at bounding box center [961, 402] width 302 height 292
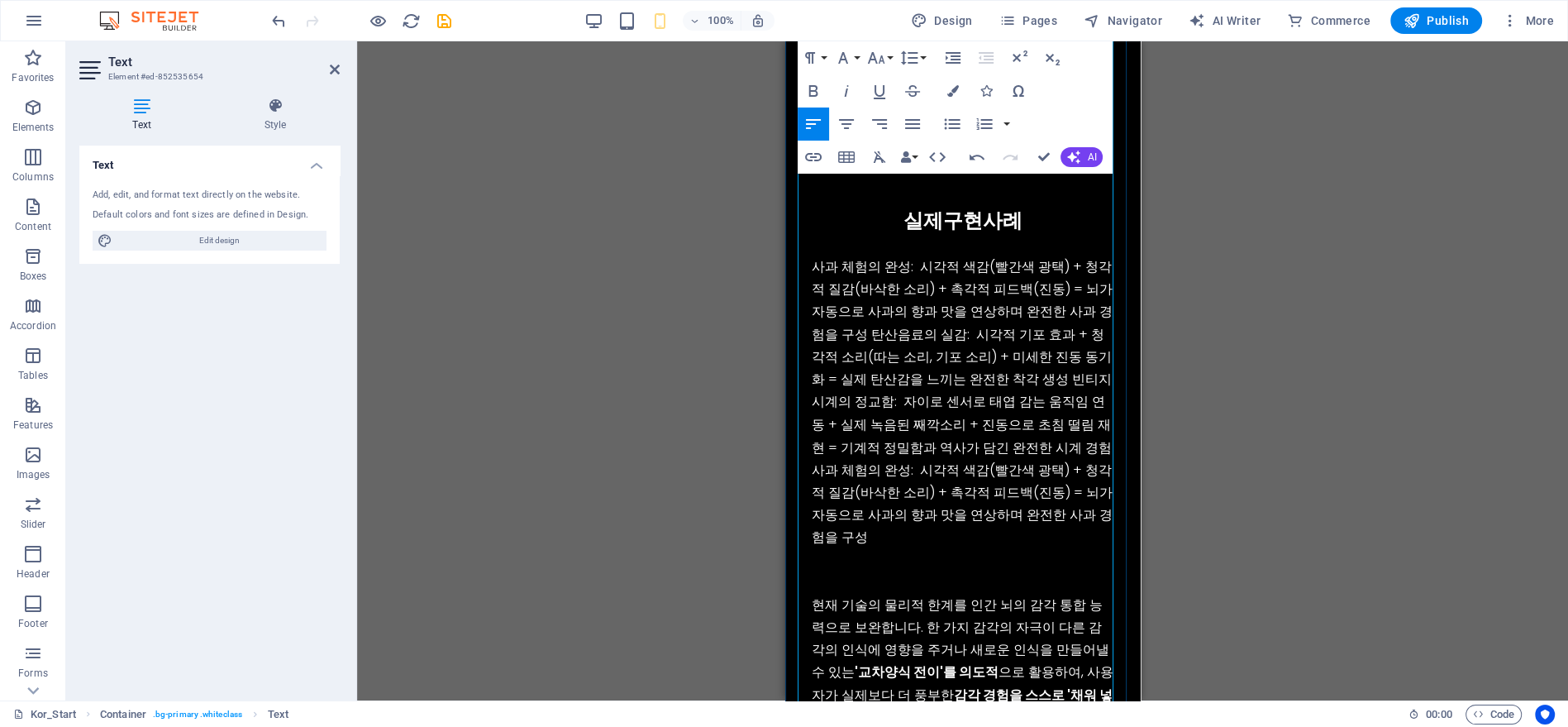
click at [963, 320] on p "사과 체험의 완성: 시각적 색감(빨간색 광택) + 청각적 질감(바삭한 소리) + 촉각적 피드백(진동) = 뇌가 자동으로 사과의 향과 맛을 연상…" at bounding box center [961, 402] width 302 height 292
click at [864, 318] on p "사과 체험의 완성: 시각적 색감(빨간색 광택) + 청각적 질감(바삭한 소리) + 촉각적 피드백(진동) = 뇌가 자동으로 사과의 향과 맛을 연상…" at bounding box center [961, 402] width 302 height 292
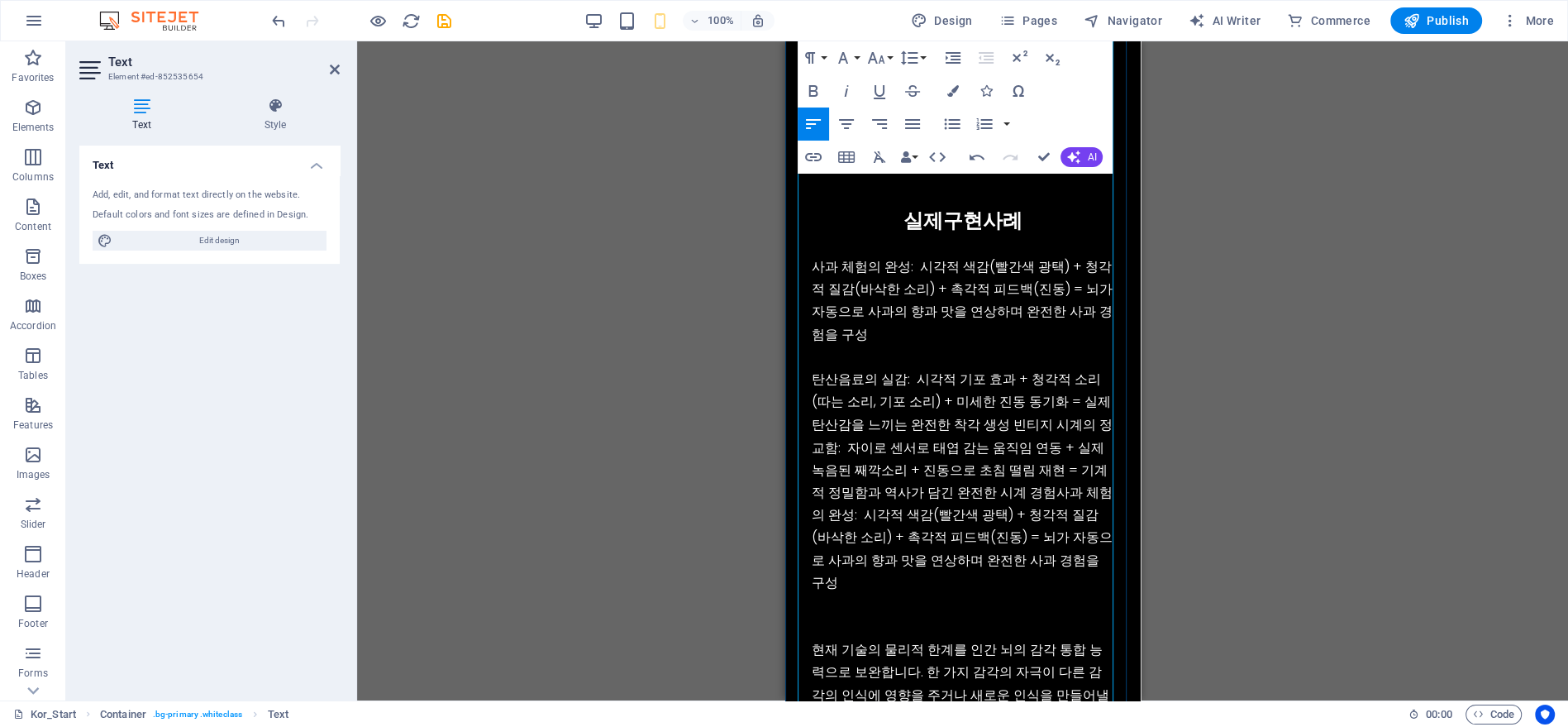
click at [1039, 469] on p "탄산음료의 실감: 시각적 기포 효과 + 청각적 소리(따는 소리, 기포 소리) + 미세한 진동 동기화 = 실제 탄산감을 느끼는 완전한 착각 생성…" at bounding box center [961, 480] width 302 height 225
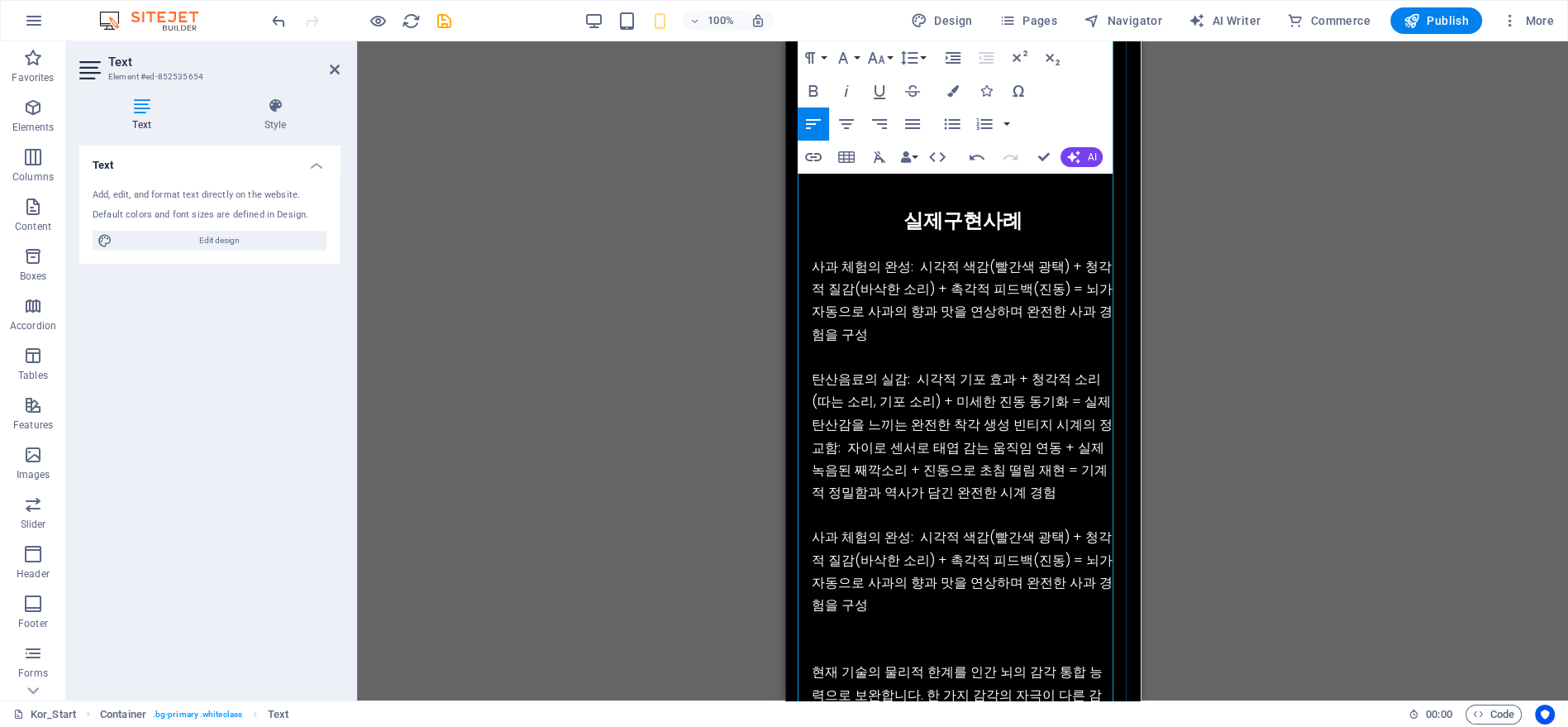
scroll to position [3449, 0]
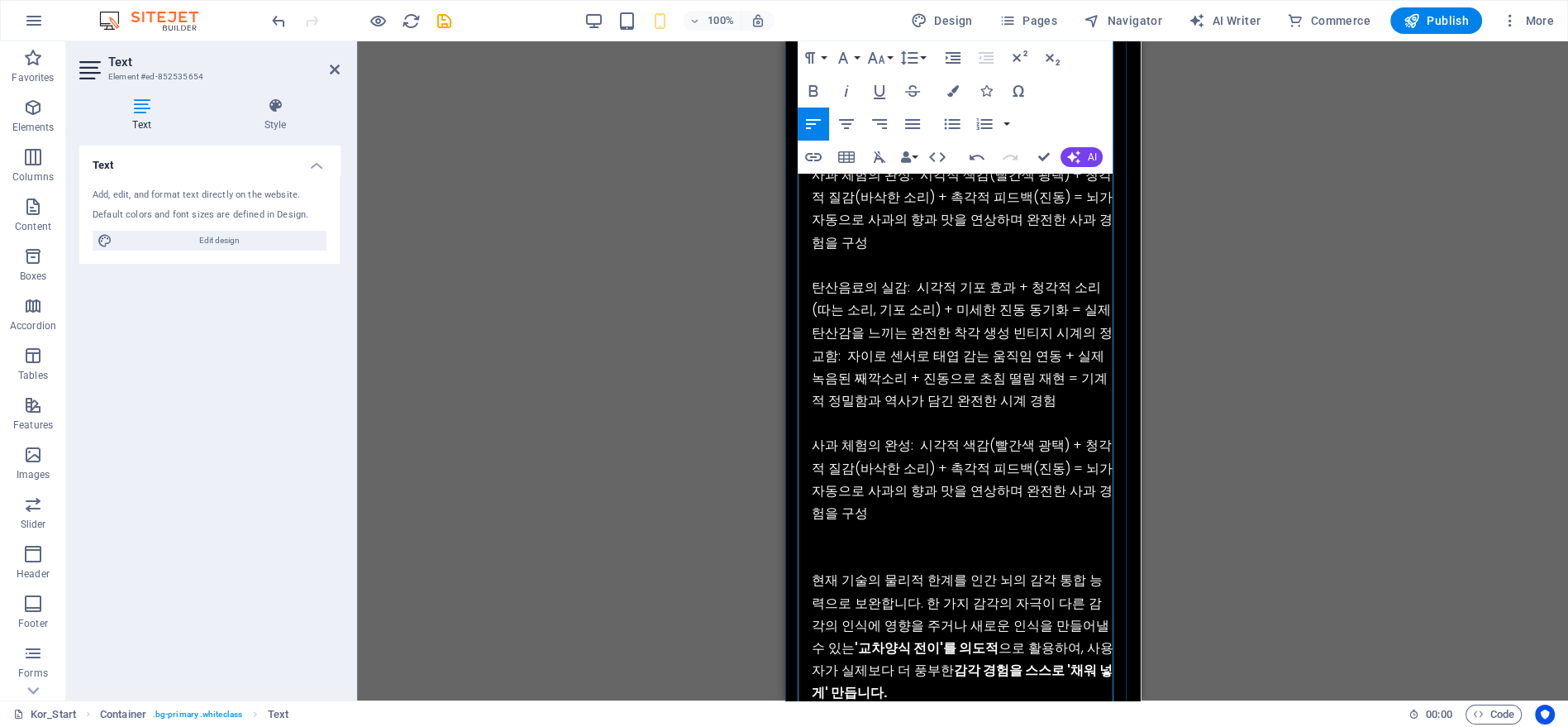
click at [998, 306] on p "탄산음료의 실감: 시각적 기포 효과 + 청각적 소리(따는 소리, 기포 소리) + 미세한 진동 동기화 = 실제 탄산감을 느끼는 완전한 착각 생성…" at bounding box center [961, 343] width 302 height 135
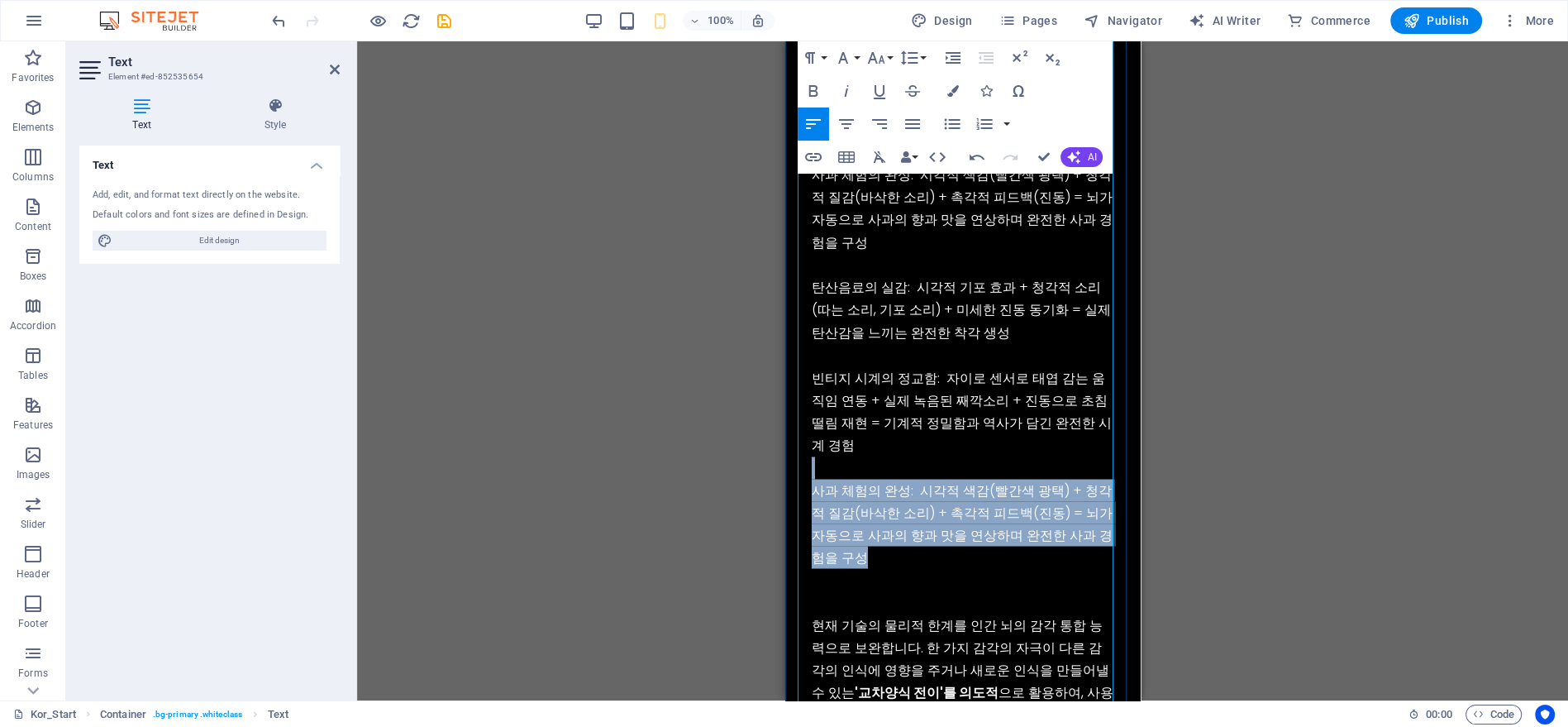
drag, startPoint x: 875, startPoint y: 453, endPoint x: 894, endPoint y: 537, distance: 86.1
click at [894, 537] on div "기존 기술들이 하드웨어 성능 향상에만 집중하는 동안, VirtualGraph는 인간의 뇌가 가진 놀라운 능력 에 주목했습니다. 바로 서로 다른…" at bounding box center [962, 184] width 329 height 1463
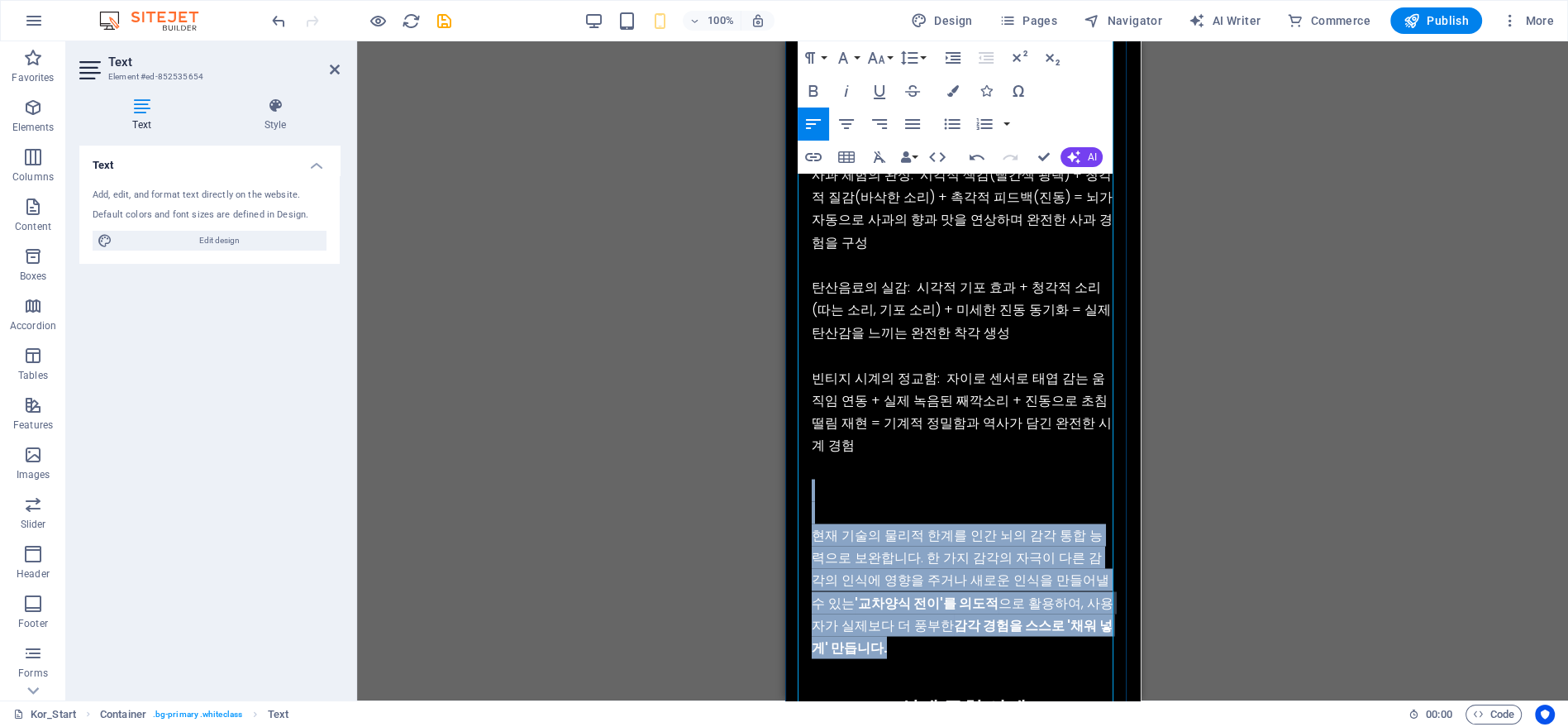
drag, startPoint x: 878, startPoint y: 469, endPoint x: 901, endPoint y: 634, distance: 166.6
click at [901, 634] on div "기존 기술들이 하드웨어 성능 향상에만 집중하는 동안, VirtualGraph는 인간의 뇌가 가진 놀라운 능력 에 주목했습니다. 바로 서로 다른…" at bounding box center [962, 139] width 329 height 1373
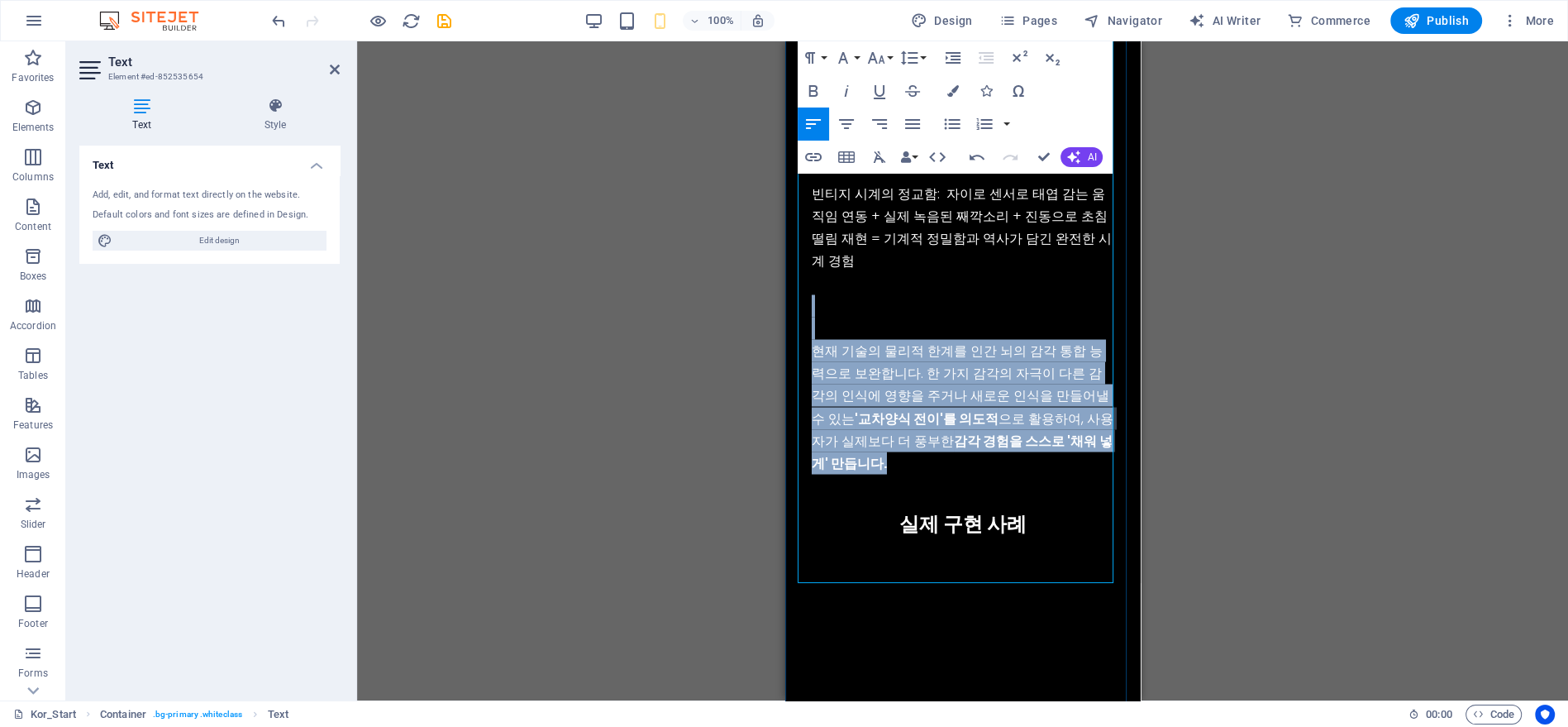
scroll to position [3633, 0]
click at [967, 353] on p "현재 기술의 물리적 한계를 인간 뇌의 감각 통합 능력으로 보완합니다. 한 가지 감각의 자극이 다른 감각의 인식에 영향을 주거나 새로운 인식을 …" at bounding box center [961, 406] width 302 height 135
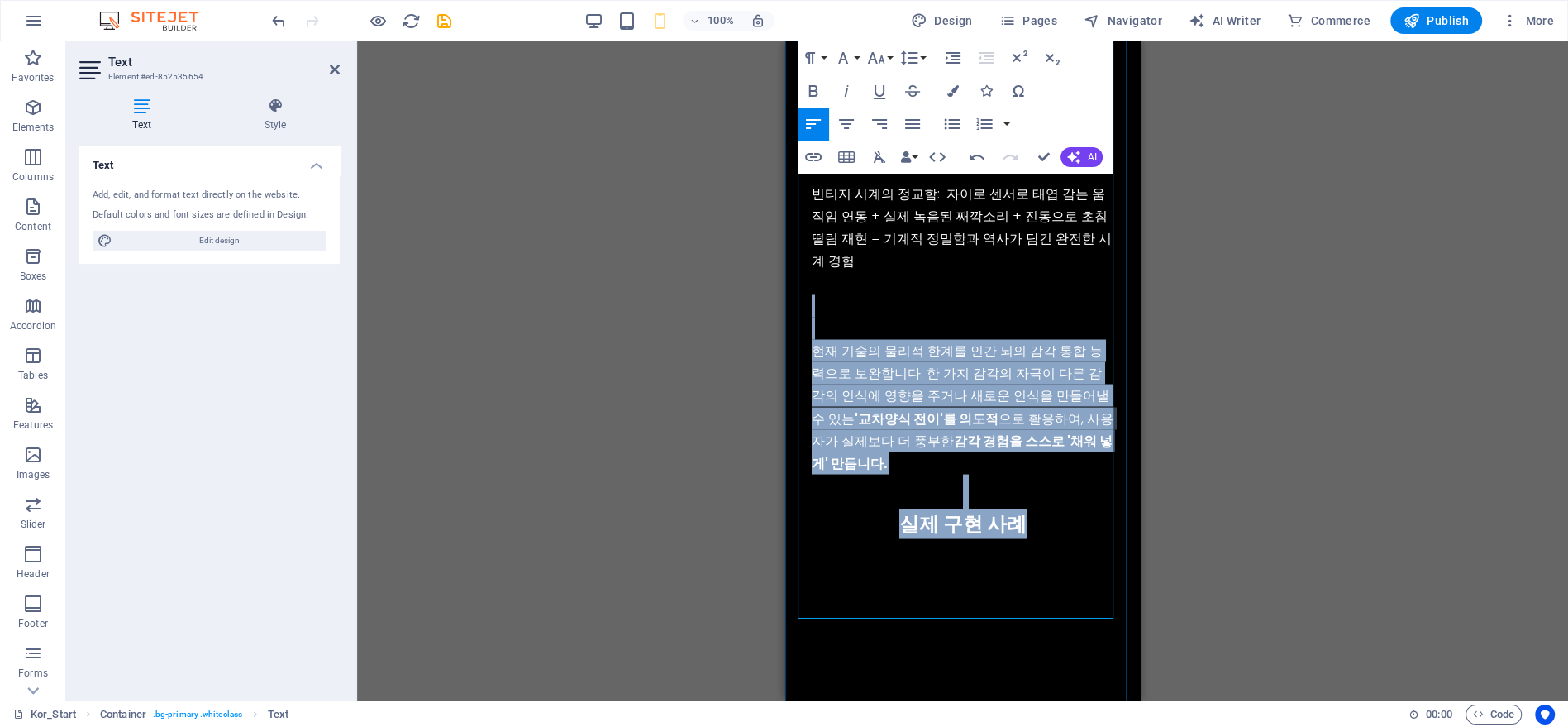
drag, startPoint x: 897, startPoint y: 286, endPoint x: 1038, endPoint y: 506, distance: 261.3
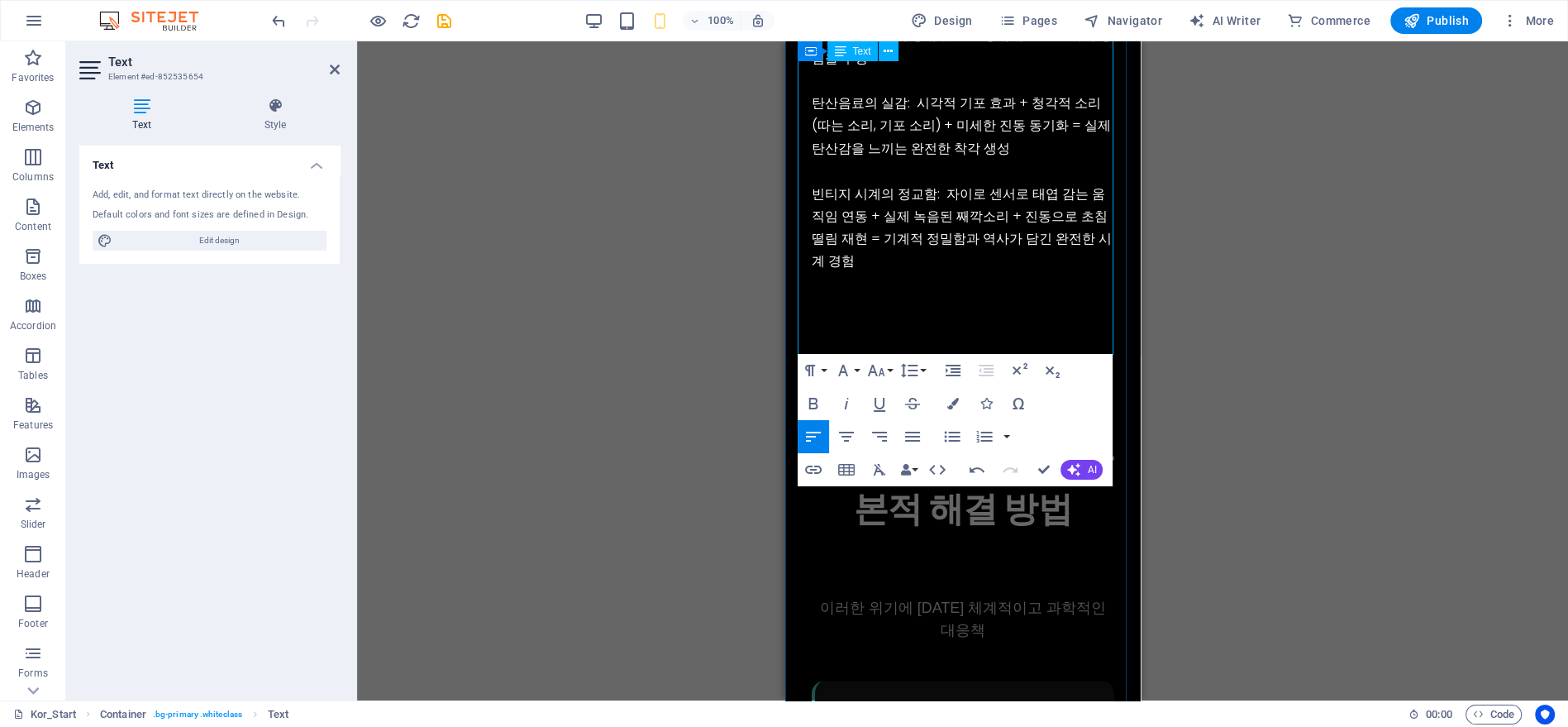
click at [967, 294] on div at bounding box center [961, 306] width 302 height 24
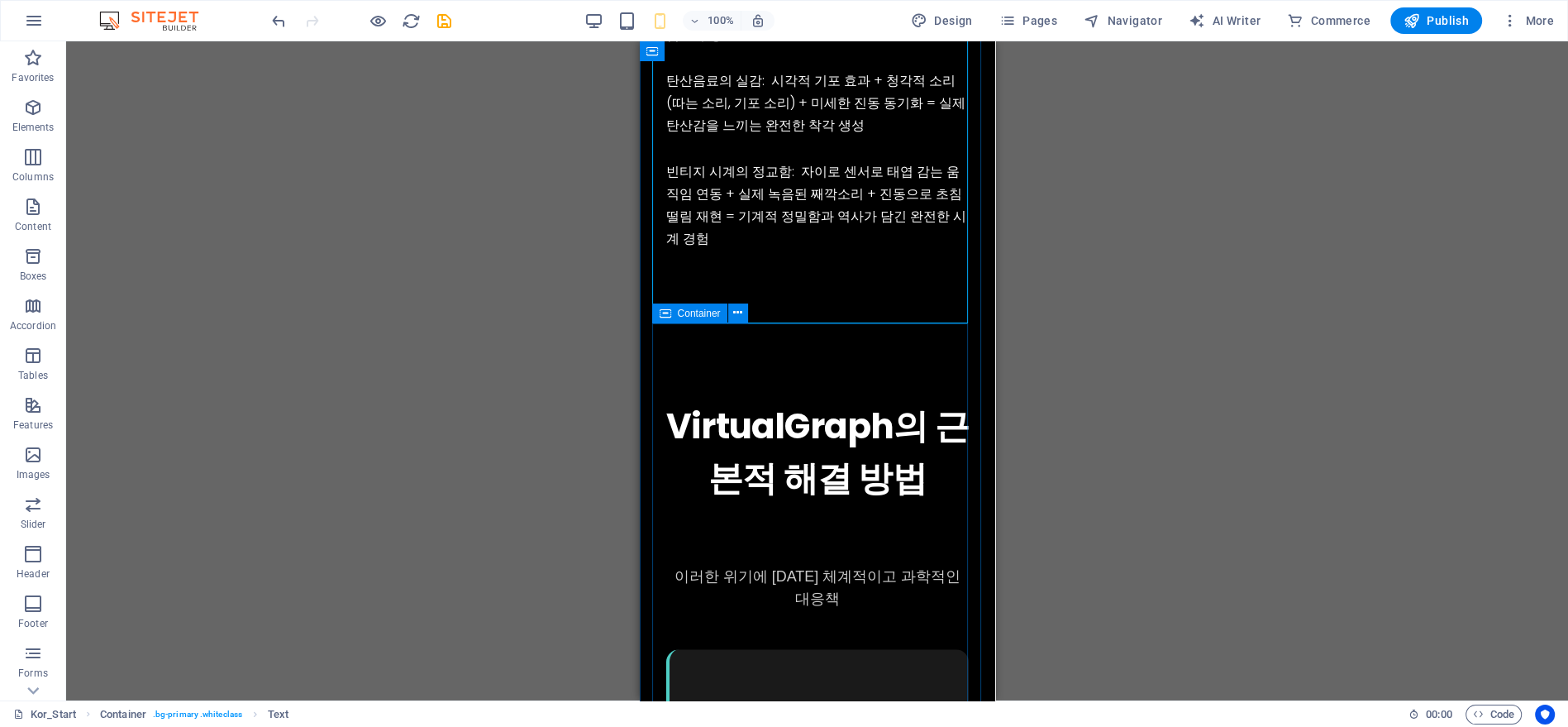
drag, startPoint x: 846, startPoint y: 298, endPoint x: 702, endPoint y: 298, distance: 144.0
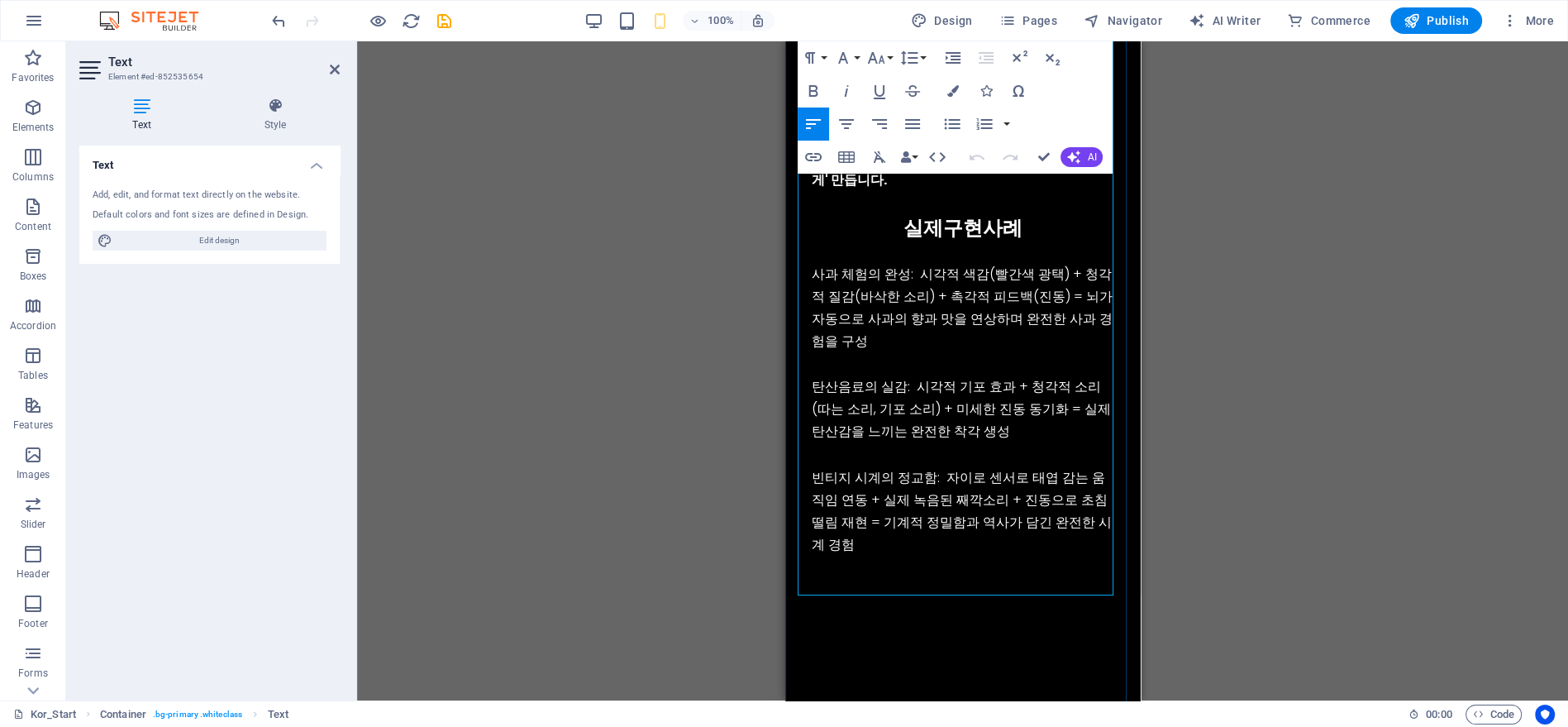
scroll to position [3725, 0]
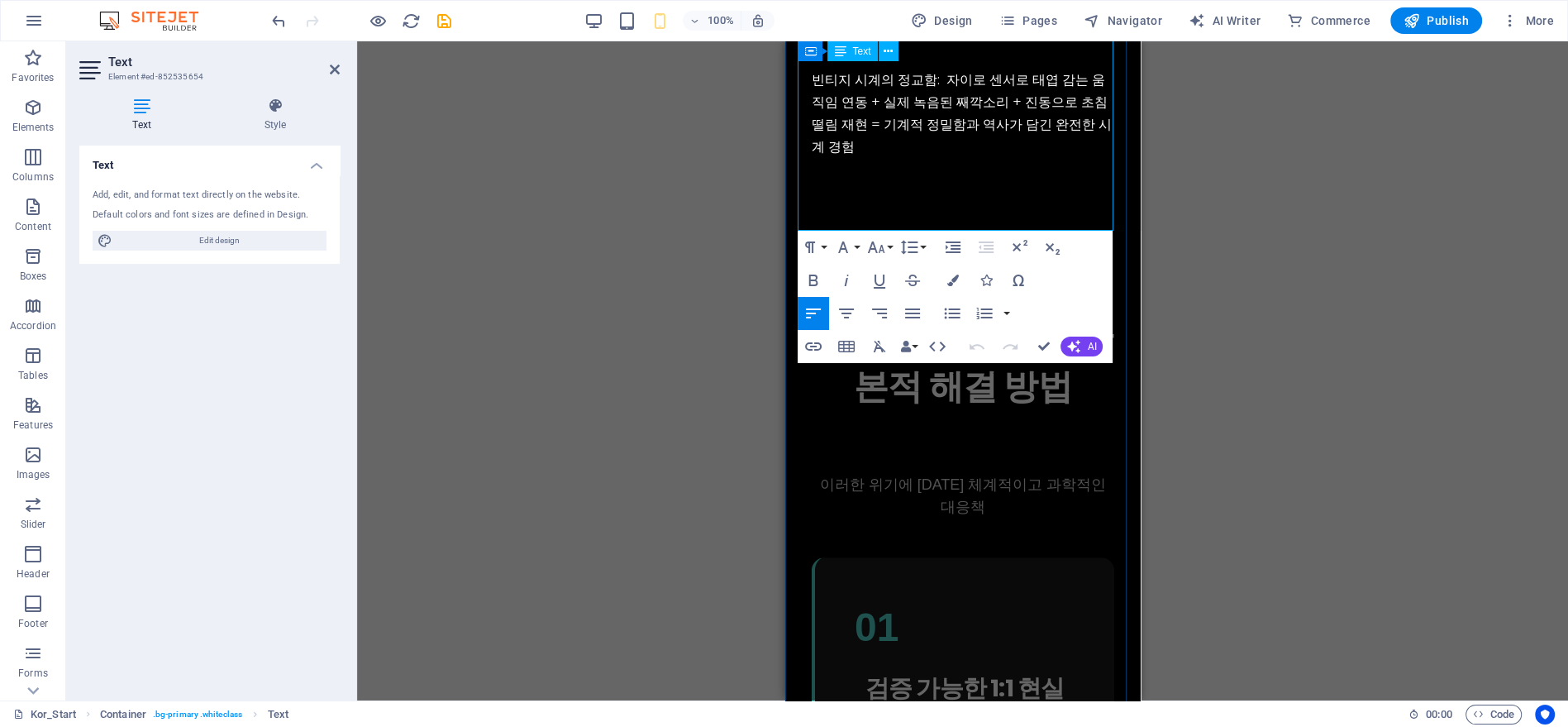
click at [887, 180] on div at bounding box center [961, 197] width 302 height 35
click at [892, 157] on p at bounding box center [961, 168] width 302 height 22
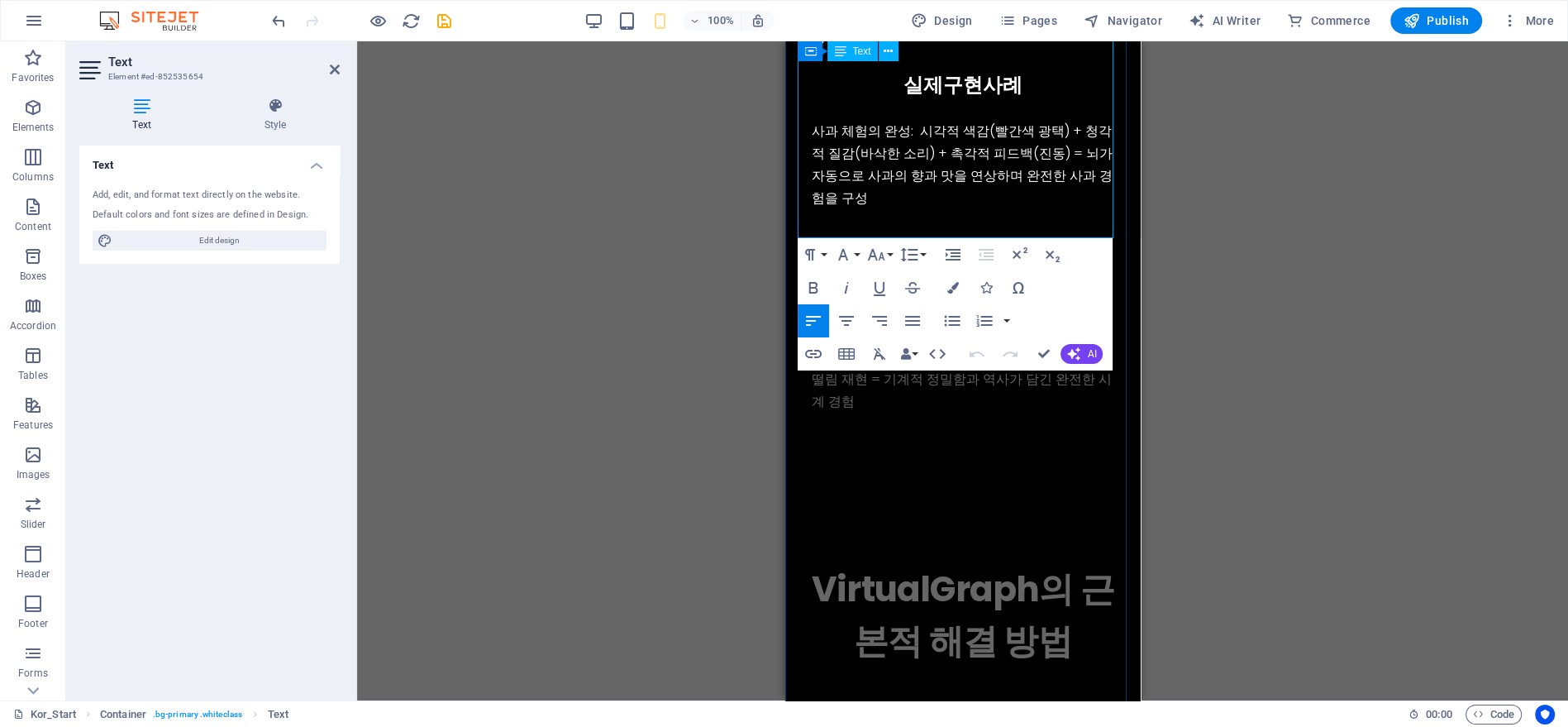
scroll to position [3449, 0]
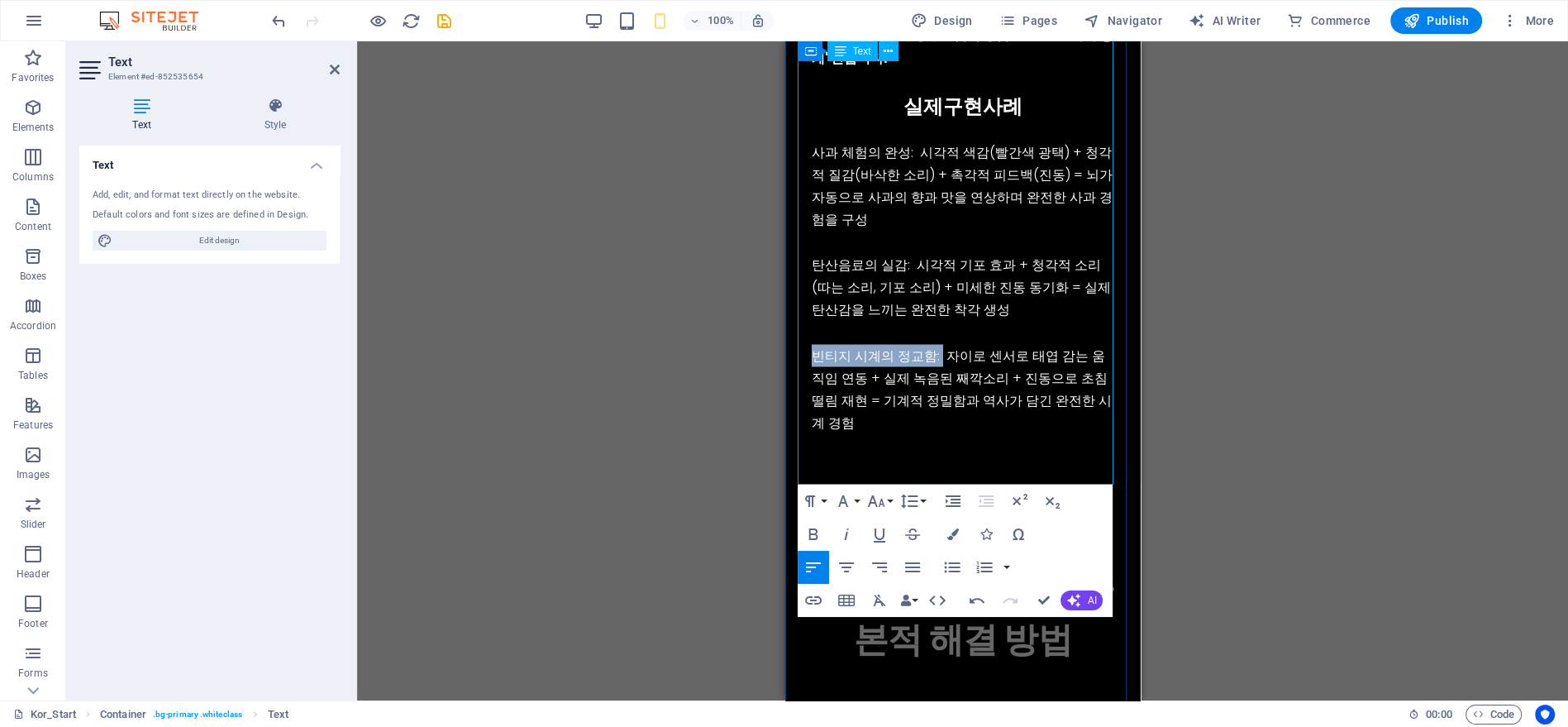
drag, startPoint x: 906, startPoint y: 335, endPoint x: 805, endPoint y: 336, distance: 101.0
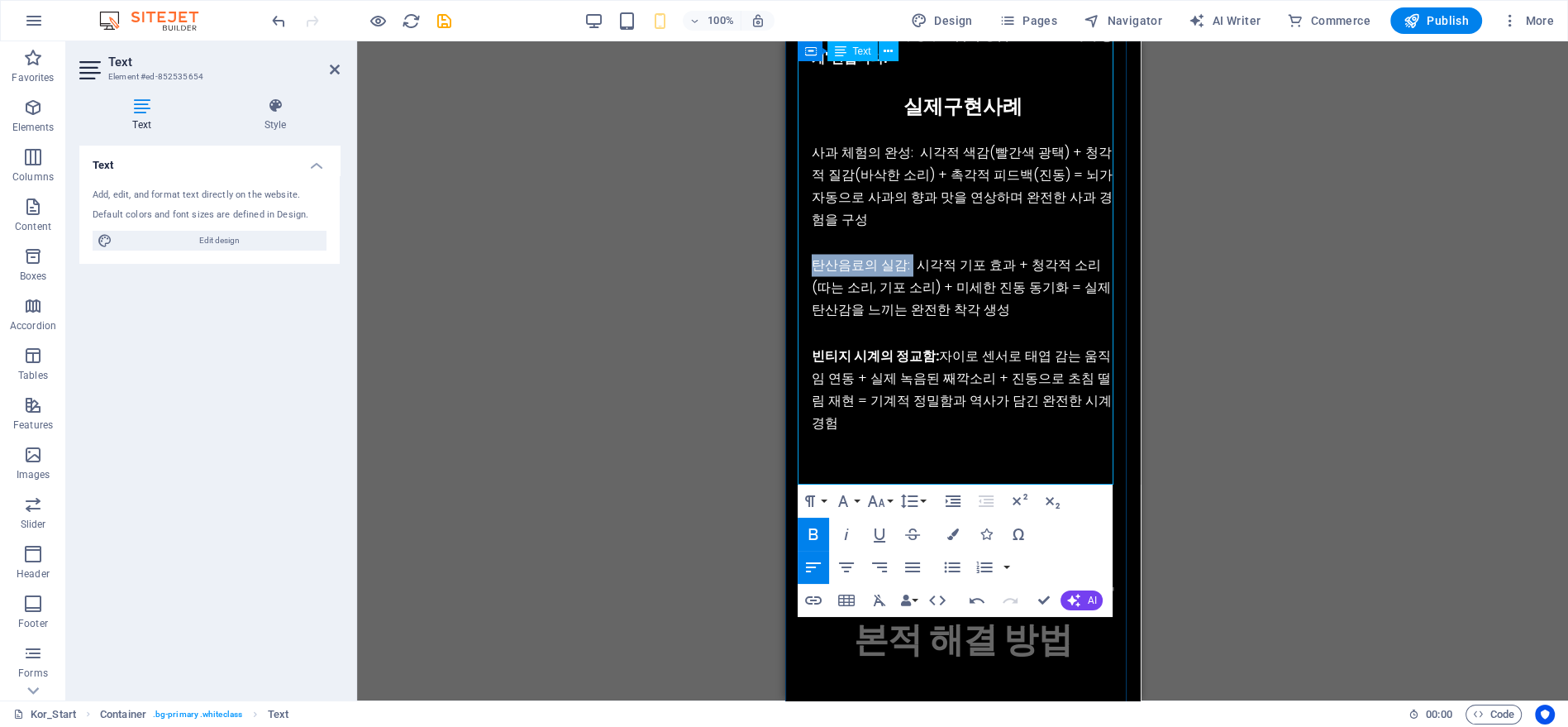
drag, startPoint x: 905, startPoint y: 241, endPoint x: 803, endPoint y: 244, distance: 102.0
drag, startPoint x: 911, startPoint y: 127, endPoint x: 811, endPoint y: 134, distance: 100.2
click at [811, 142] on p "사과 체험의 완성: 시각적 색감(빨간색 광택) + 청각적 질감(바삭한 소리) + 촉각적 피드백(진동) = 뇌가 자동으로 사과의 향과 맛을 연상…" at bounding box center [961, 186] width 302 height 90
click at [915, 232] on p at bounding box center [961, 243] width 302 height 22
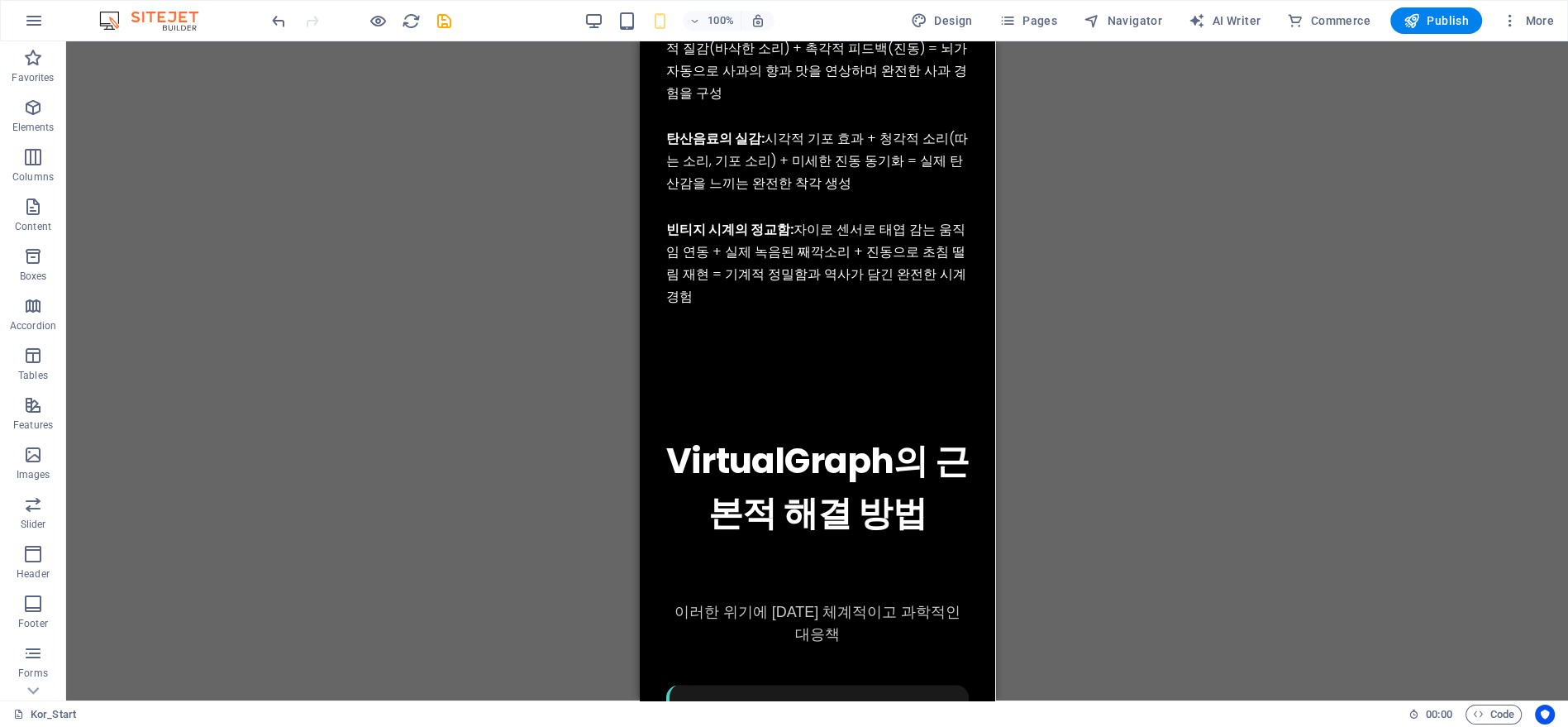
scroll to position [3536, 0]
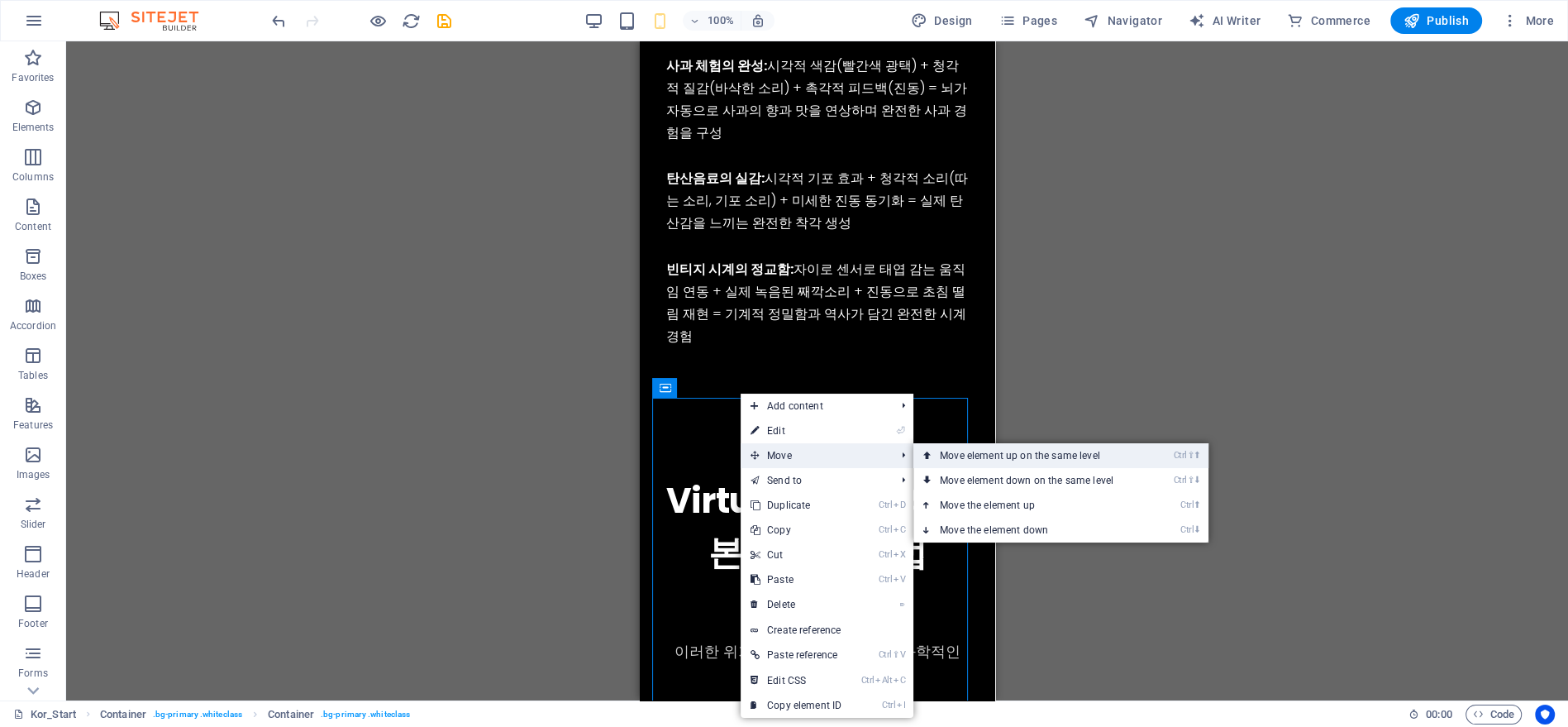
drag, startPoint x: 302, startPoint y: 412, endPoint x: 942, endPoint y: 453, distance: 641.3
click at [942, 453] on link "Ctrl ⇧ ⬆ Move element up on the same level" at bounding box center [1030, 455] width 233 height 25
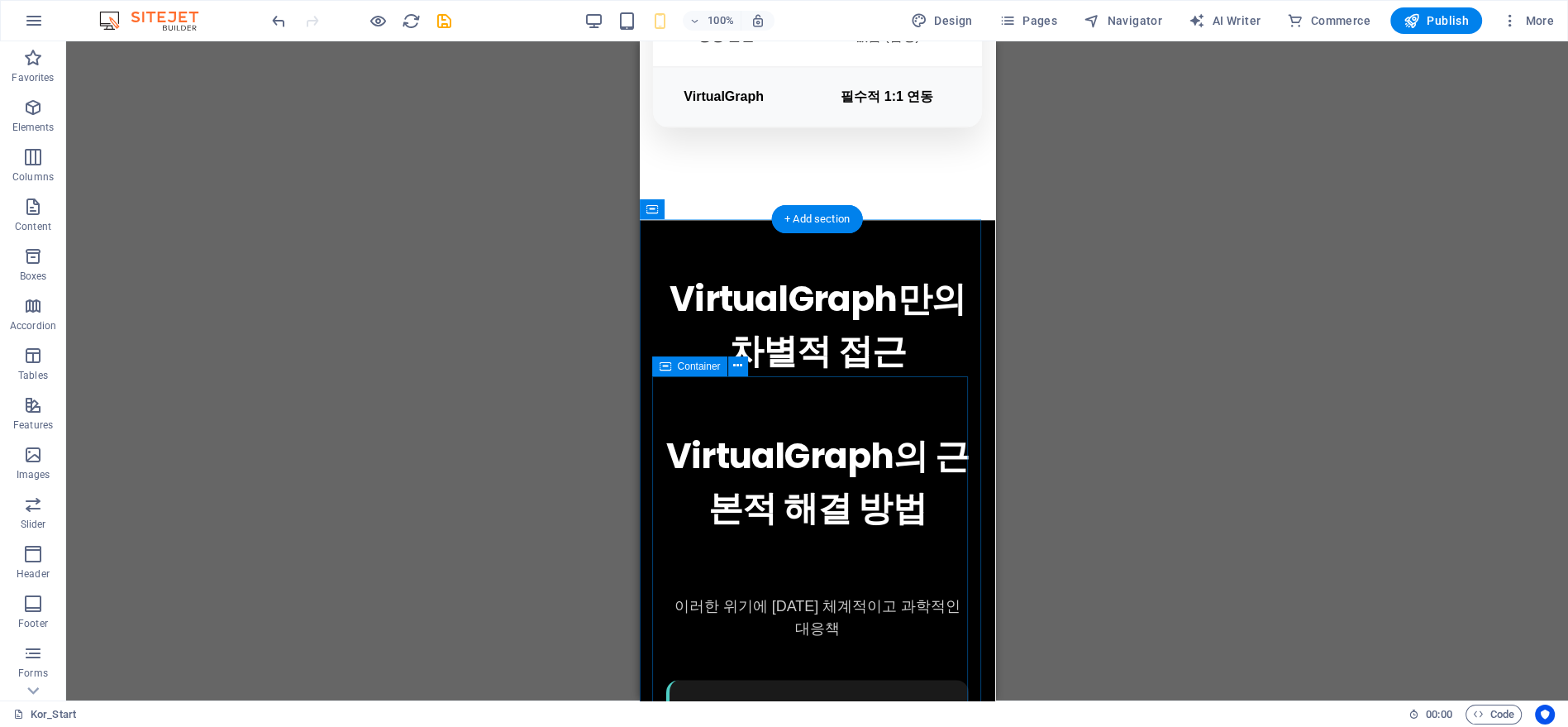
scroll to position [2758, 0]
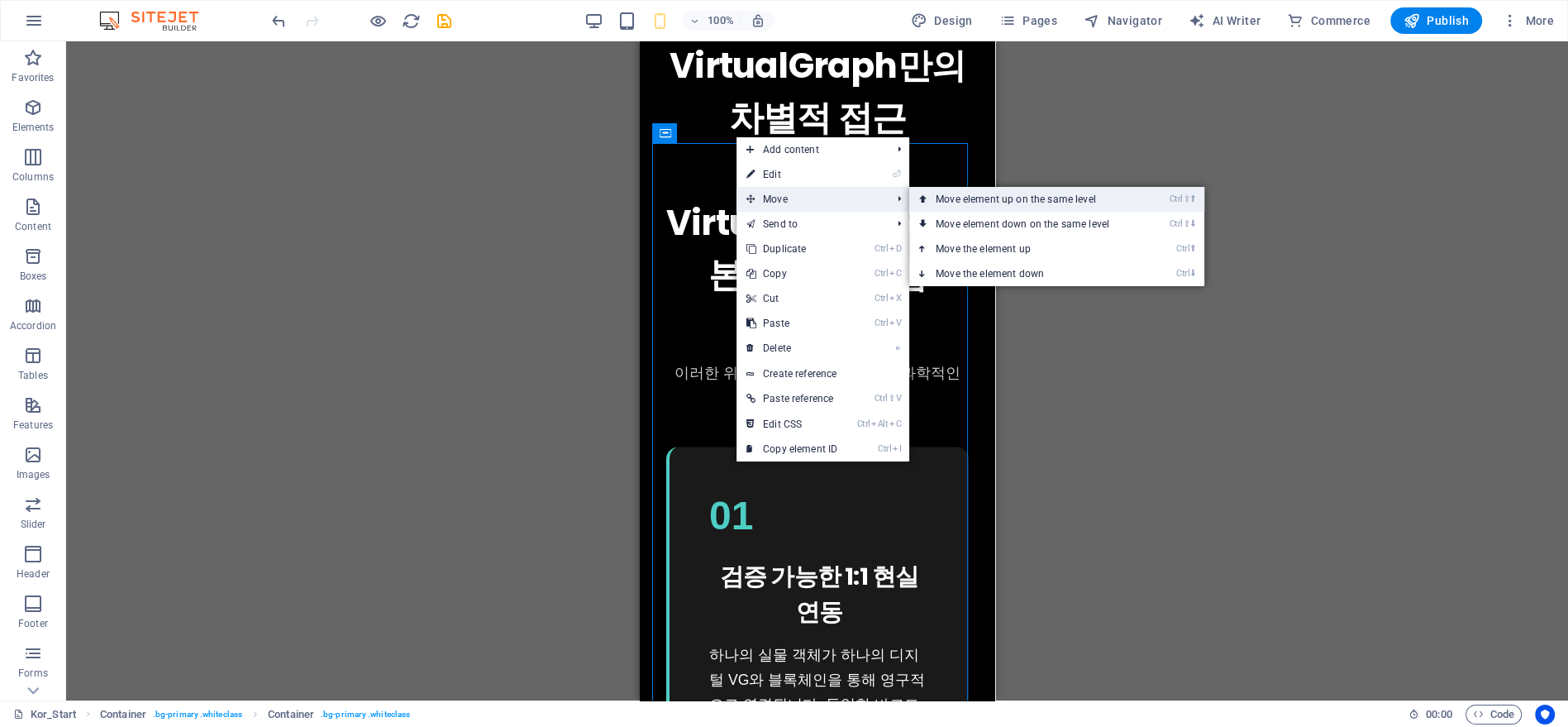
click at [920, 196] on link "Ctrl ⇧ ⬆ Move element up on the same level" at bounding box center [1025, 199] width 233 height 25
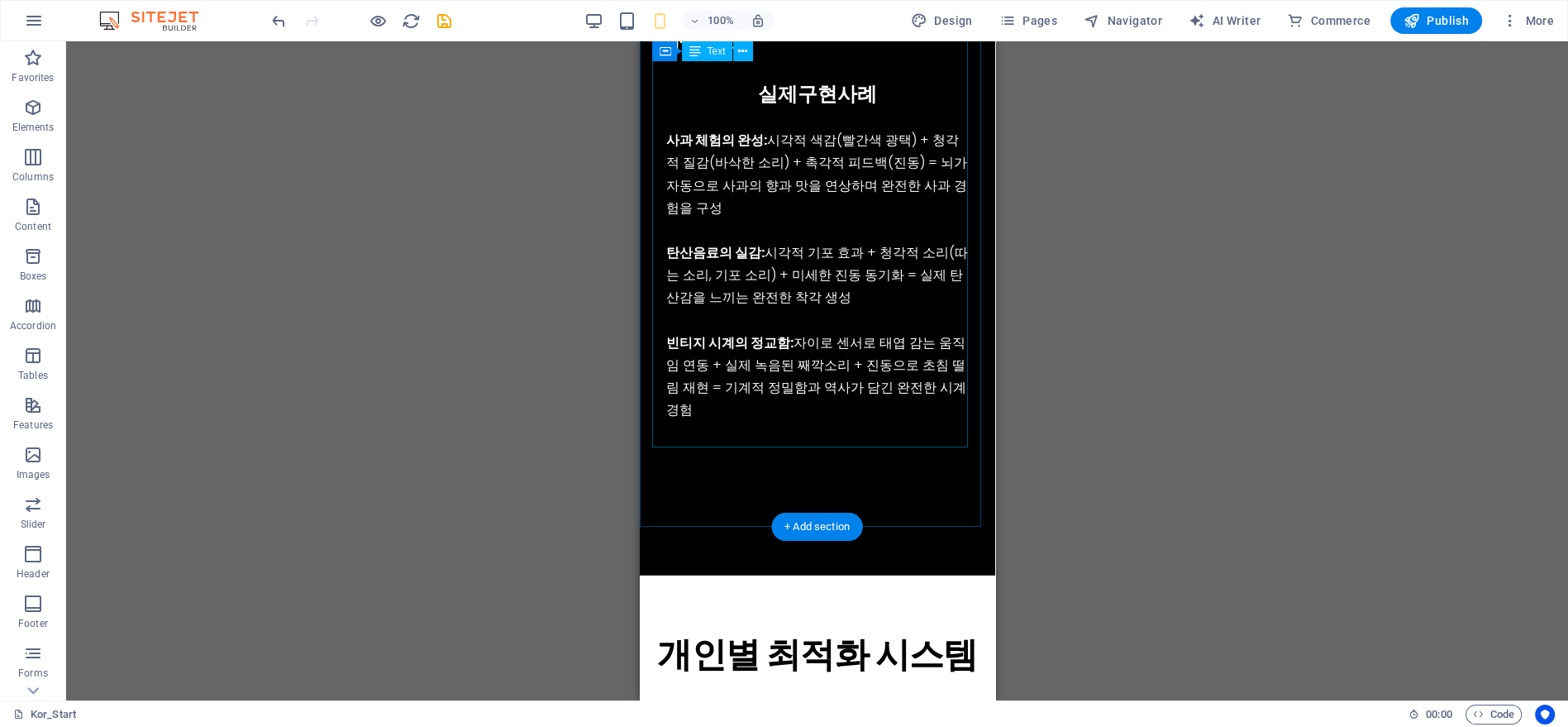
scroll to position [5687, 0]
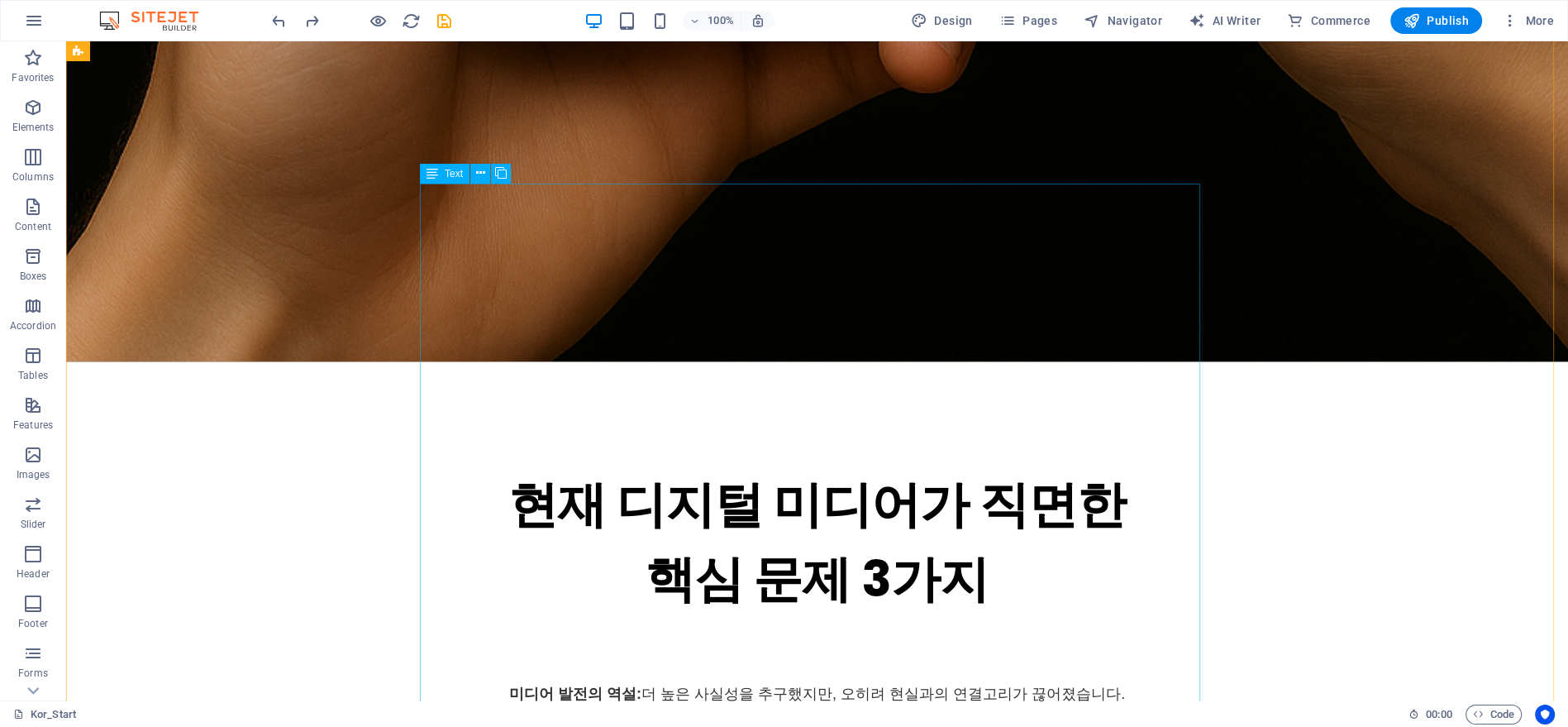
scroll to position [1474, 0]
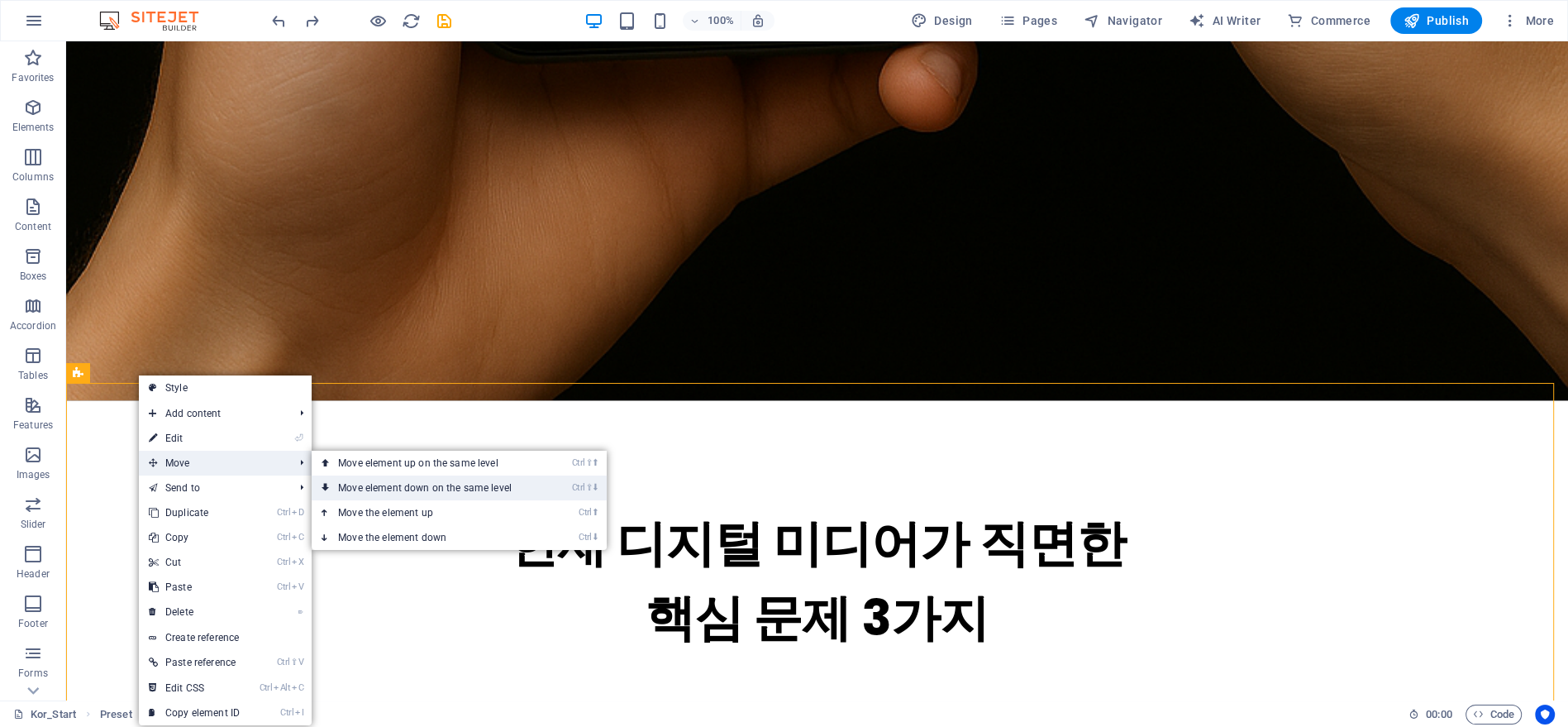
click at [413, 478] on link "Ctrl ⇧ ⬇ Move element down on the same level" at bounding box center [427, 488] width 233 height 25
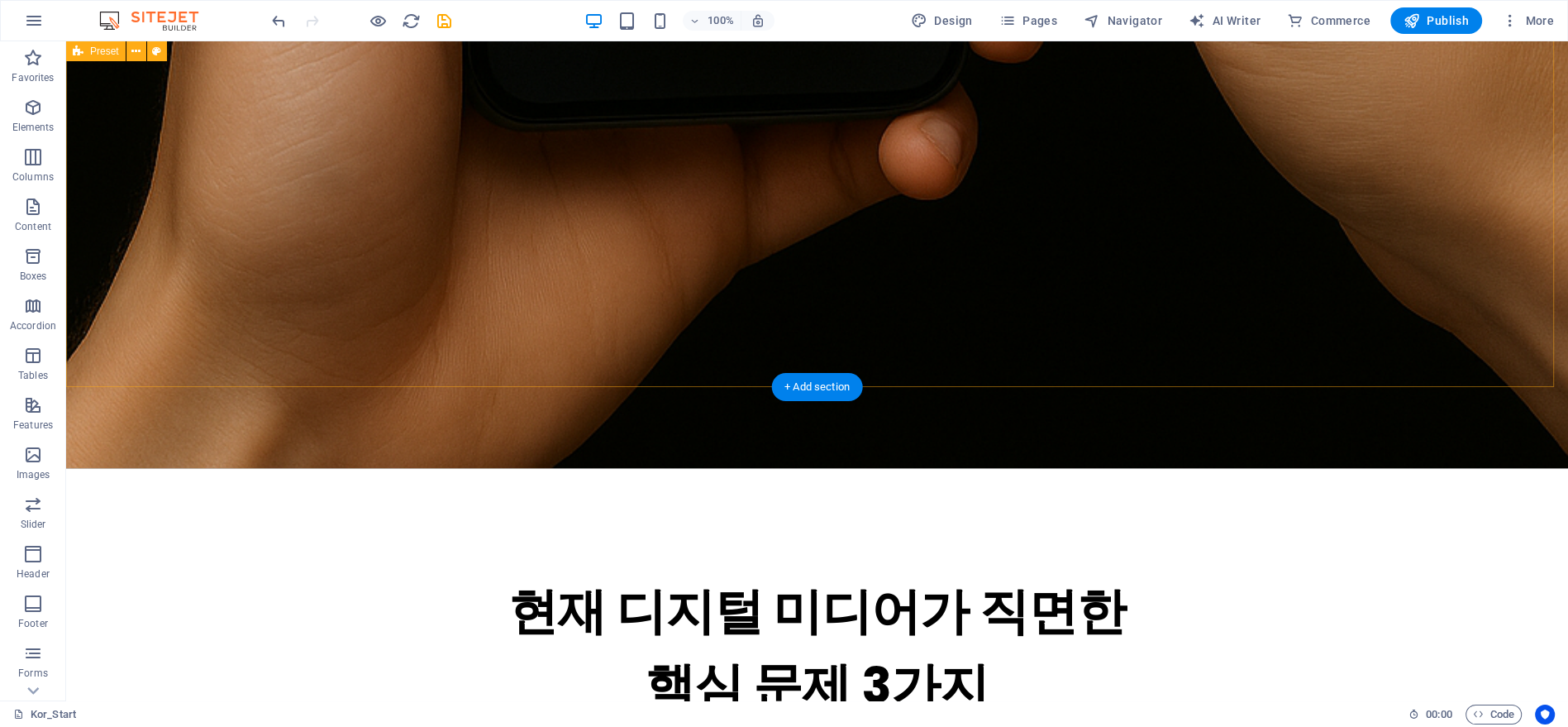
scroll to position [1552, 0]
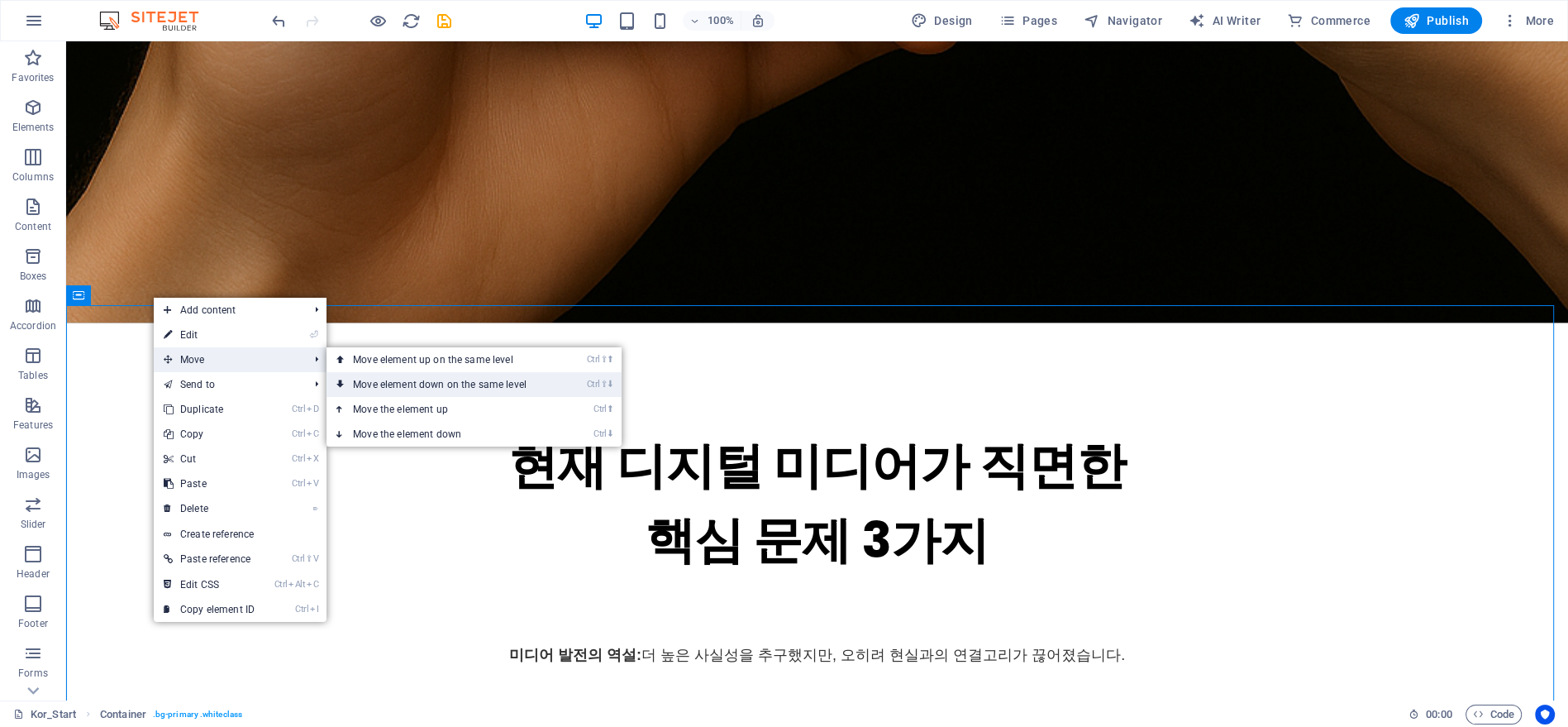
click at [403, 377] on link "Ctrl ⇧ ⬇ Move element down on the same level" at bounding box center [443, 385] width 233 height 25
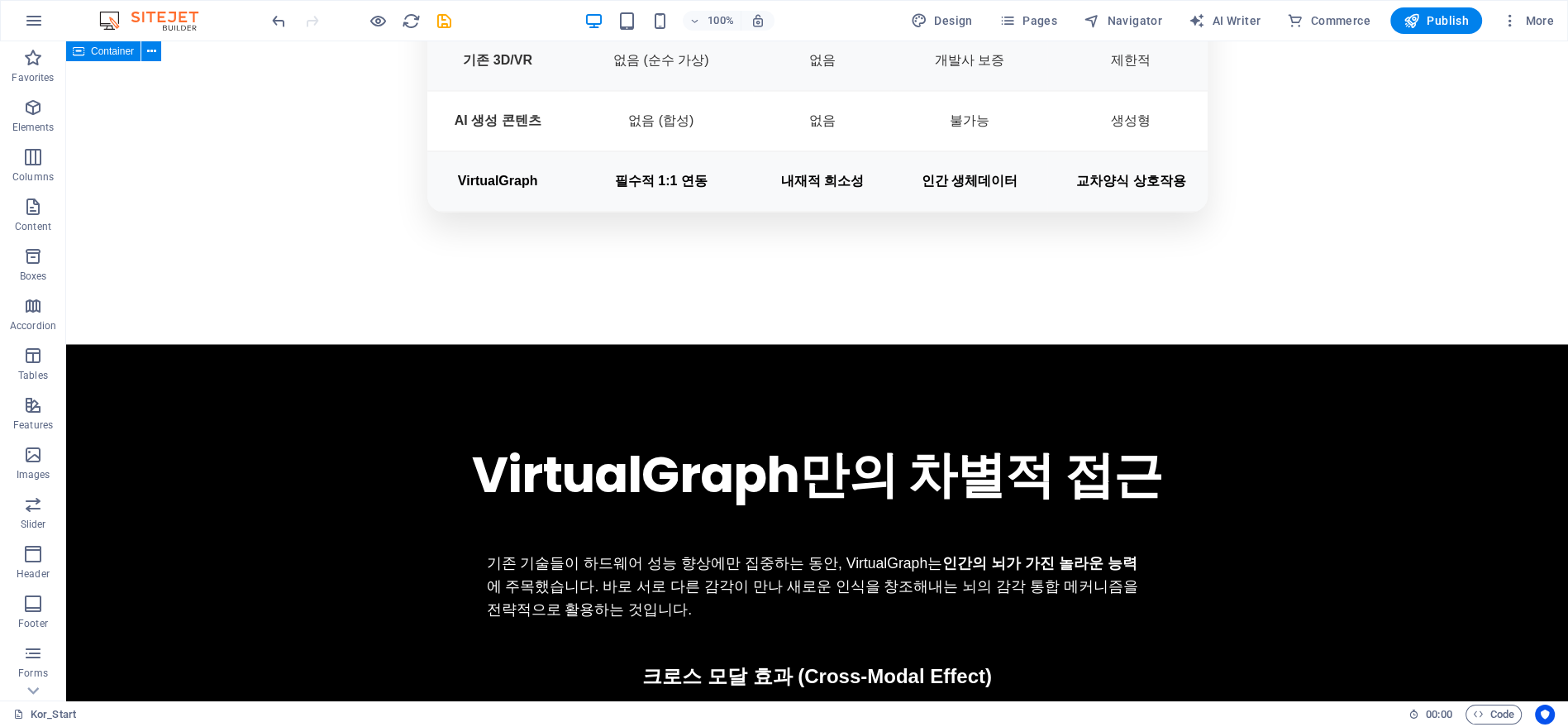
scroll to position [3372, 0]
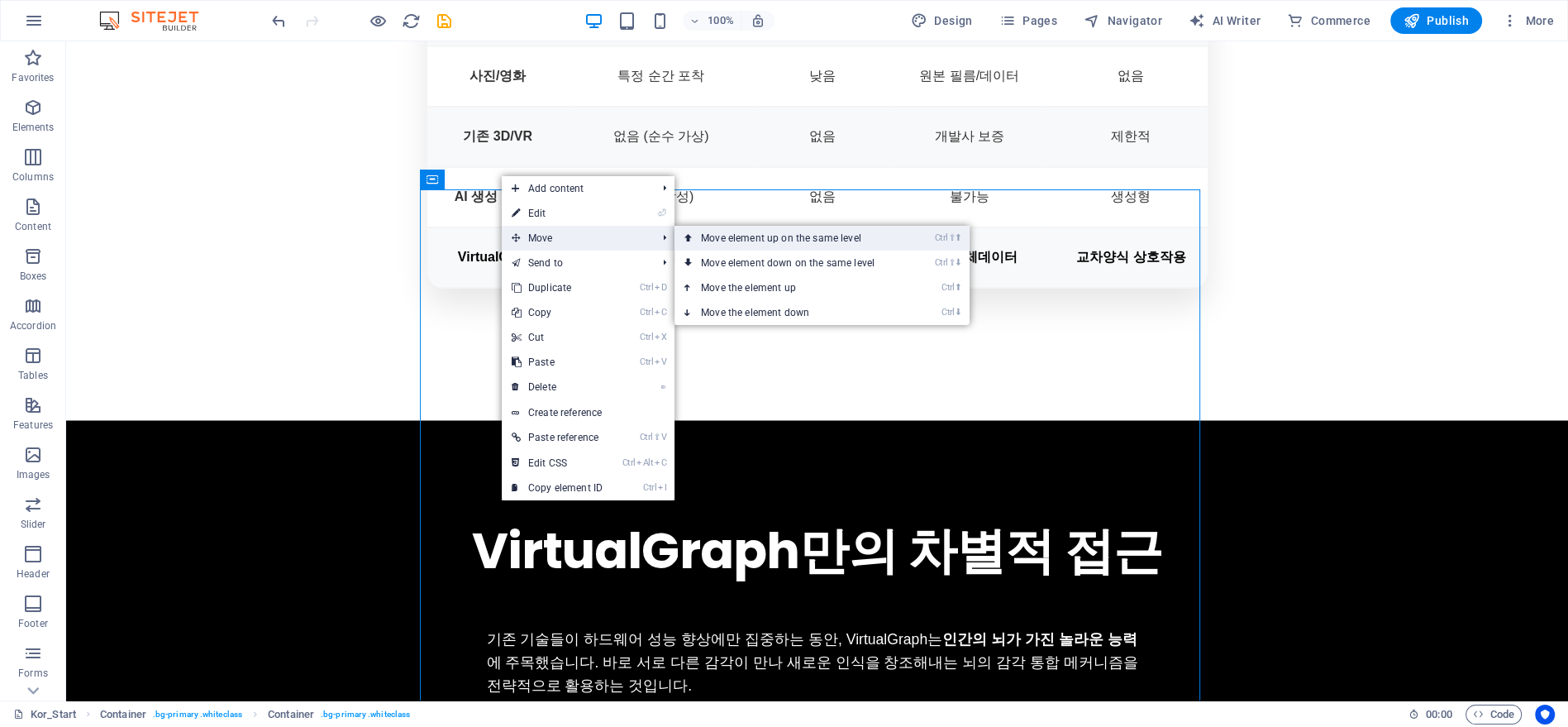
click at [720, 232] on link "Ctrl ⇧ ⬆ Move element up on the same level" at bounding box center [790, 237] width 233 height 25
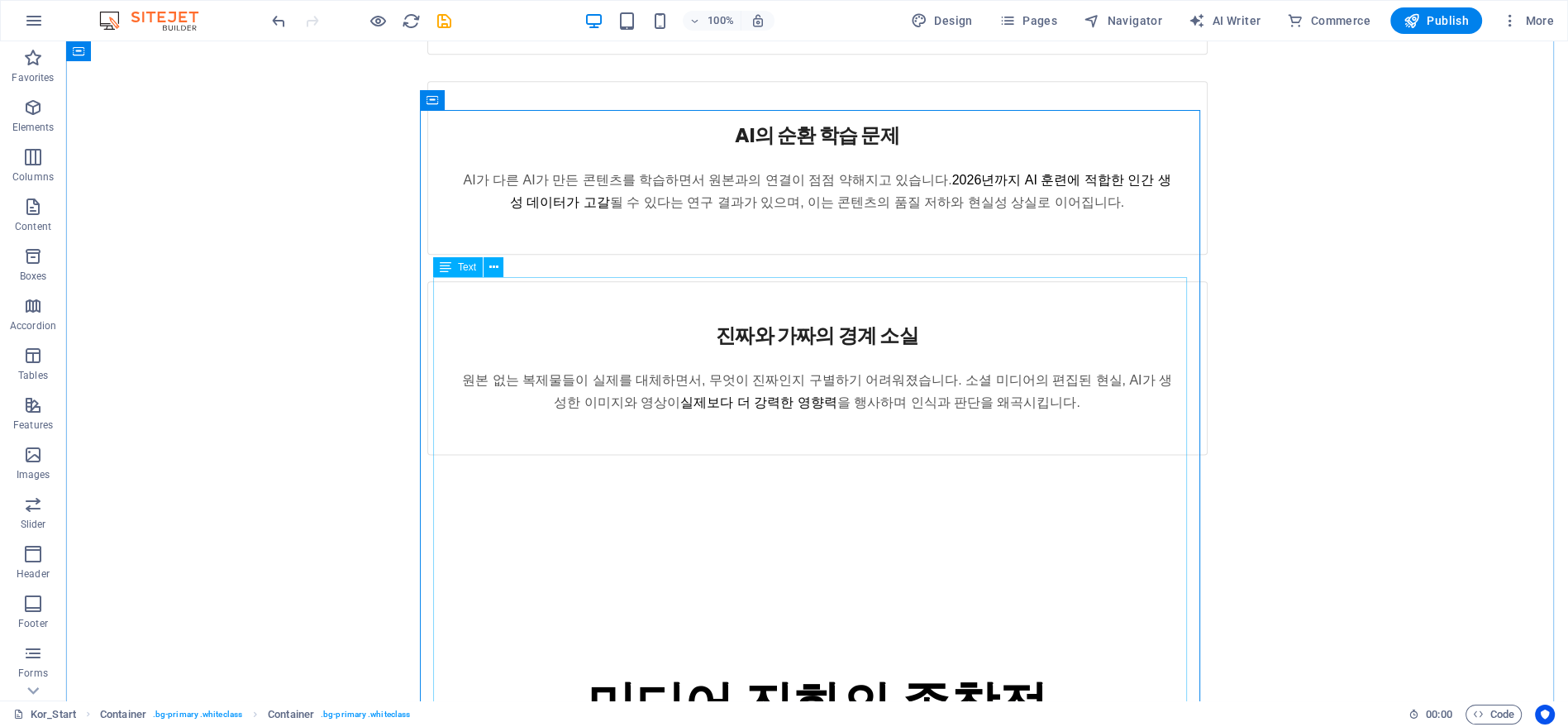
scroll to position [2393, 0]
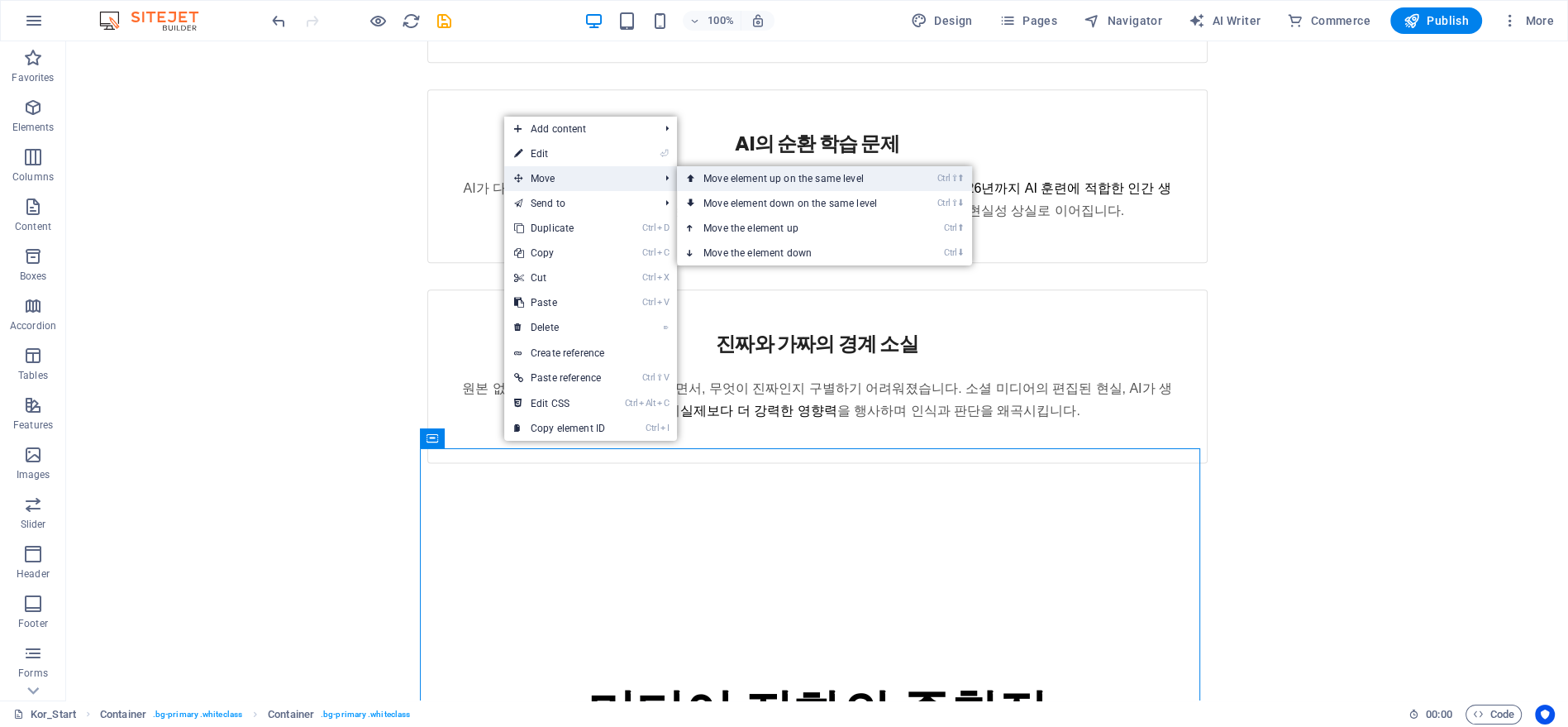
click at [749, 177] on link "Ctrl ⇧ ⬆ Move element up on the same level" at bounding box center [793, 178] width 233 height 25
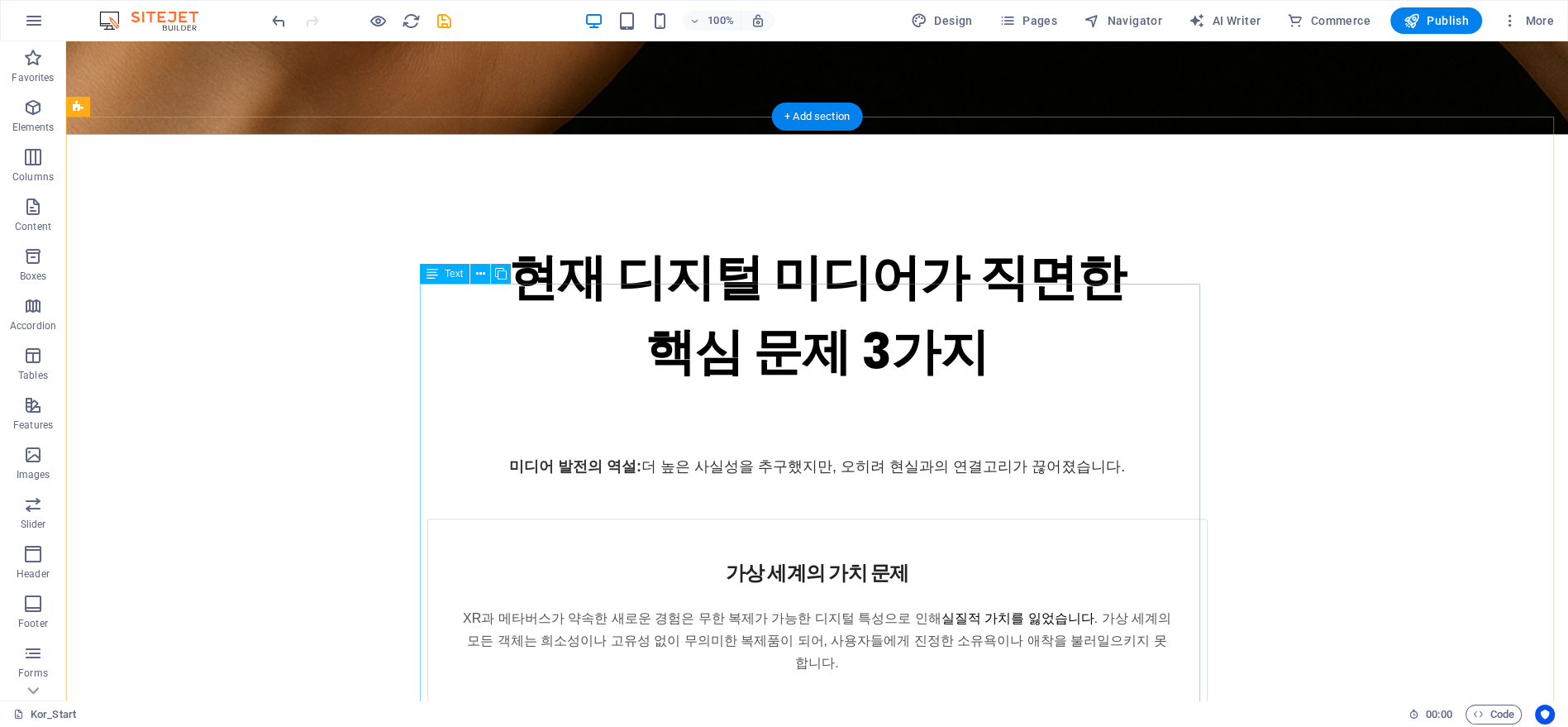
scroll to position [1565, 0]
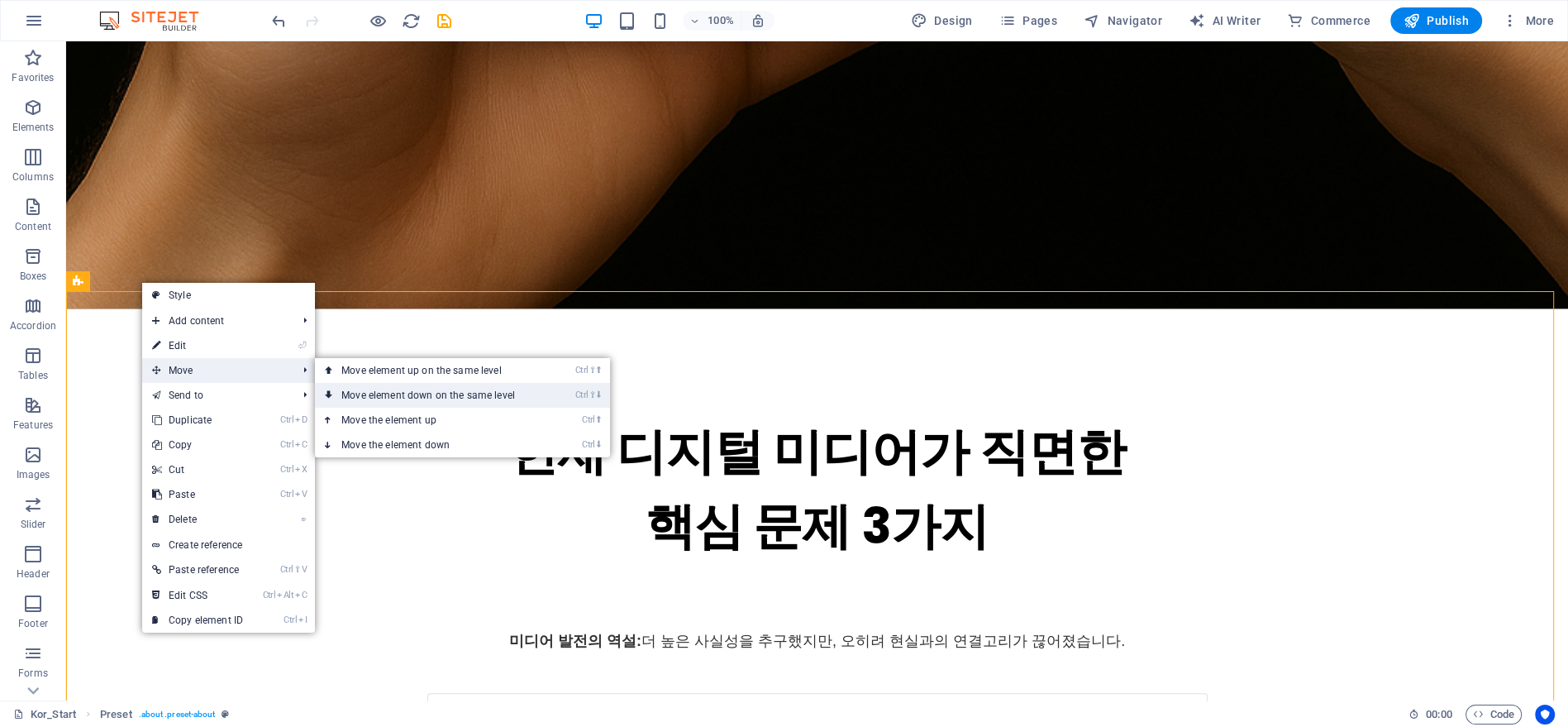
click at [371, 388] on link "Ctrl ⇧ ⬇ Move element down on the same level" at bounding box center [431, 395] width 233 height 25
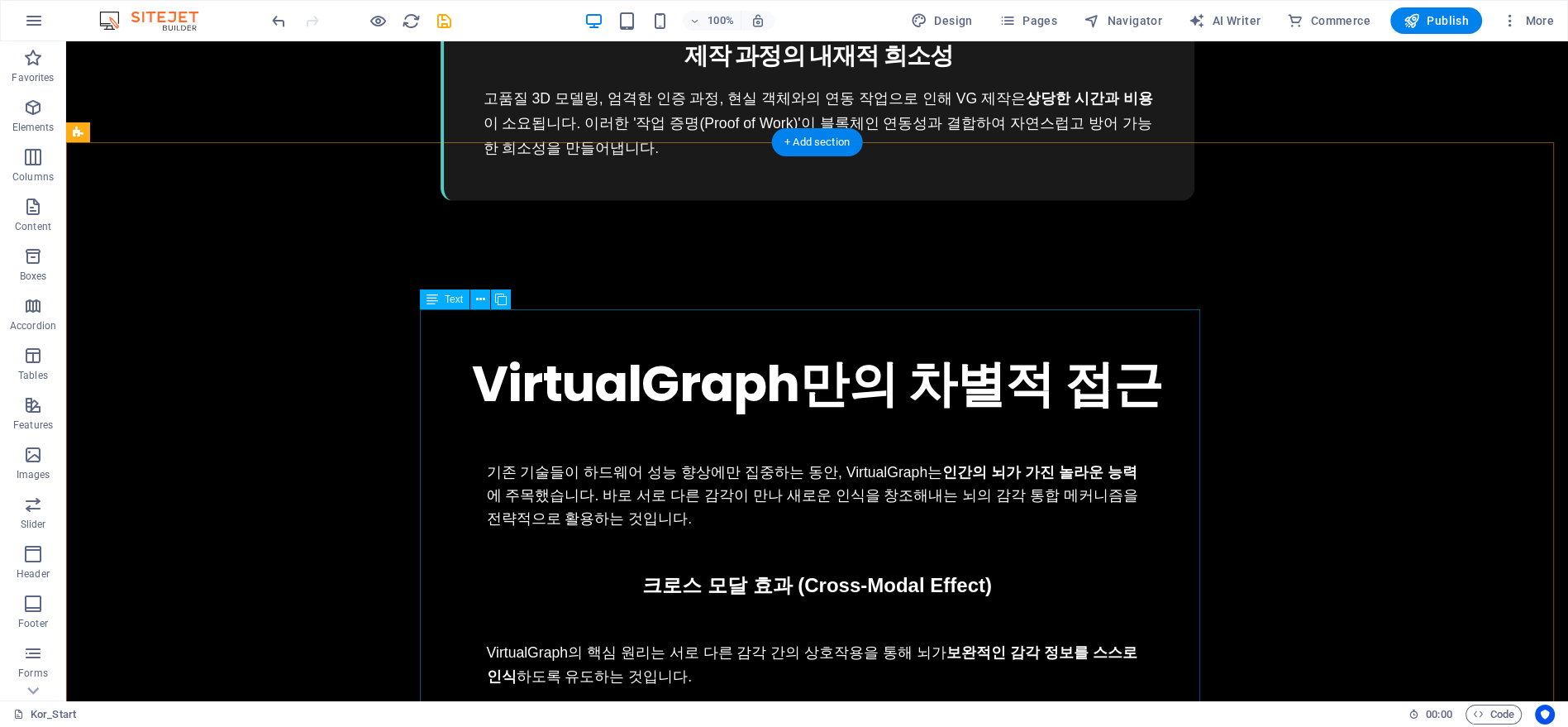
scroll to position [4043, 0]
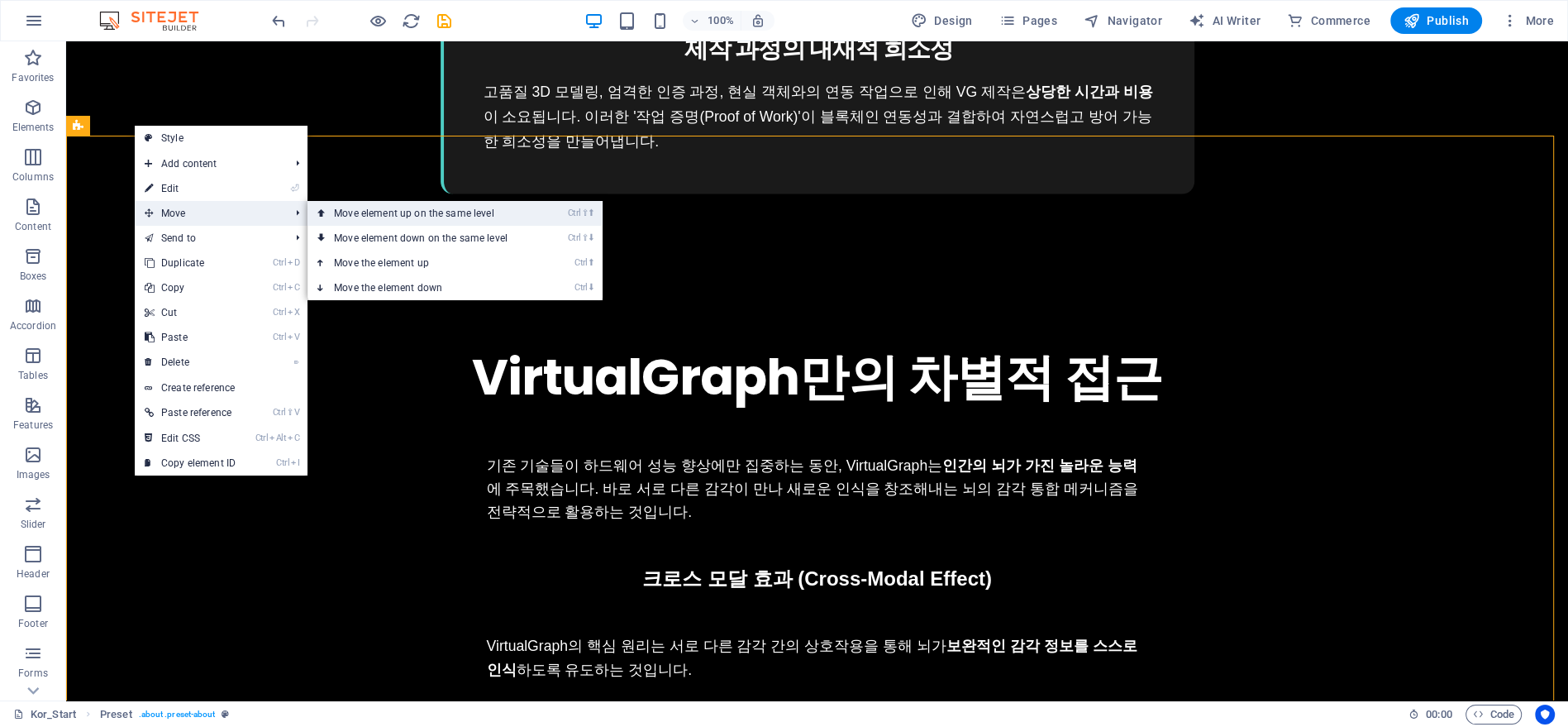
click at [382, 212] on link "Ctrl ⇧ ⬆ Move element up on the same level" at bounding box center [423, 213] width 233 height 25
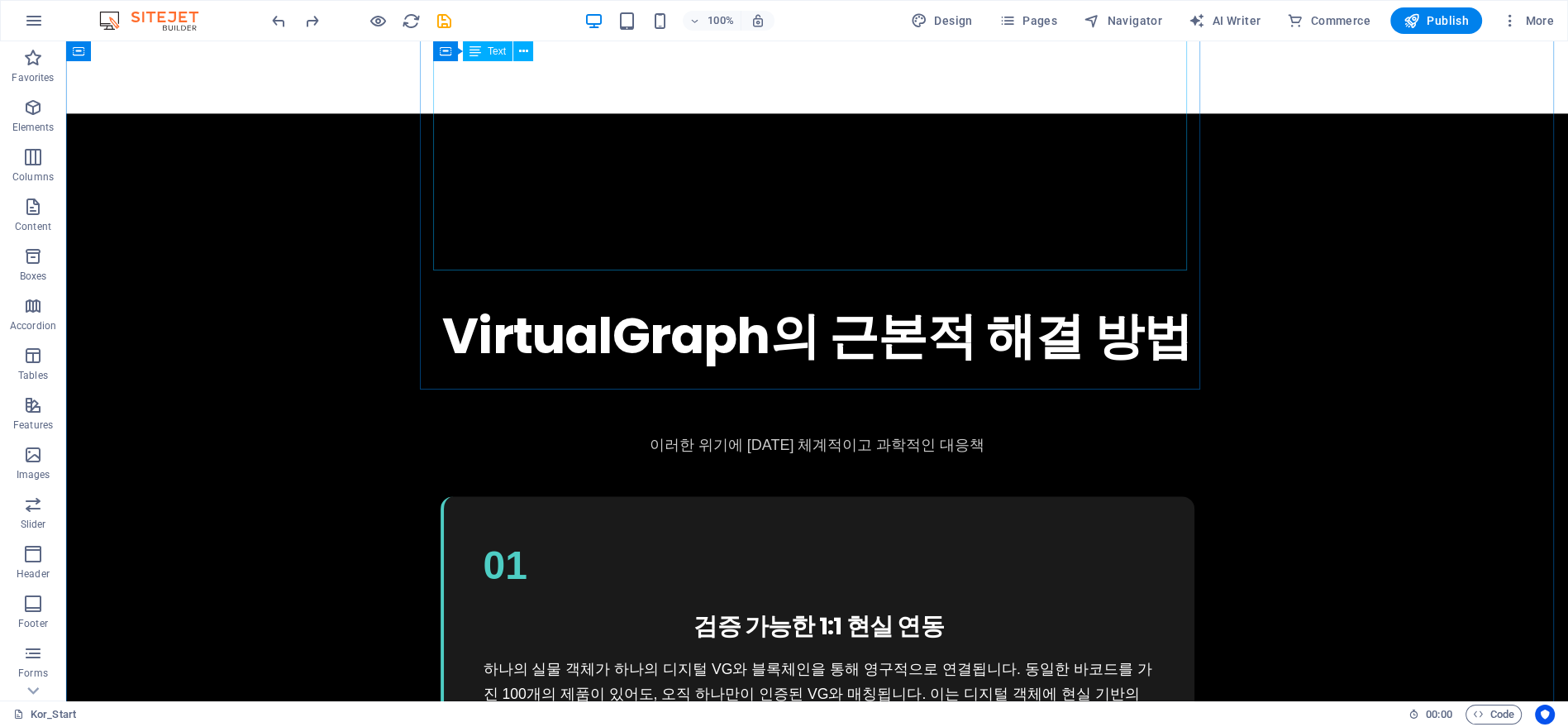
scroll to position [2838, 0]
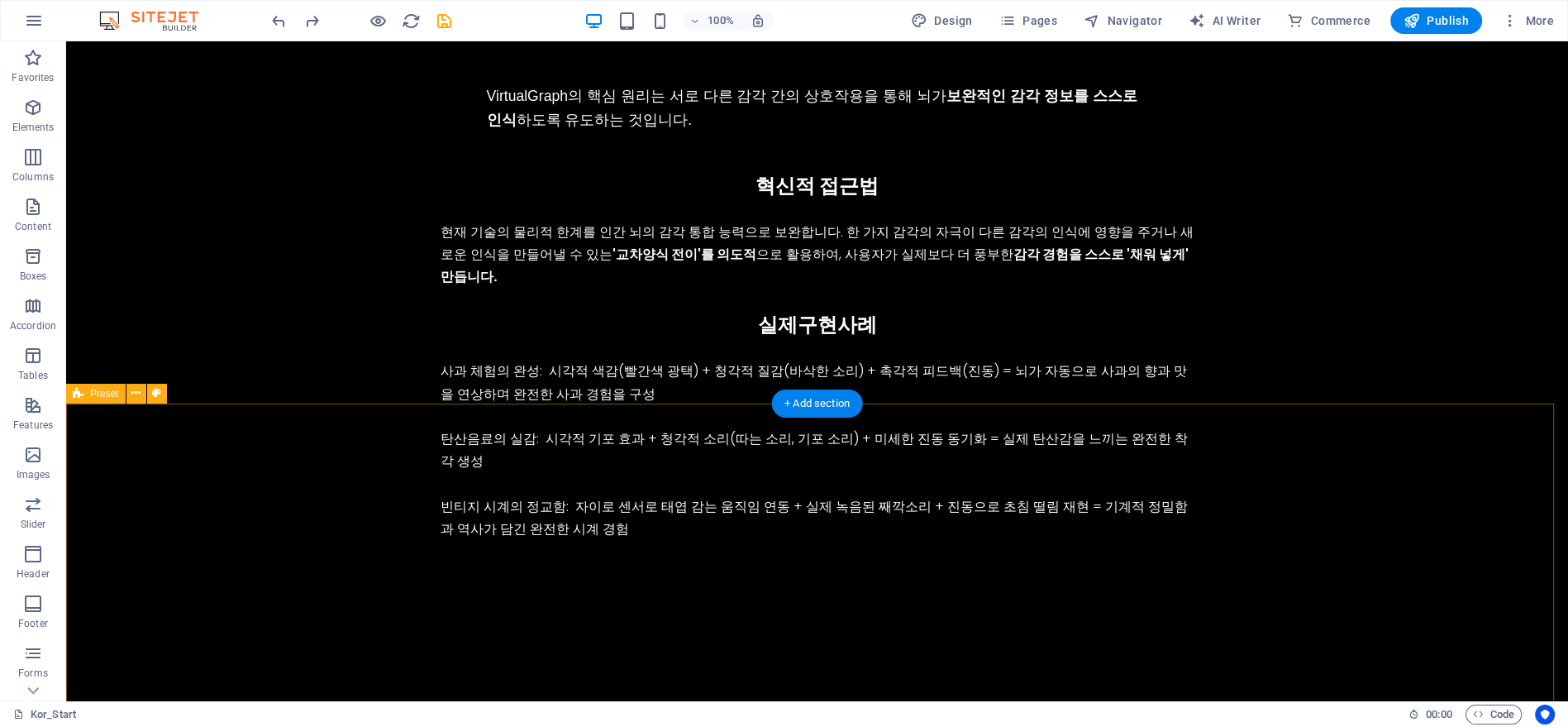
scroll to position [4584, 0]
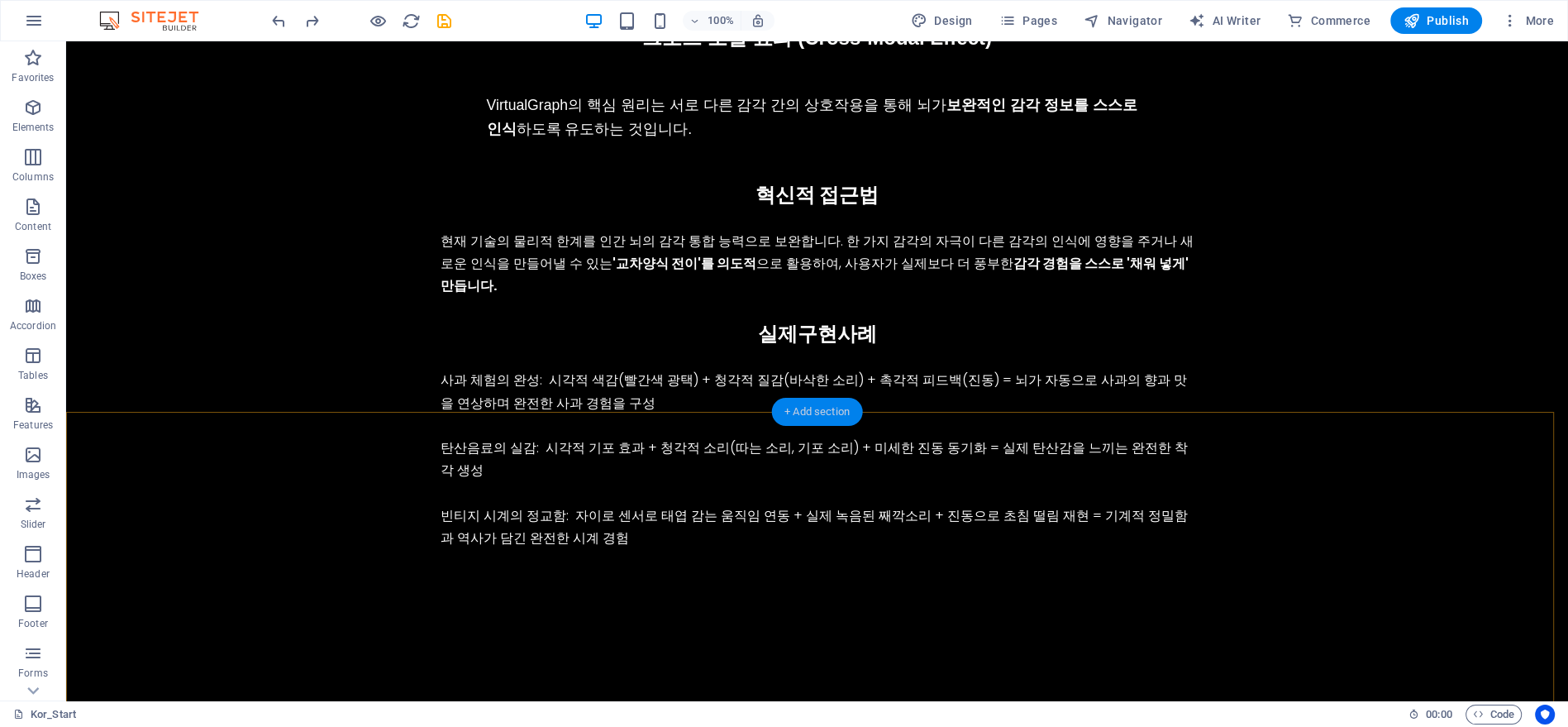
click at [813, 415] on div "+ Add section" at bounding box center [817, 412] width 92 height 28
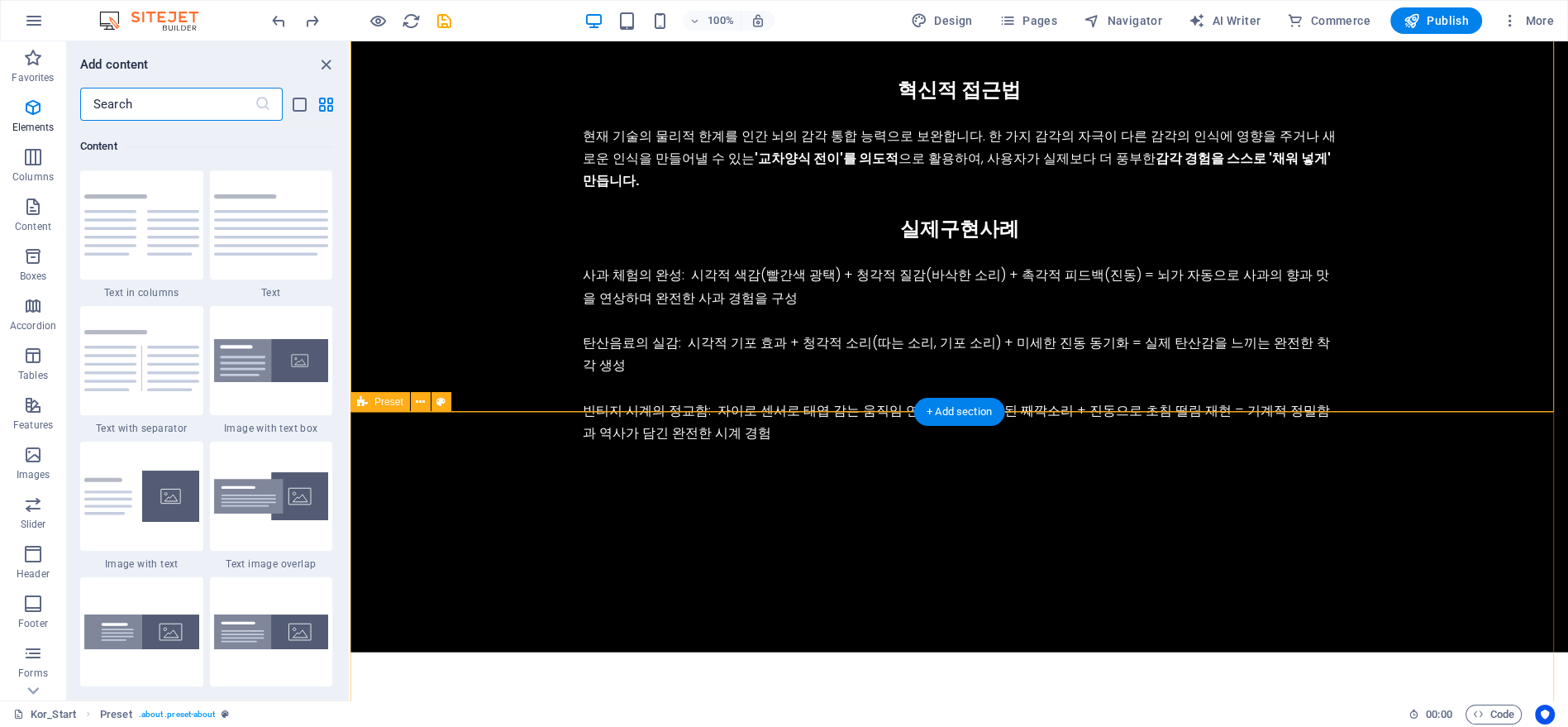
scroll to position [2893, 0]
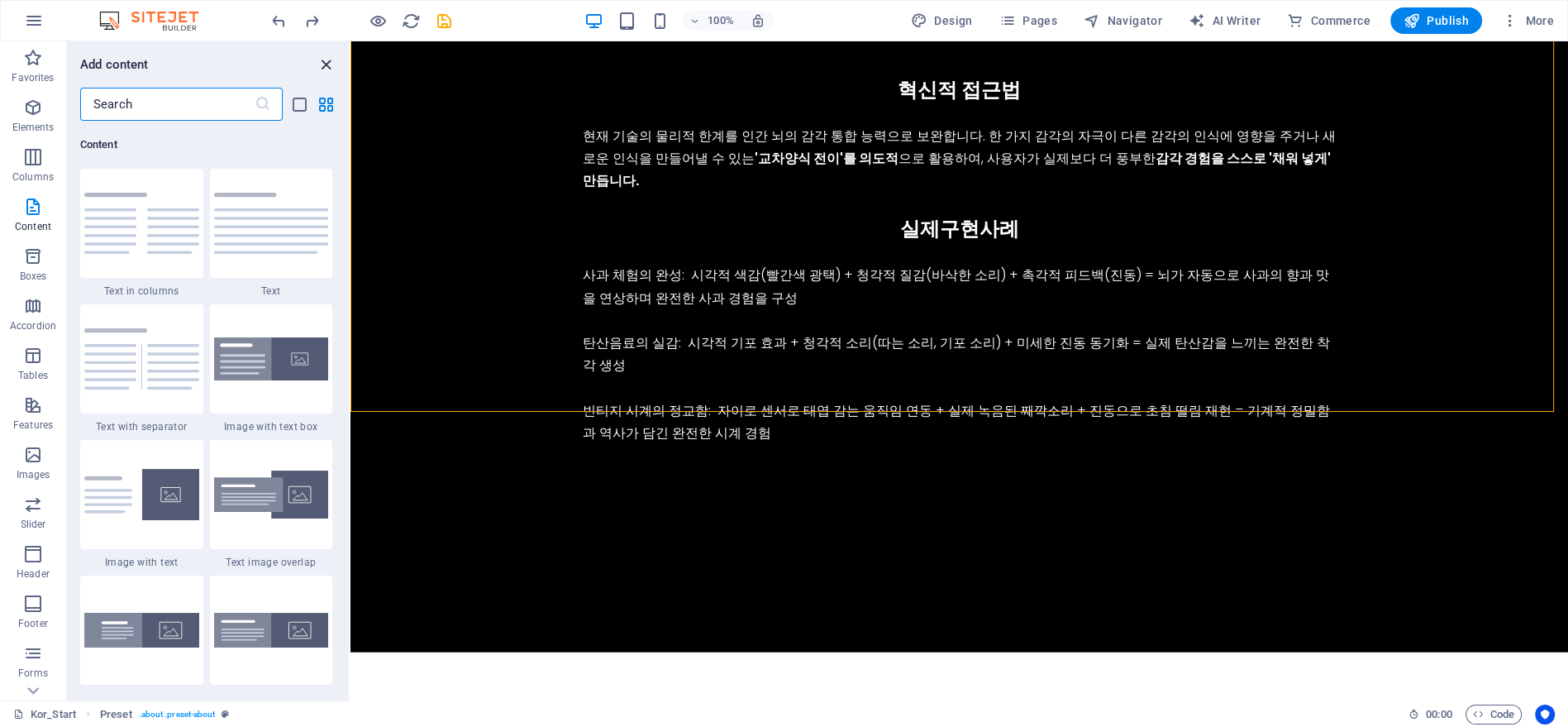
click at [327, 62] on icon "close panel" at bounding box center [326, 65] width 19 height 19
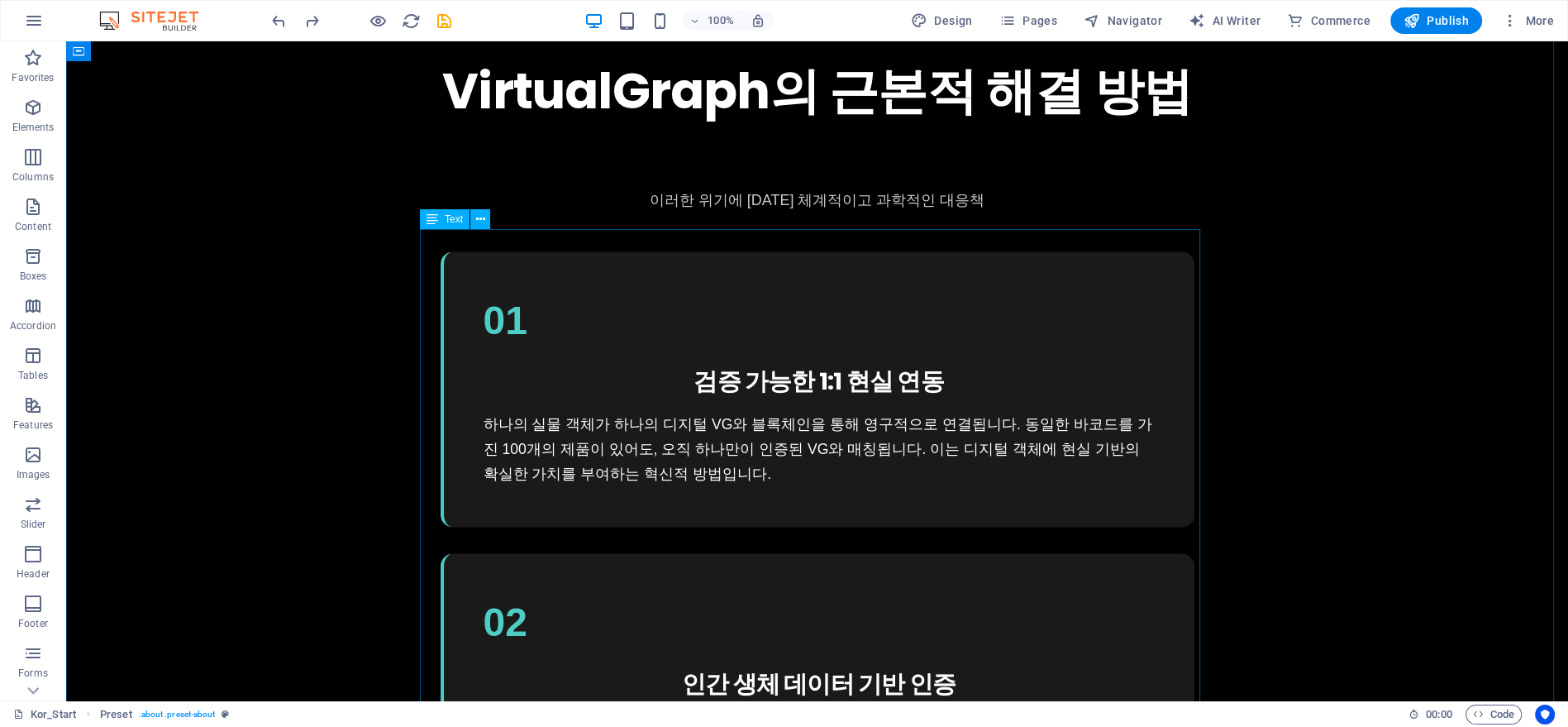
scroll to position [2838, 0]
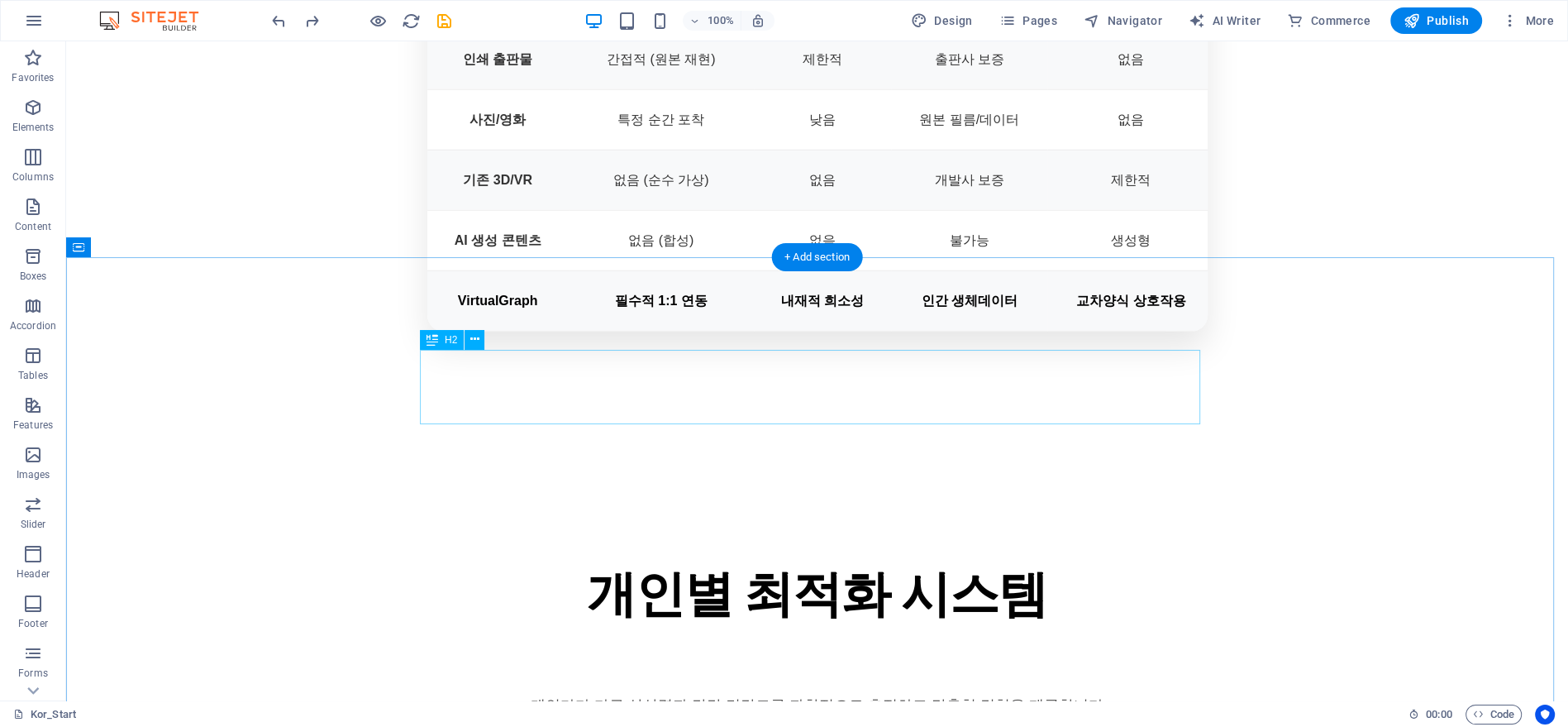
scroll to position [5697, 0]
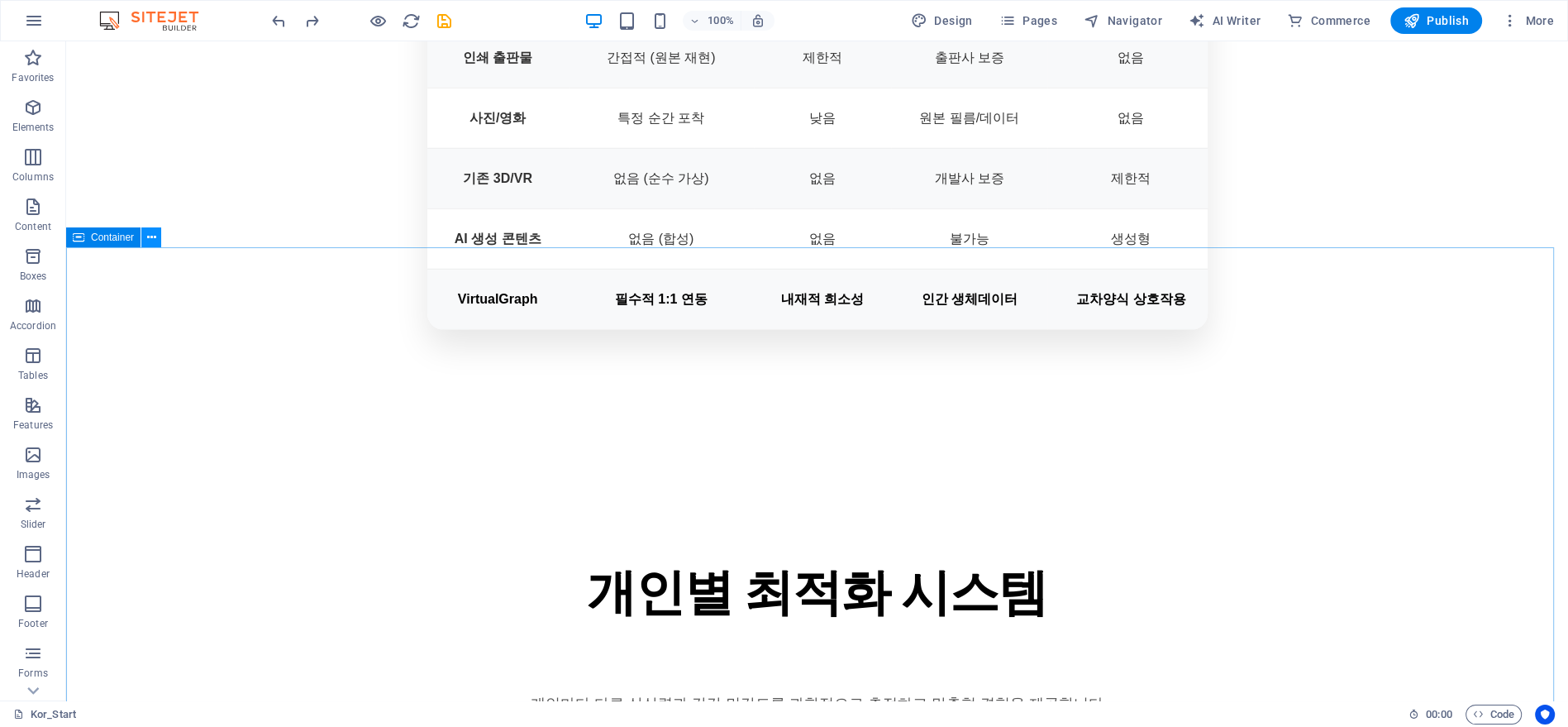
click at [153, 242] on icon at bounding box center [152, 237] width 9 height 17
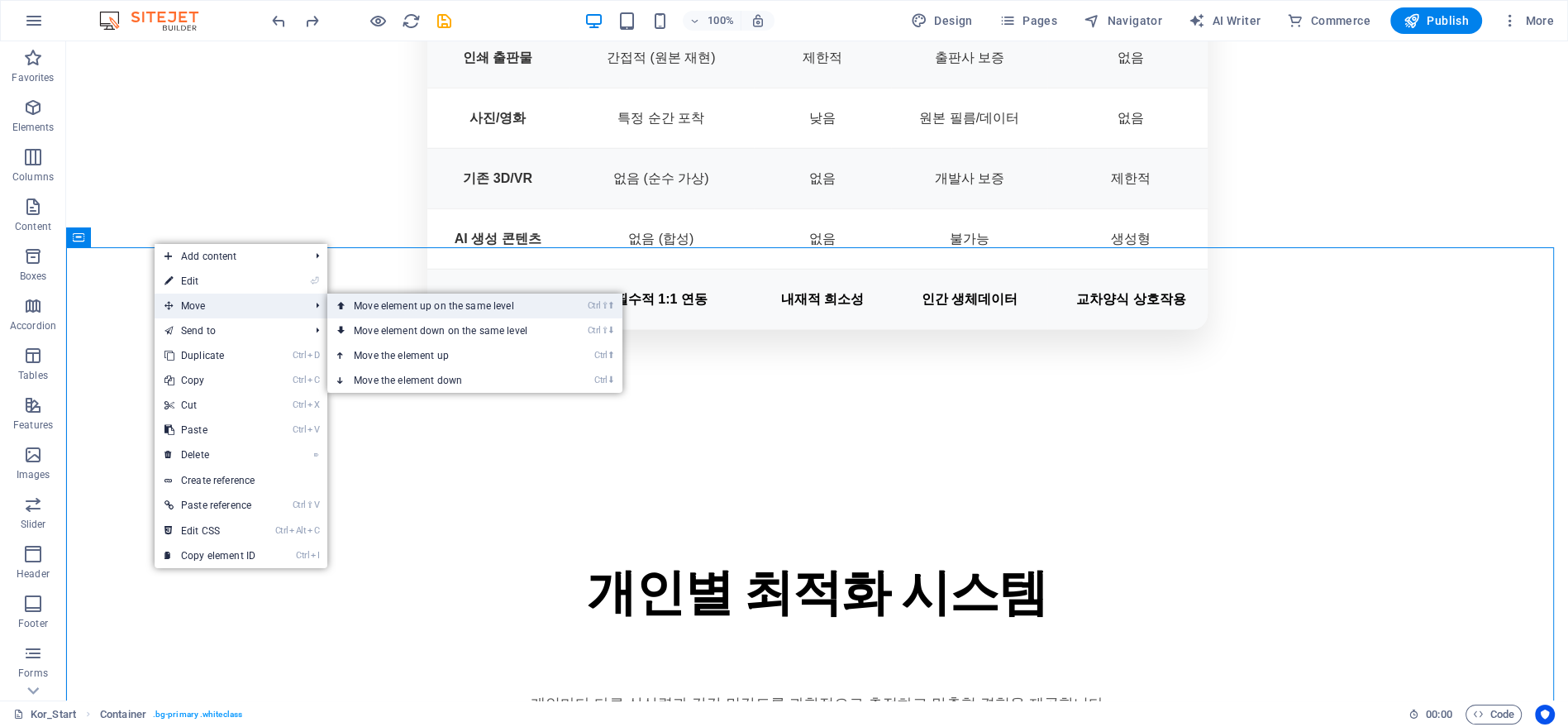
drag, startPoint x: 378, startPoint y: 311, endPoint x: 366, endPoint y: 281, distance: 32.3
click at [378, 311] on link "Ctrl ⇧ ⬆ Move element up on the same level" at bounding box center [444, 305] width 233 height 25
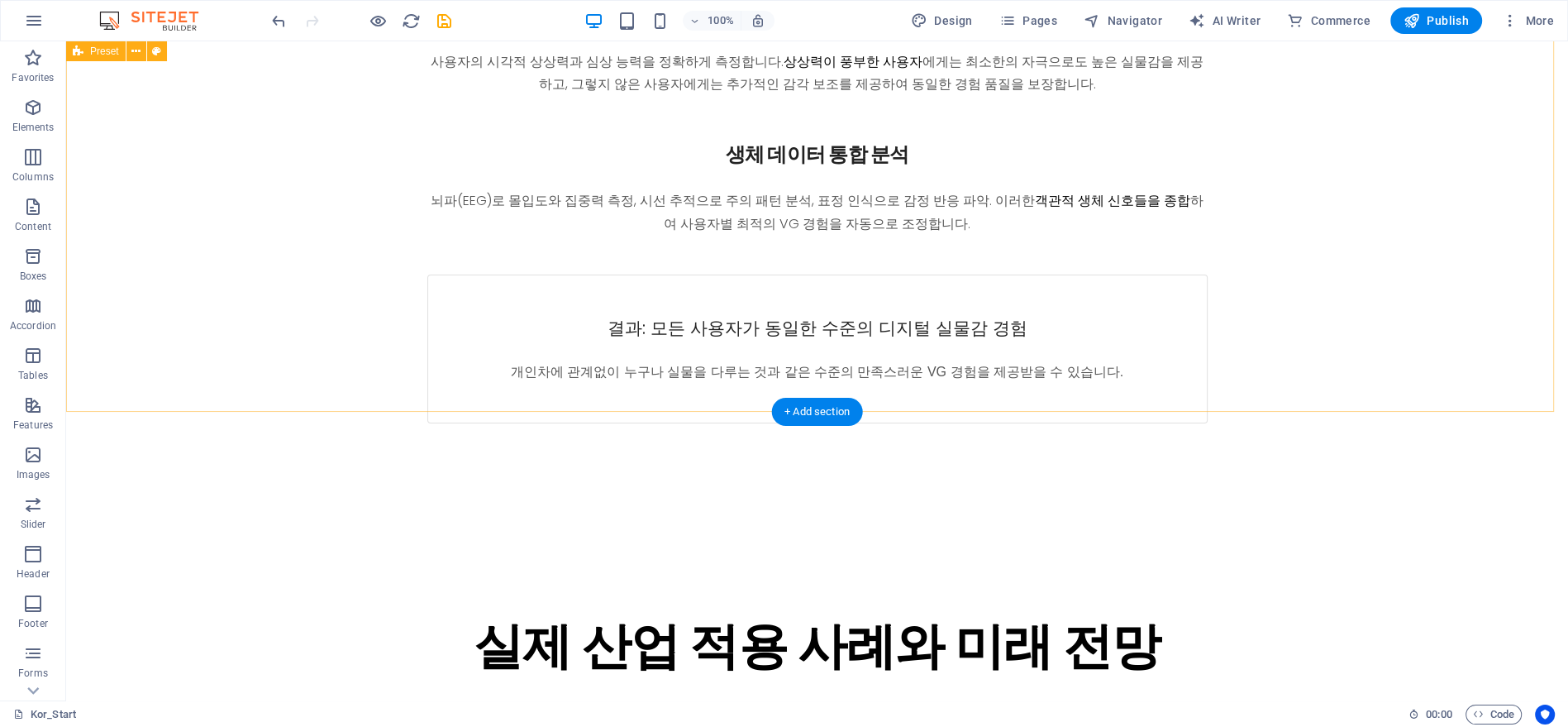
scroll to position [7883, 0]
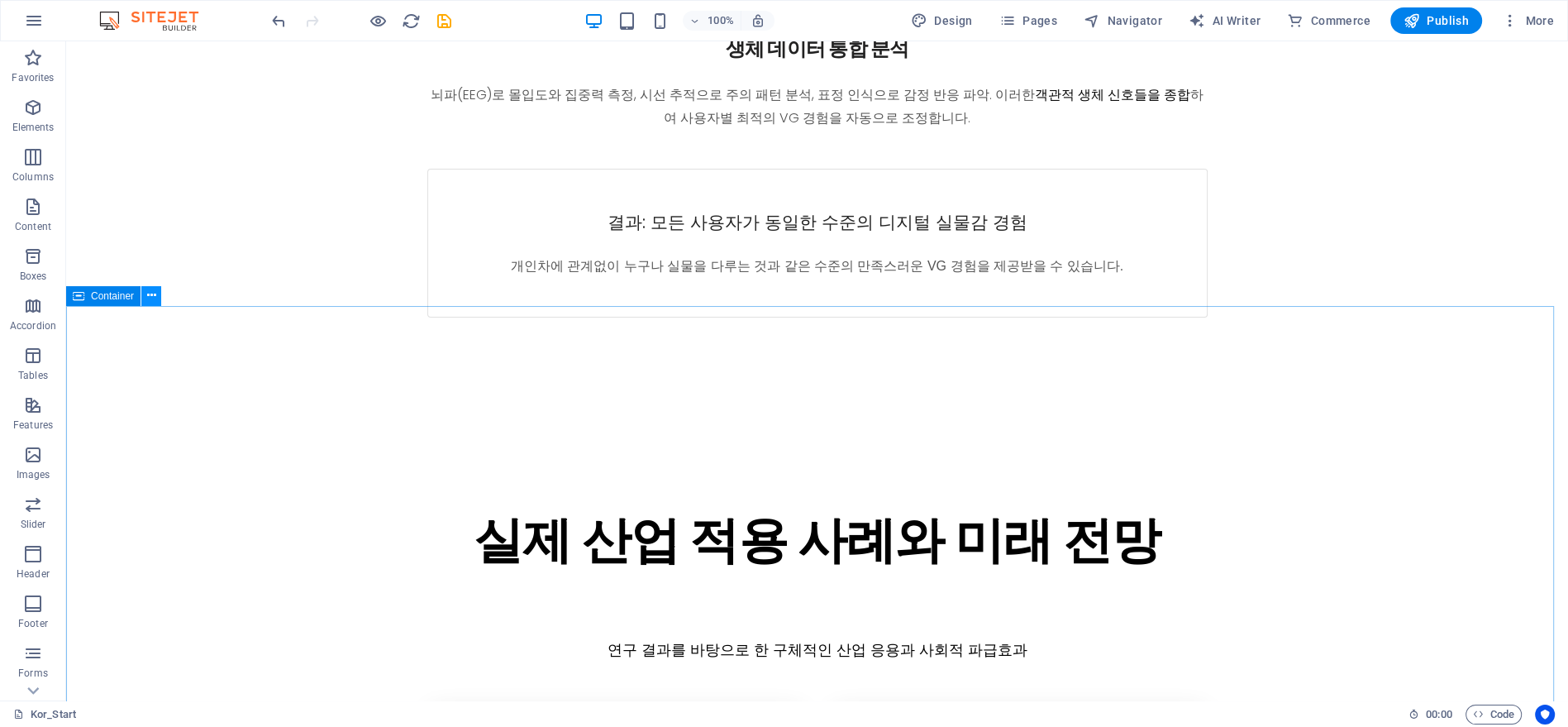
click at [144, 293] on button at bounding box center [152, 296] width 20 height 20
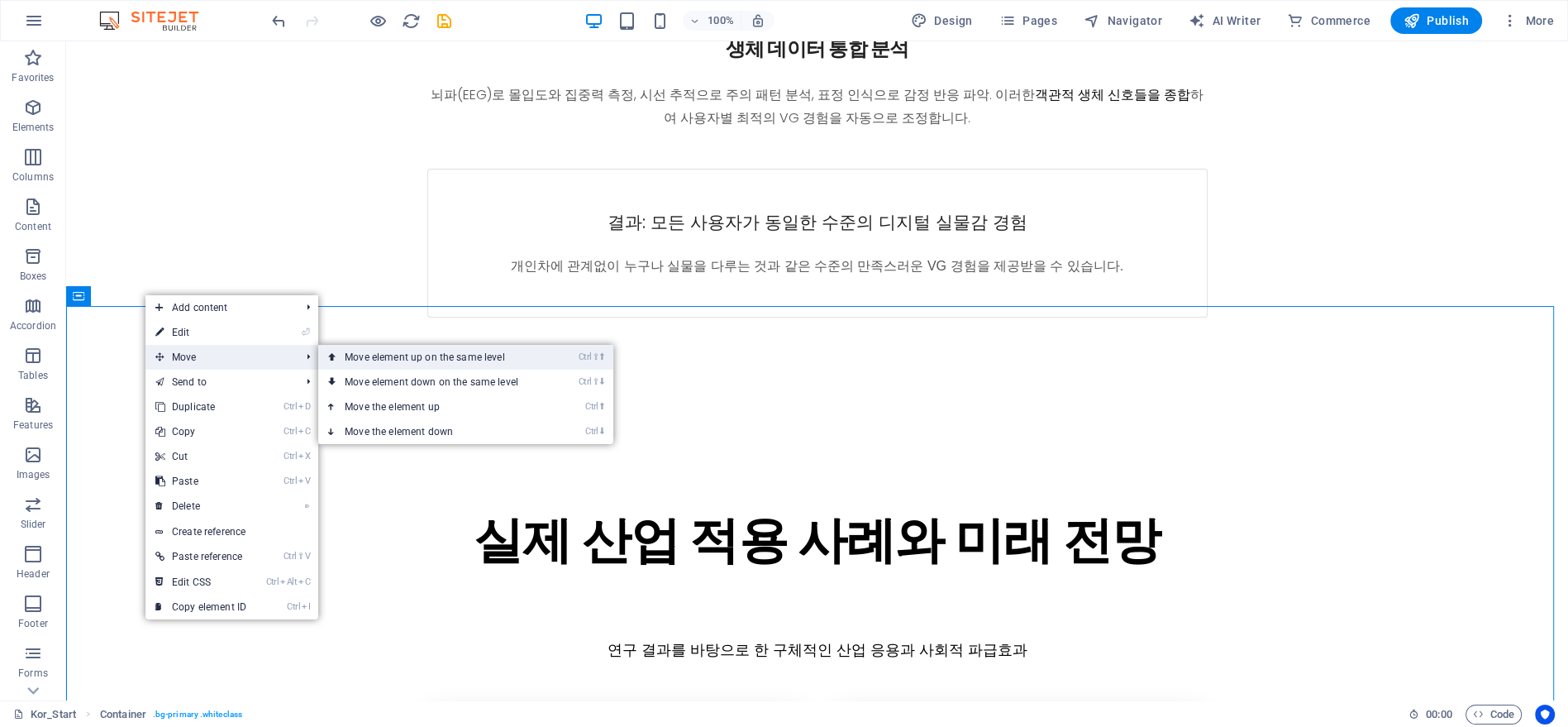
click at [381, 361] on link "Ctrl ⇧ ⬆ Move element up on the same level" at bounding box center [434, 357] width 233 height 25
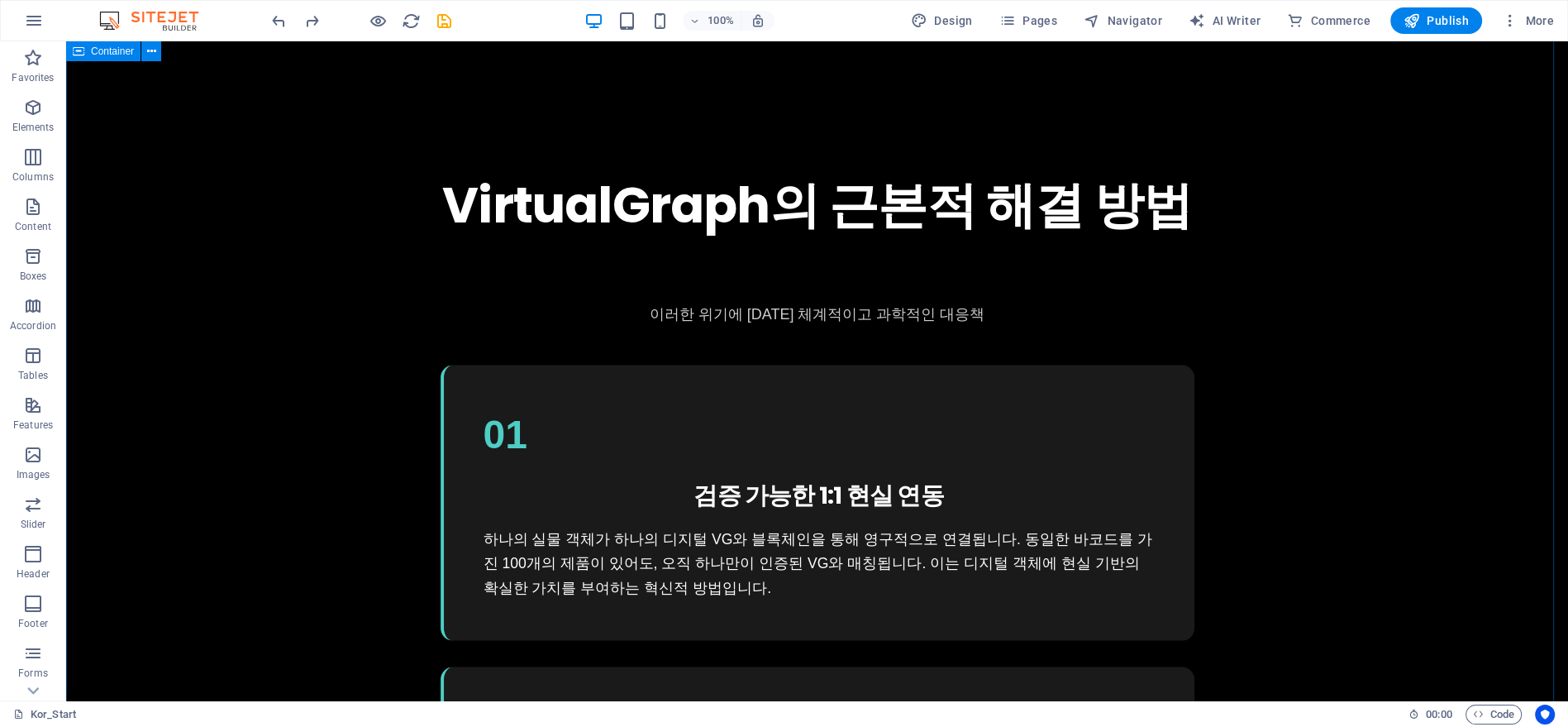
scroll to position [4009, 0]
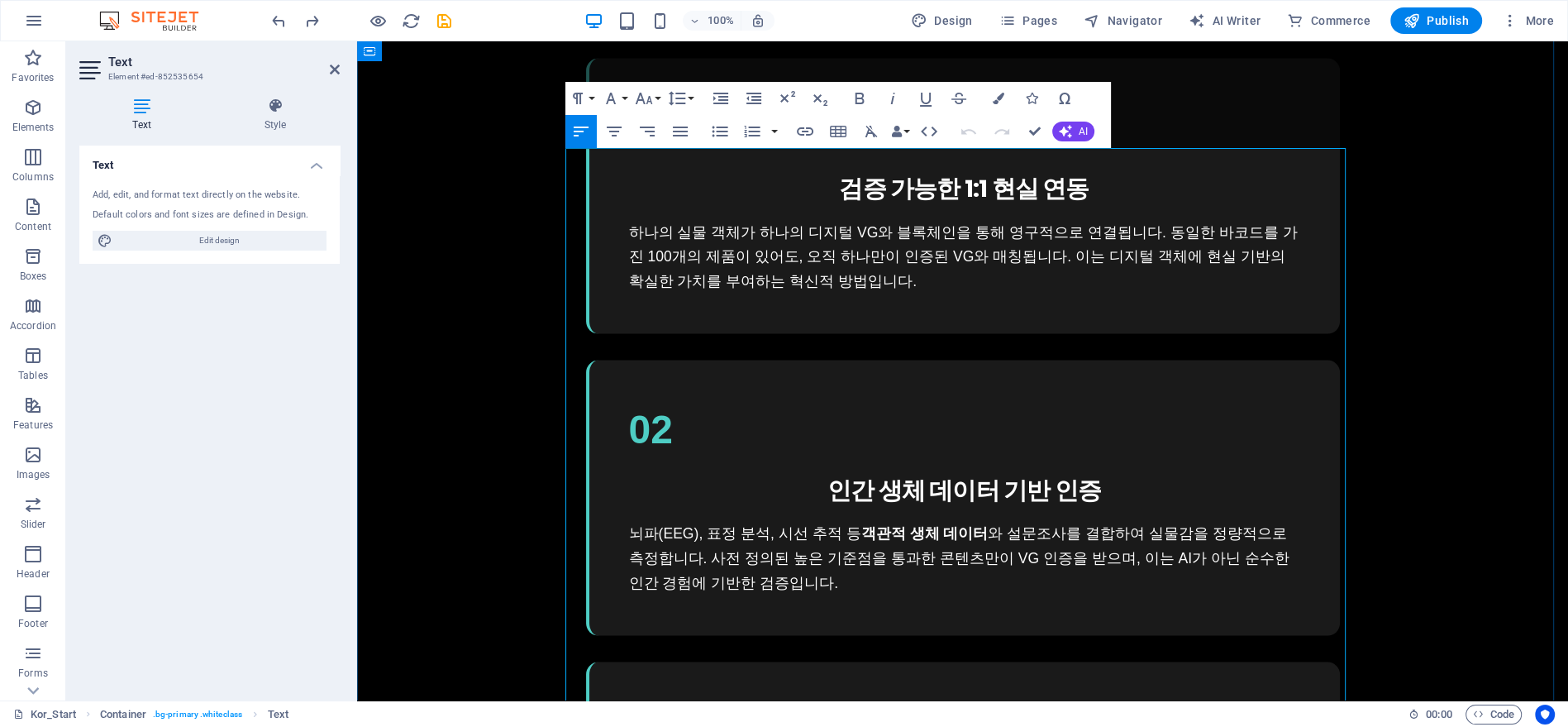
copy div "lo ipsu dolo si amet cons ad, ElitsedDoeius tem in ut lab et d magnaa. en ad mi…"
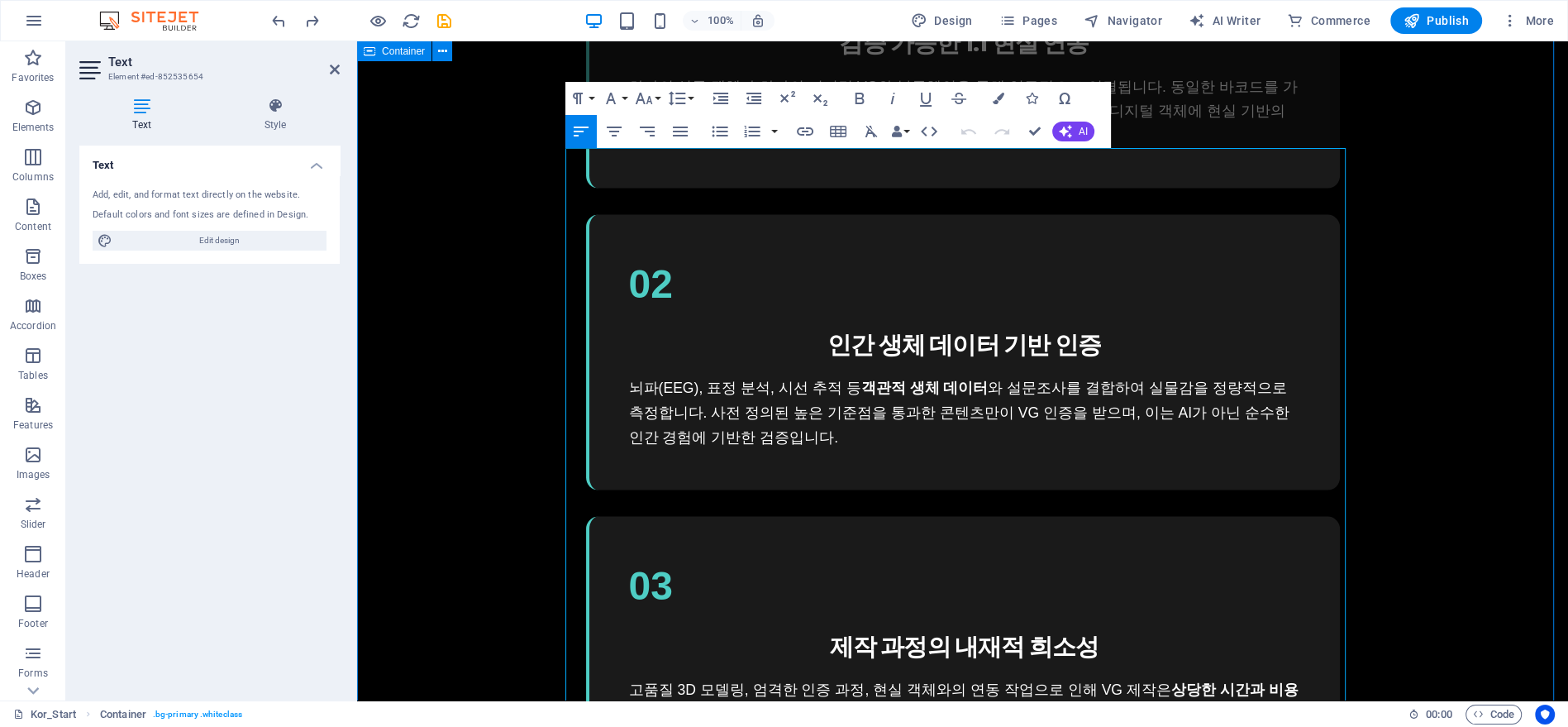
click at [1410, 199] on div "VirtualGraph의 근본적 해결 방법 이러한 위기에 [DATE] 체계적이고 과학적인 대응책 01 검증 가능한 1:1 현실 연동 하나의 실…" at bounding box center [962, 714] width 1211 height 2367
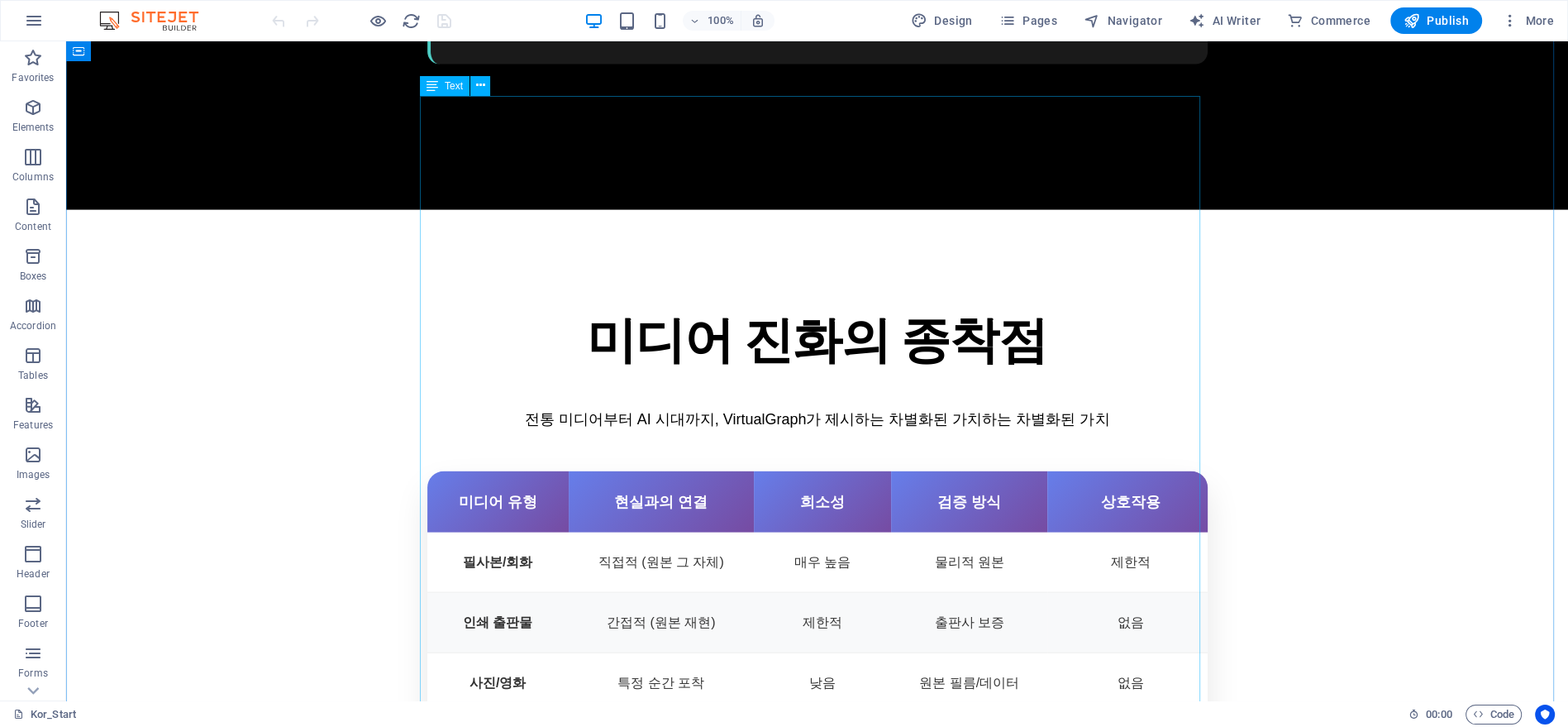
scroll to position [3951, 0]
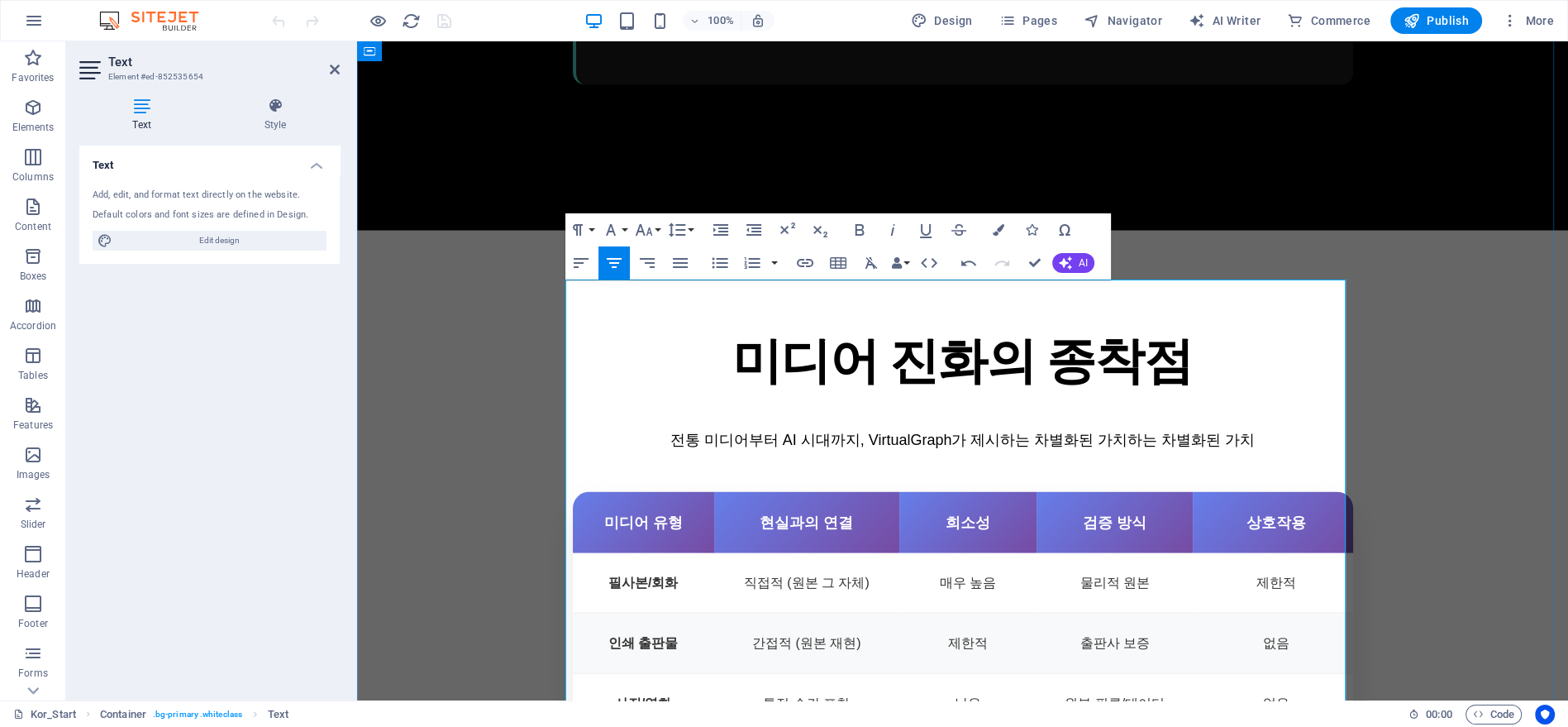
scroll to position [1965, 3]
drag, startPoint x: 1067, startPoint y: 331, endPoint x: 1249, endPoint y: 338, distance: 182.1
drag, startPoint x: 924, startPoint y: 157, endPoint x: 1215, endPoint y: 158, distance: 291.0
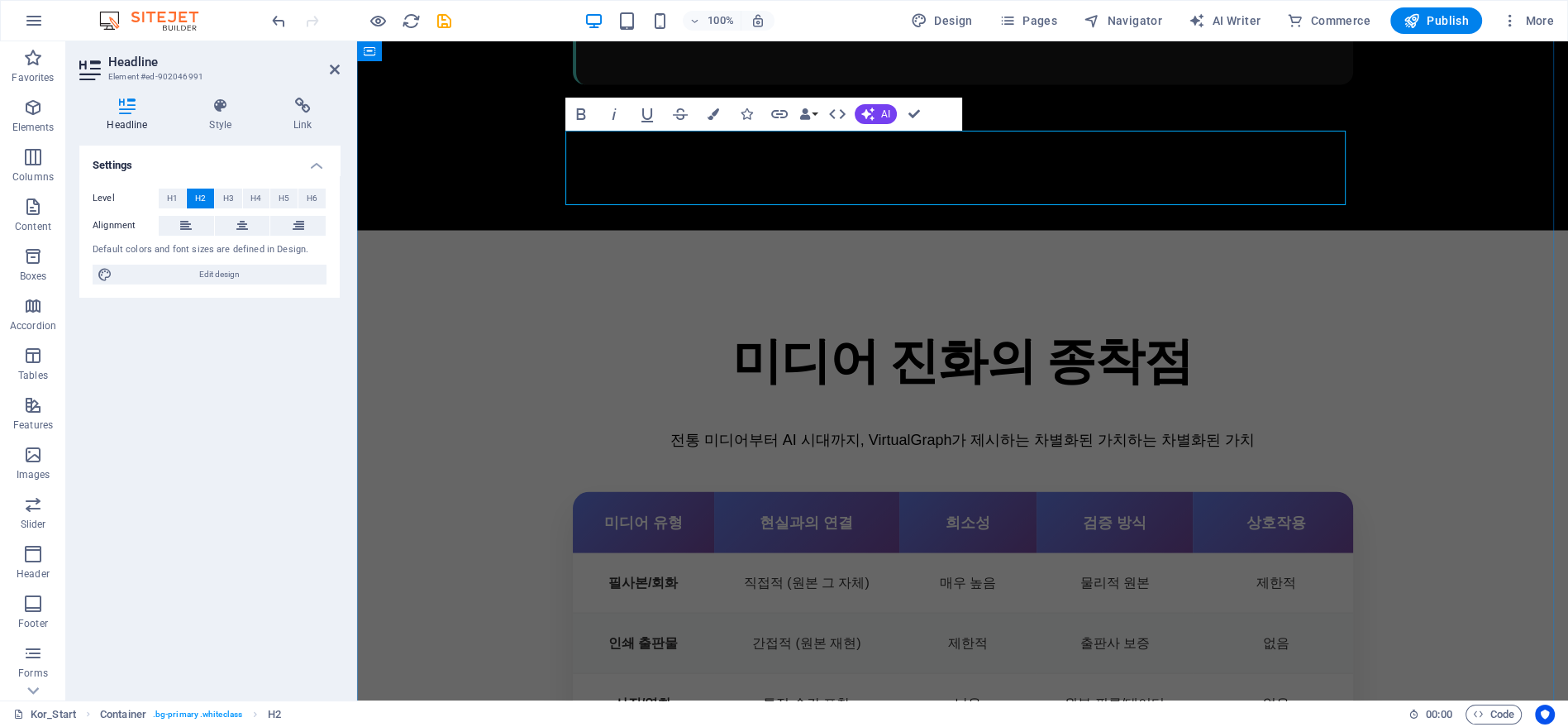
scroll to position [0, 15]
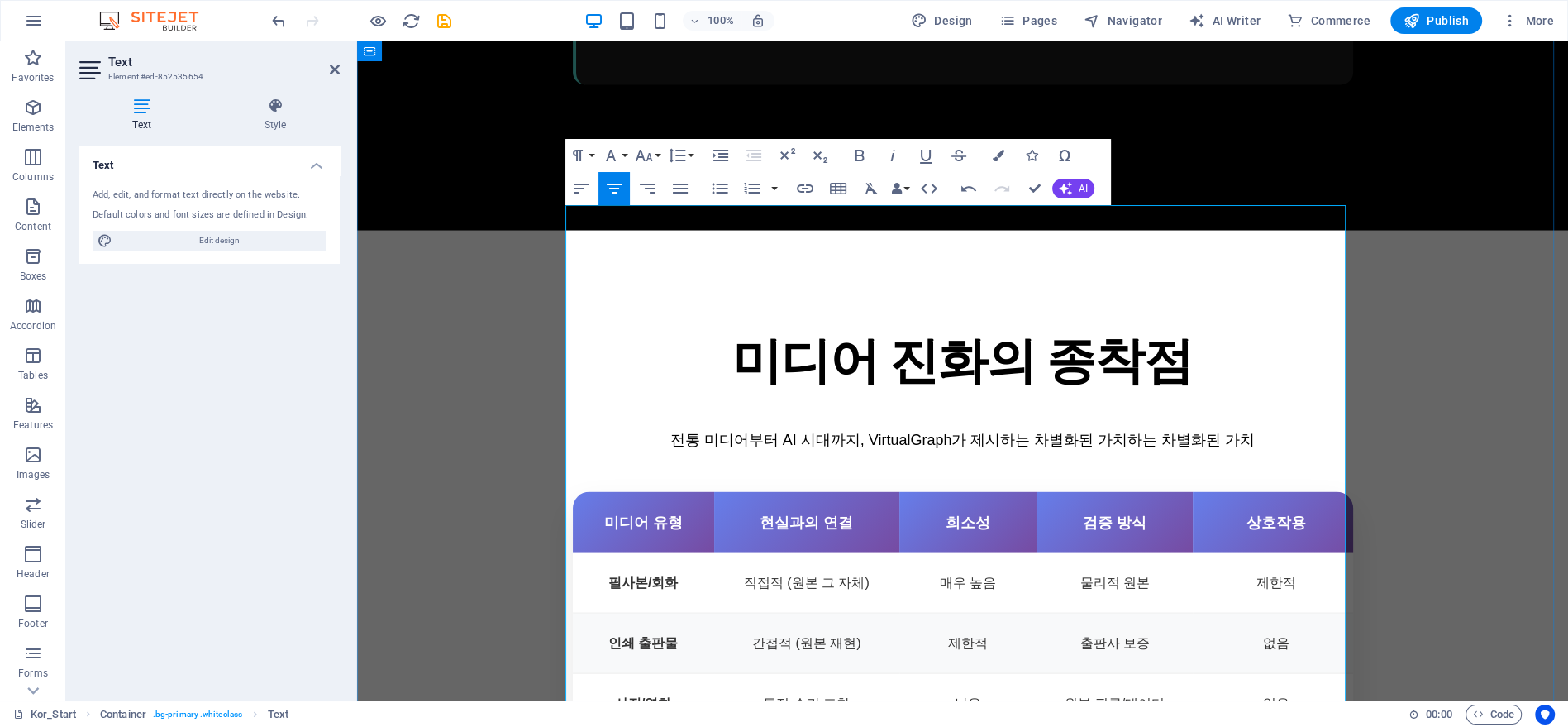
drag, startPoint x: 1026, startPoint y: 298, endPoint x: 631, endPoint y: 252, distance: 397.7
click at [584, 197] on icon "button" at bounding box center [581, 189] width 20 height 20
drag, startPoint x: 1029, startPoint y: 542, endPoint x: 617, endPoint y: 448, distance: 422.6
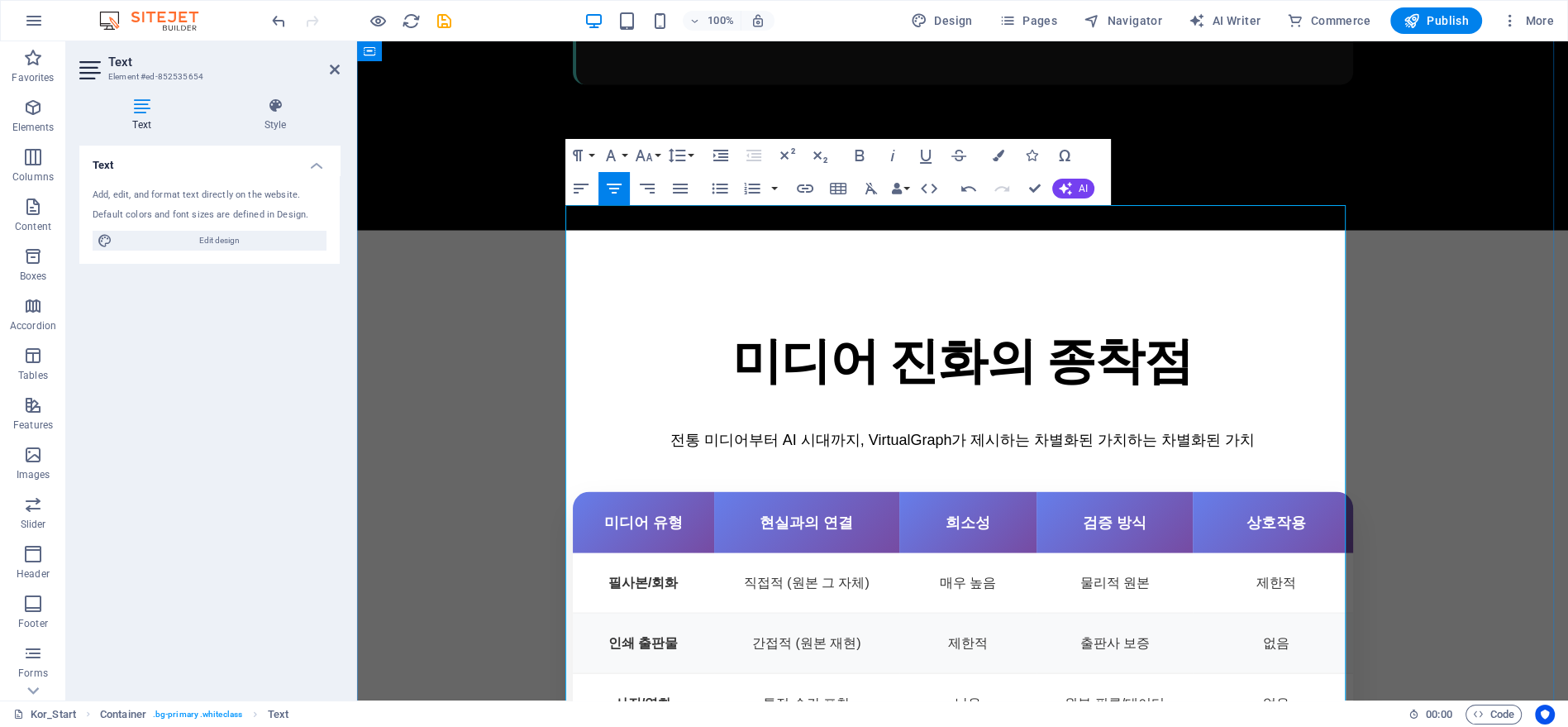
click at [581, 189] on icon "button" at bounding box center [581, 189] width 20 height 20
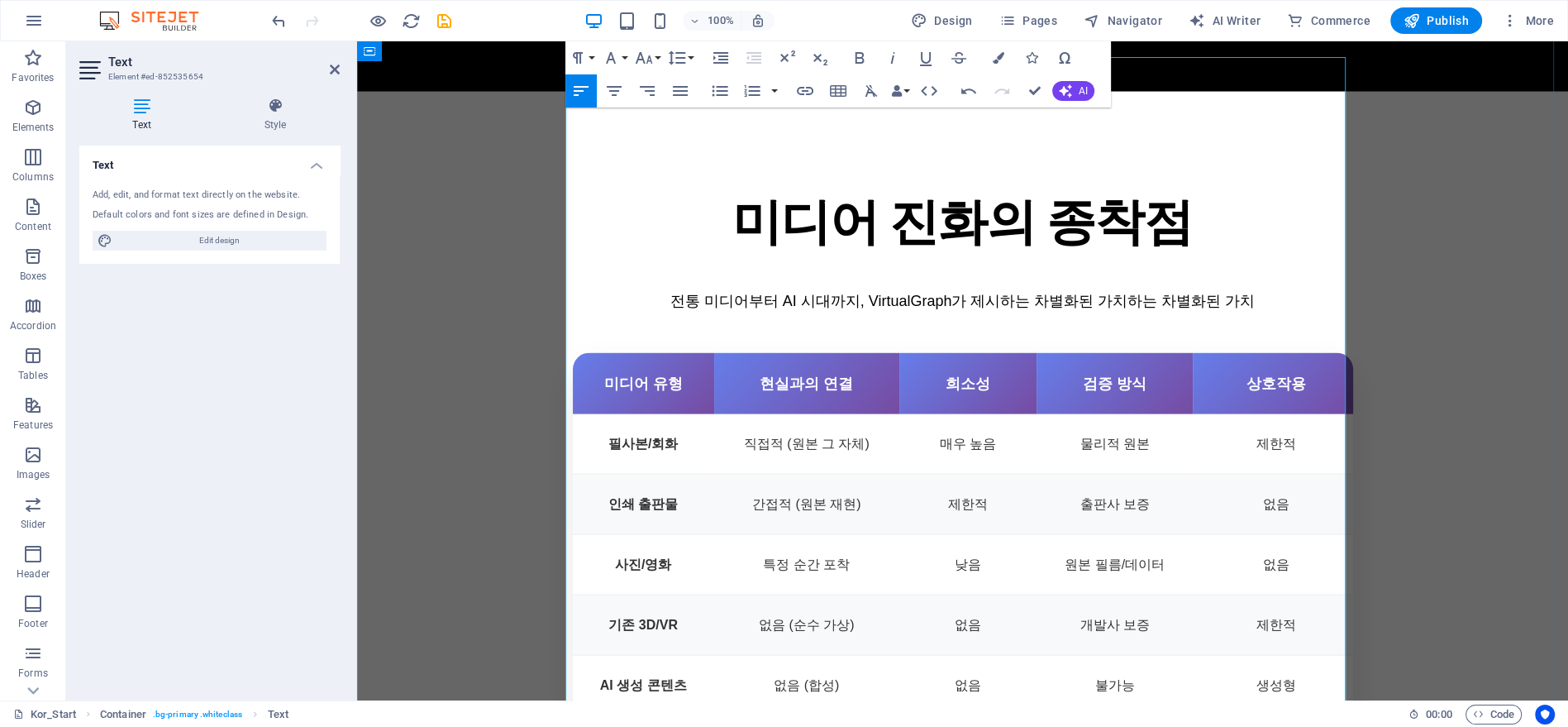
scroll to position [3990, 0]
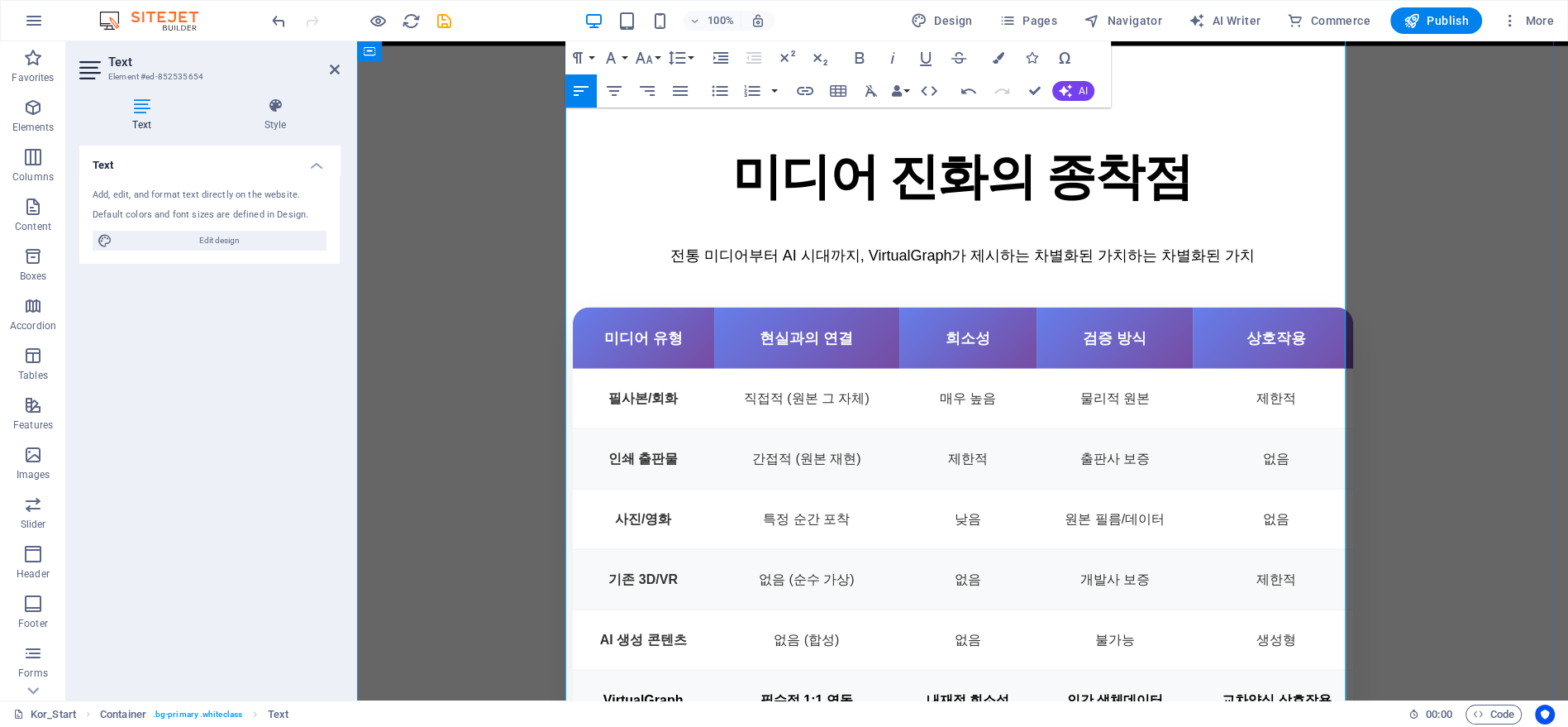
drag, startPoint x: 883, startPoint y: 346, endPoint x: 808, endPoint y: 343, distance: 75.1
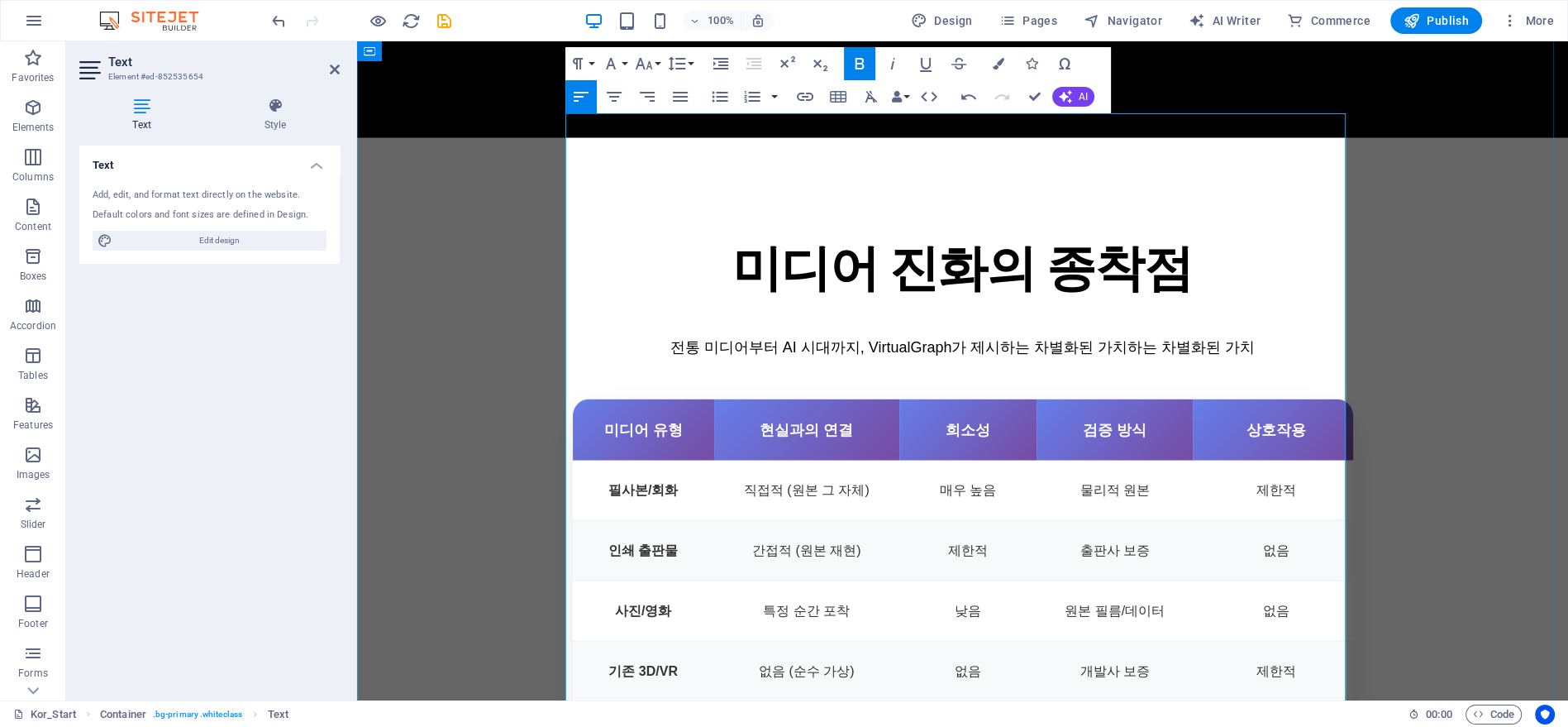
scroll to position [3806, 0]
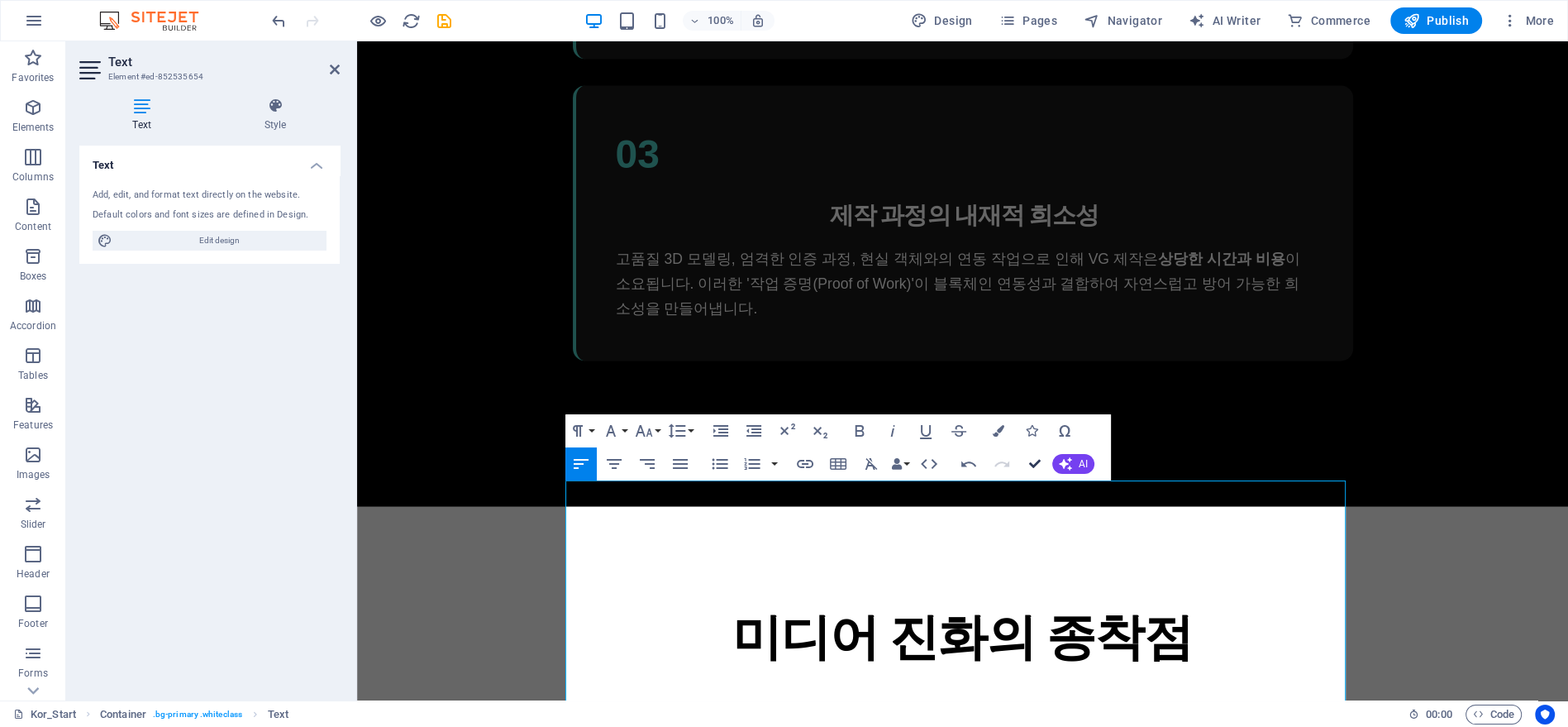
drag, startPoint x: 1040, startPoint y: 463, endPoint x: 973, endPoint y: 422, distance: 78.5
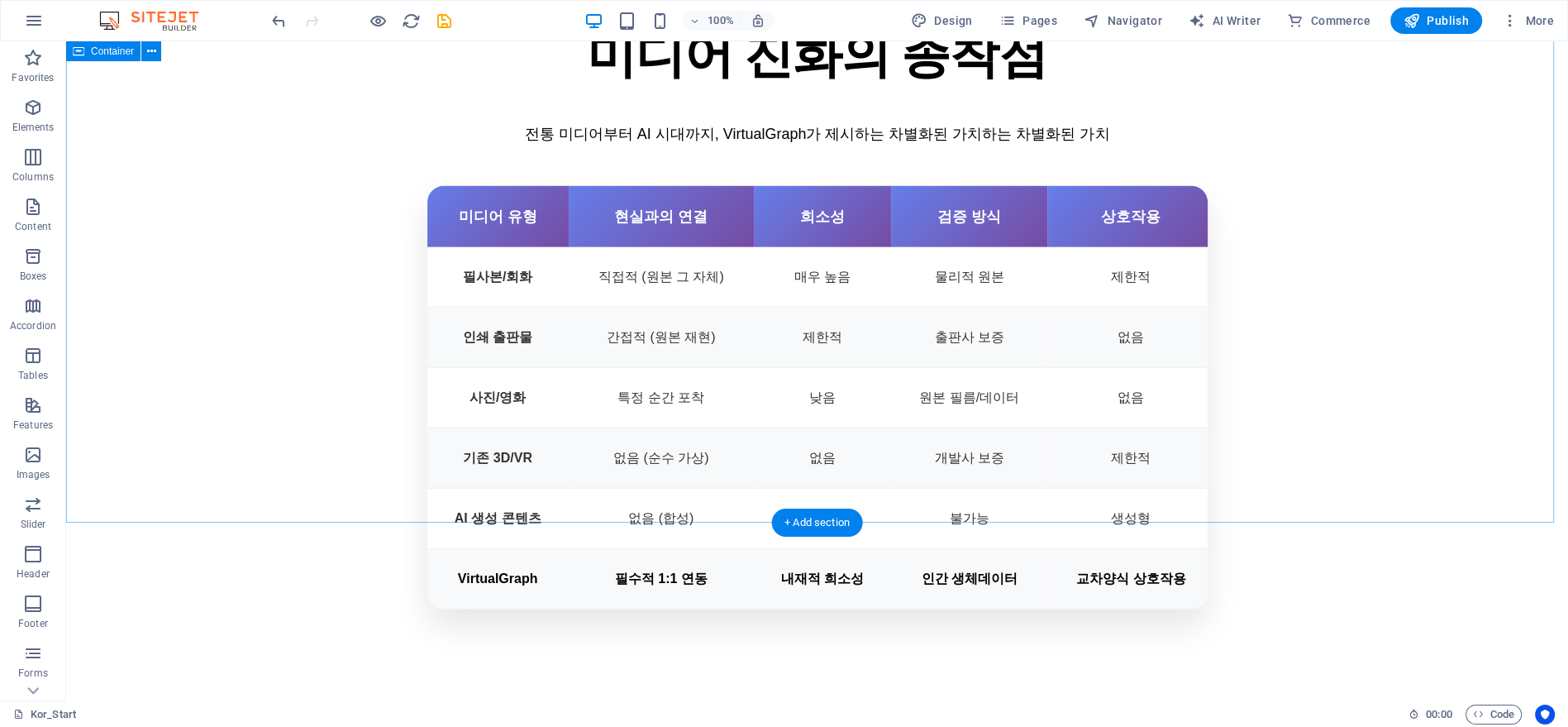
scroll to position [4228, 0]
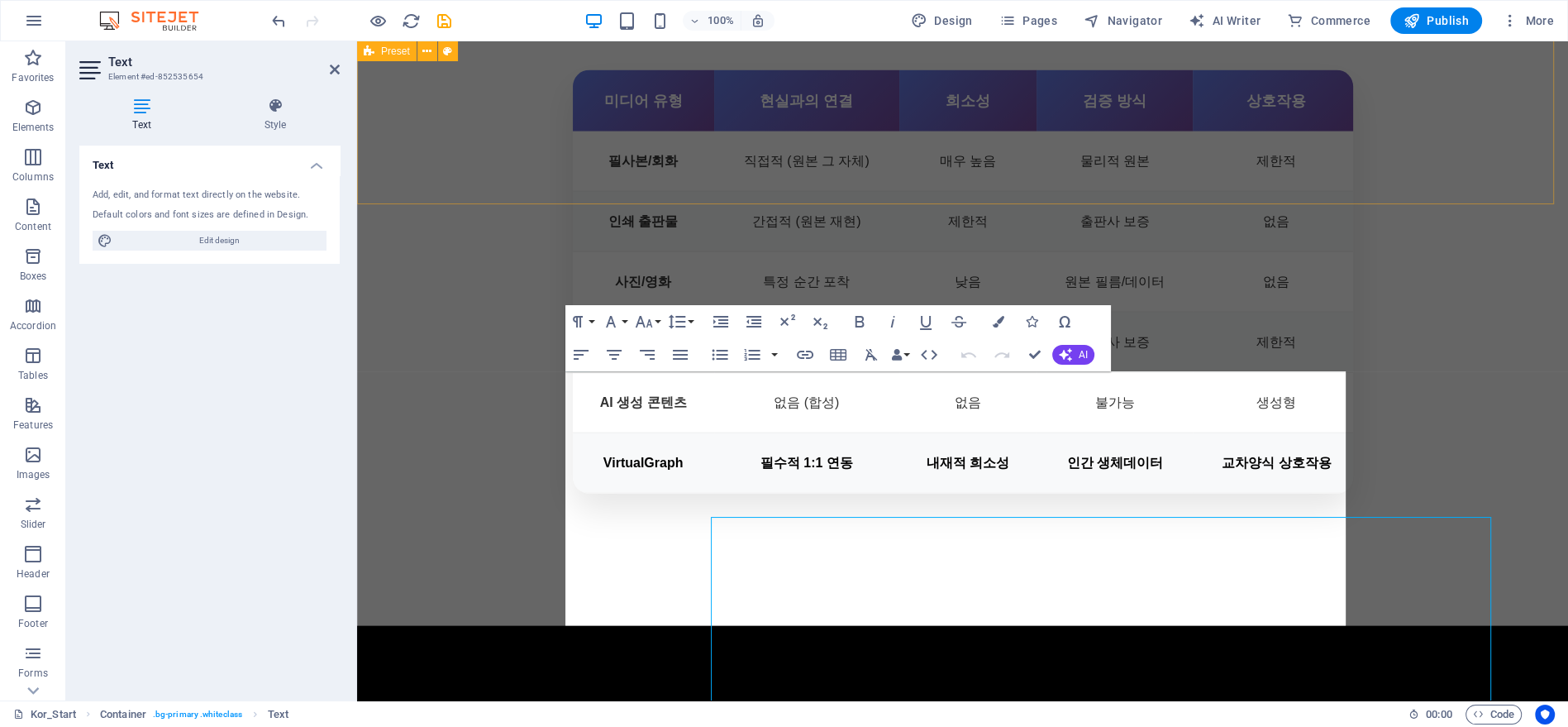
scroll to position [3640, 0]
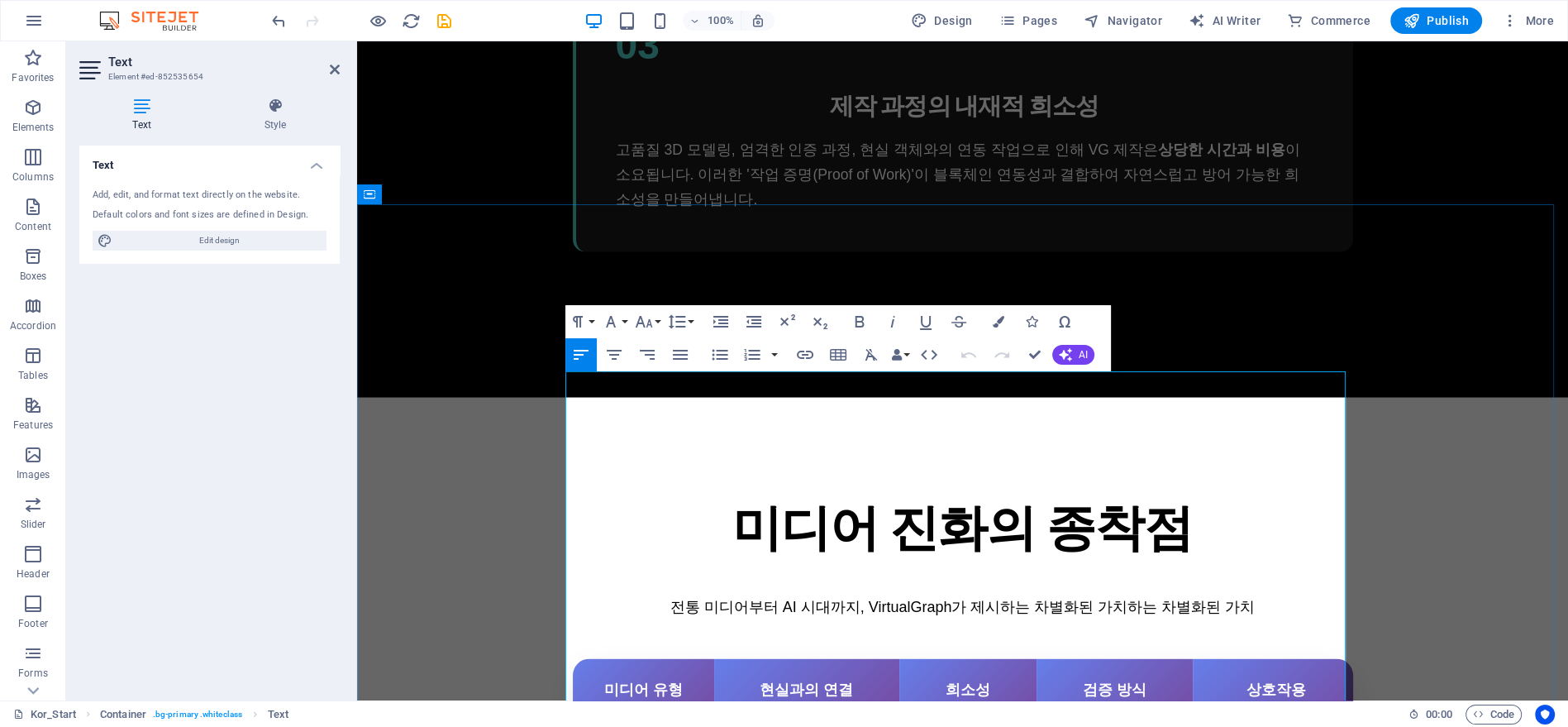
click at [643, 320] on icon "button" at bounding box center [644, 321] width 20 height 20
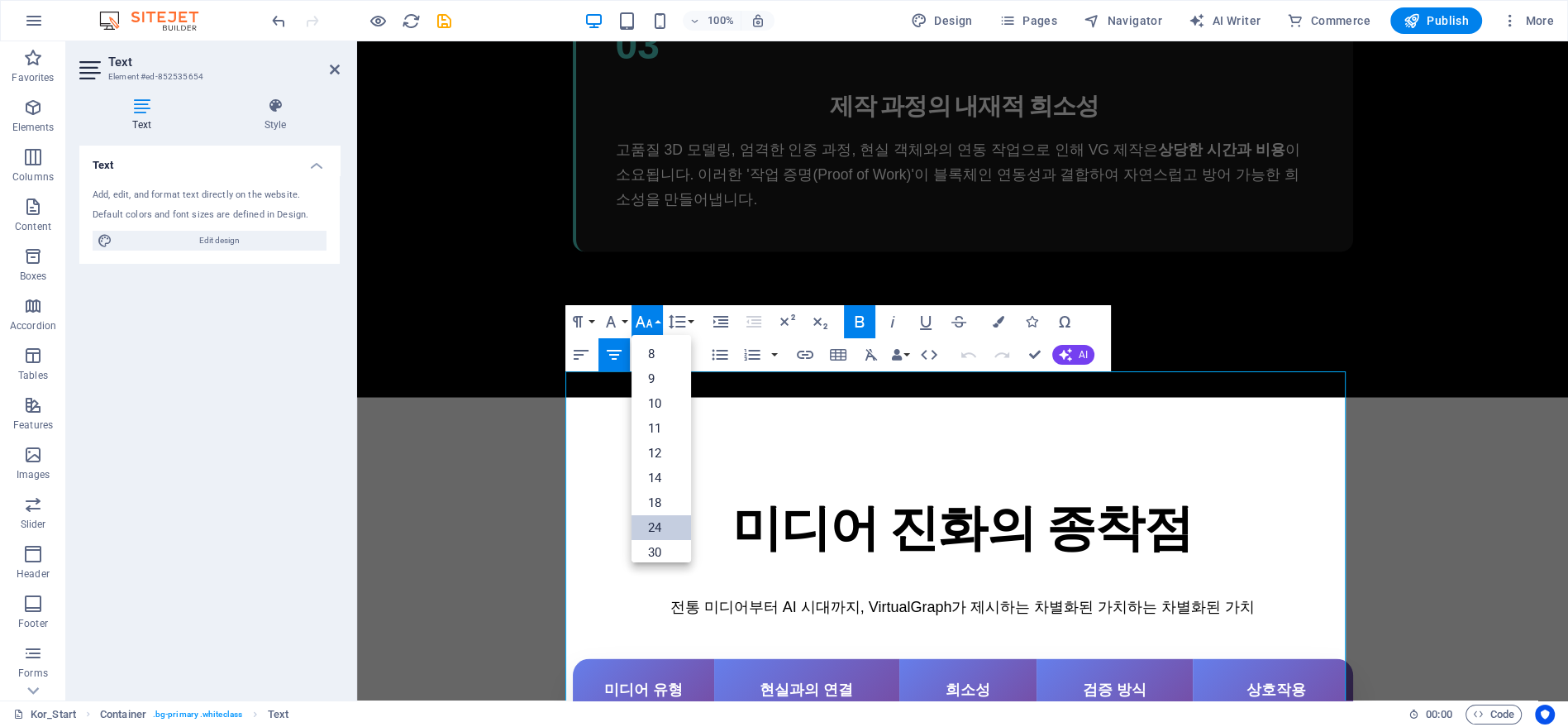
click at [663, 518] on link "24" at bounding box center [661, 527] width 59 height 25
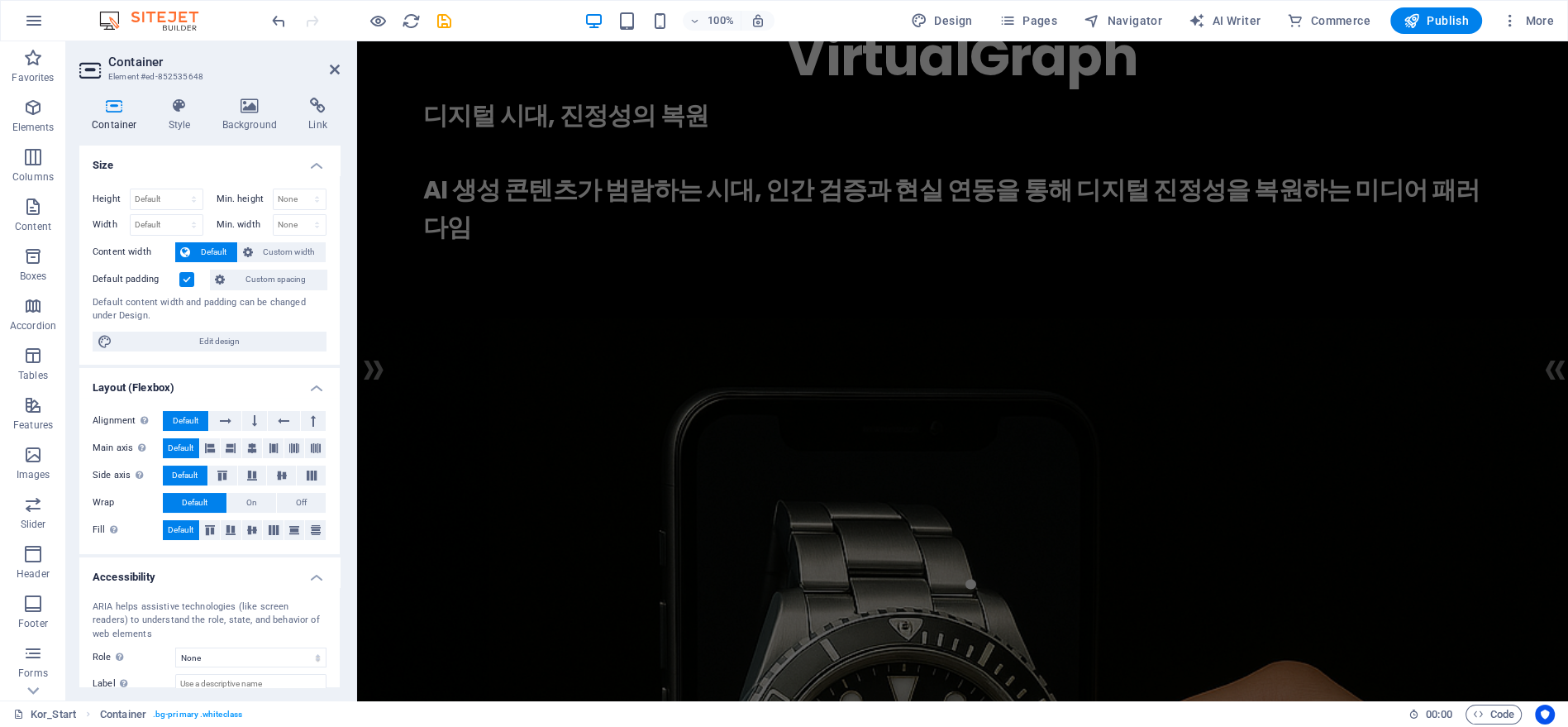
scroll to position [0, 0]
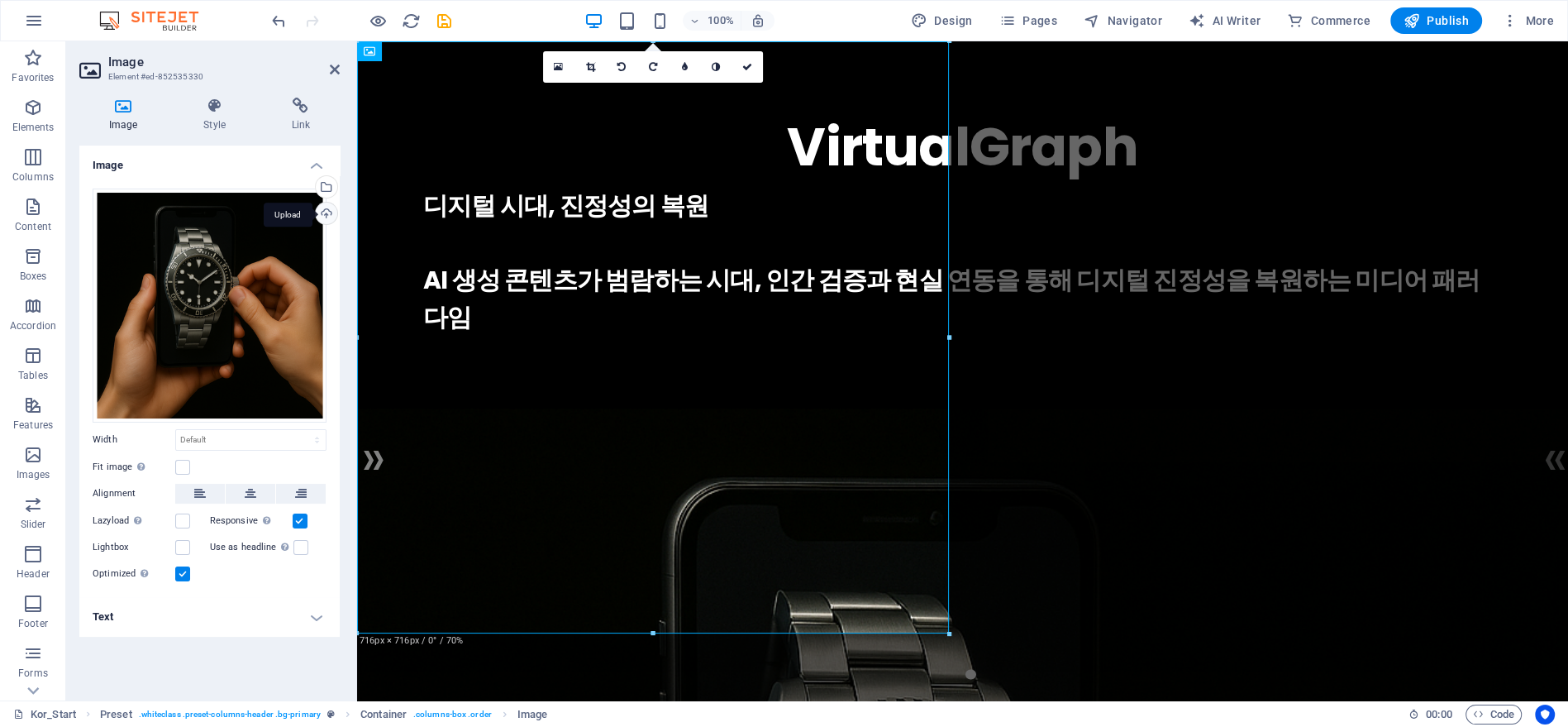
click at [329, 208] on div "Upload" at bounding box center [324, 215] width 25 height 25
click at [324, 213] on div "Upload" at bounding box center [324, 215] width 25 height 25
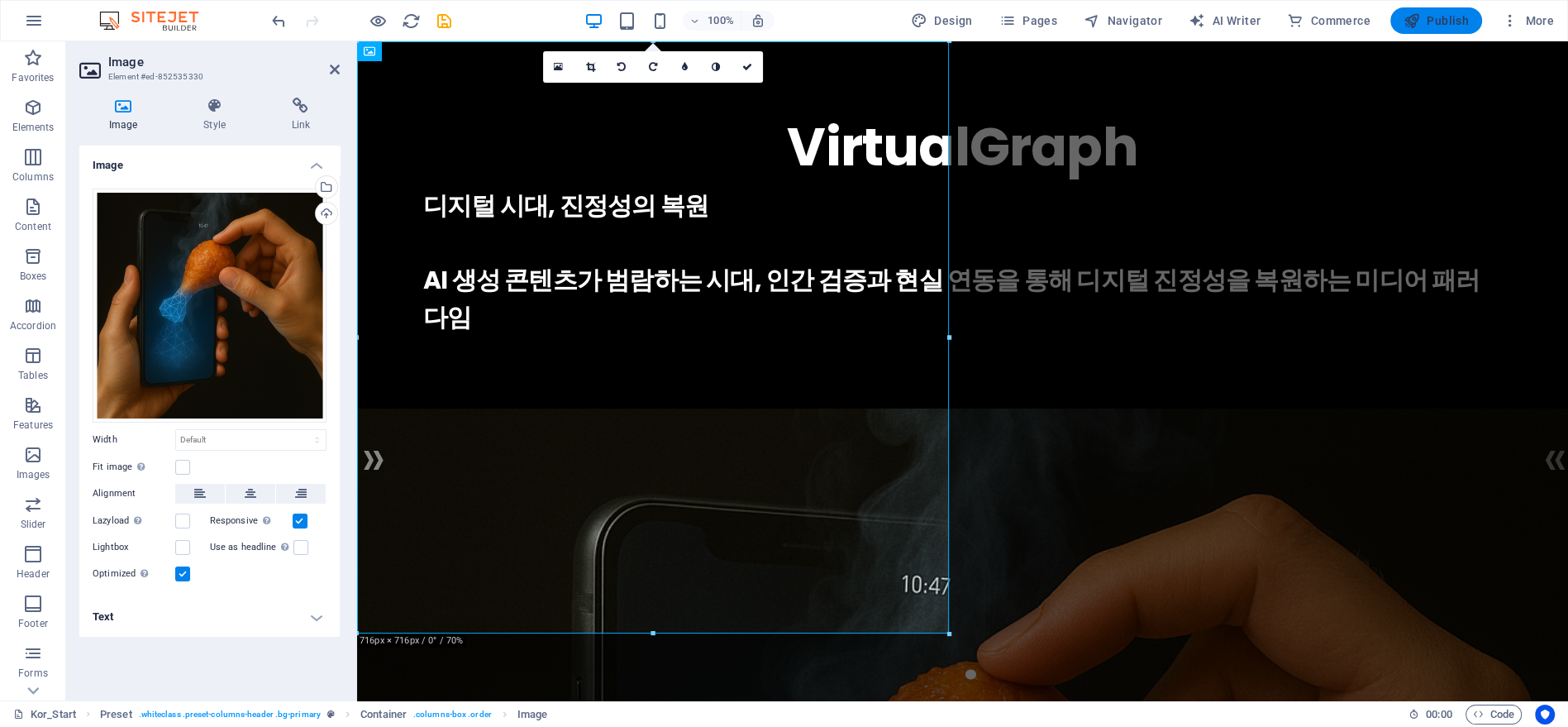
click at [1442, 25] on span "Publish" at bounding box center [1437, 21] width 66 height 16
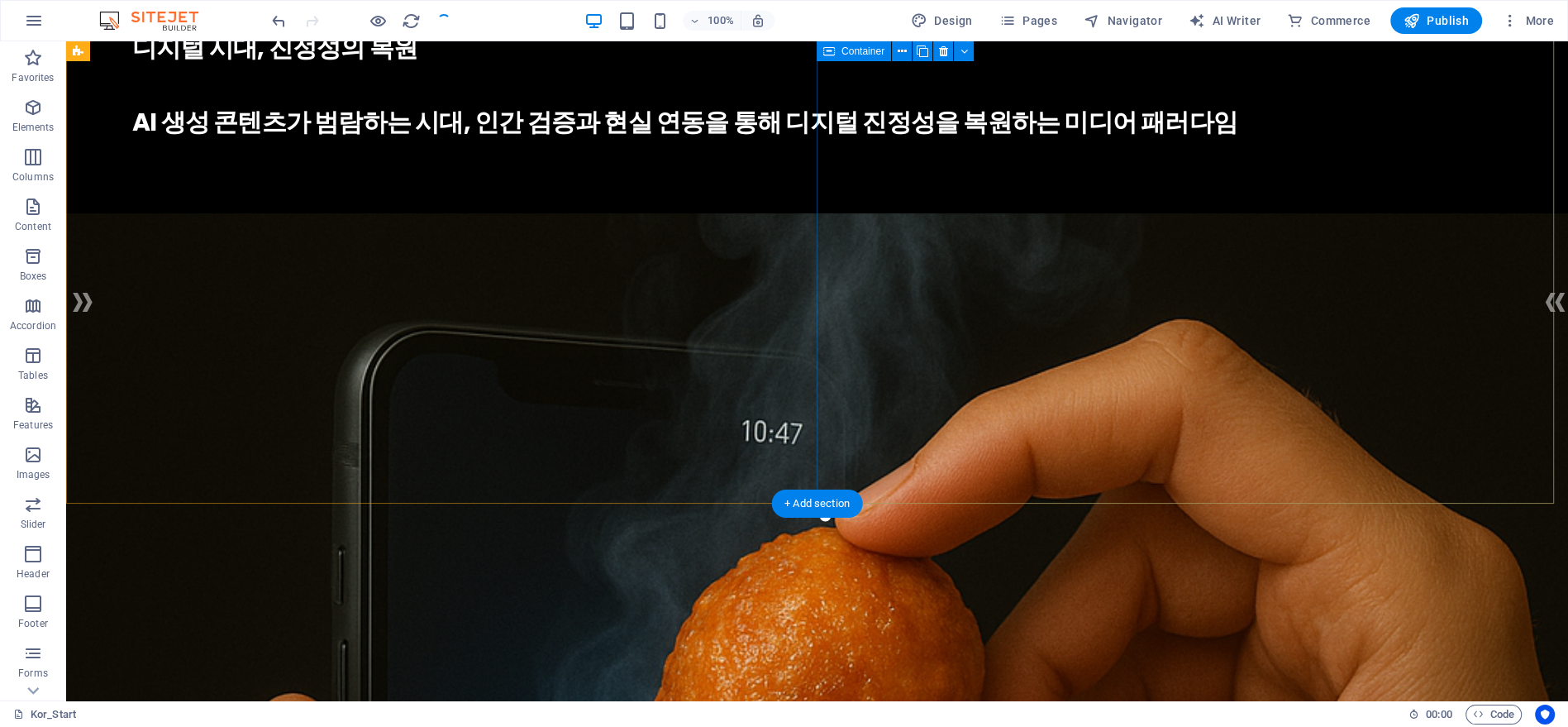
scroll to position [276, 0]
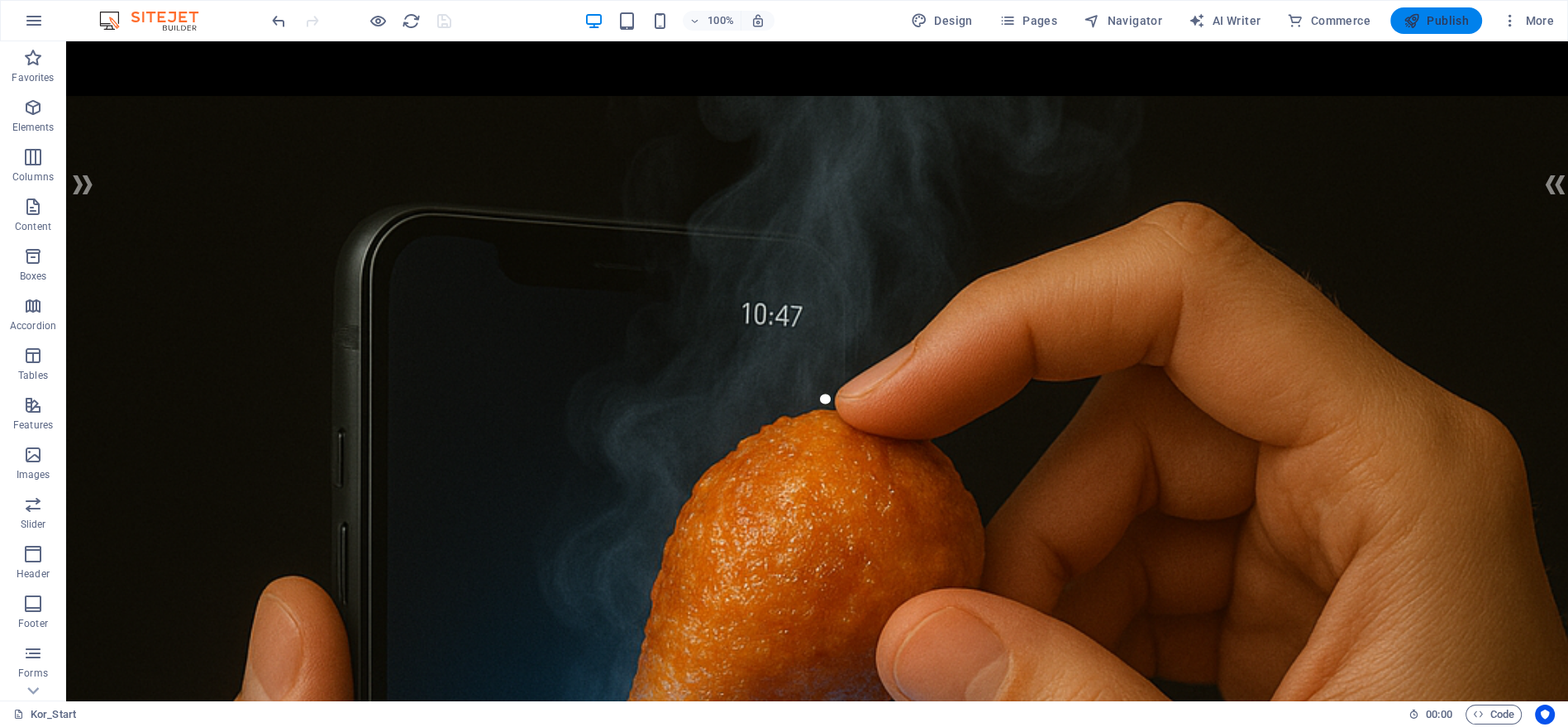
click at [1437, 16] on span "Publish" at bounding box center [1437, 21] width 66 height 16
